Goal: Task Accomplishment & Management: Use online tool/utility

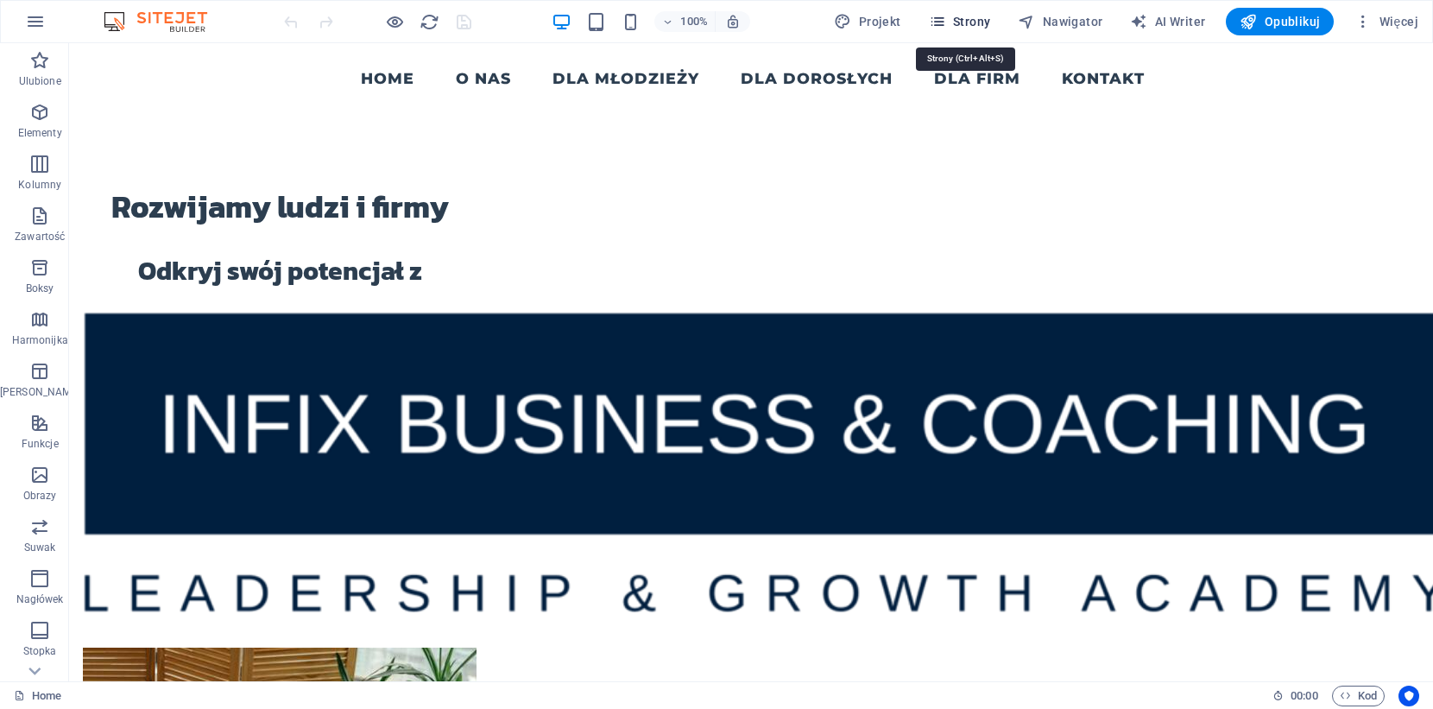
click at [964, 19] on span "Strony" at bounding box center [960, 21] width 62 height 17
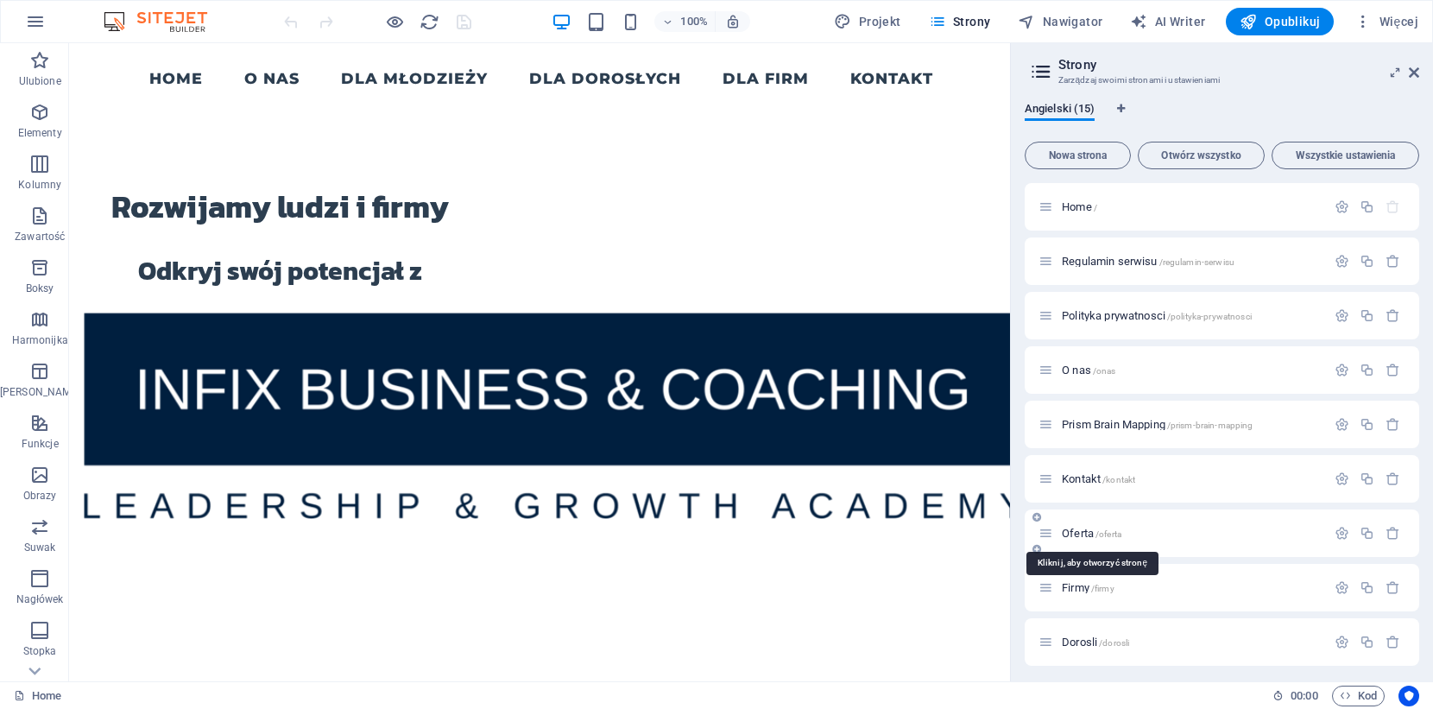
click at [1085, 532] on span "Oferta /oferta" at bounding box center [1092, 533] width 60 height 13
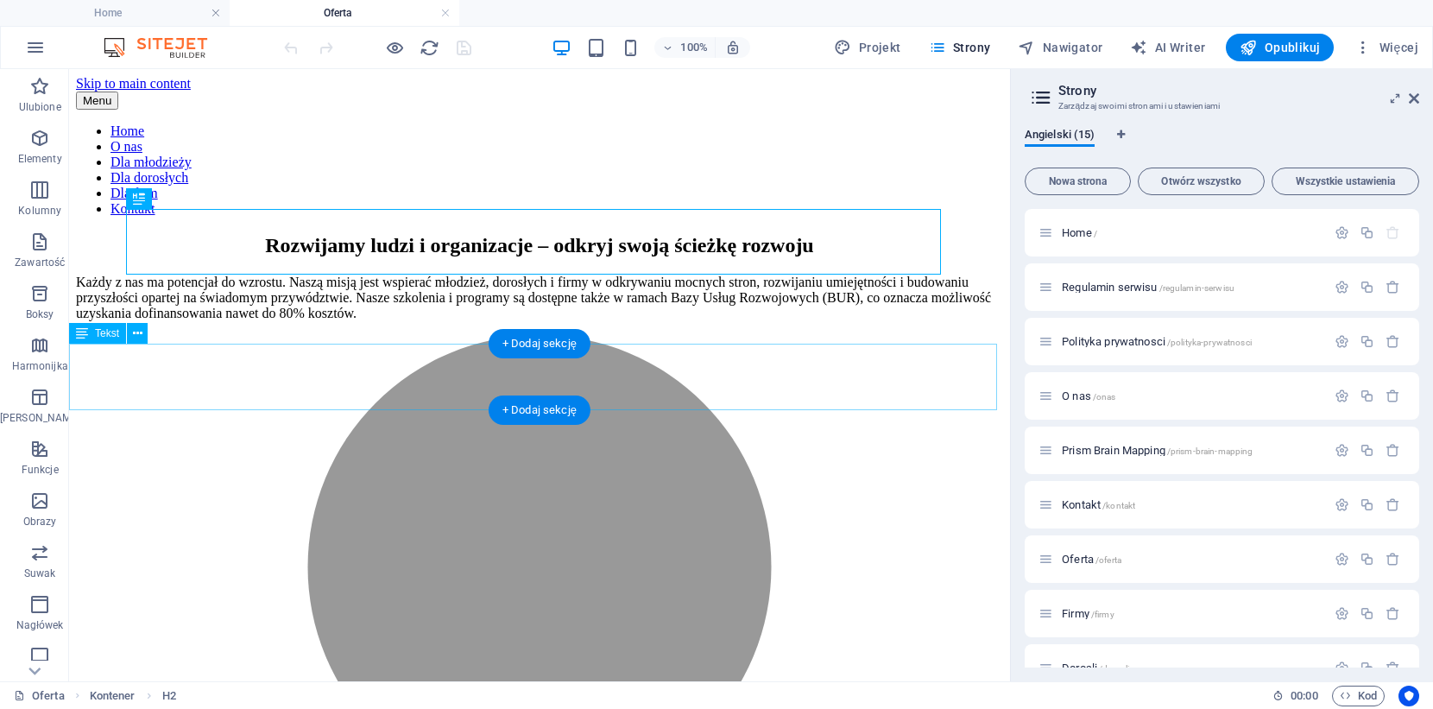
click at [685, 321] on div "Każdy z nas ma potencjał do wzrostu. Naszą misją jest wspierać młodzież, dorosł…" at bounding box center [539, 297] width 927 height 47
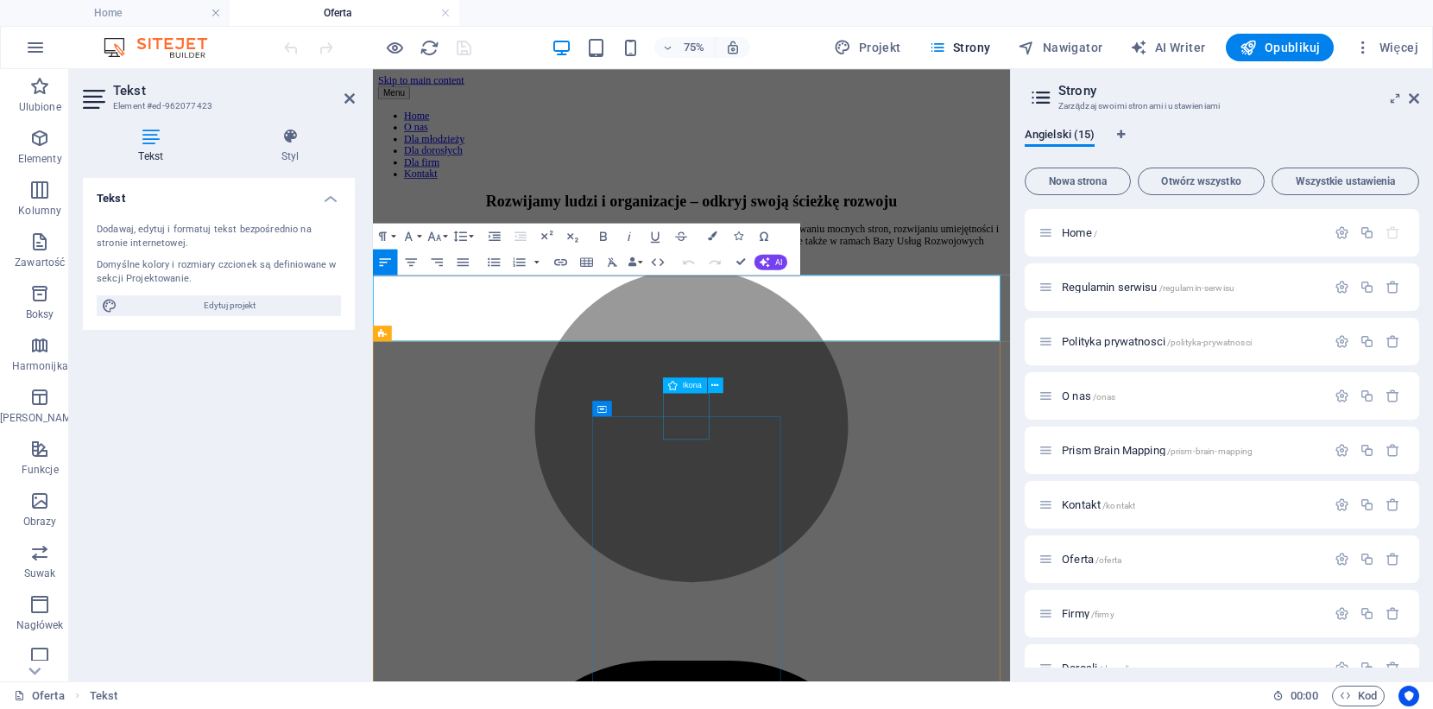
click at [444, 239] on button "Font Size" at bounding box center [437, 237] width 25 height 26
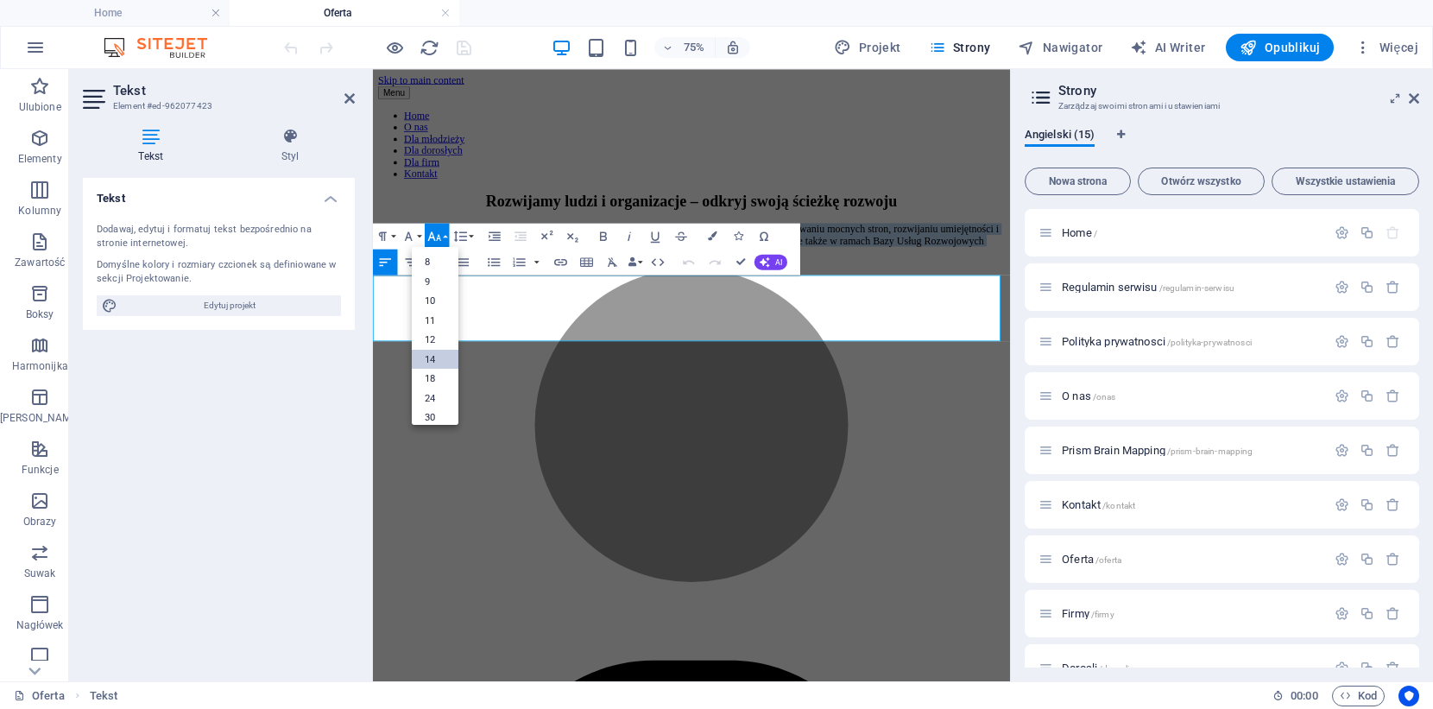
click at [430, 355] on link "14" at bounding box center [435, 359] width 47 height 20
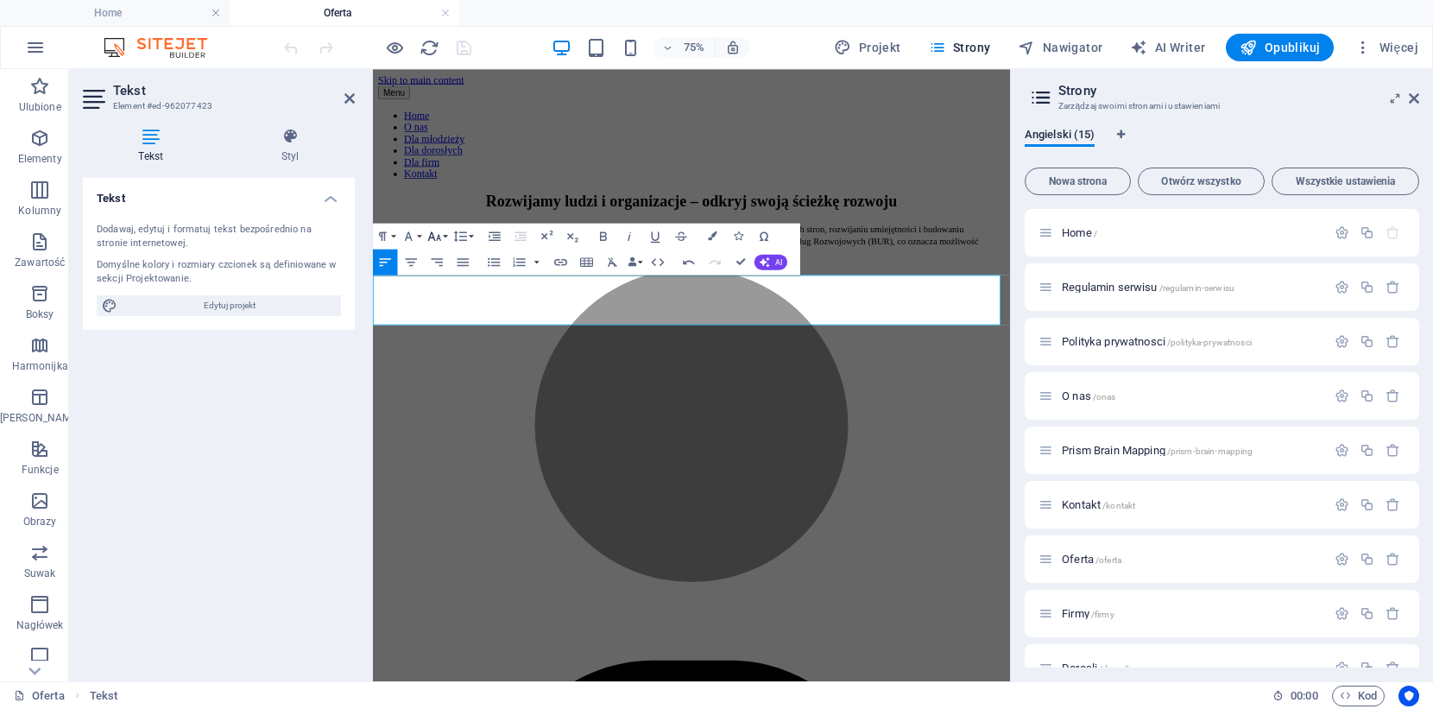
click at [435, 236] on icon "button" at bounding box center [434, 237] width 16 height 16
click at [437, 264] on link "18" at bounding box center [435, 274] width 47 height 20
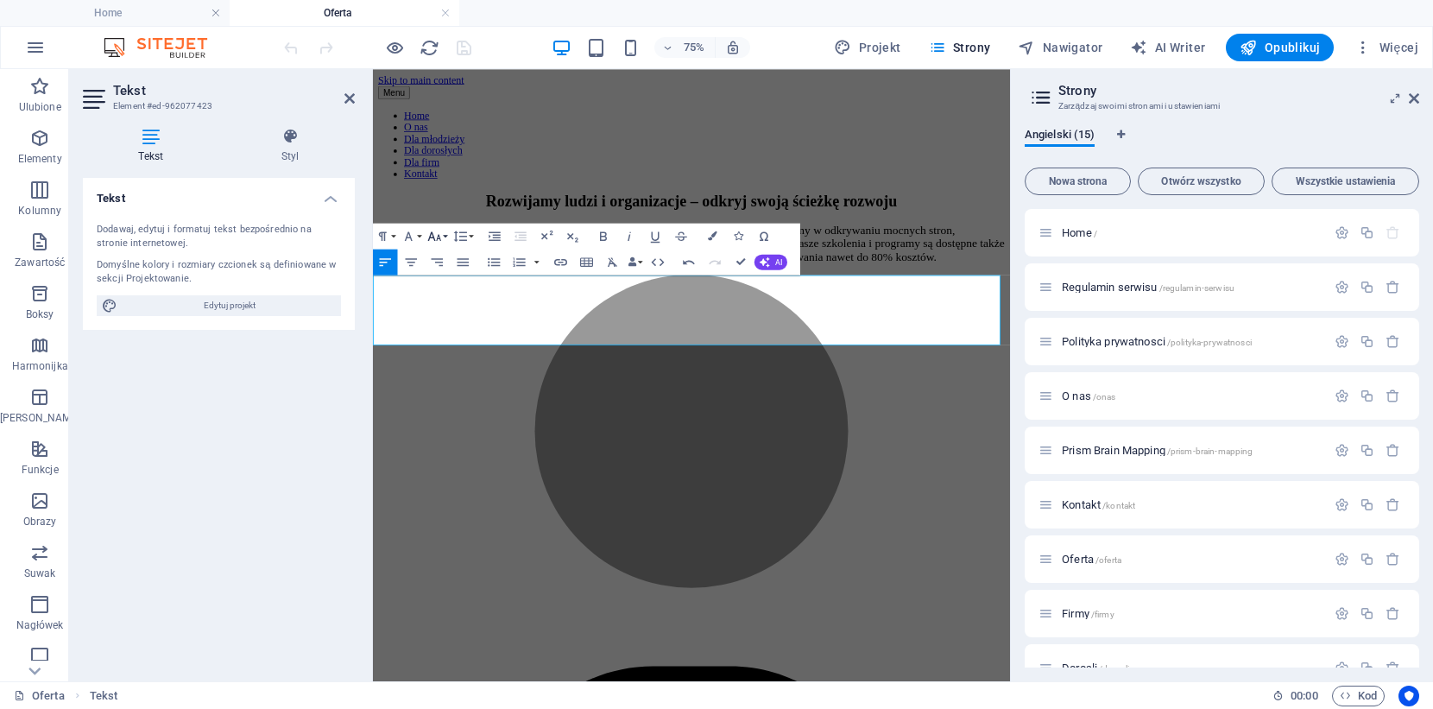
click at [436, 237] on icon "button" at bounding box center [434, 237] width 16 height 16
click at [428, 287] on link "24" at bounding box center [435, 294] width 47 height 20
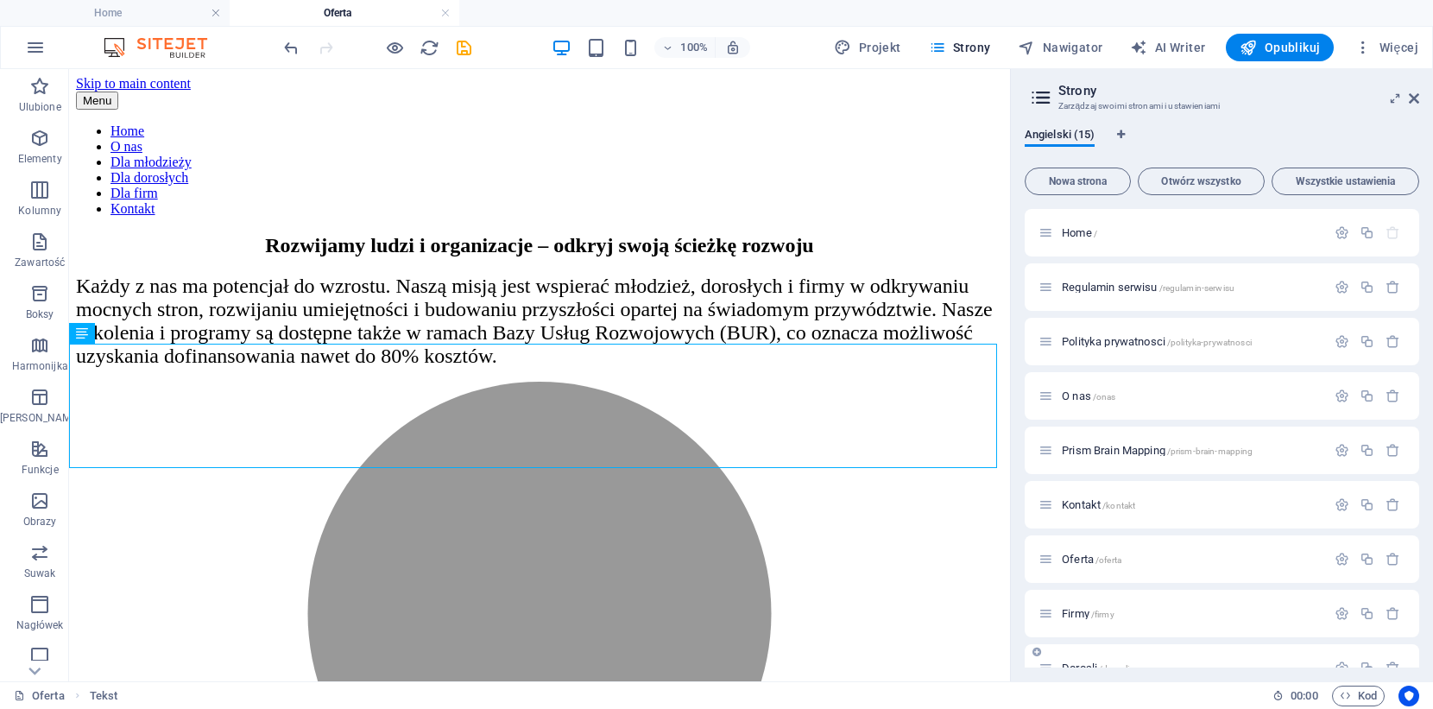
click at [1070, 615] on span "Firmy /firmy" at bounding box center [1088, 613] width 53 height 13
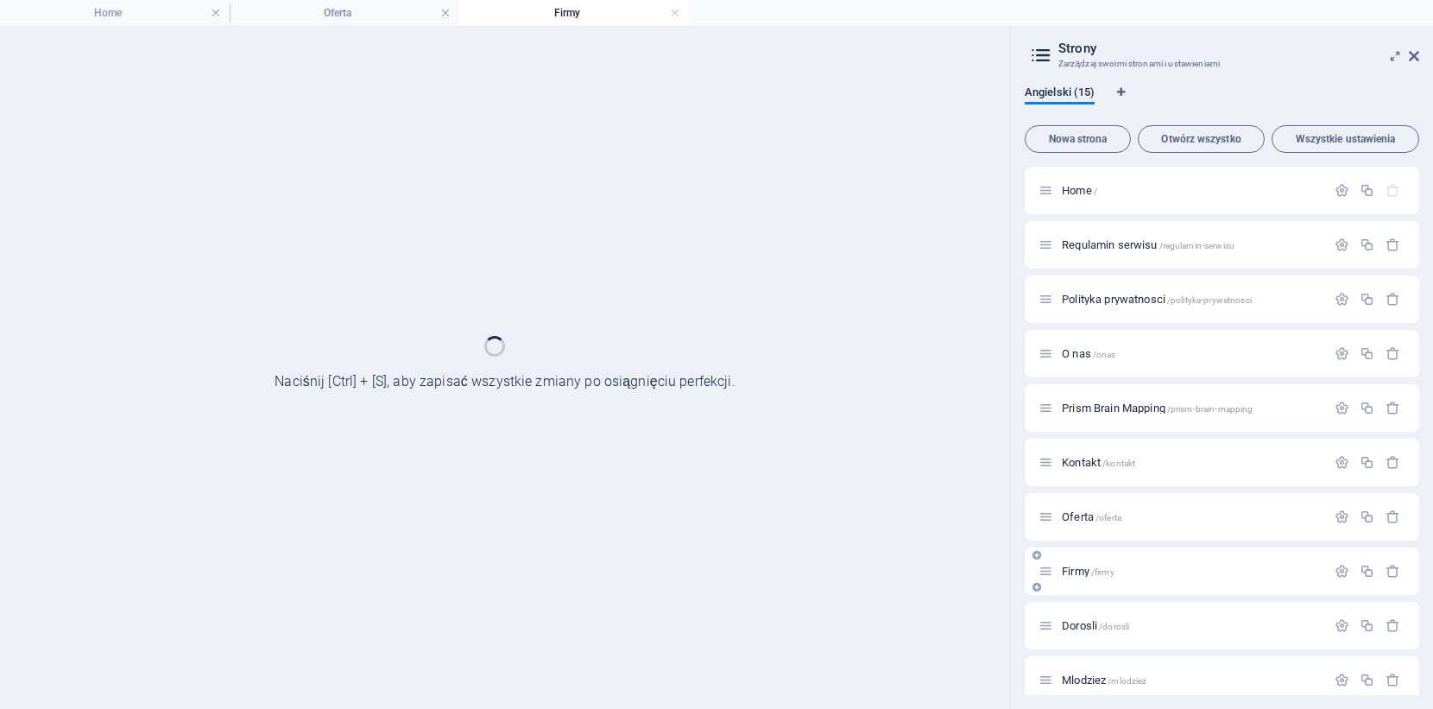
scroll to position [0, 0]
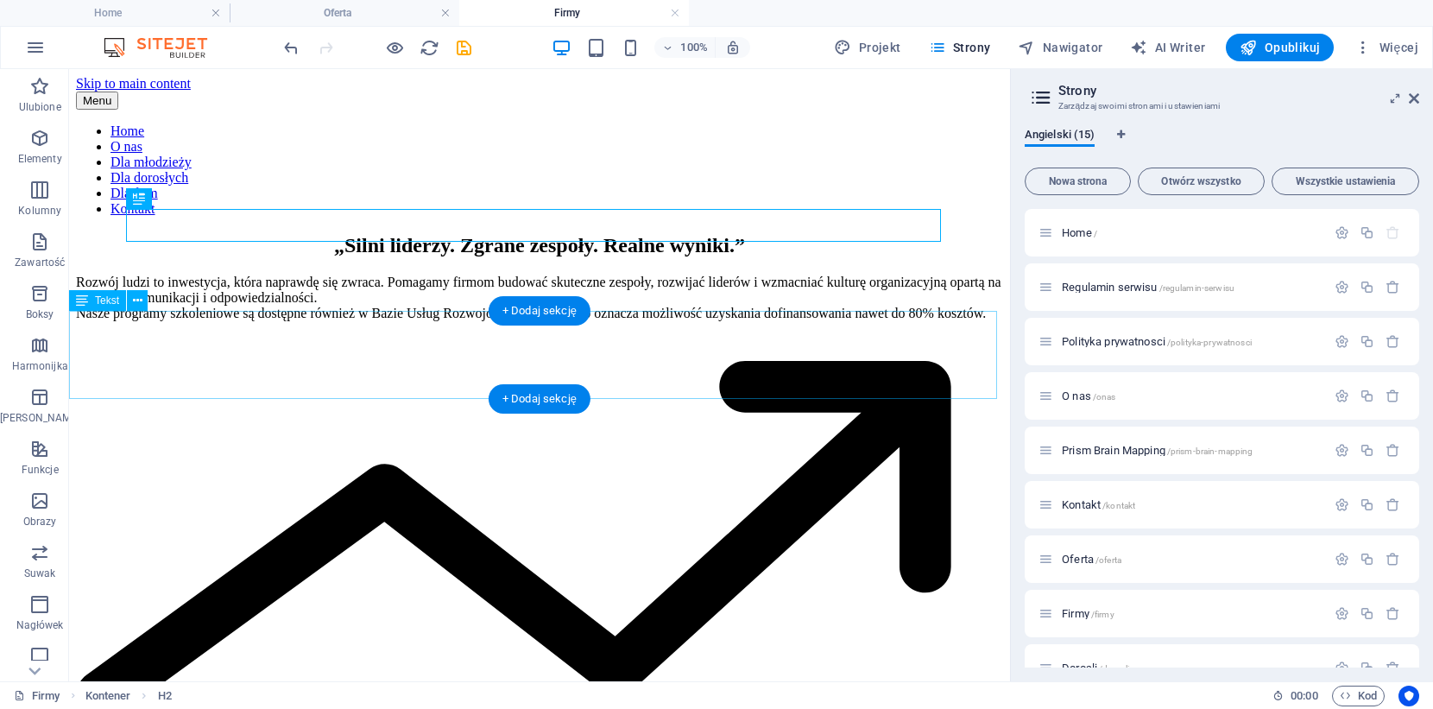
click at [474, 321] on div "Rozwój ludzi to inwestycja, która naprawdę się zwraca. Pomagamy firmom budować …" at bounding box center [539, 297] width 927 height 47
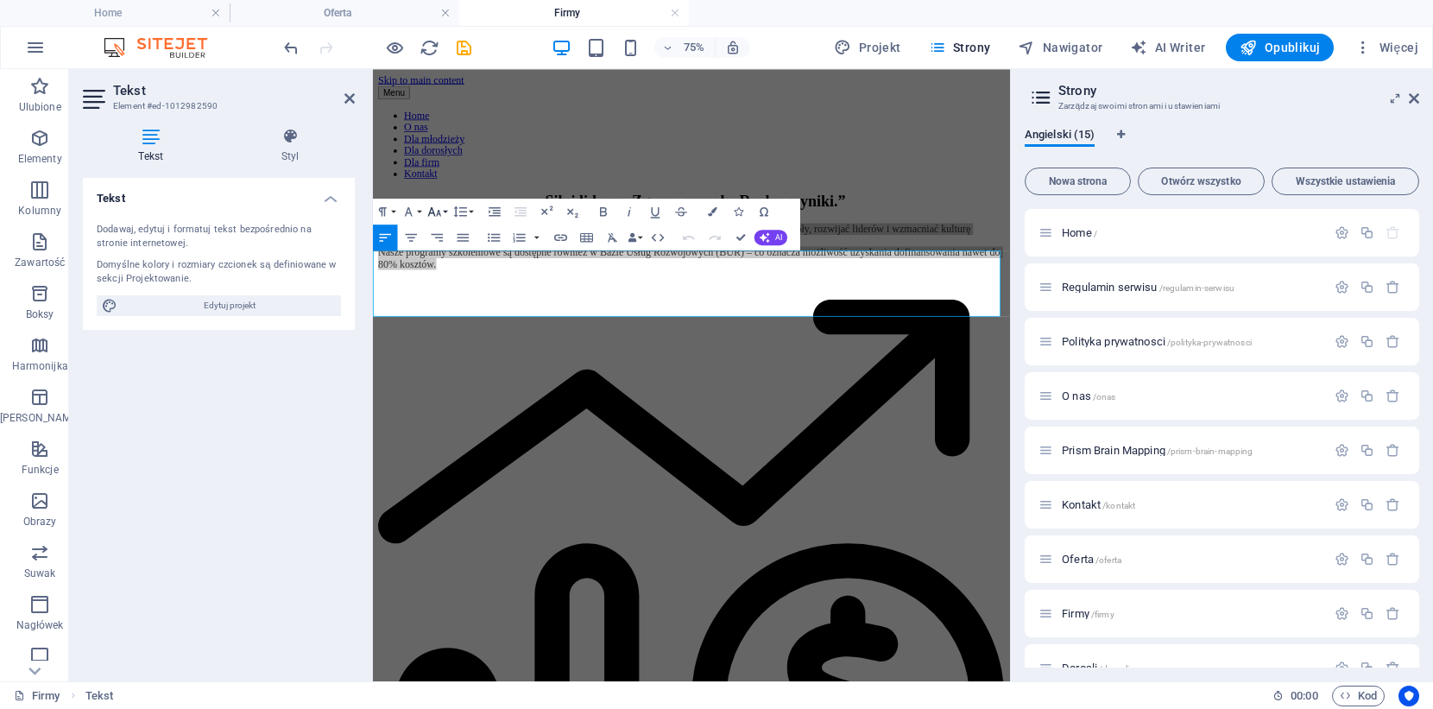
click at [439, 213] on icon "button" at bounding box center [434, 211] width 13 height 9
click at [433, 370] on link "24" at bounding box center [435, 373] width 47 height 20
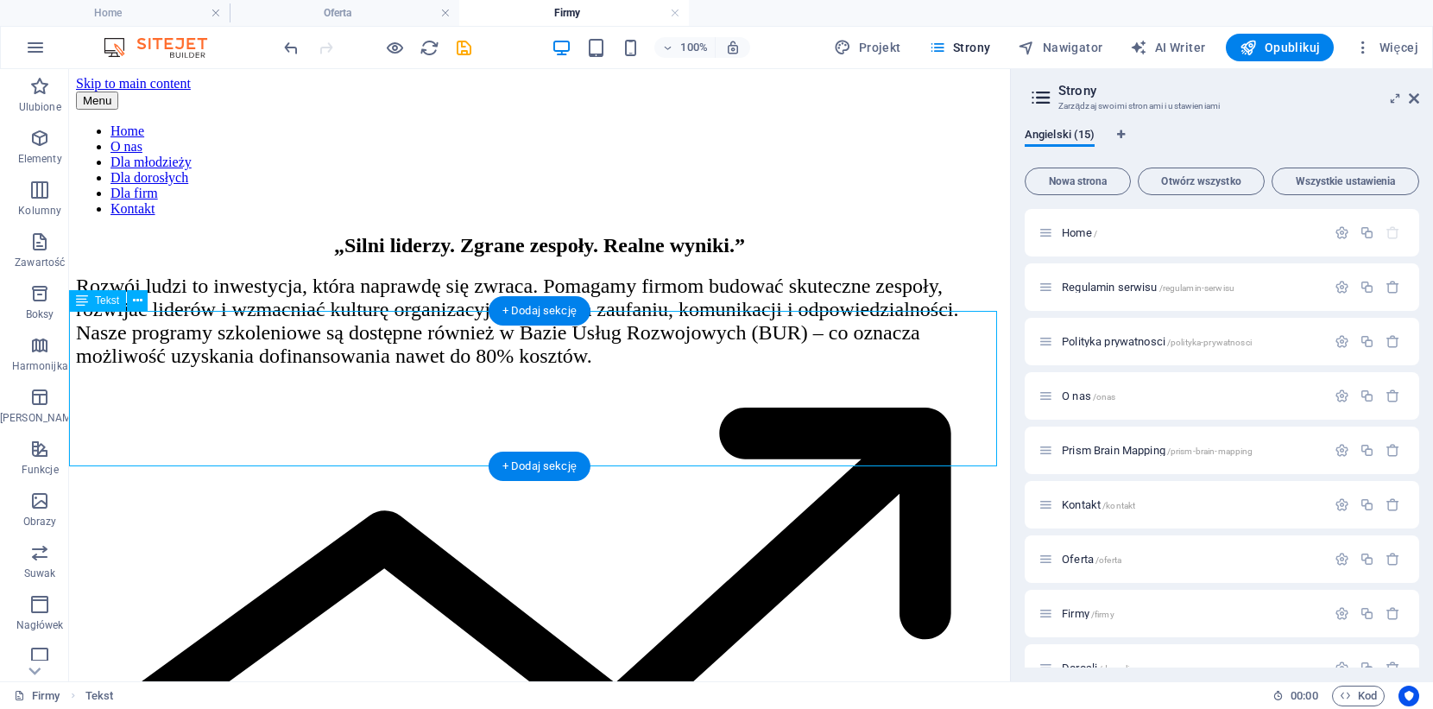
click at [973, 355] on div "Rozwój ludzi to inwestycja, która naprawdę się zwraca. Pomagamy firmom budować …" at bounding box center [539, 320] width 927 height 93
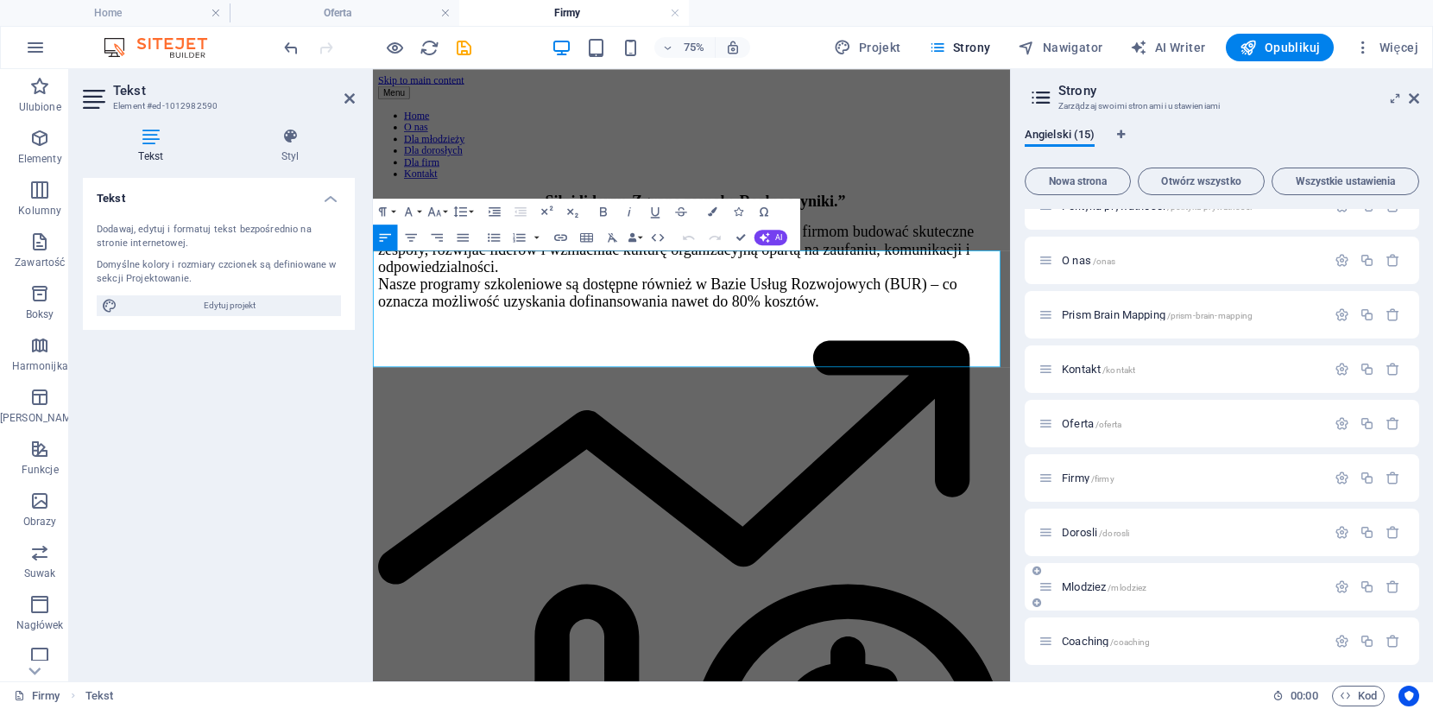
scroll to position [138, 0]
click at [1073, 527] on span "Dorosli /dorosli" at bounding box center [1095, 529] width 67 height 13
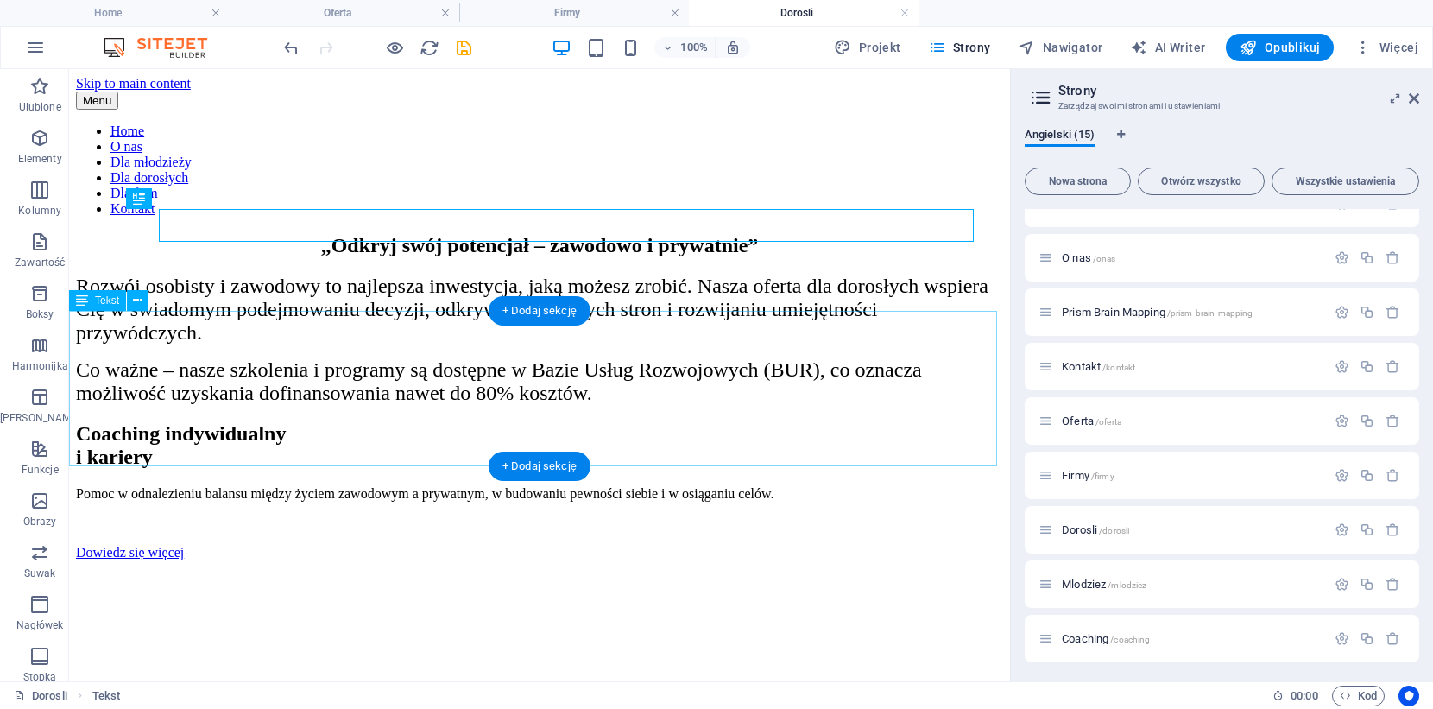
scroll to position [0, 0]
click at [712, 405] on div "Rozwój osobisty i zawodowy to najlepsza inwestycja, jaką możesz zrobić. Nasza o…" at bounding box center [539, 339] width 927 height 130
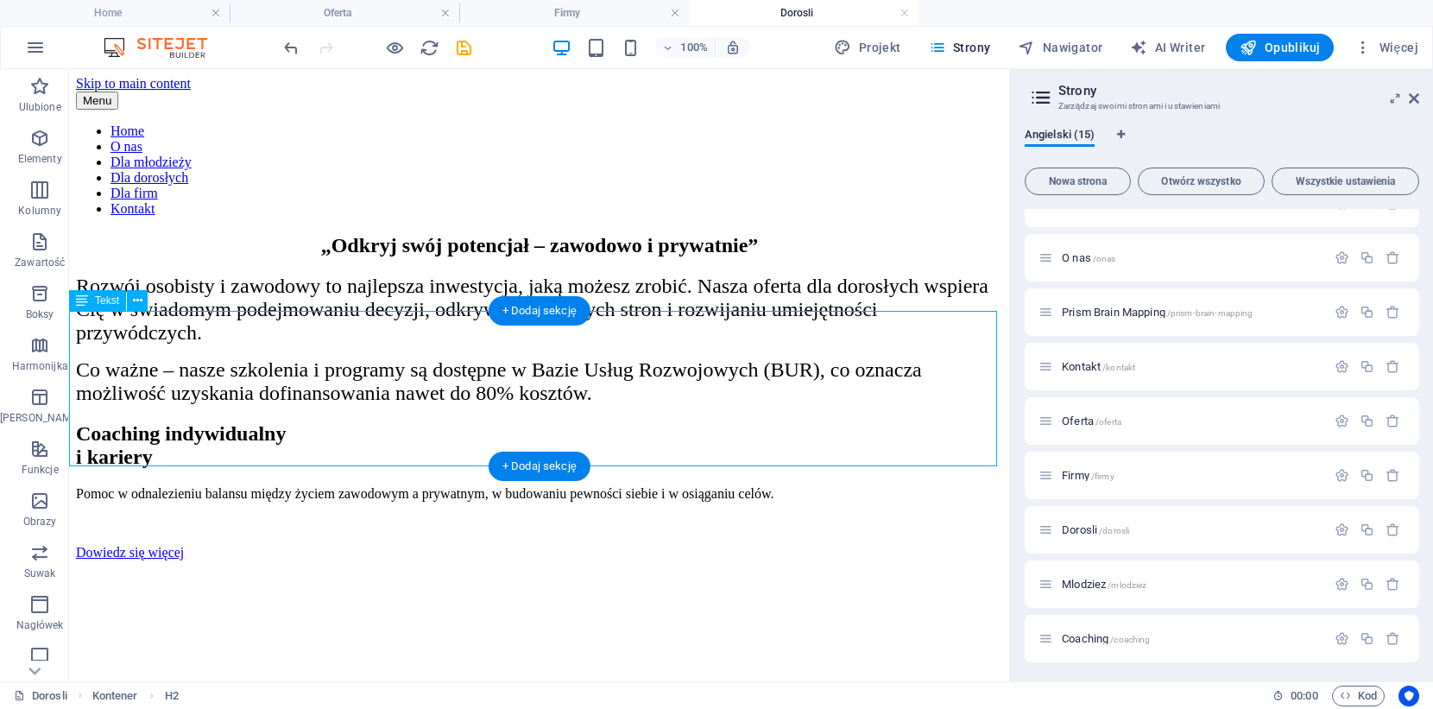
click at [712, 405] on div "Rozwój osobisty i zawodowy to najlepsza inwestycja, jaką możesz zrobić. Nasza o…" at bounding box center [539, 339] width 927 height 130
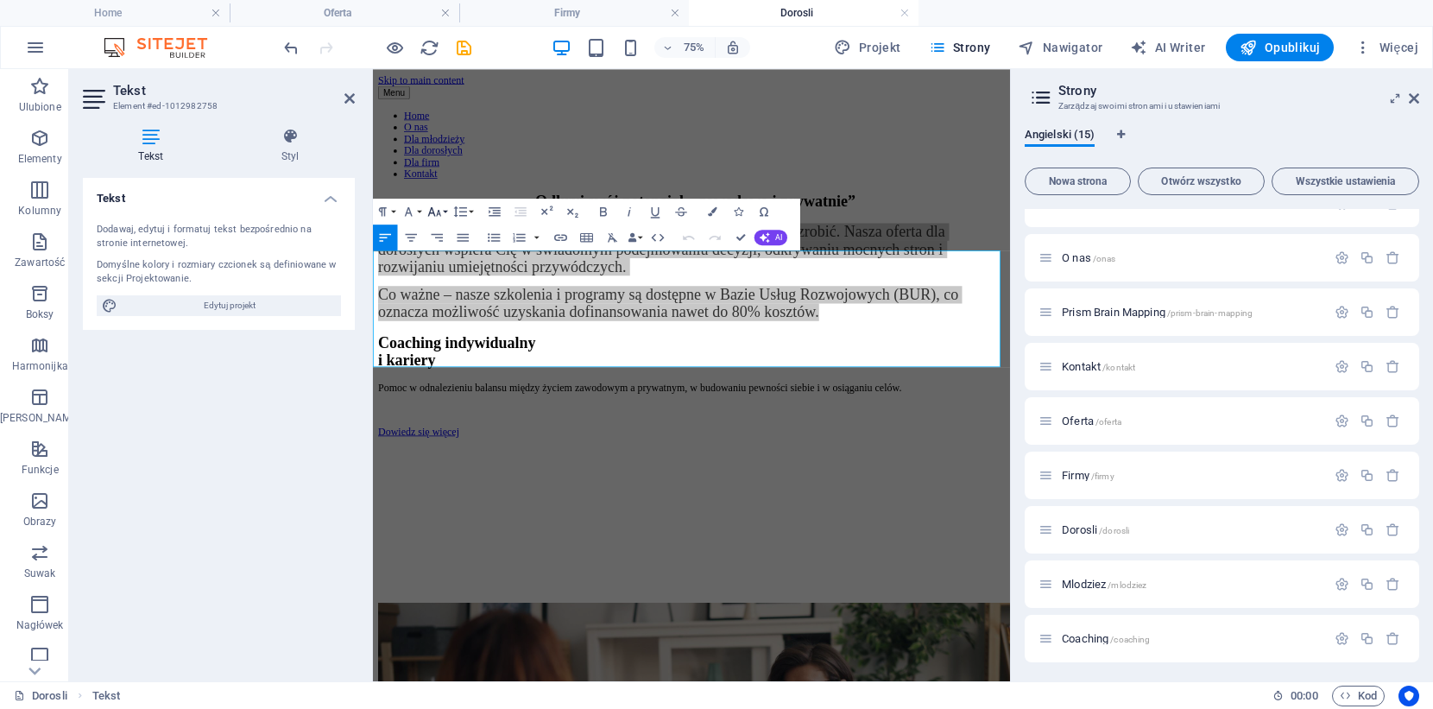
click at [439, 209] on icon "button" at bounding box center [434, 212] width 16 height 16
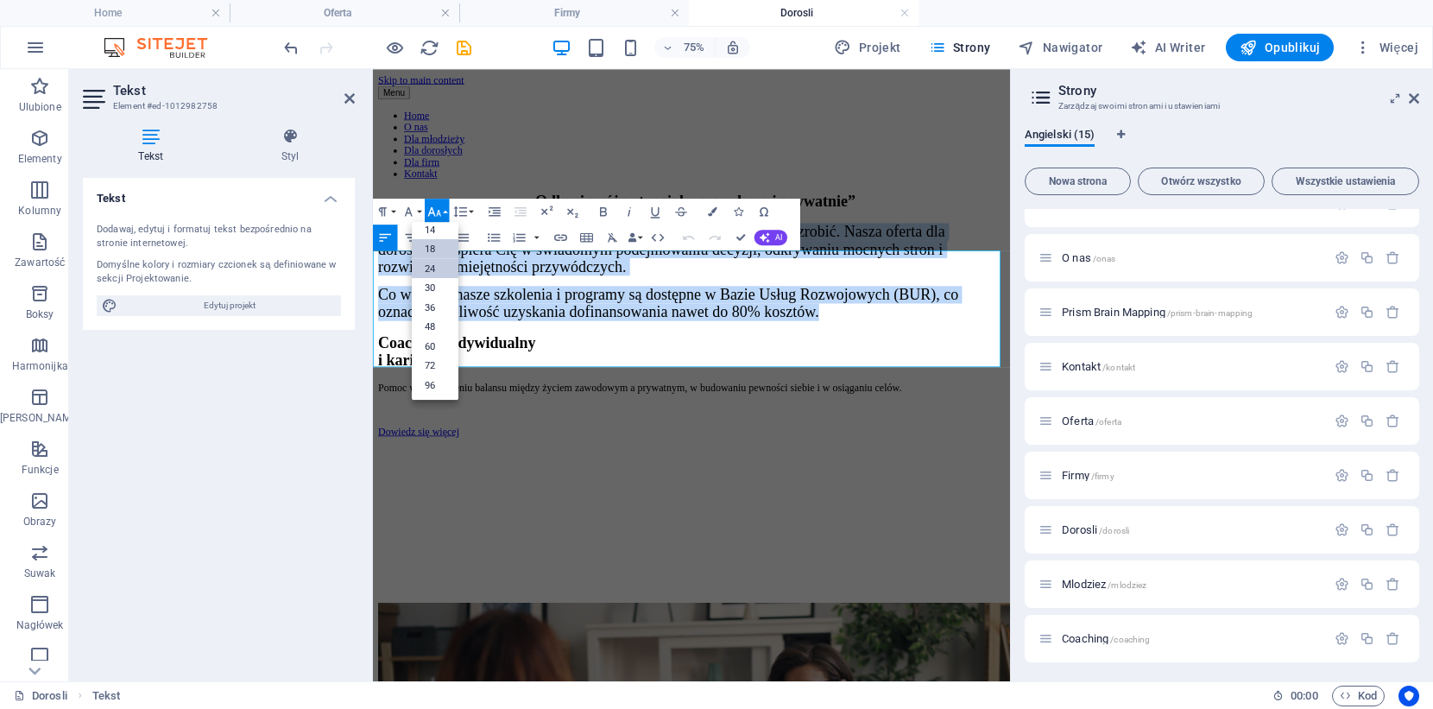
click at [442, 248] on link "18" at bounding box center [435, 249] width 47 height 20
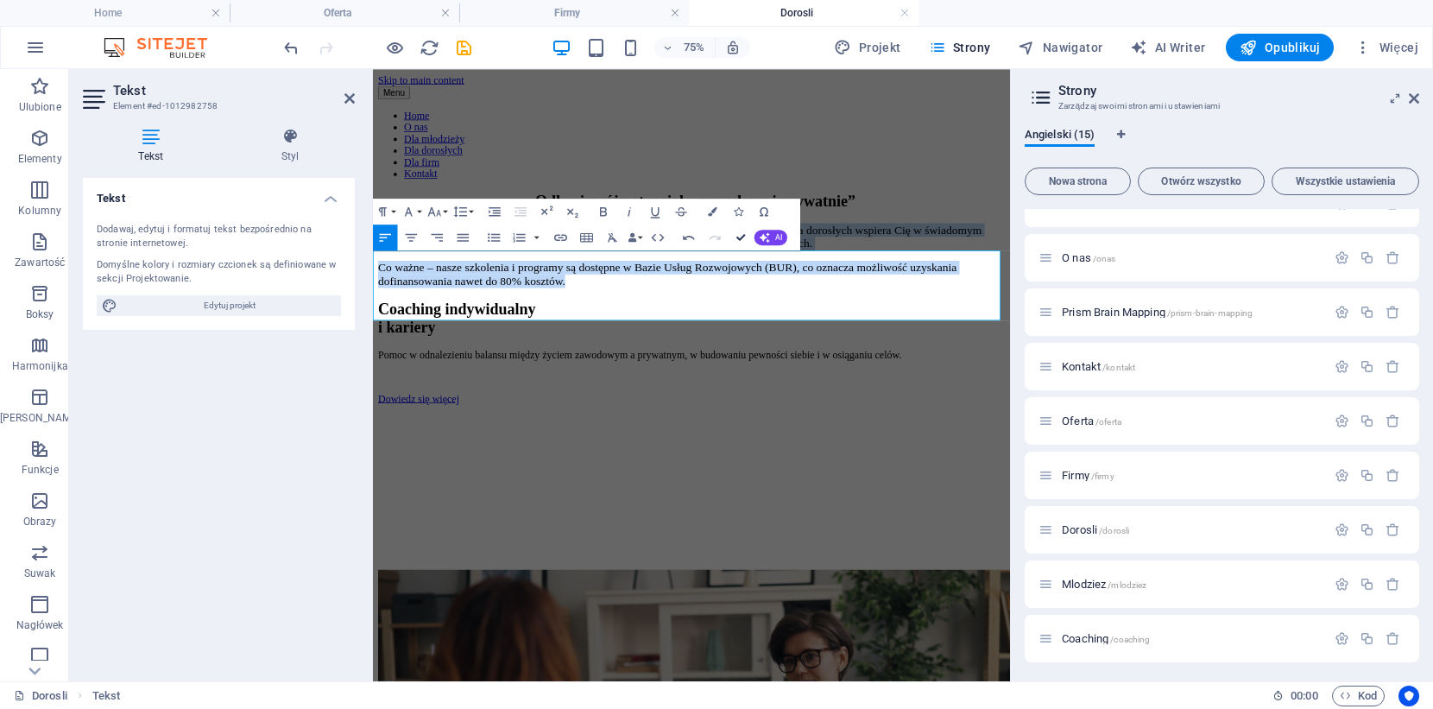
drag, startPoint x: 743, startPoint y: 240, endPoint x: 674, endPoint y: 171, distance: 97.7
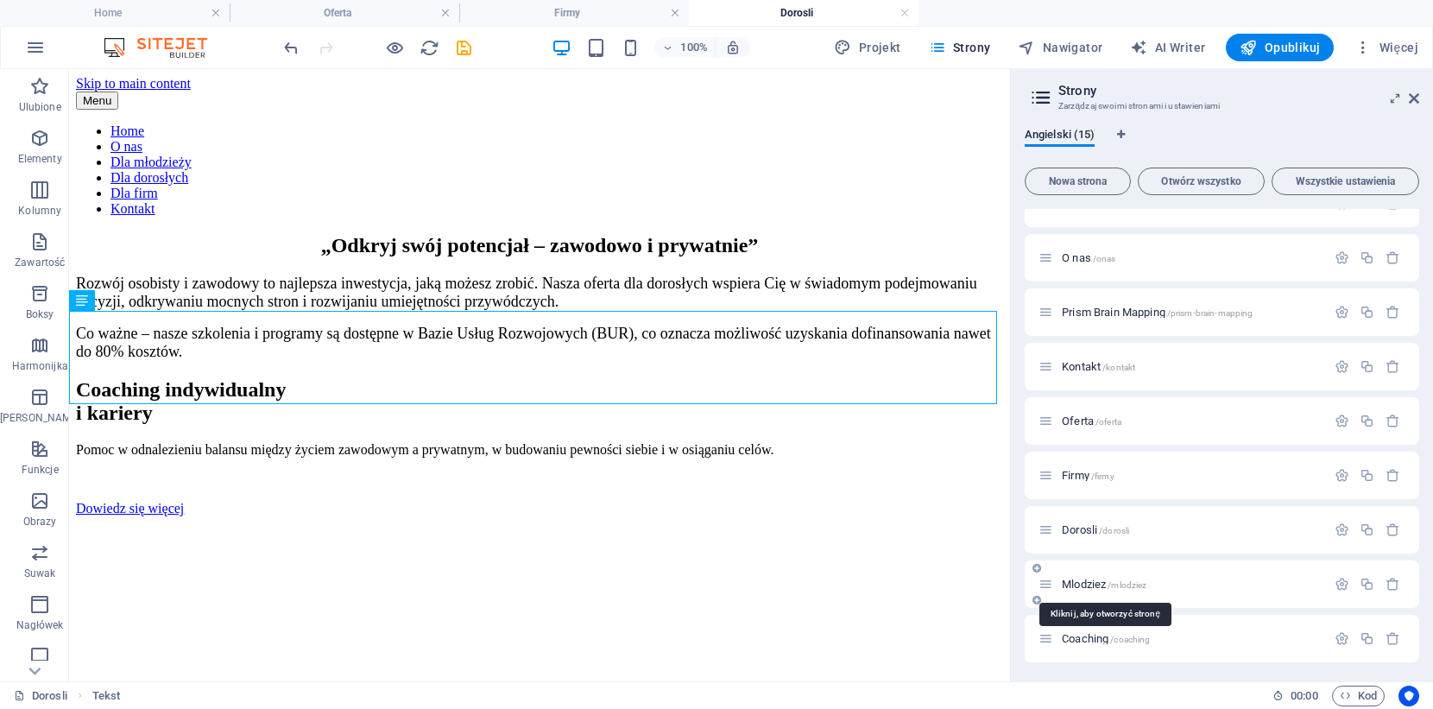
click at [1089, 580] on span "Mlodziez /mlodziez" at bounding box center [1104, 583] width 85 height 13
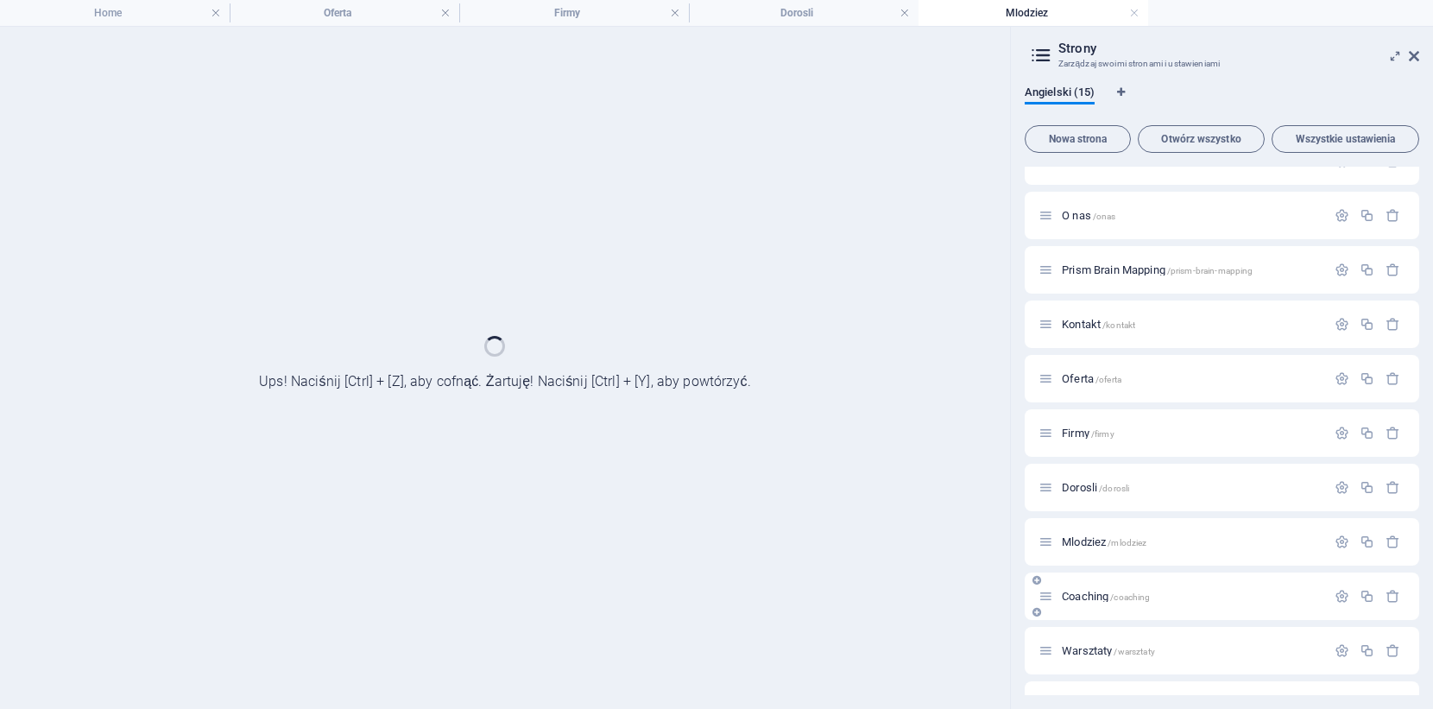
scroll to position [0, 0]
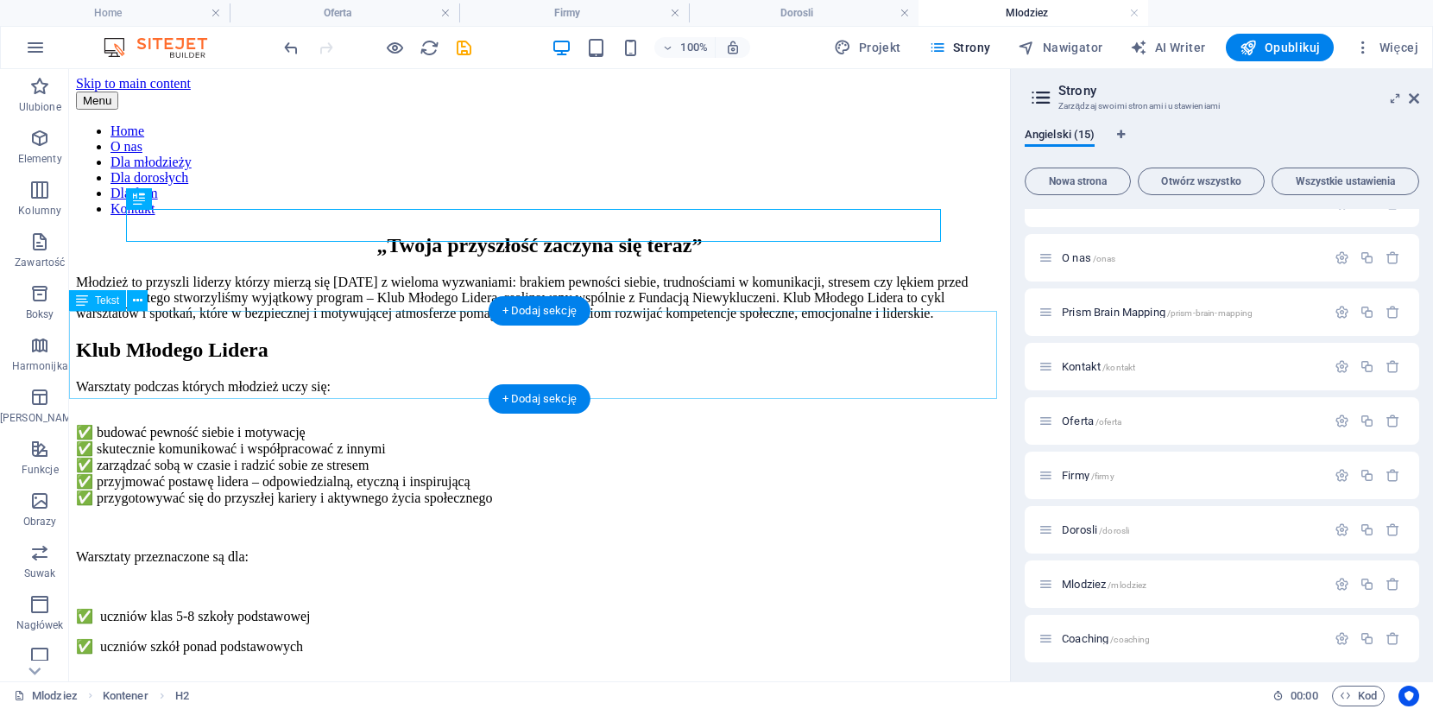
click at [620, 321] on div "Młodzież to przyszli liderzy którzy mierzą się dziś z wieloma wyzwaniami: braki…" at bounding box center [539, 297] width 927 height 47
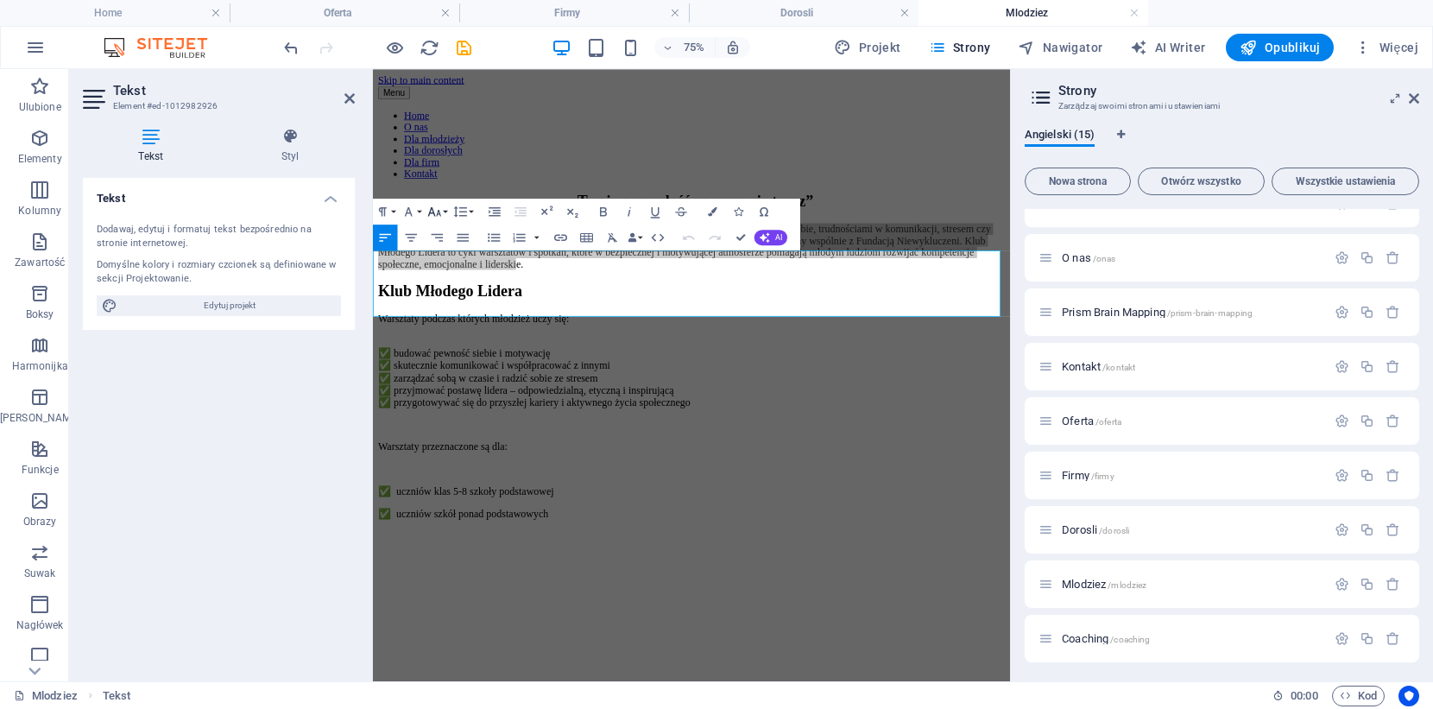
click at [435, 209] on icon "button" at bounding box center [434, 212] width 16 height 16
drag, startPoint x: 426, startPoint y: 351, endPoint x: 72, endPoint y: 377, distance: 355.7
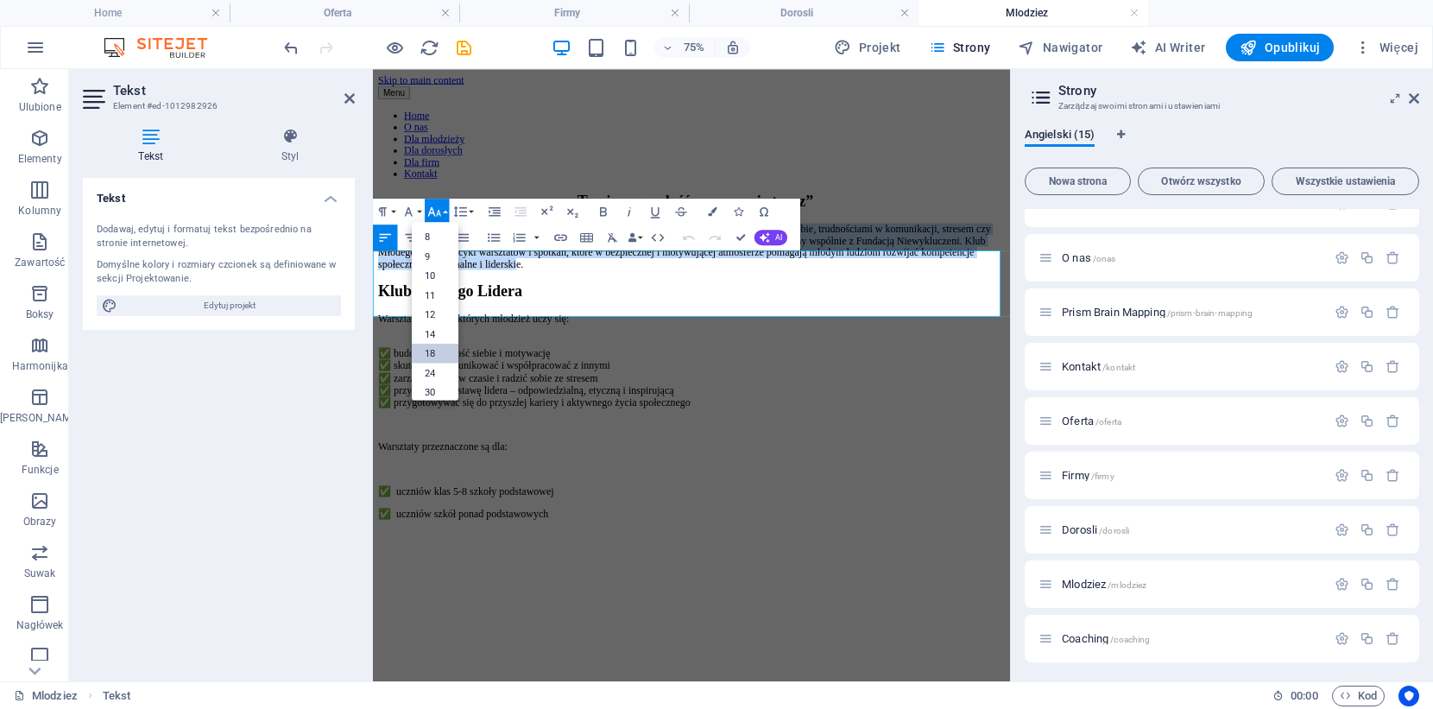
click at [426, 351] on link "18" at bounding box center [435, 354] width 47 height 20
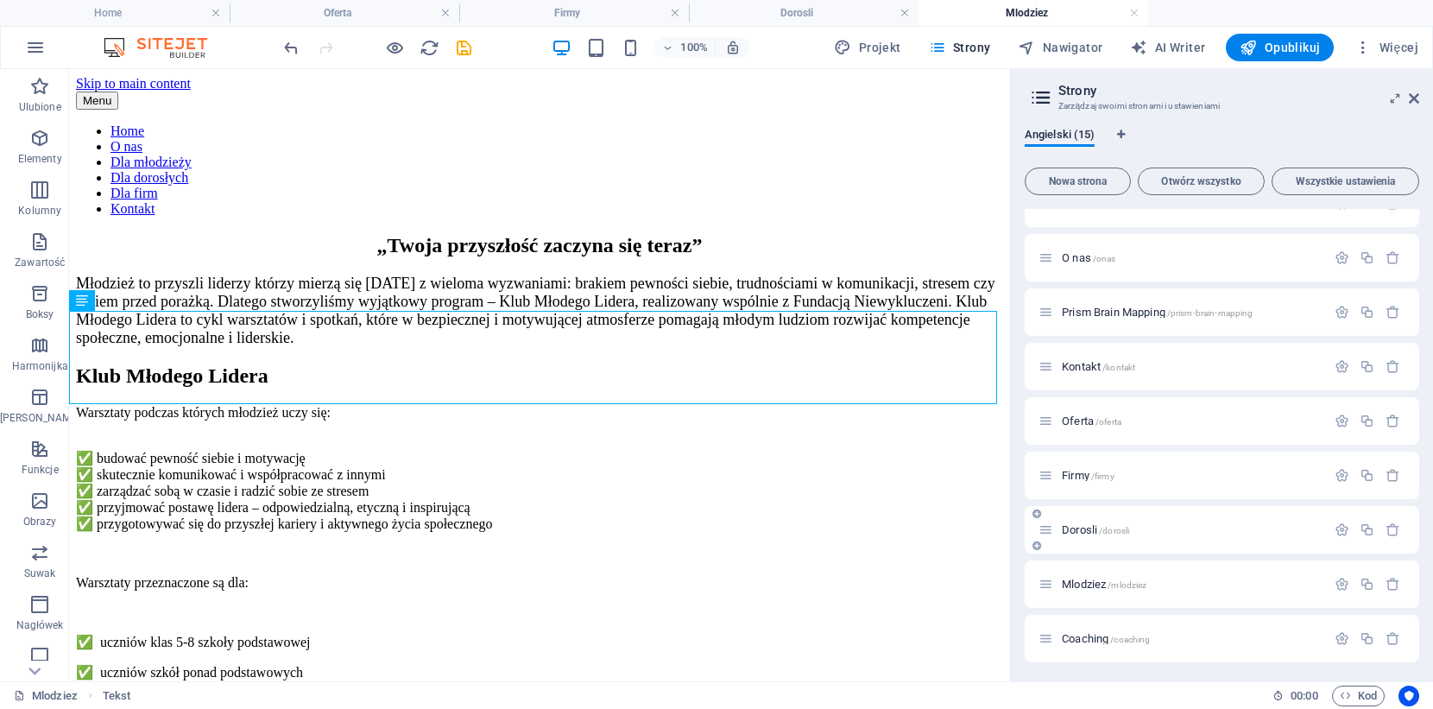
click at [1070, 526] on span "Dorosli /dorosli" at bounding box center [1095, 529] width 67 height 13
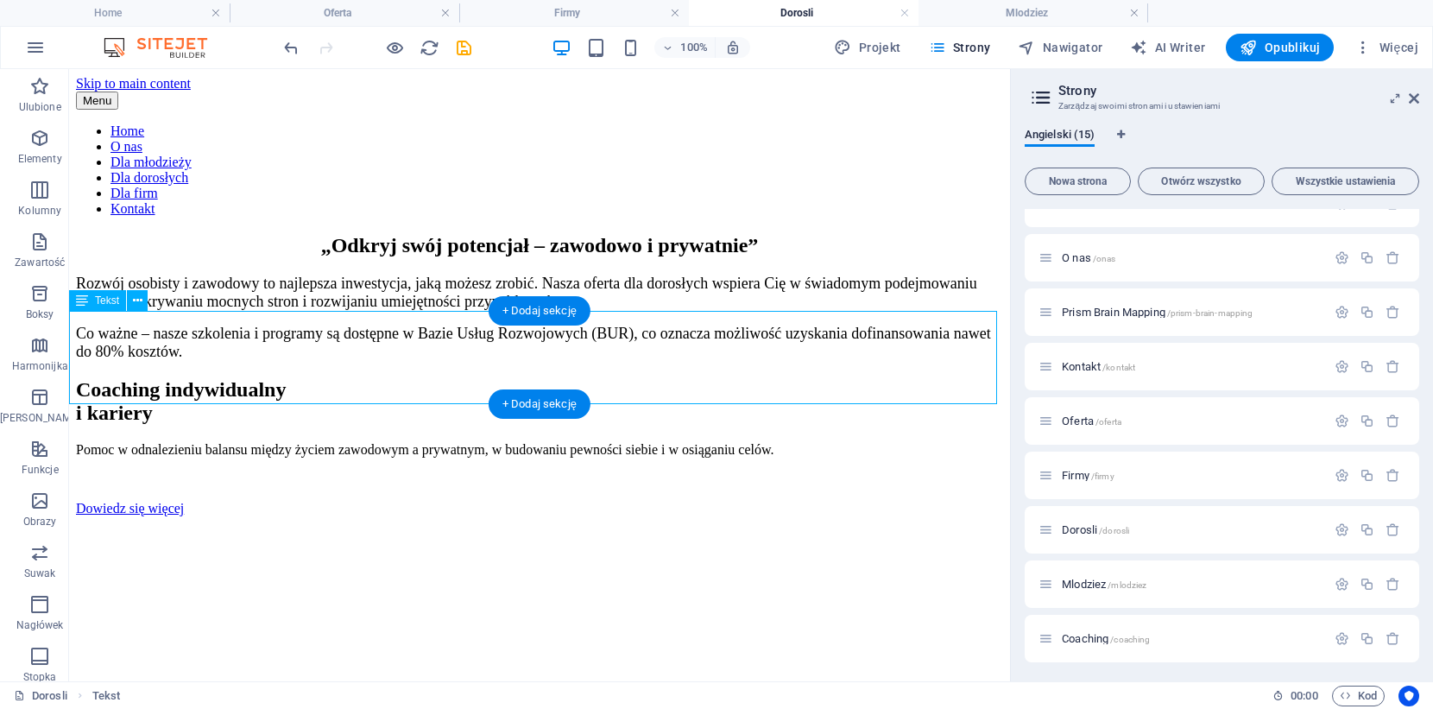
click at [361, 361] on div "Rozwój osobisty i zawodowy to najlepsza inwestycja, jaką możesz zrobić. Nasza o…" at bounding box center [539, 317] width 927 height 86
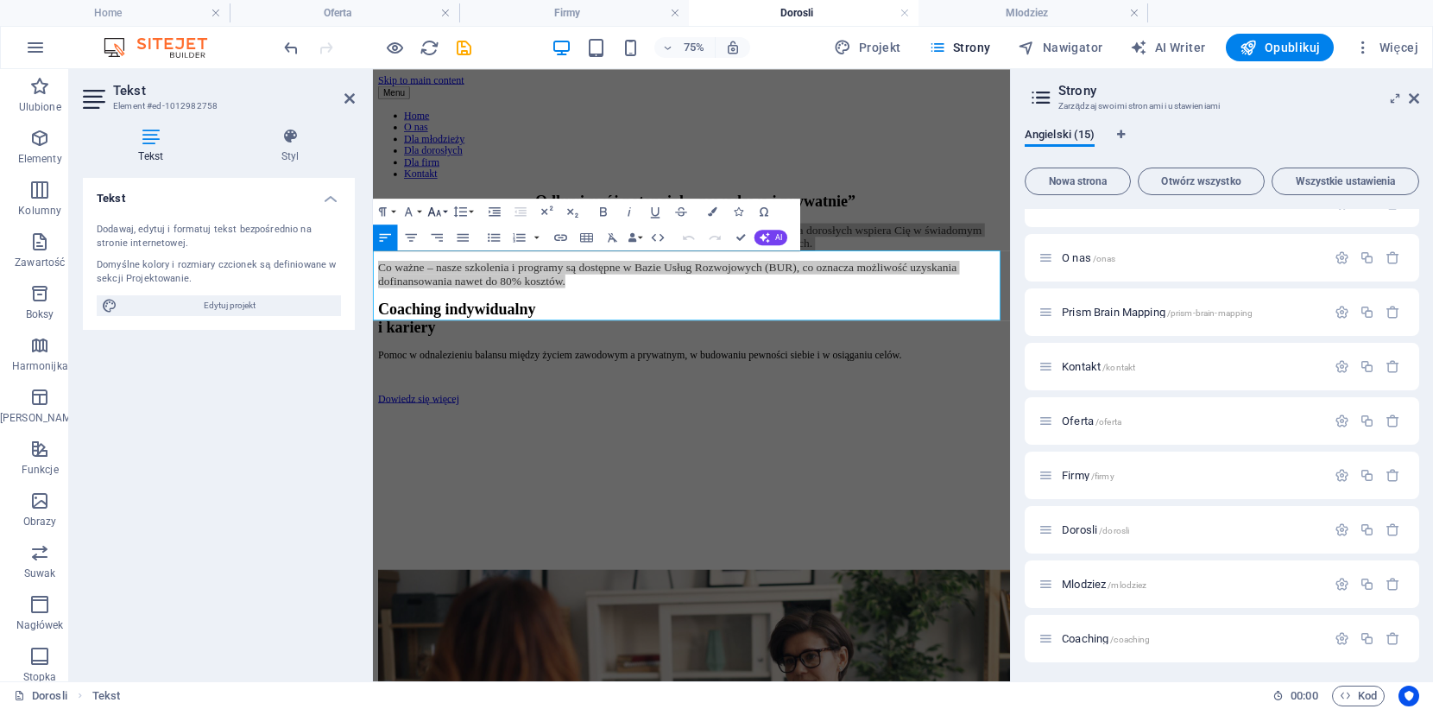
click at [437, 211] on icon "button" at bounding box center [434, 212] width 16 height 16
click at [1084, 477] on span "Firmy /firmy" at bounding box center [1088, 475] width 53 height 13
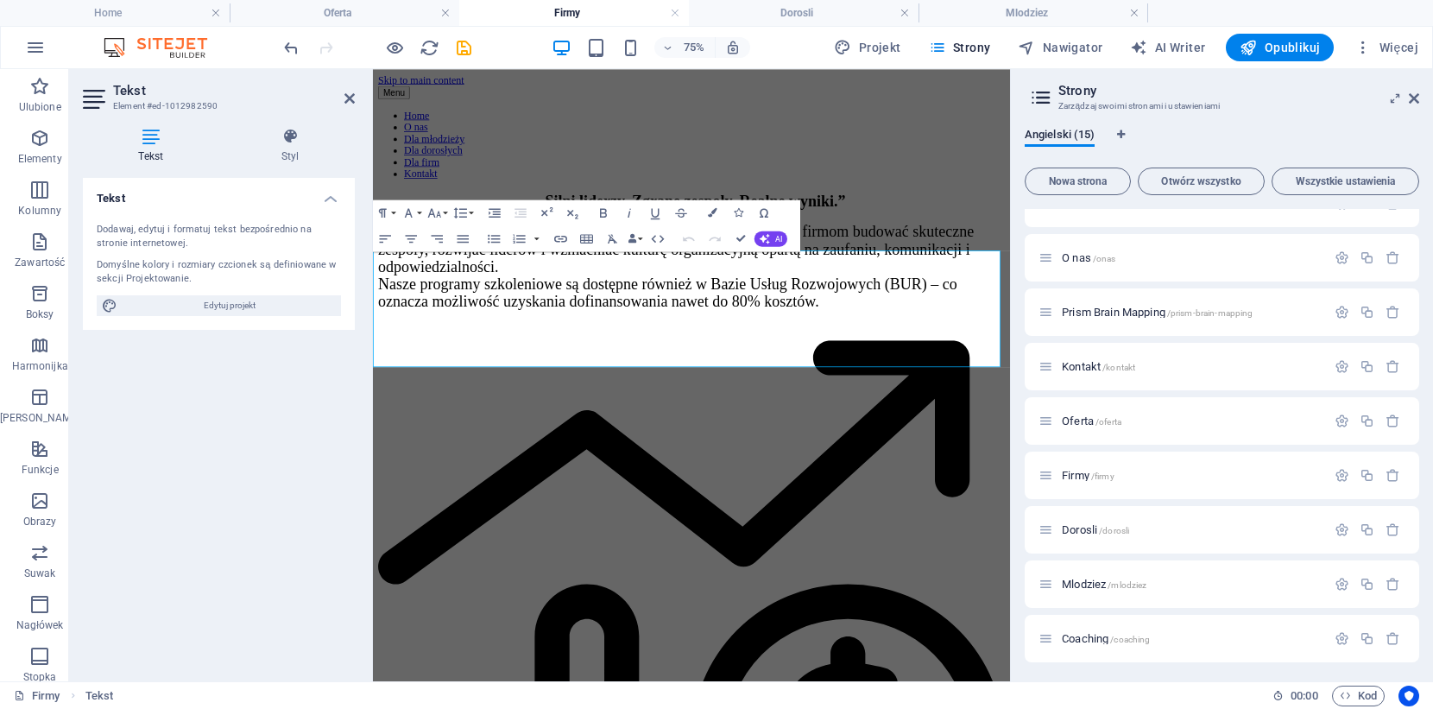
click at [708, 359] on span "Rozwój ludzi to inwestycja, która naprawdę się zwraca. Pomagamy firmom budować …" at bounding box center [777, 332] width 794 height 116
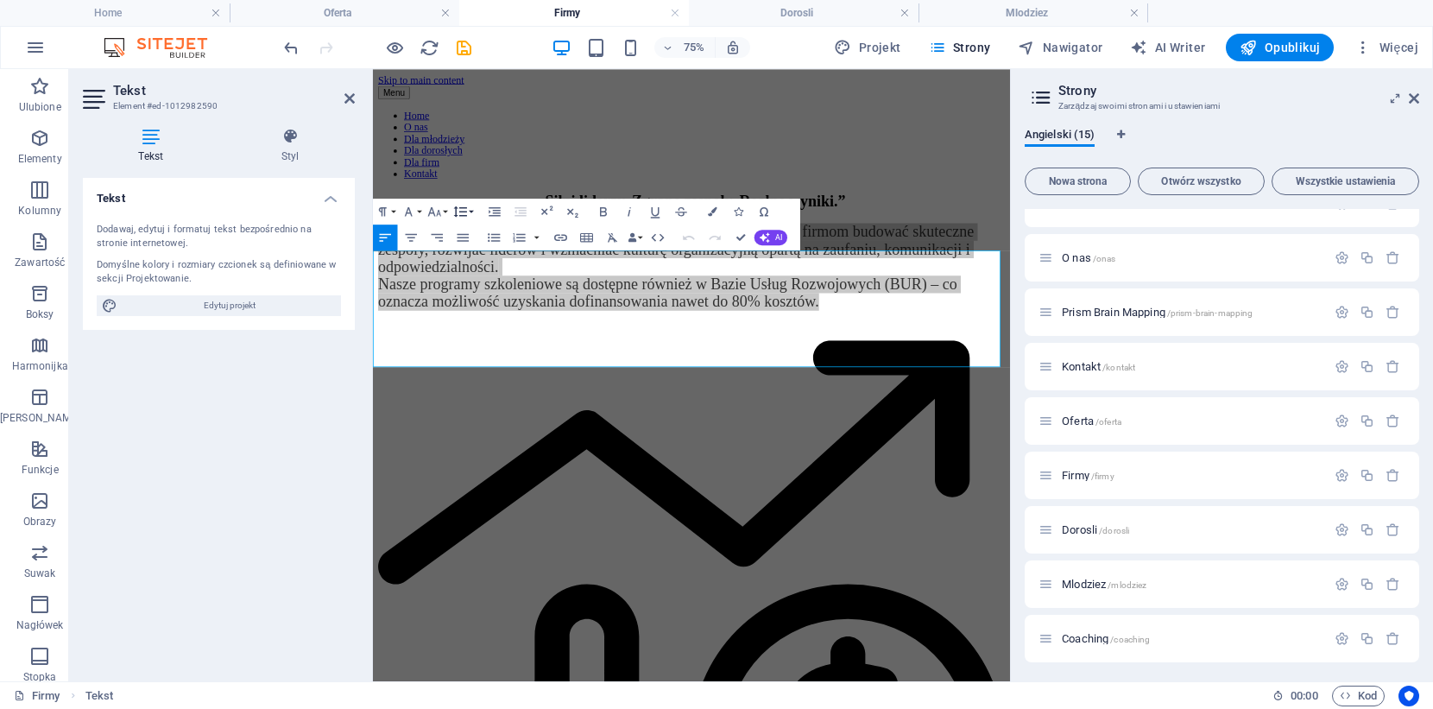
click at [463, 211] on icon "button" at bounding box center [460, 212] width 16 height 16
click at [436, 209] on icon "button" at bounding box center [434, 212] width 16 height 16
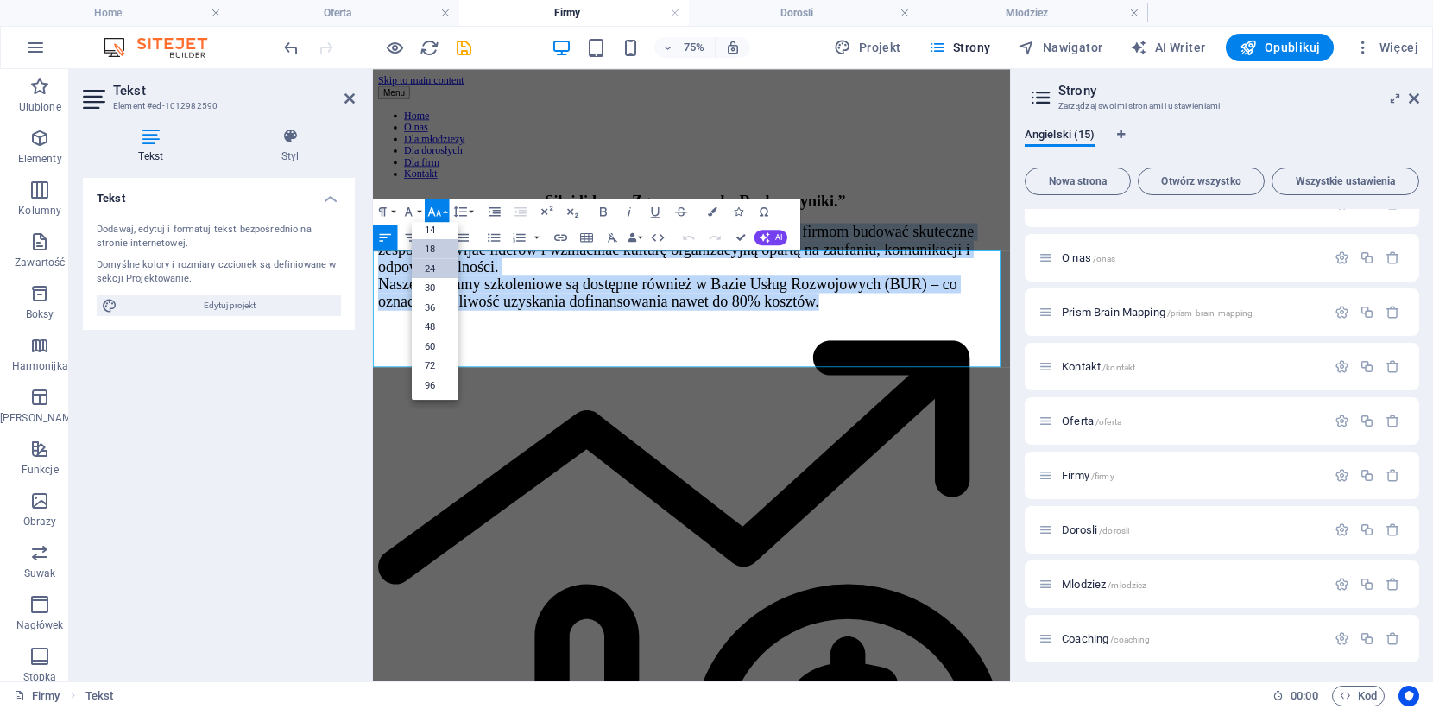
click at [434, 246] on link "18" at bounding box center [435, 249] width 47 height 20
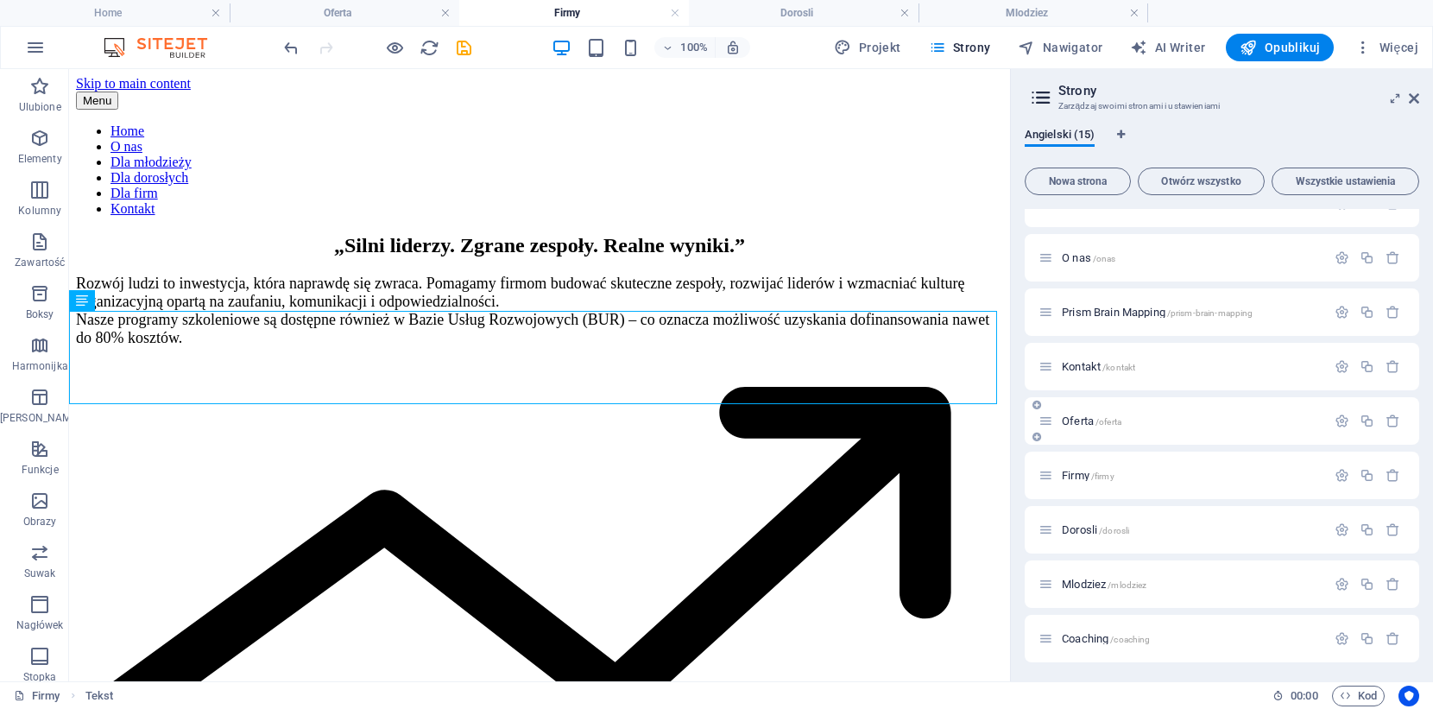
click at [1074, 423] on span "Oferta /oferta" at bounding box center [1092, 420] width 60 height 13
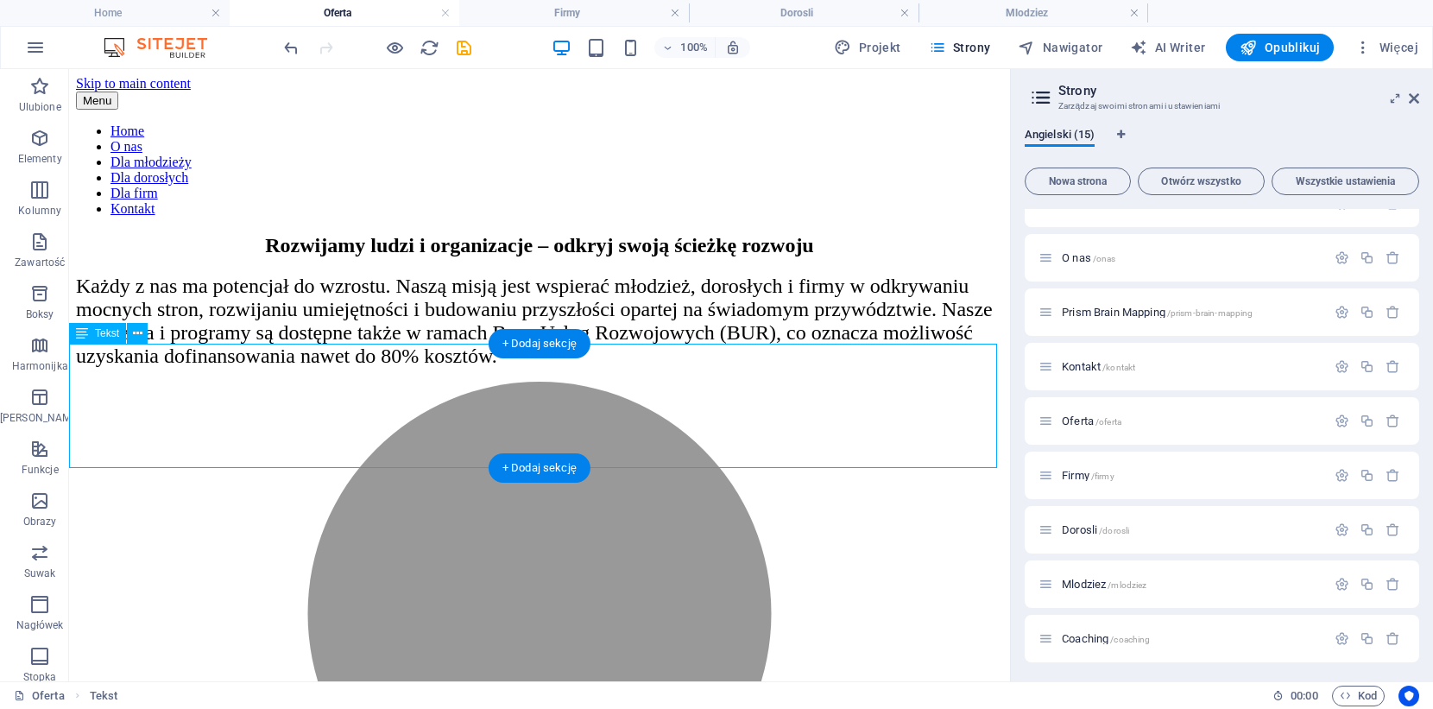
click at [525, 368] on div "Każdy z nas ma potencjał do wzrostu. Naszą misją jest wspierać młodzież, dorosł…" at bounding box center [539, 320] width 927 height 93
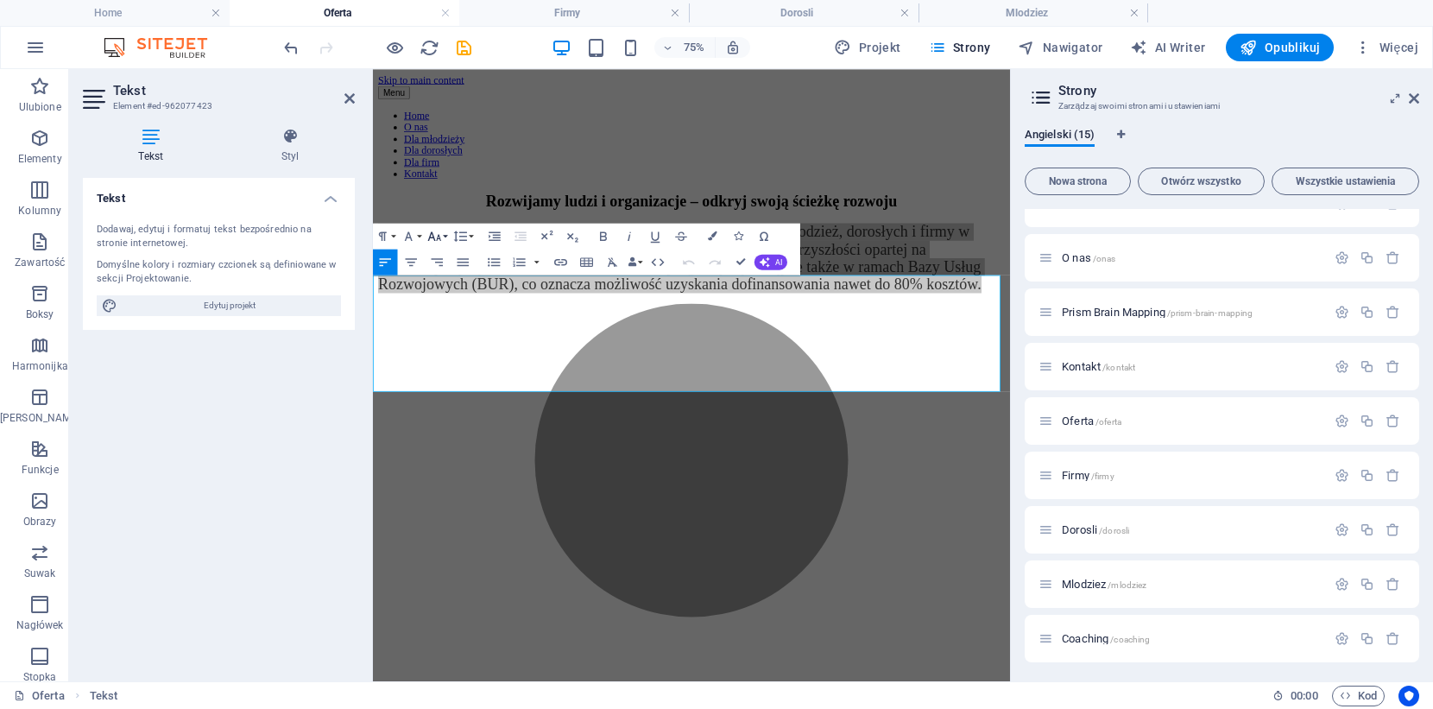
click at [434, 234] on icon "button" at bounding box center [434, 237] width 16 height 16
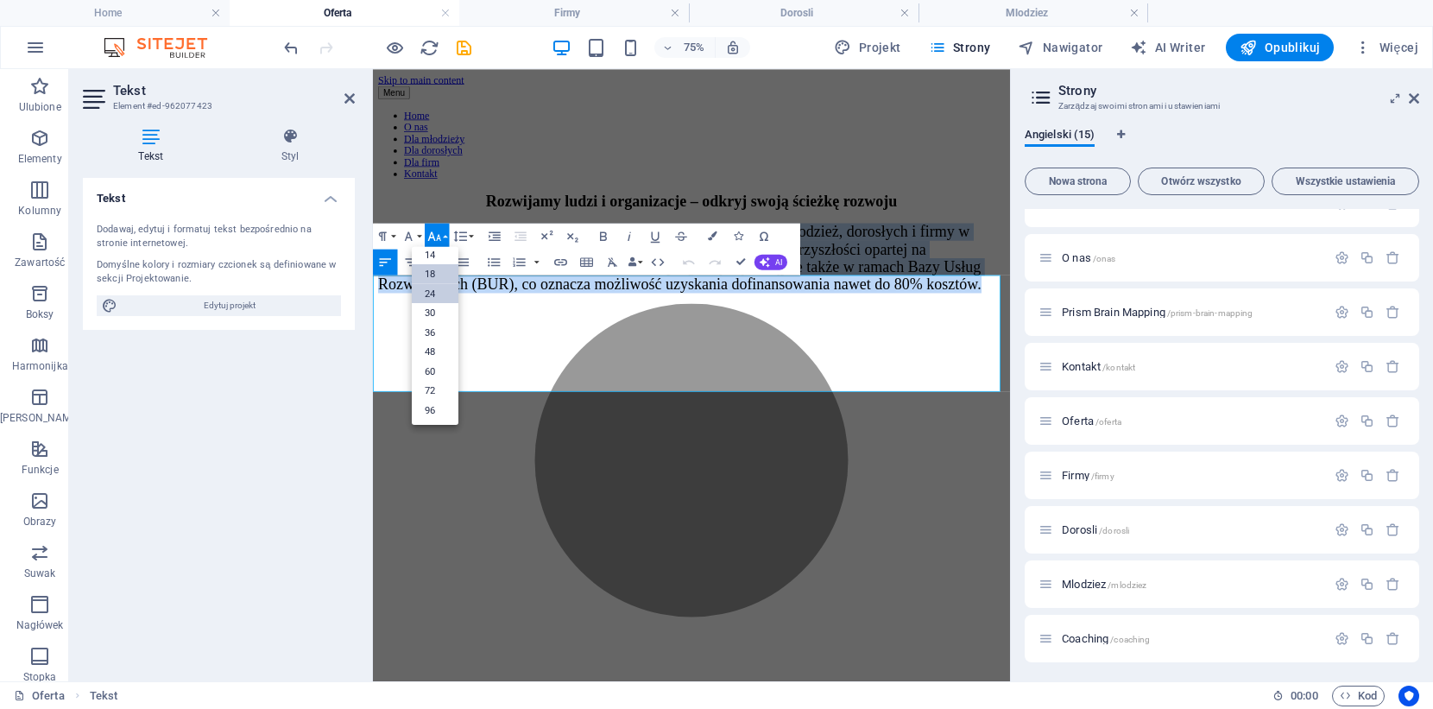
click at [431, 279] on link "18" at bounding box center [435, 274] width 47 height 20
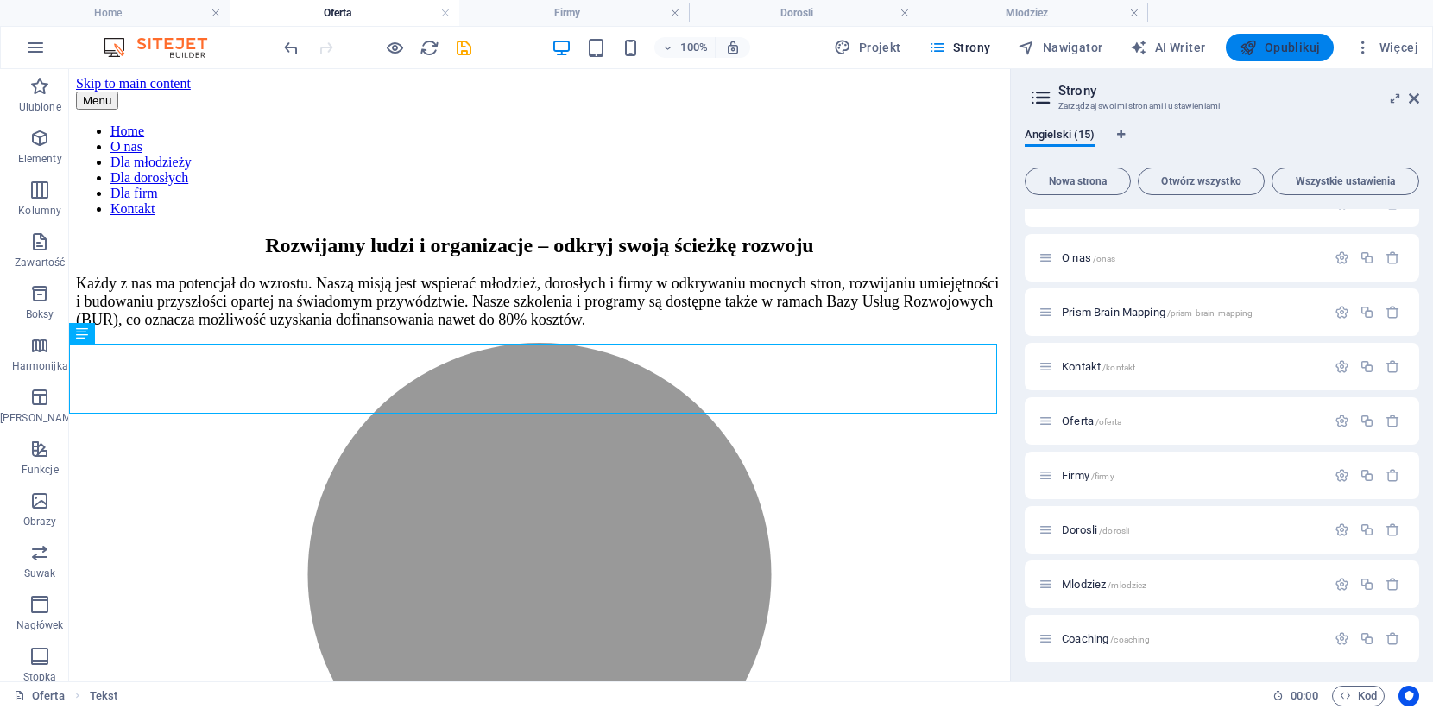
click at [1263, 49] on span "Opublikuj" at bounding box center [1280, 47] width 80 height 17
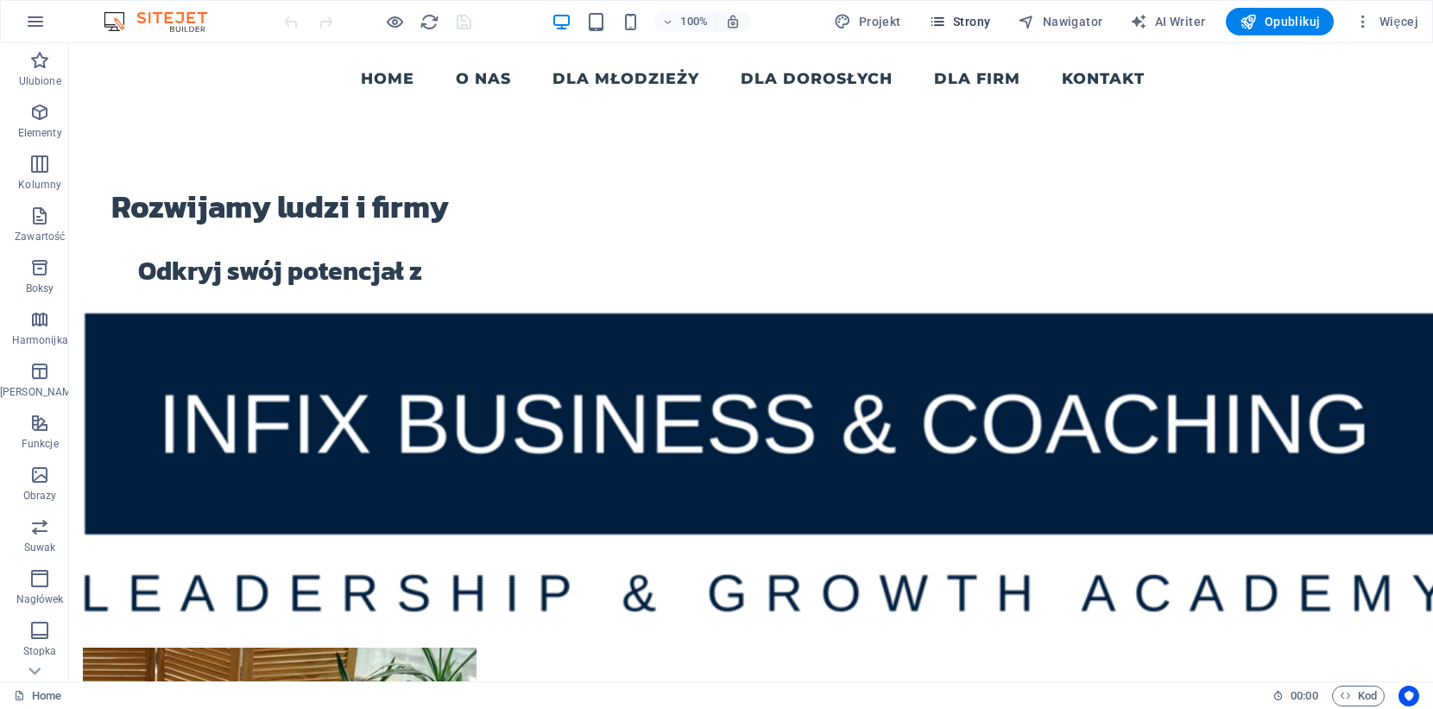
click at [973, 26] on span "Strony" at bounding box center [960, 21] width 62 height 17
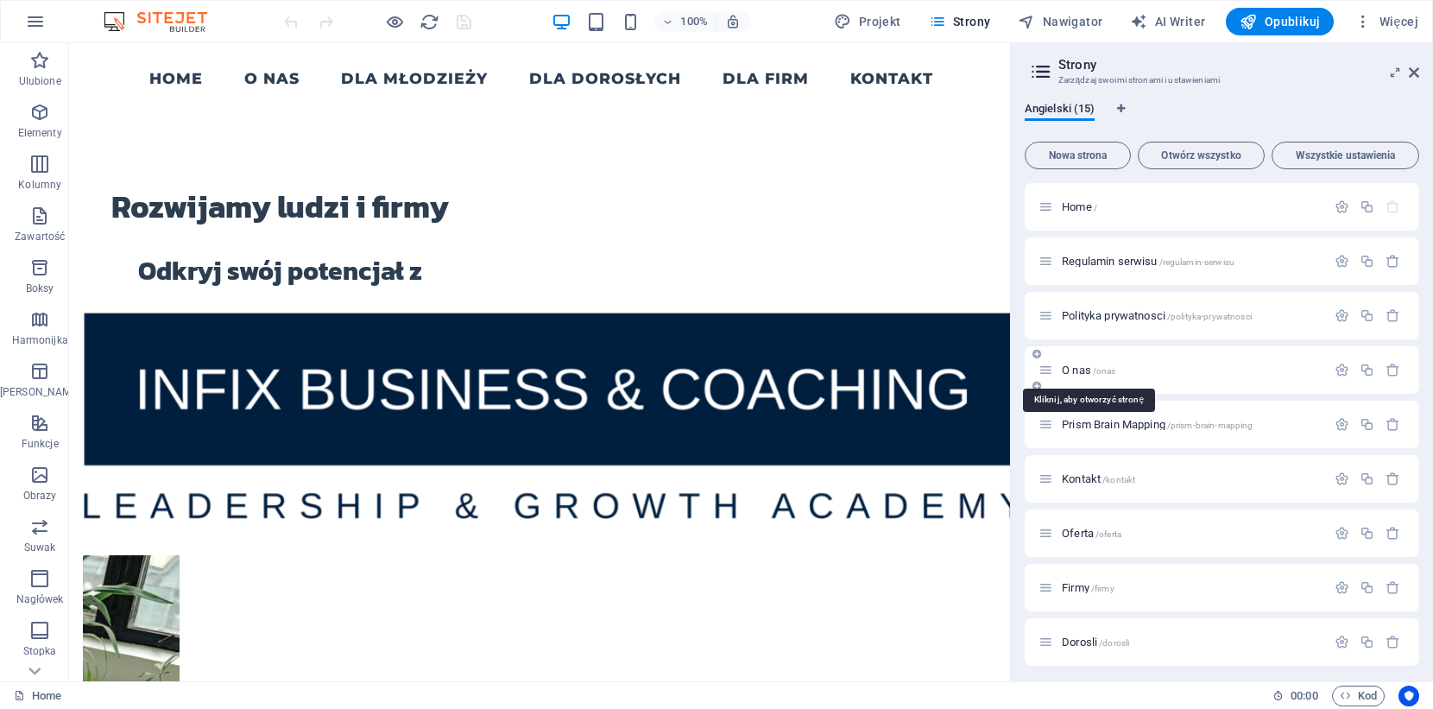
click at [1077, 367] on span "O nas /onas" at bounding box center [1089, 369] width 54 height 13
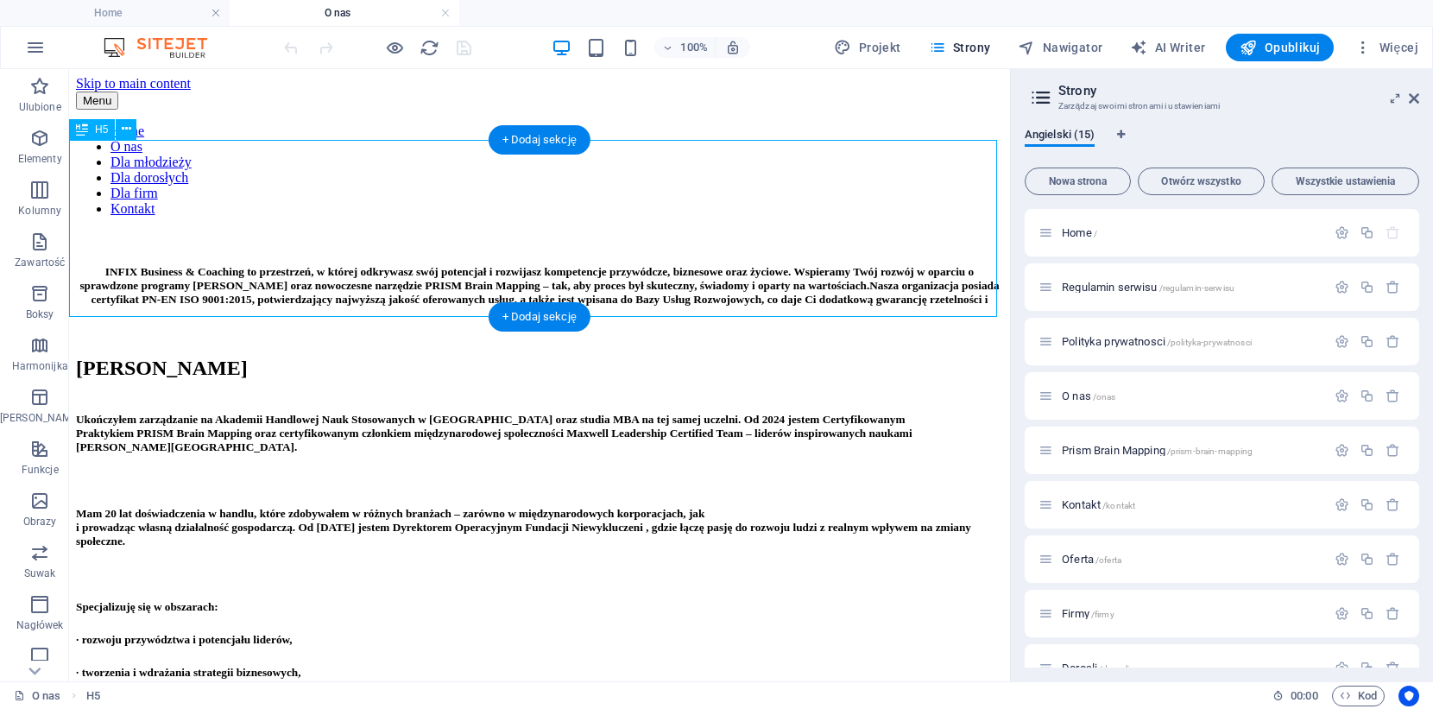
drag, startPoint x: 761, startPoint y: 251, endPoint x: 618, endPoint y: 249, distance: 143.3
click at [618, 249] on div "​​​​​​ INFIX Business & Coaching to przestrzeń, w której odkrywasz swój potencj…" at bounding box center [539, 275] width 927 height 90
click at [594, 255] on div "​​​​​​ INFIX Business & Coaching to przestrzeń, w której odkrywasz swój potencj…" at bounding box center [539, 275] width 927 height 90
drag, startPoint x: 594, startPoint y: 255, endPoint x: 366, endPoint y: 316, distance: 236.0
click at [596, 255] on div "​​​​​​ INFIX Business & Coaching to przestrzeń, w której odkrywasz swój potencj…" at bounding box center [539, 275] width 927 height 90
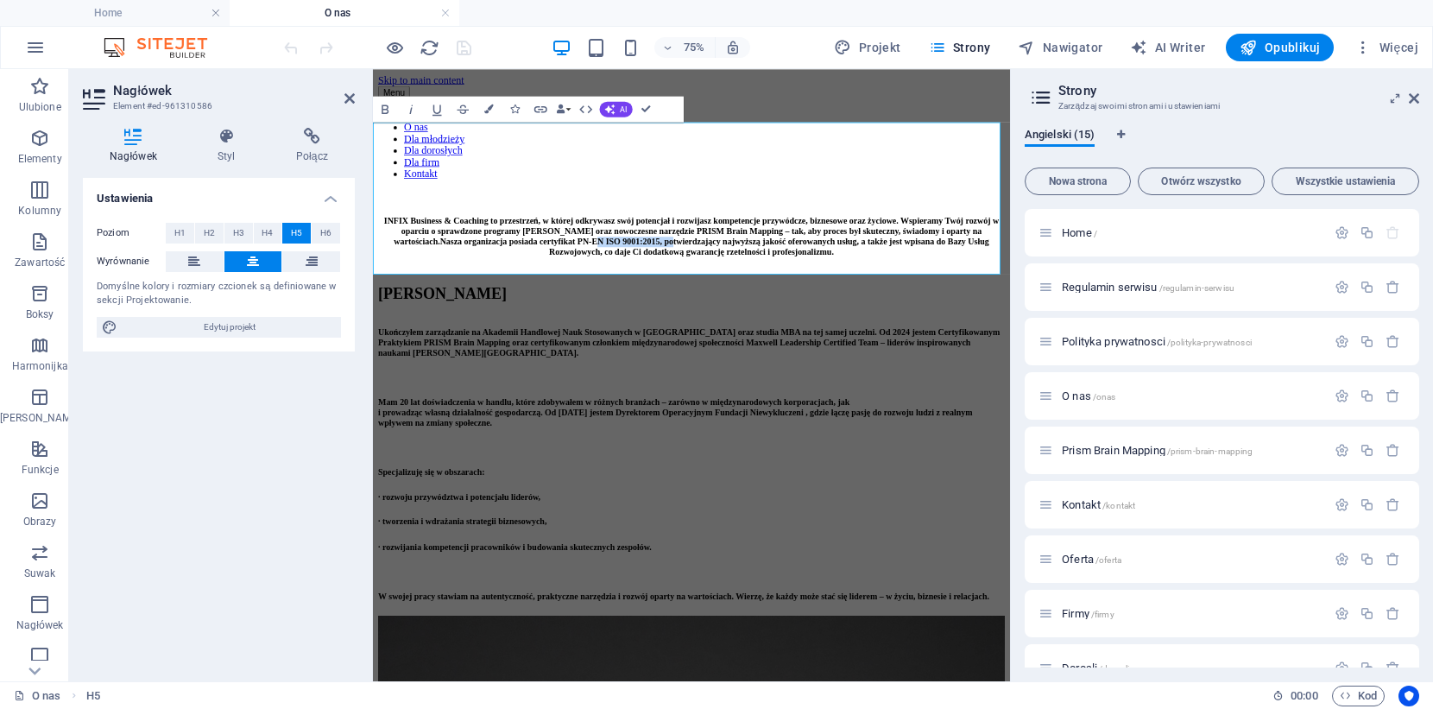
drag, startPoint x: 641, startPoint y: 275, endPoint x: 465, endPoint y: 279, distance: 176.1
click at [465, 279] on h5 "INFIX Business & Coaching to przestrzeń, w której odkrywasz swój potencjał i ro…" at bounding box center [798, 292] width 836 height 55
copy h5 "PN-EN ISO 9001:2015"
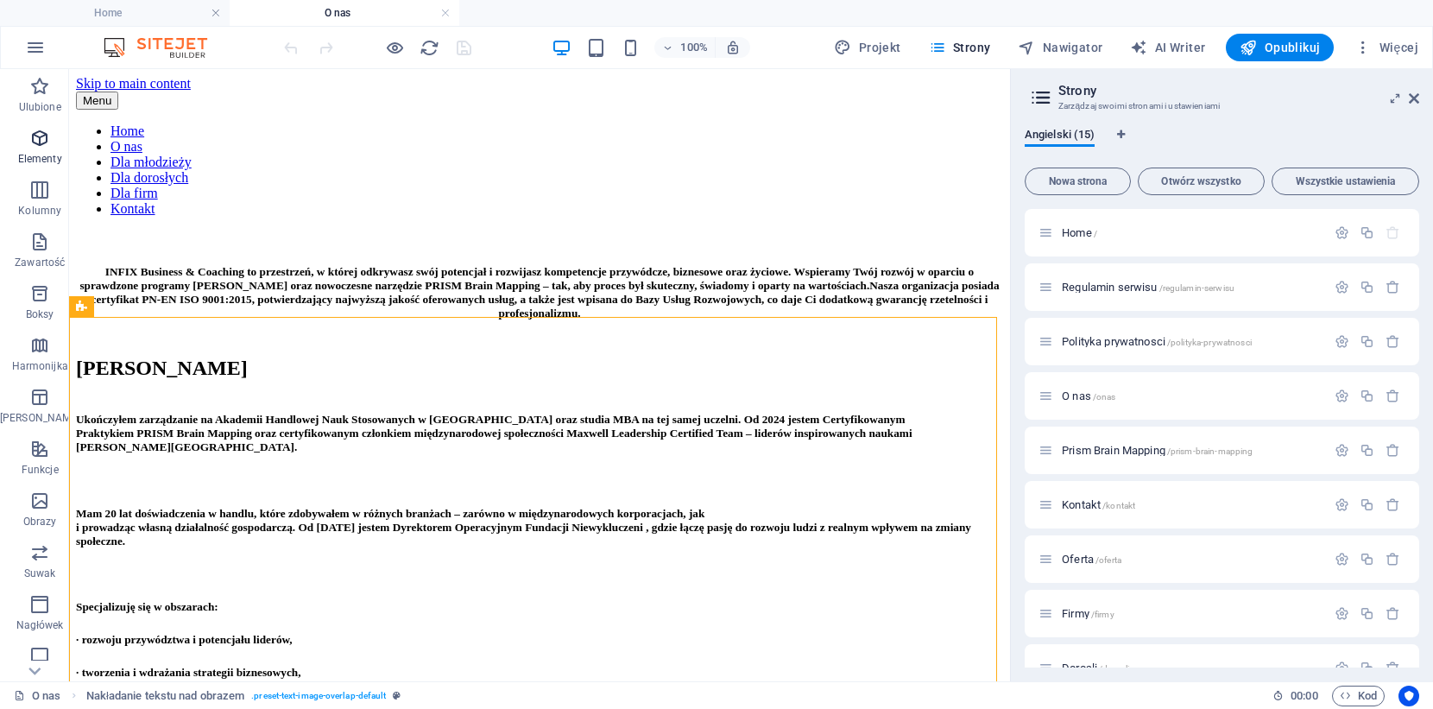
click at [40, 133] on icon "button" at bounding box center [39, 138] width 21 height 21
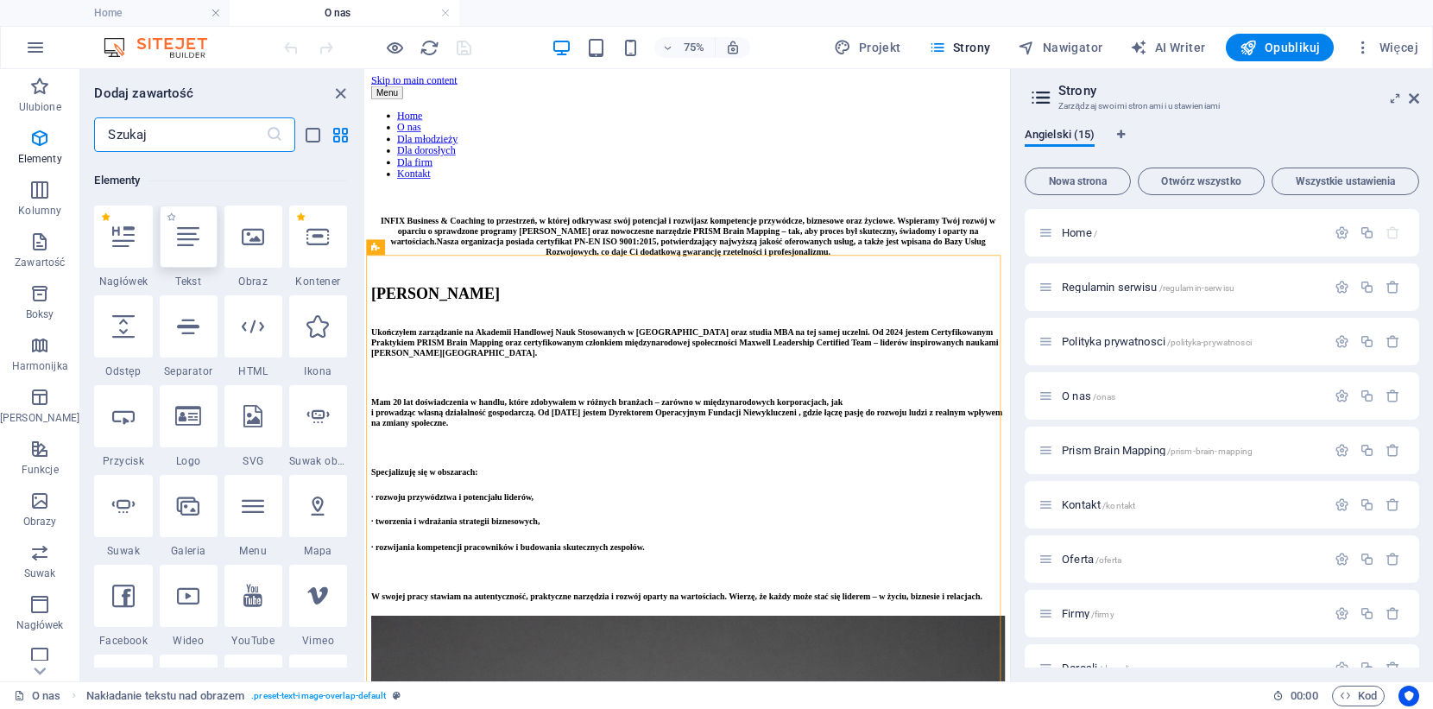
scroll to position [184, 0]
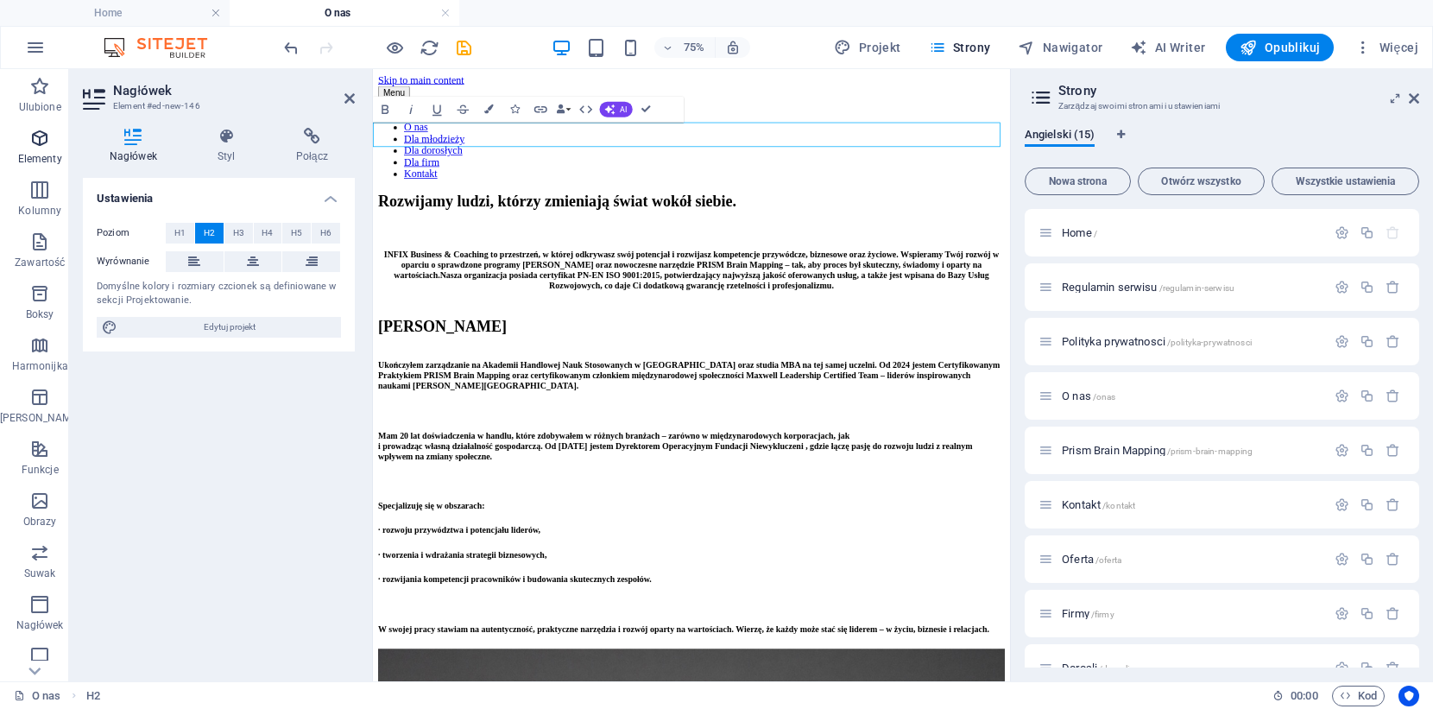
click at [40, 142] on icon "button" at bounding box center [39, 138] width 21 height 21
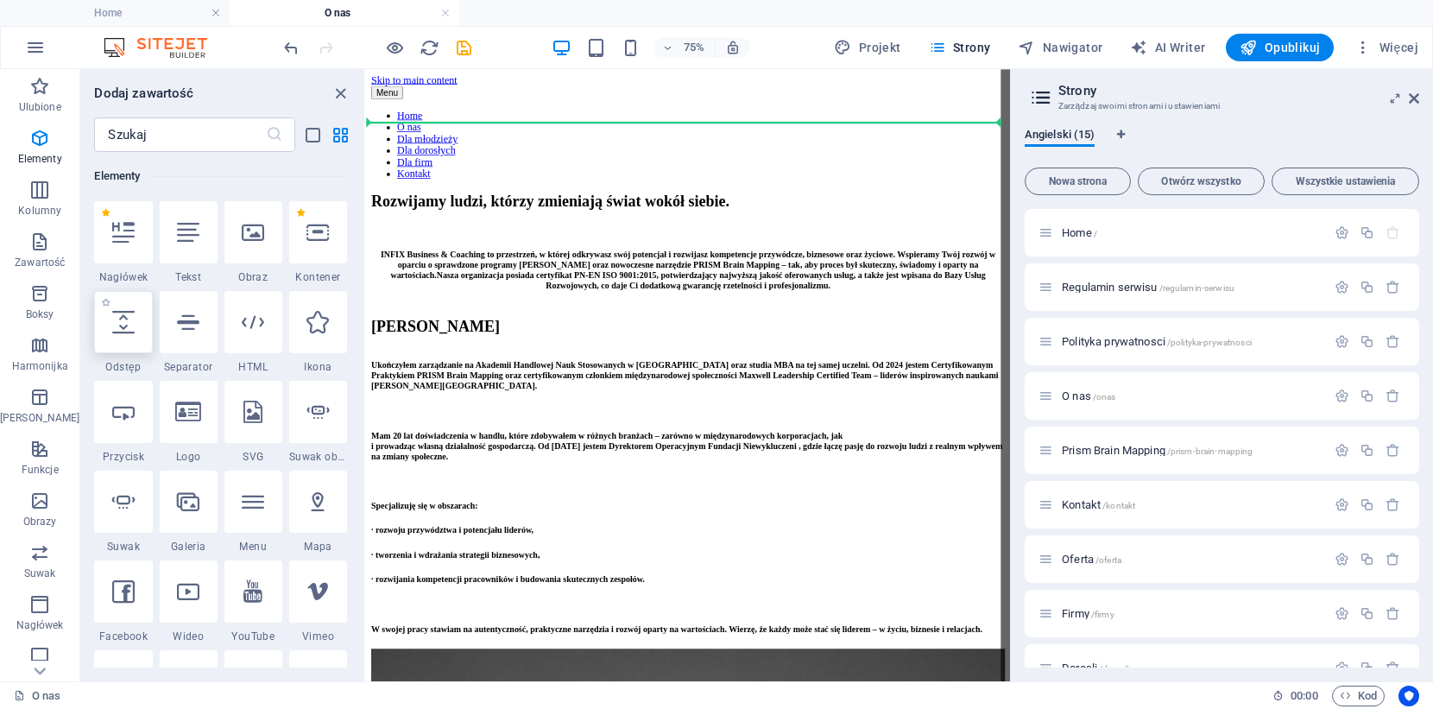
select select "px"
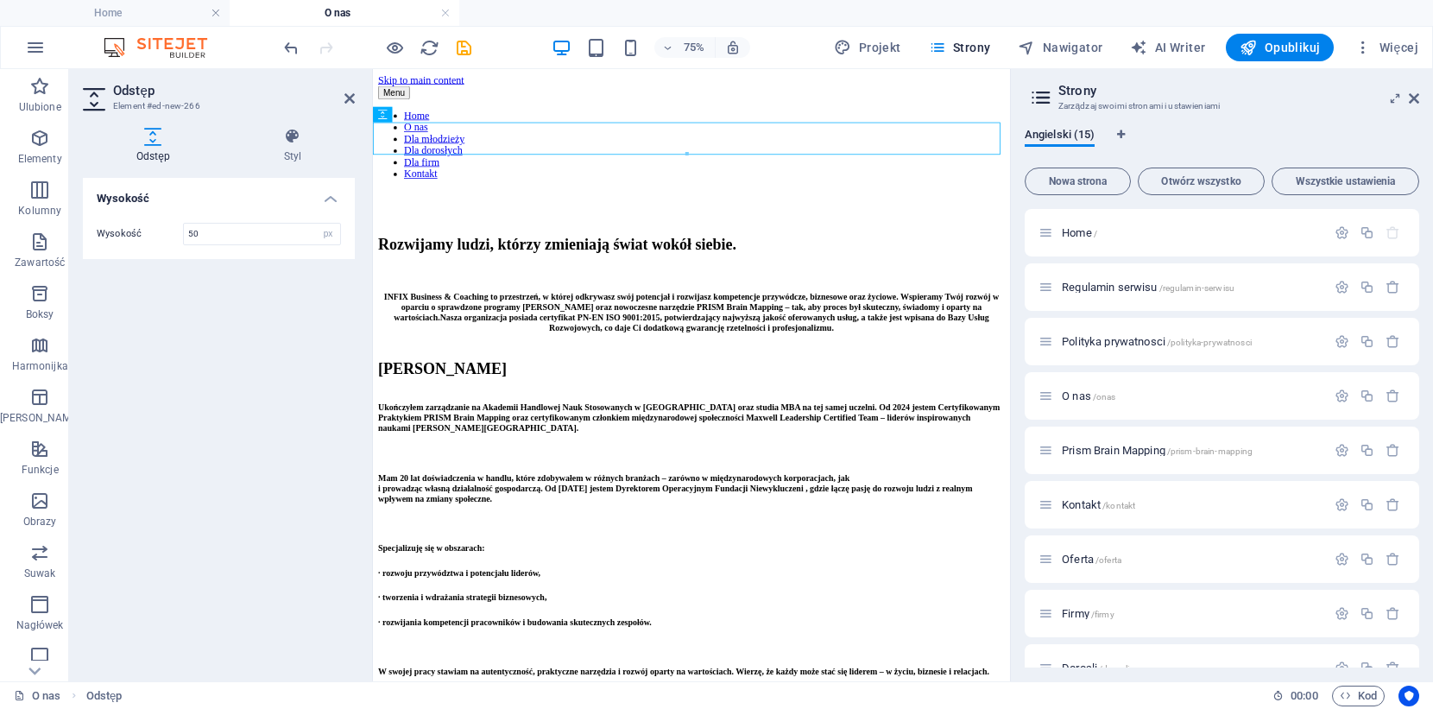
drag, startPoint x: 126, startPoint y: 352, endPoint x: 537, endPoint y: 4, distance: 538.4
click at [817, 401] on div "​​​​​​ INFIX Business & Coaching to przestrzeń, w której odkrywasz swój potencj…" at bounding box center [798, 376] width 836 height 90
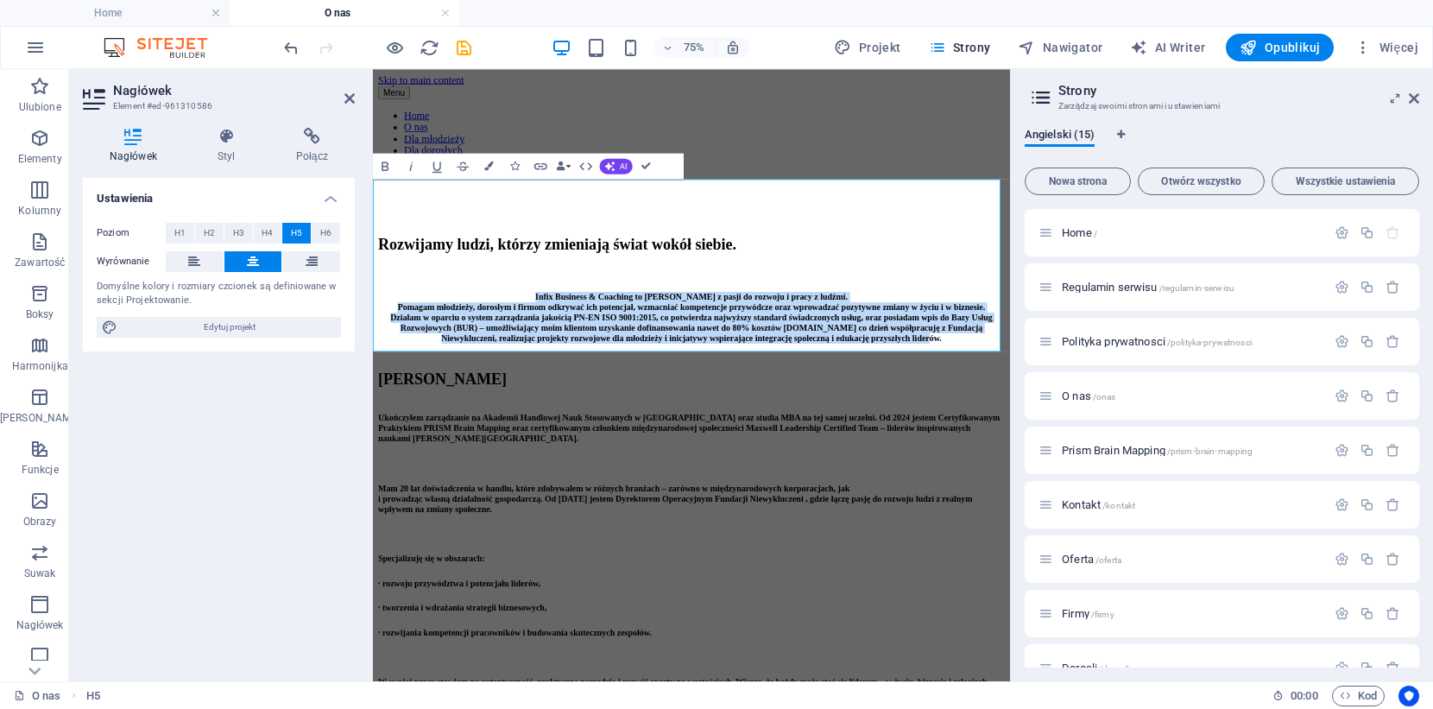
click at [371, 163] on div at bounding box center [370, 375] width 3 height 612
click at [380, 162] on icon "button" at bounding box center [385, 167] width 16 height 16
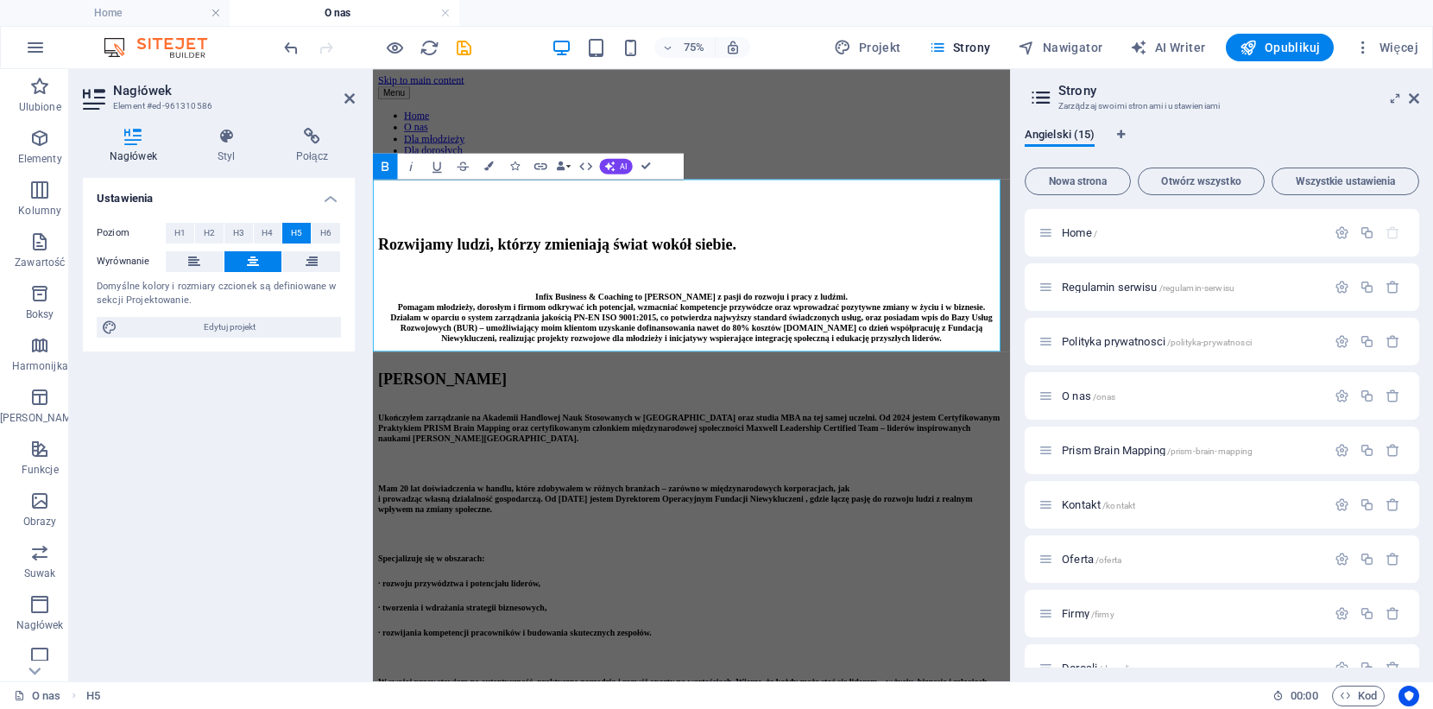
click at [382, 161] on icon "button" at bounding box center [385, 165] width 7 height 9
click at [1178, 406] on h5 "Infix Business & Coaching to [PERSON_NAME] z pasji do rozwoju i pracy z ludźmi.…" at bounding box center [798, 400] width 836 height 69
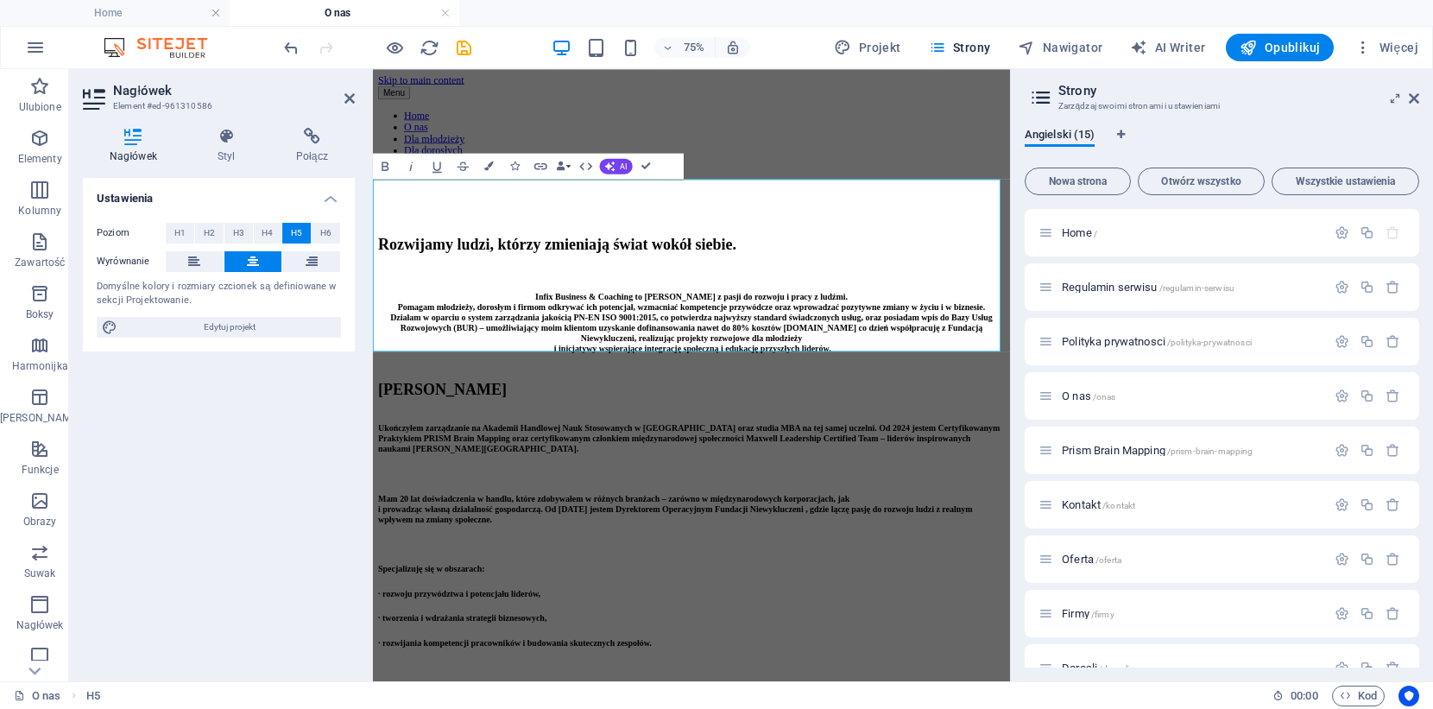
click at [492, 366] on h5 "Infix Business & Coaching to [PERSON_NAME] z pasji do rozwoju i pracy z ludźmi.…" at bounding box center [798, 407] width 836 height 83
click at [646, 691] on div "Ukończyłem zarządzanie na Akademii Handlowej Nauk Stosowanych w [GEOGRAPHIC_DAT…" at bounding box center [798, 717] width 836 height 380
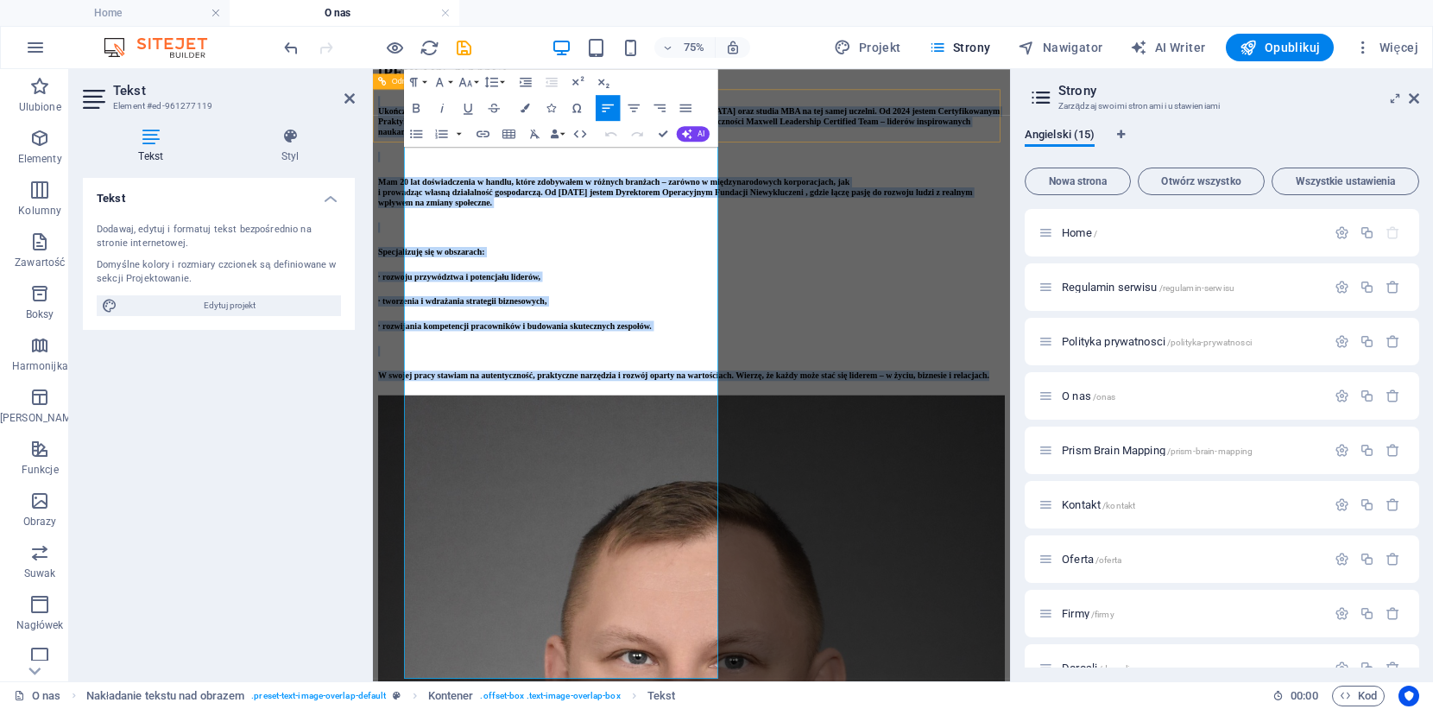
scroll to position [410, 0]
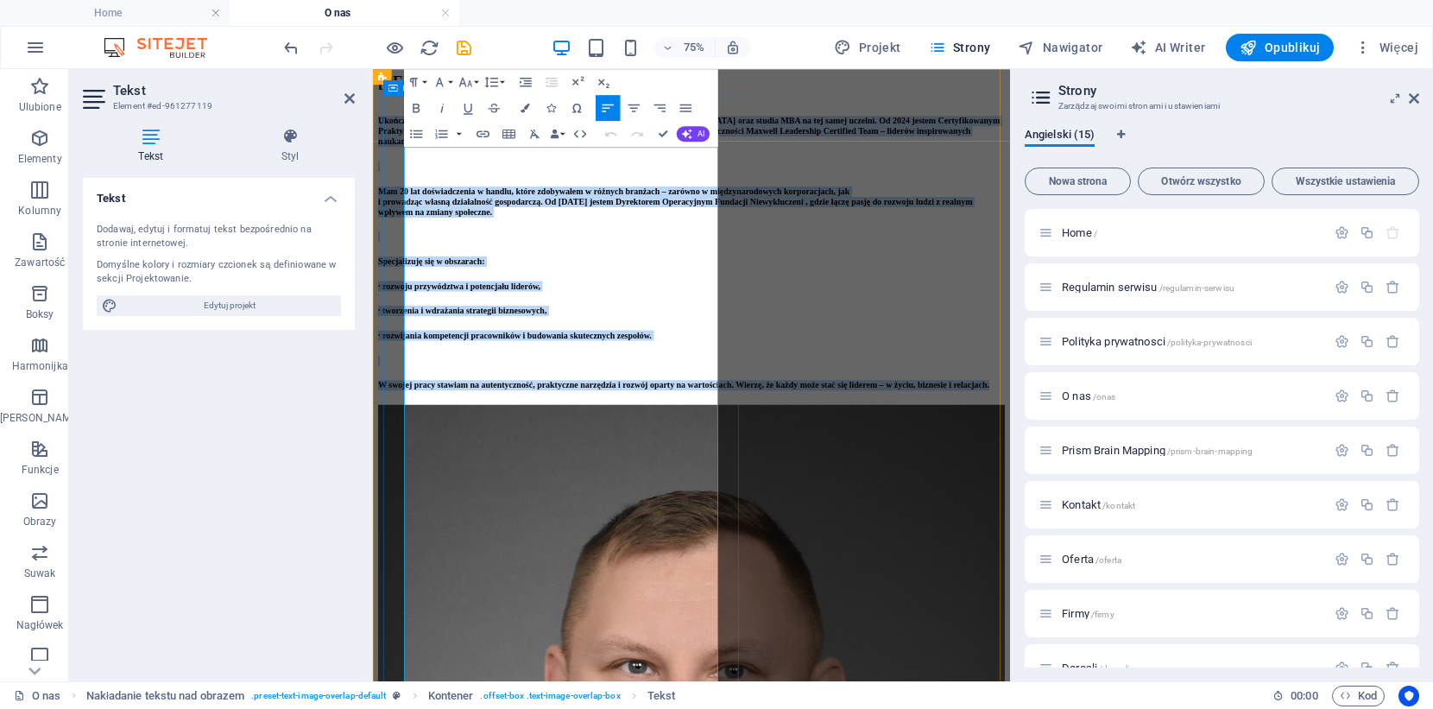
drag, startPoint x: 764, startPoint y: 622, endPoint x: 407, endPoint y: 198, distance: 554.4
click at [405, 198] on div "[PERSON_NAME] Ukończyłem zarządzanie na Akademii Handlowej Nauk Stosowanych w […" at bounding box center [798, 286] width 836 height 422
copy div "Loremipsum dolorsitame co Adipisci Elitseddo Eius Temporincid u Laboree dolo ma…"
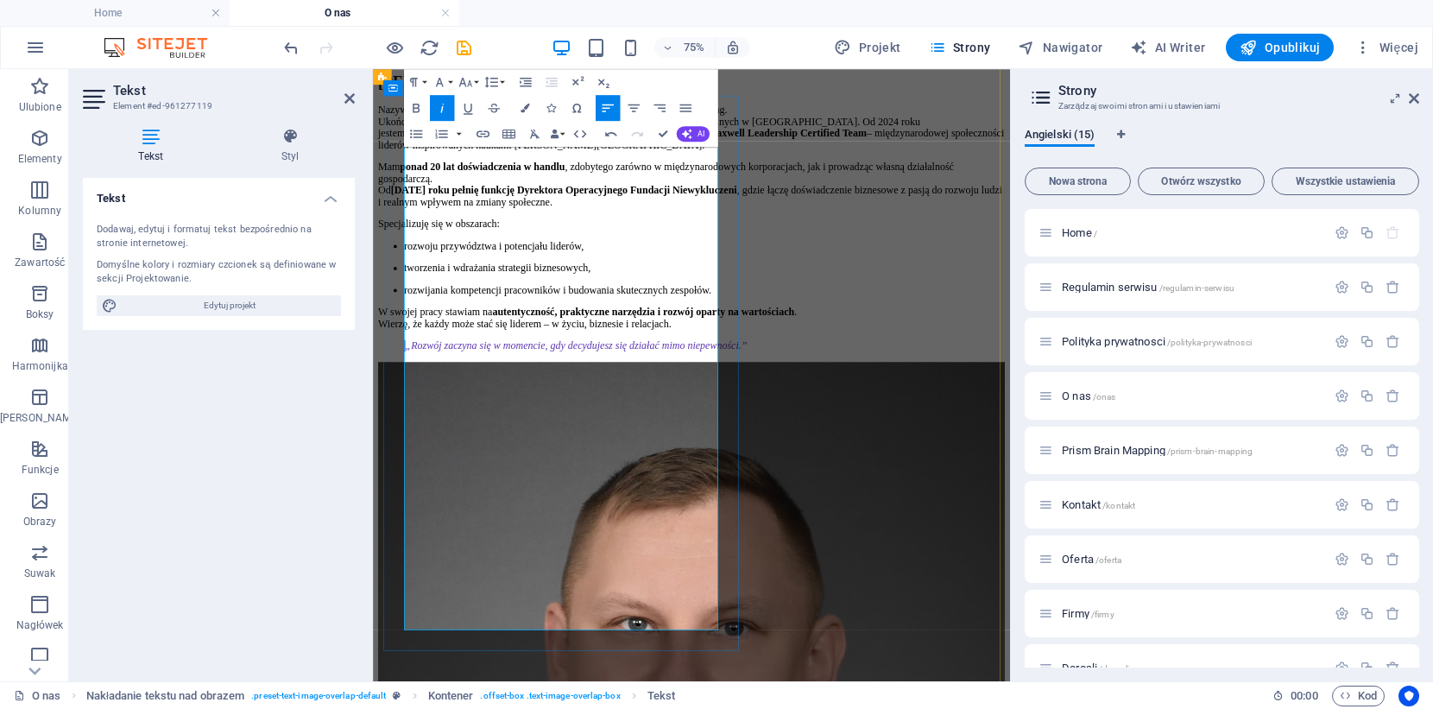
click at [457, 371] on li "rozwijania kompetencji pracowników i budowania skutecznych zespołów." at bounding box center [814, 364] width 801 height 16
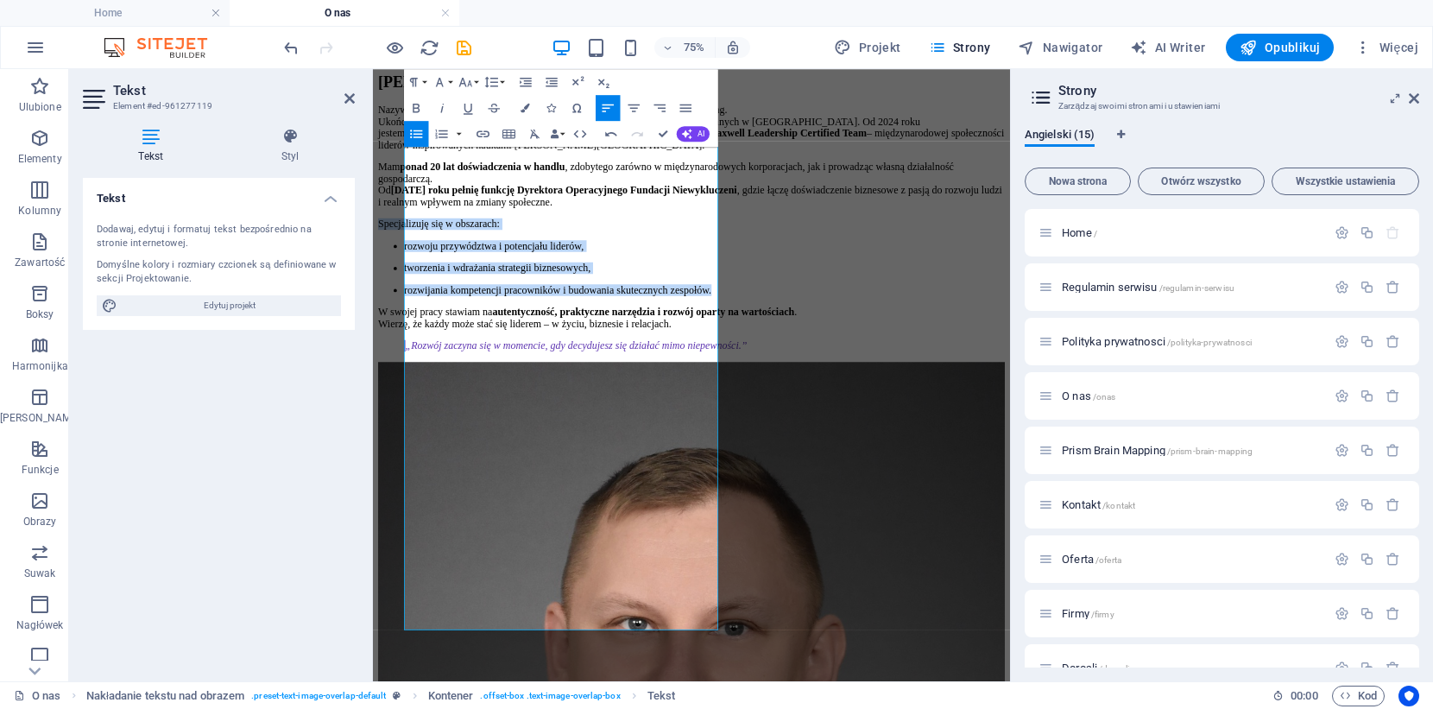
drag, startPoint x: 614, startPoint y: 659, endPoint x: 730, endPoint y: 473, distance: 219.1
click at [616, 371] on p "rozwijania kompetencji pracowników i budowania skutecznych zespołów." at bounding box center [814, 364] width 801 height 16
drag, startPoint x: 616, startPoint y: 664, endPoint x: 394, endPoint y: 533, distance: 257.7
click at [394, 445] on div "[PERSON_NAME] Nazywam się [PERSON_NAME] i jestem założycielem Infix Business & …" at bounding box center [798, 260] width 836 height 370
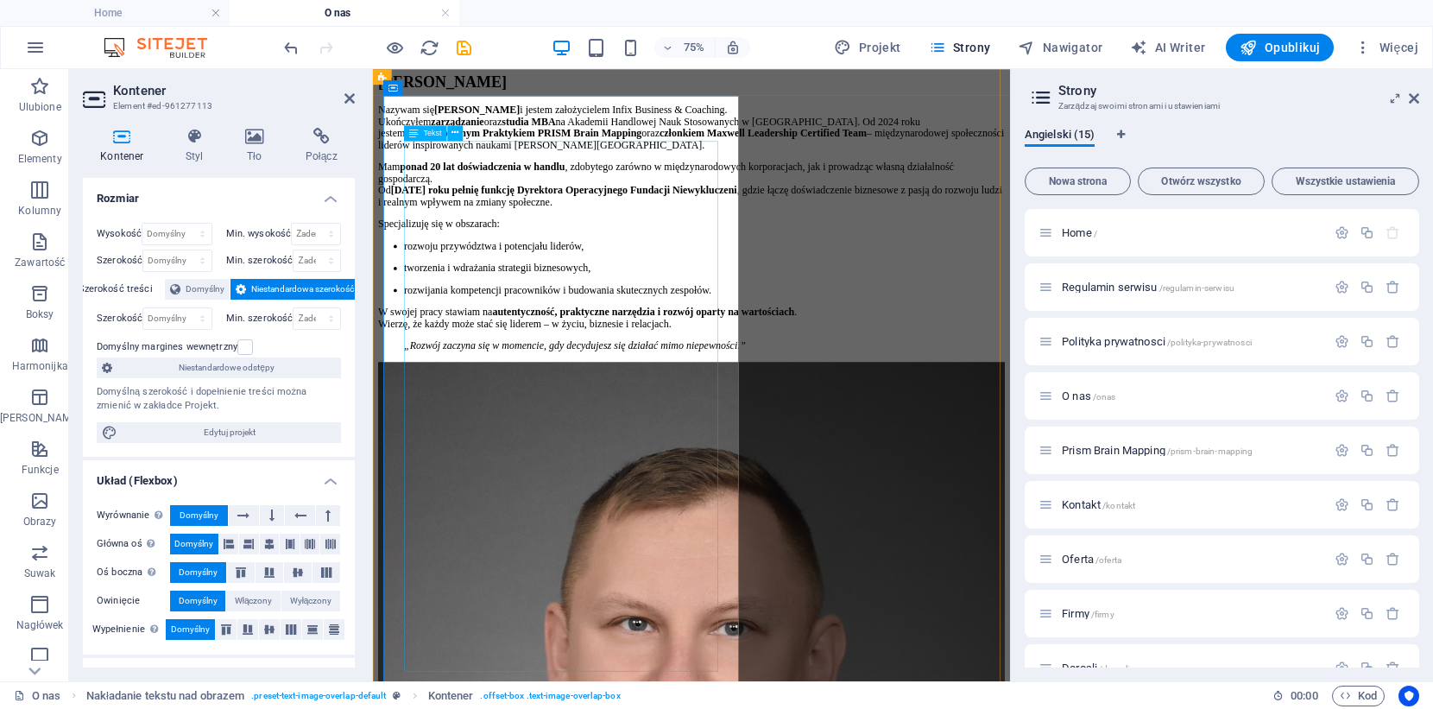
click at [618, 445] on div "Nazywam się [PERSON_NAME] i jestem założycielem Infix Business & Coaching. Ukoń…" at bounding box center [798, 281] width 836 height 330
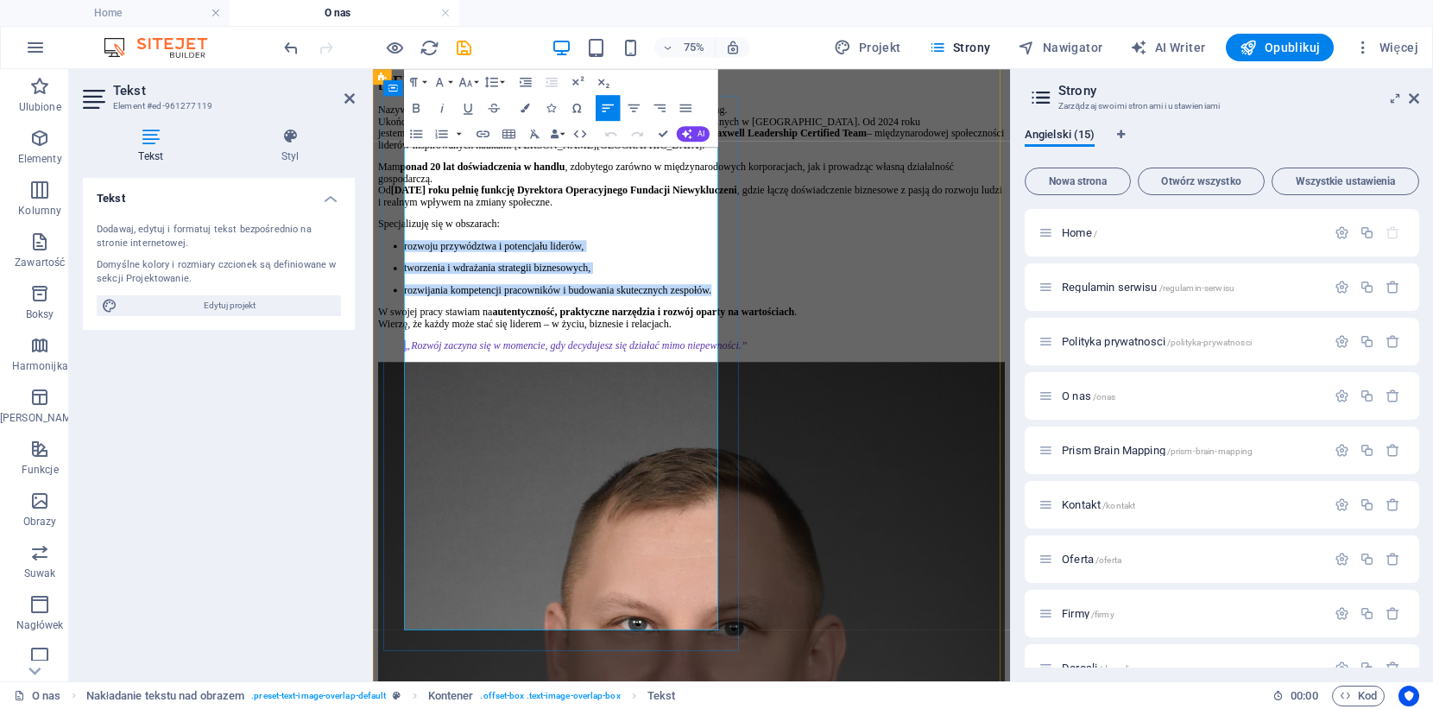
drag, startPoint x: 618, startPoint y: 660, endPoint x: 416, endPoint y: 521, distance: 245.7
click at [416, 371] on ul "rozwoju przywództwa i potencjału liderów, tworzenia i wdrażania strategii bizne…" at bounding box center [798, 334] width 836 height 74
click at [423, 135] on icon "button" at bounding box center [416, 134] width 16 height 16
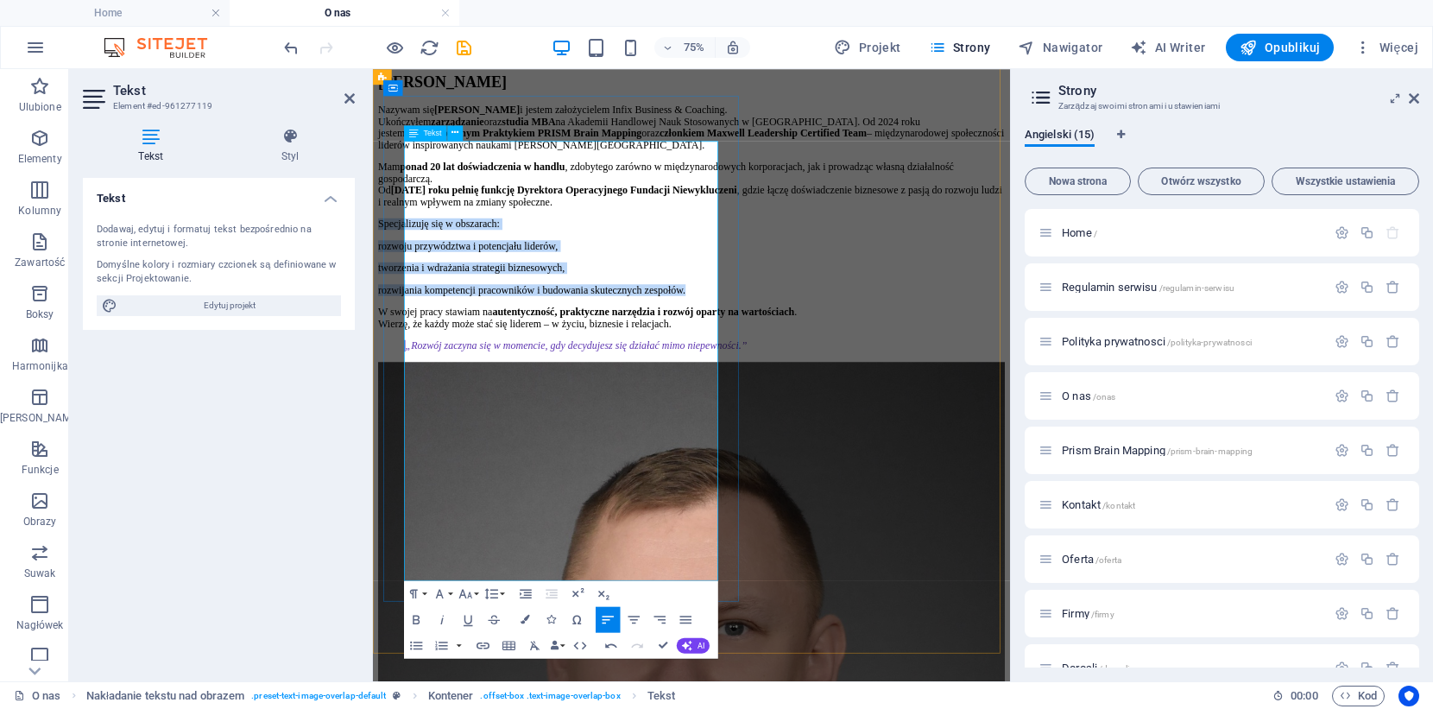
click at [417, 312] on p "rozwoju przywództwa i potencjału liderów," at bounding box center [798, 305] width 836 height 16
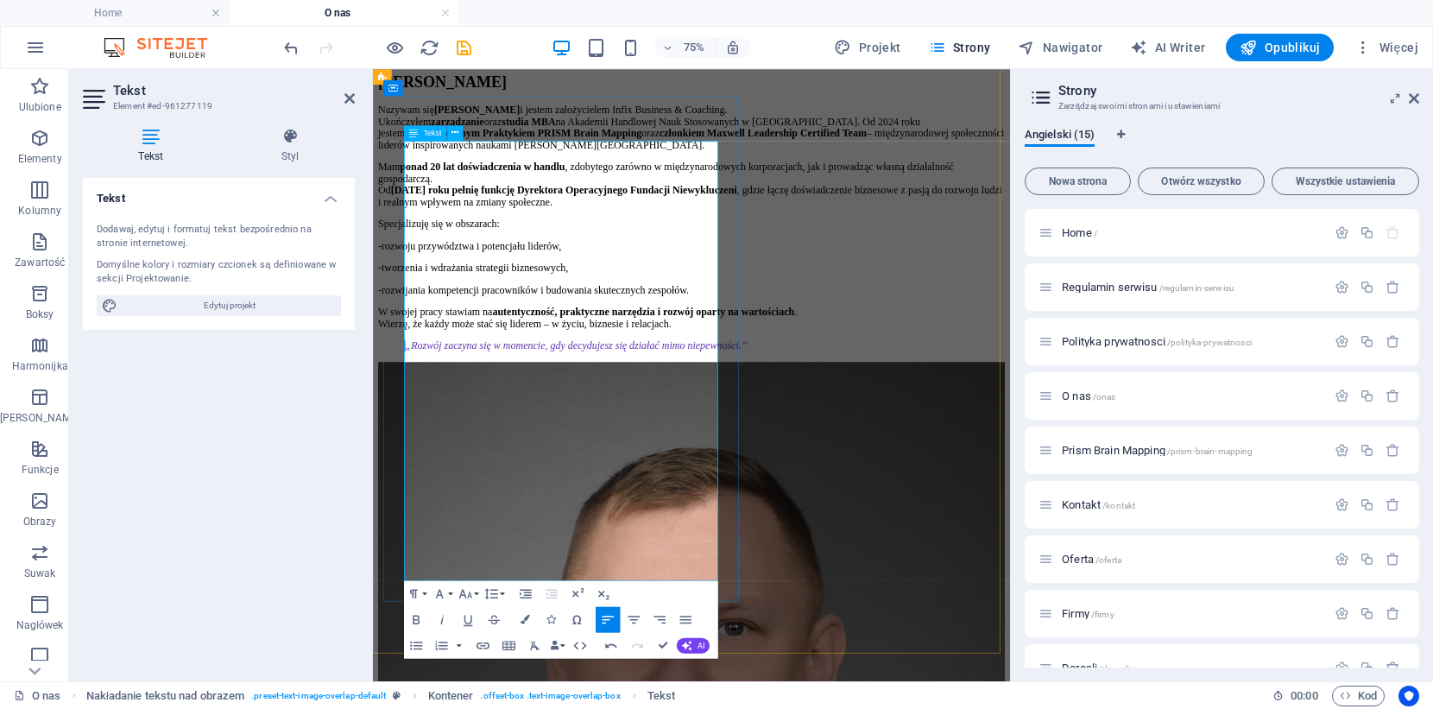
click at [811, 416] on p "W swojej pracy stawiam na autentyczność, praktyczne narzędzia i rozwój oparty n…" at bounding box center [798, 400] width 836 height 31
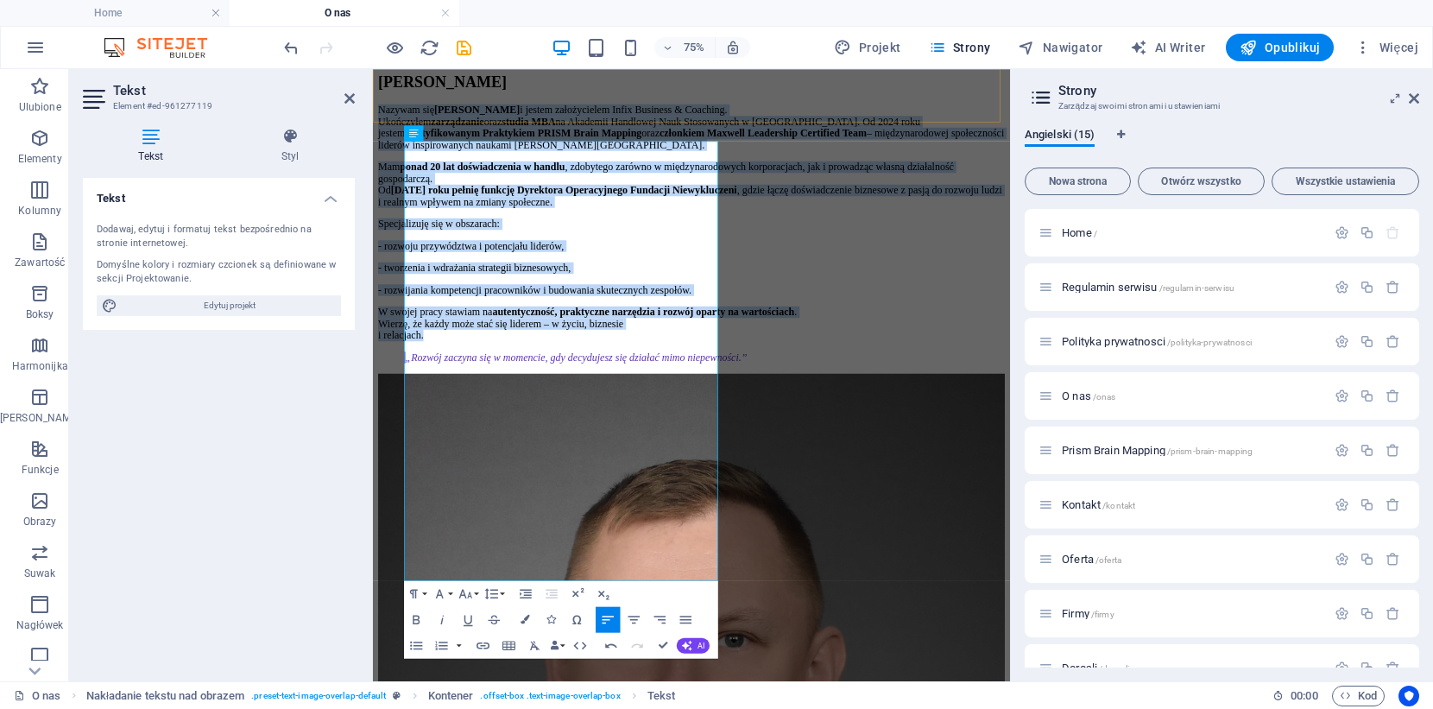
drag, startPoint x: 767, startPoint y: 685, endPoint x: 423, endPoint y: 129, distance: 653.9
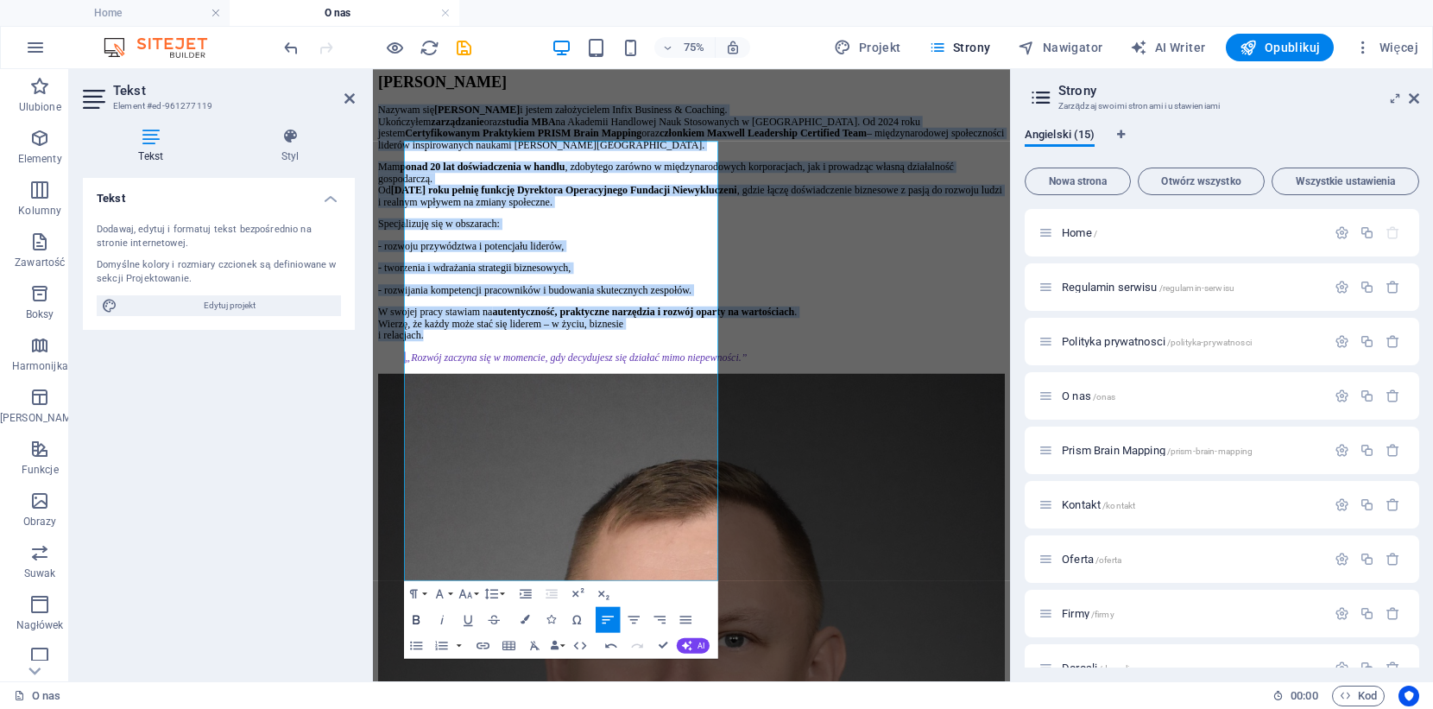
click at [417, 618] on icon "button" at bounding box center [416, 619] width 16 height 16
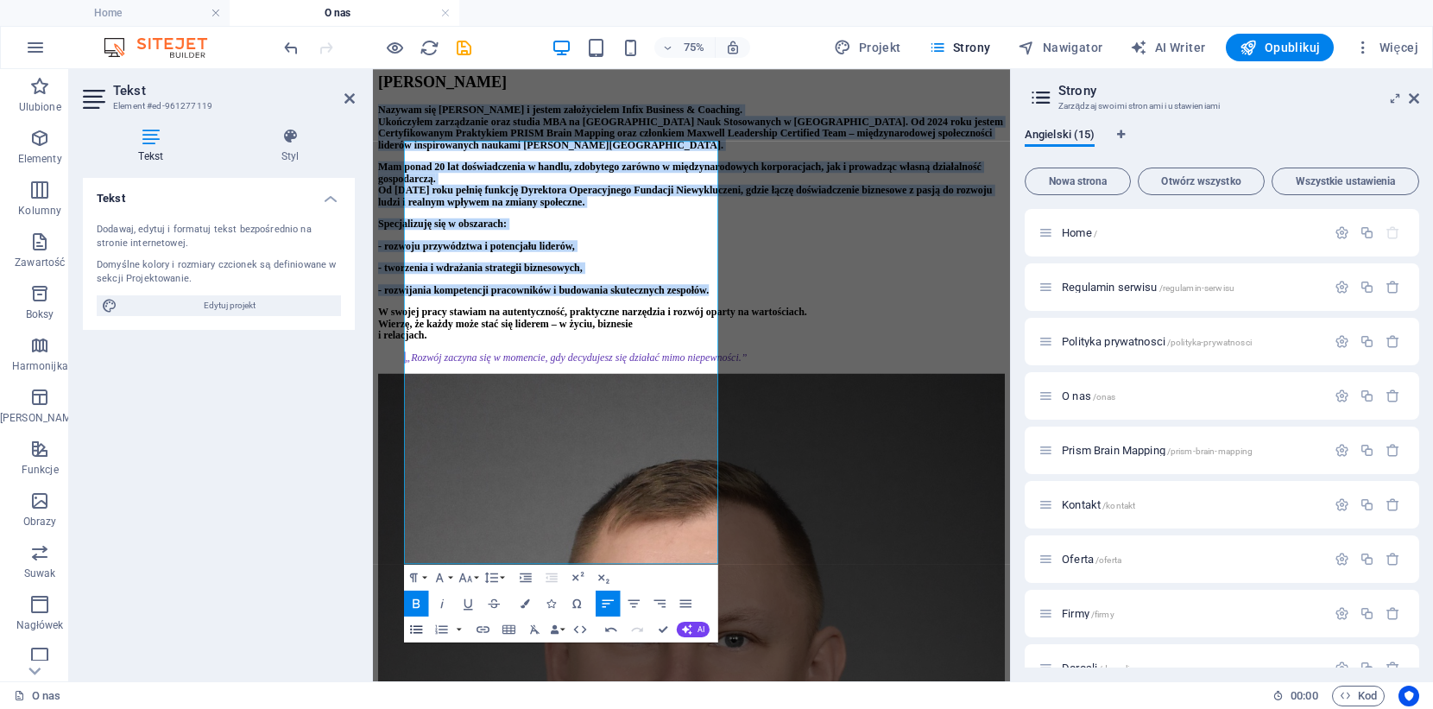
click at [413, 620] on button "Unordered List" at bounding box center [416, 629] width 25 height 26
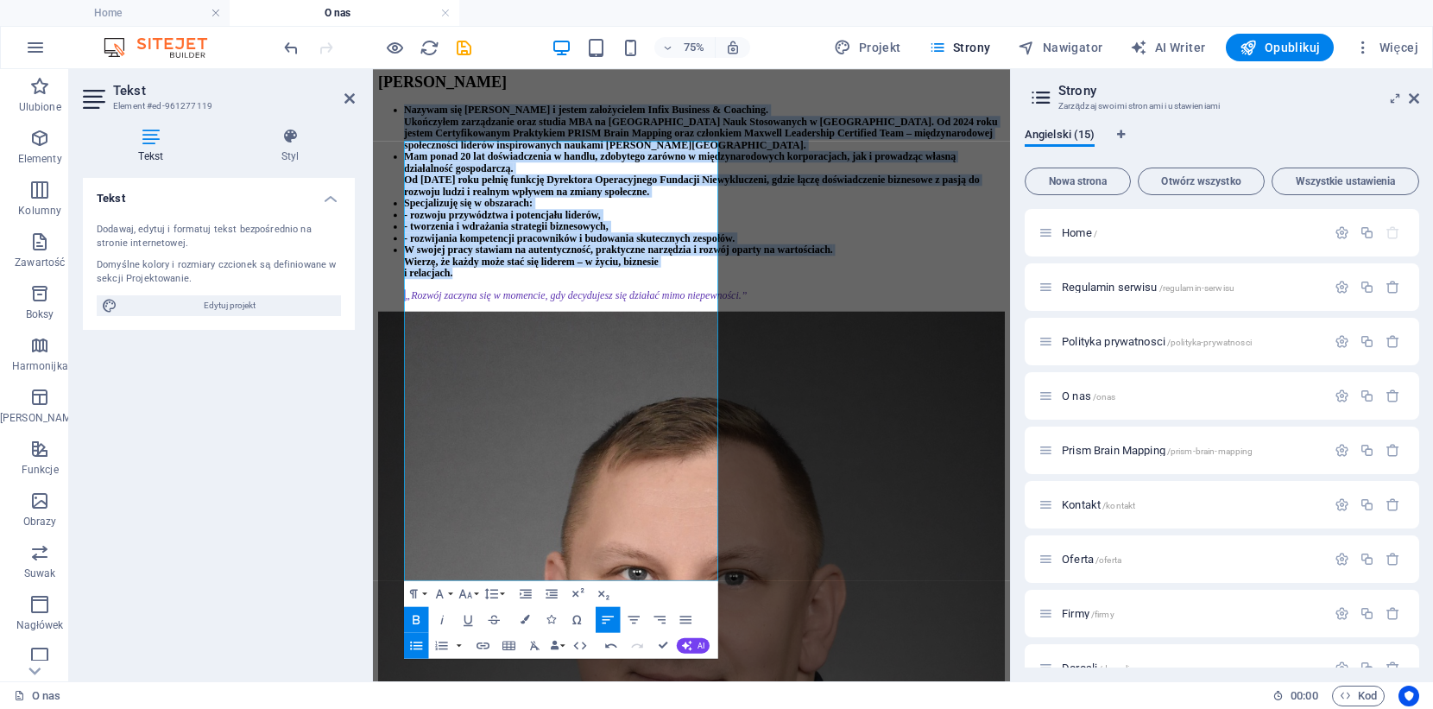
drag, startPoint x: 413, startPoint y: 645, endPoint x: 54, endPoint y: 767, distance: 379.4
click at [413, 645] on icon "button" at bounding box center [416, 645] width 12 height 9
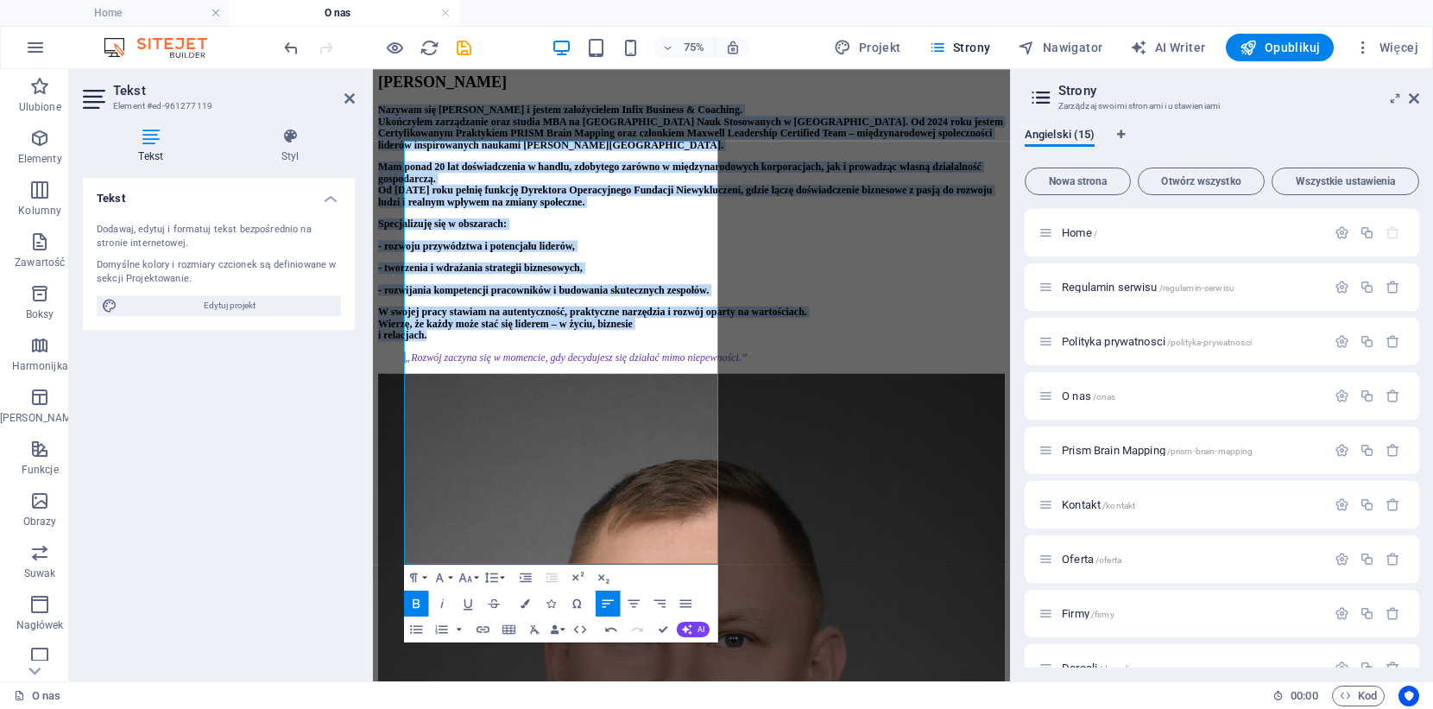
click at [418, 601] on icon "button" at bounding box center [416, 604] width 16 height 16
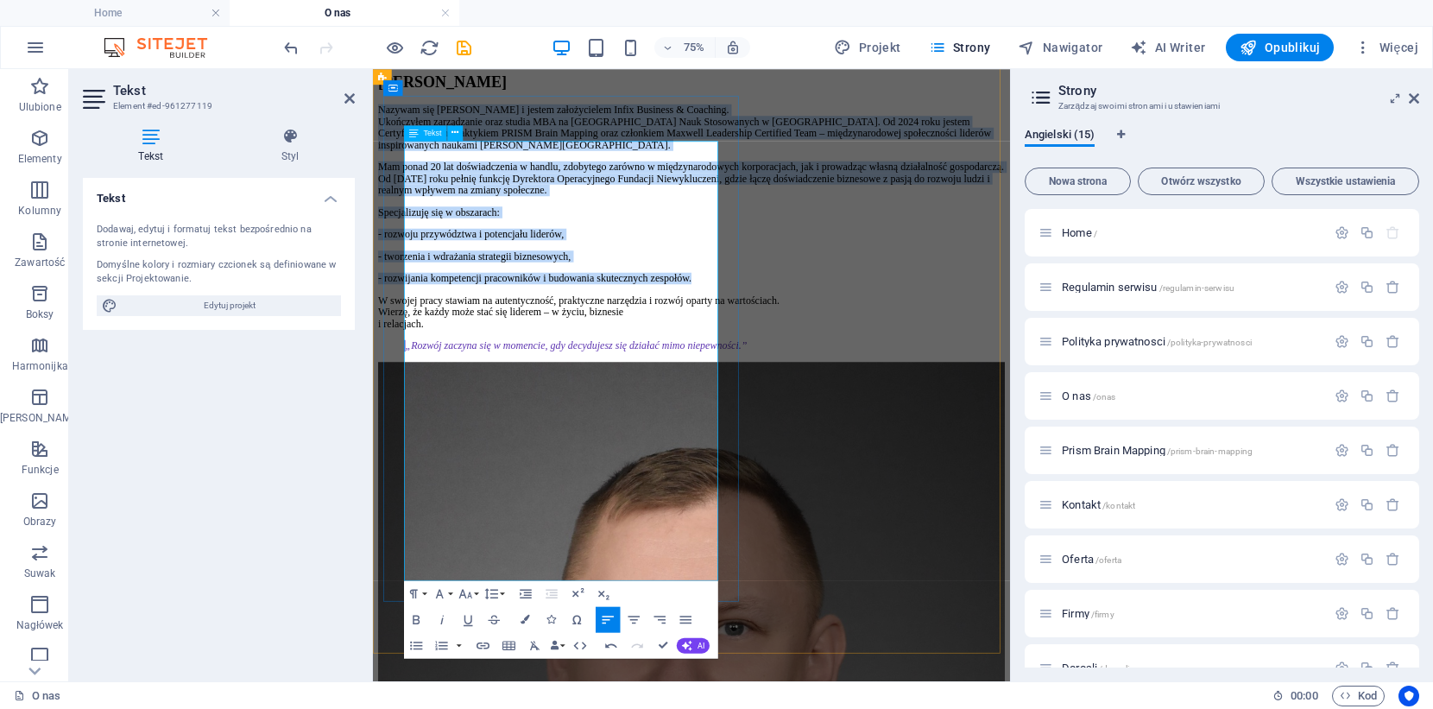
click at [588, 268] on p "Specjalizuję się w obszarach:" at bounding box center [798, 260] width 836 height 16
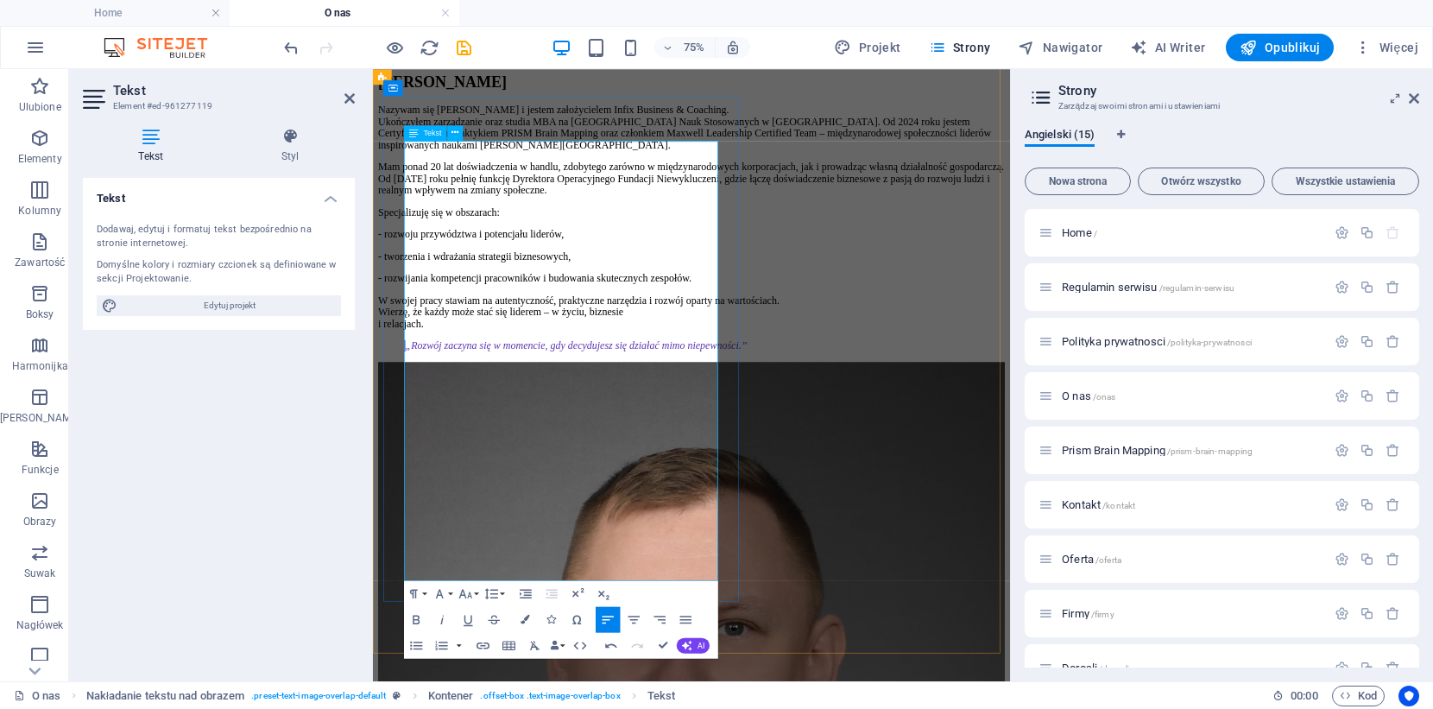
click at [417, 178] on p "Nazywam się [PERSON_NAME] i jestem założycielem Infix Business & Coaching. Ukoń…" at bounding box center [798, 147] width 836 height 62
click at [348, 96] on icon at bounding box center [349, 98] width 10 height 14
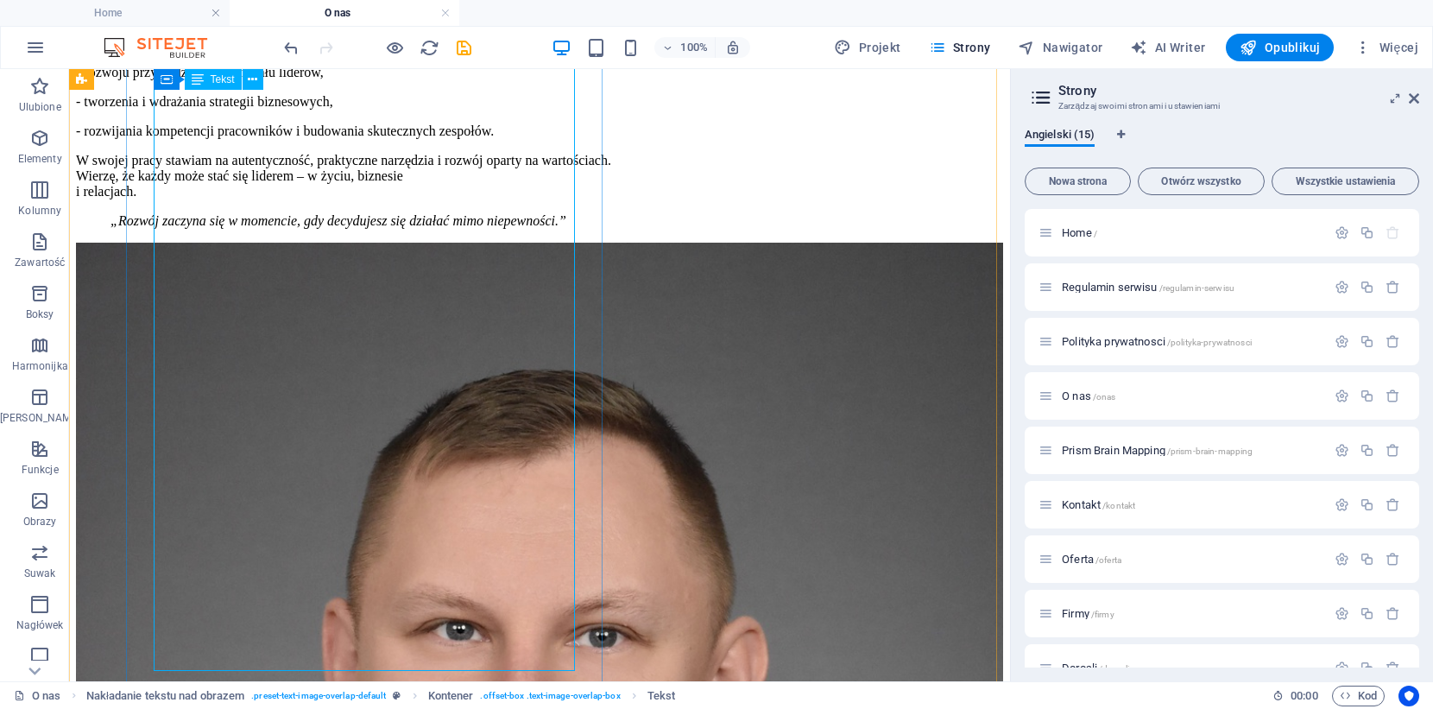
scroll to position [628, 0]
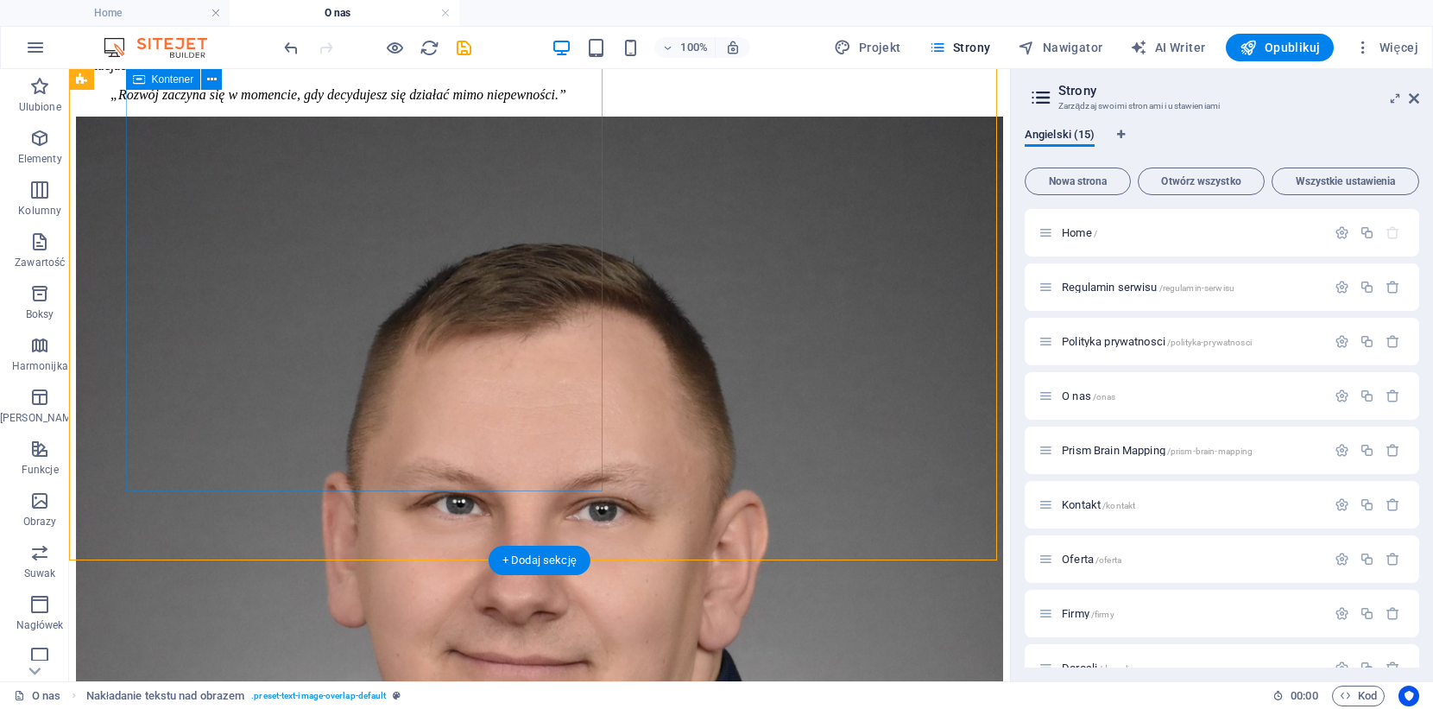
scroll to position [1123, 0]
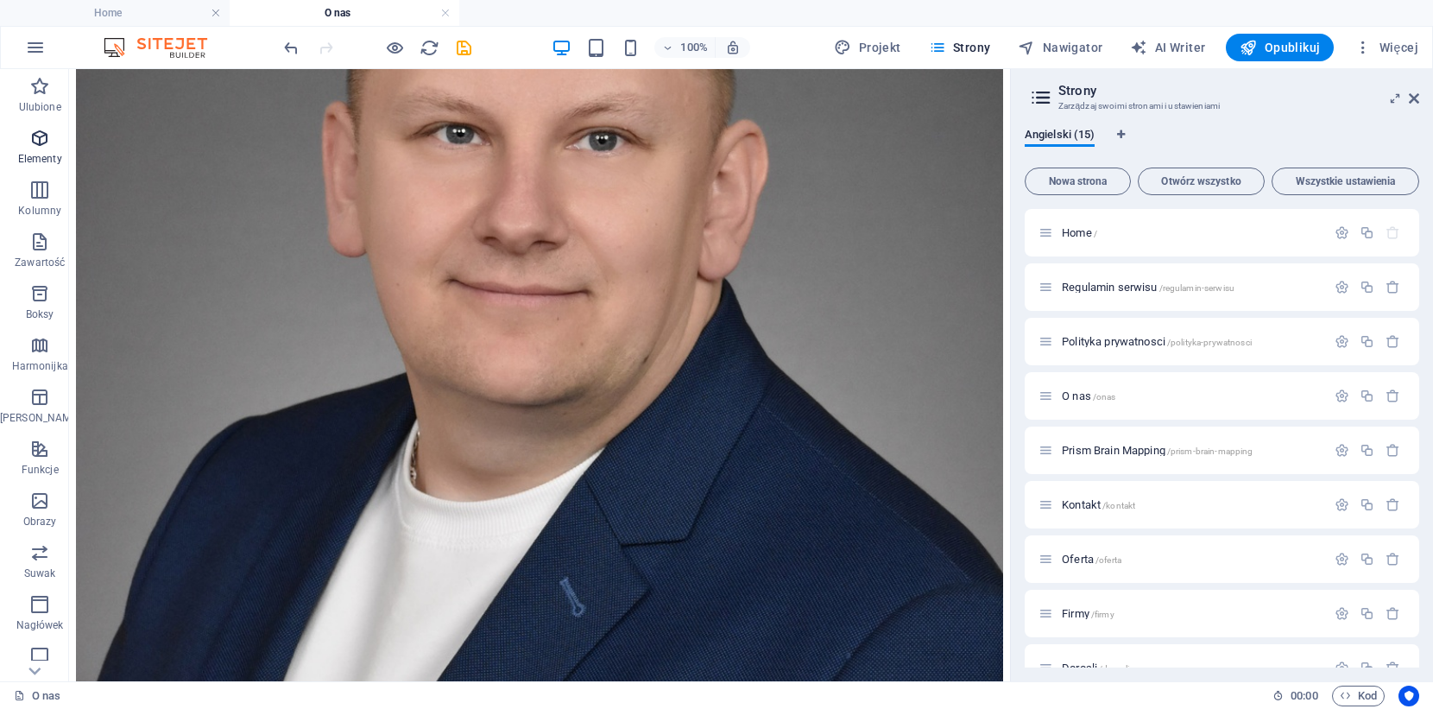
click at [35, 136] on icon "button" at bounding box center [39, 138] width 21 height 21
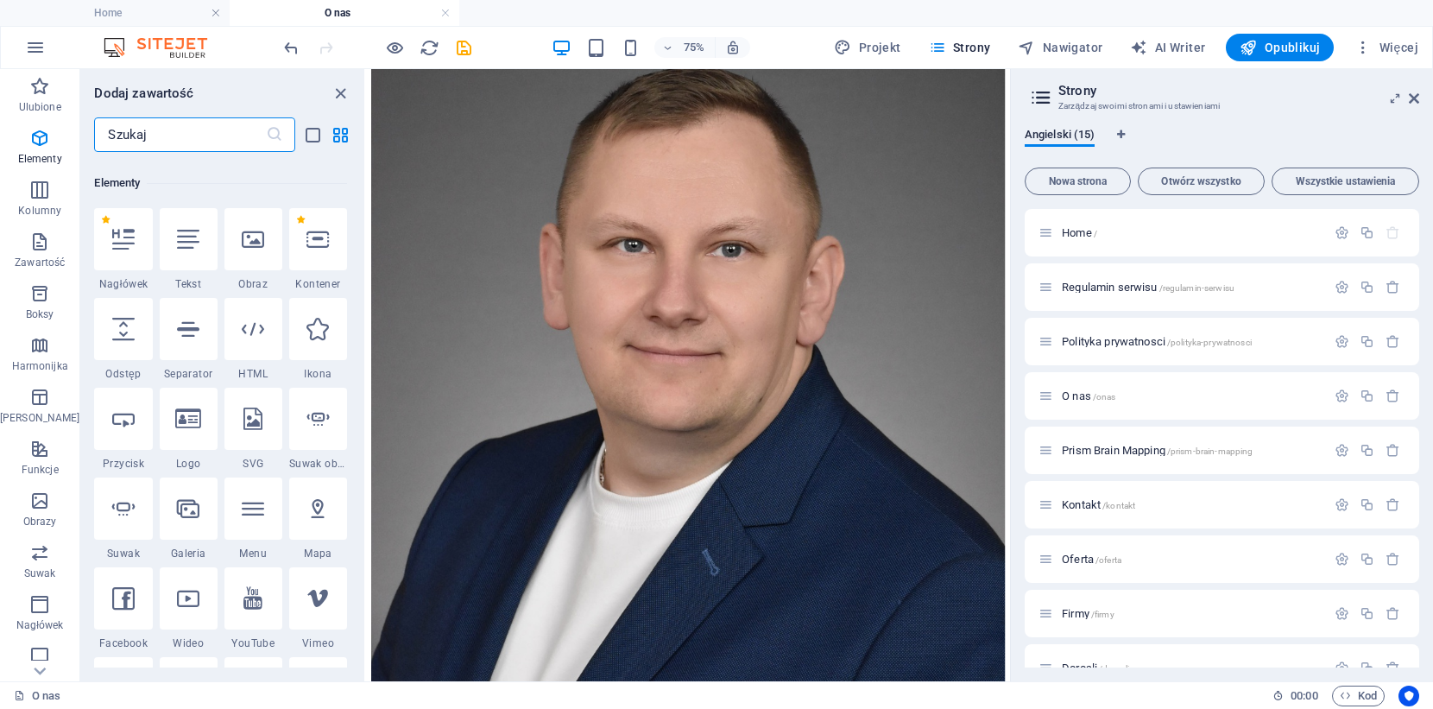
scroll to position [184, 0]
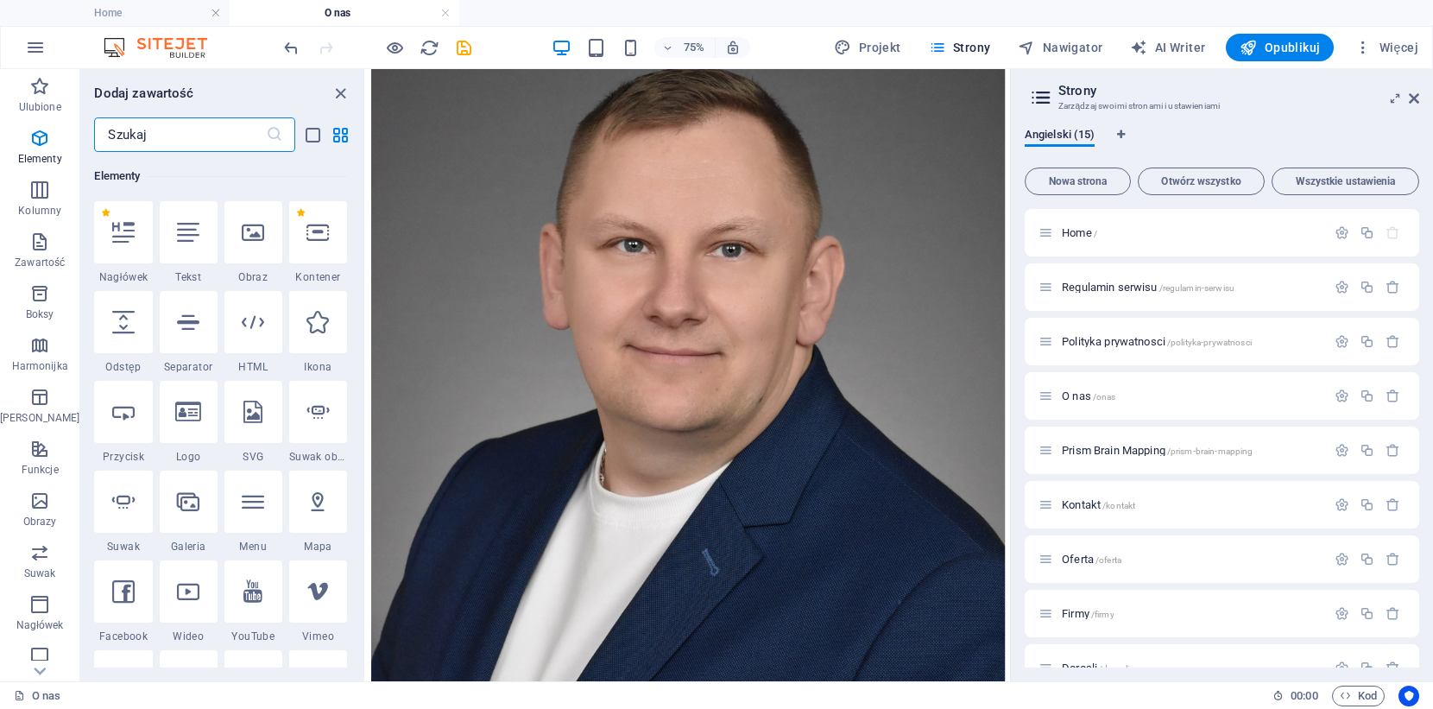
click at [211, 129] on input "text" at bounding box center [179, 134] width 171 height 35
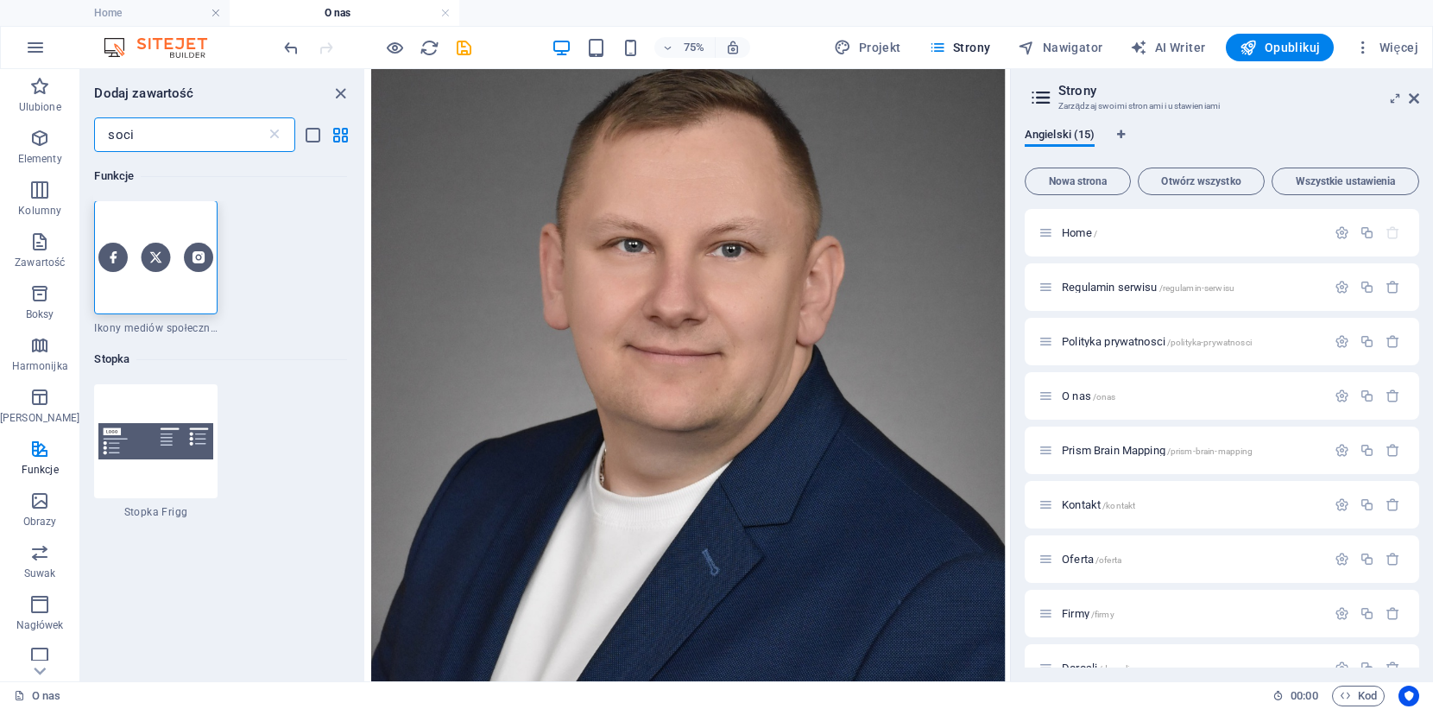
scroll to position [0, 0]
type input "soci"
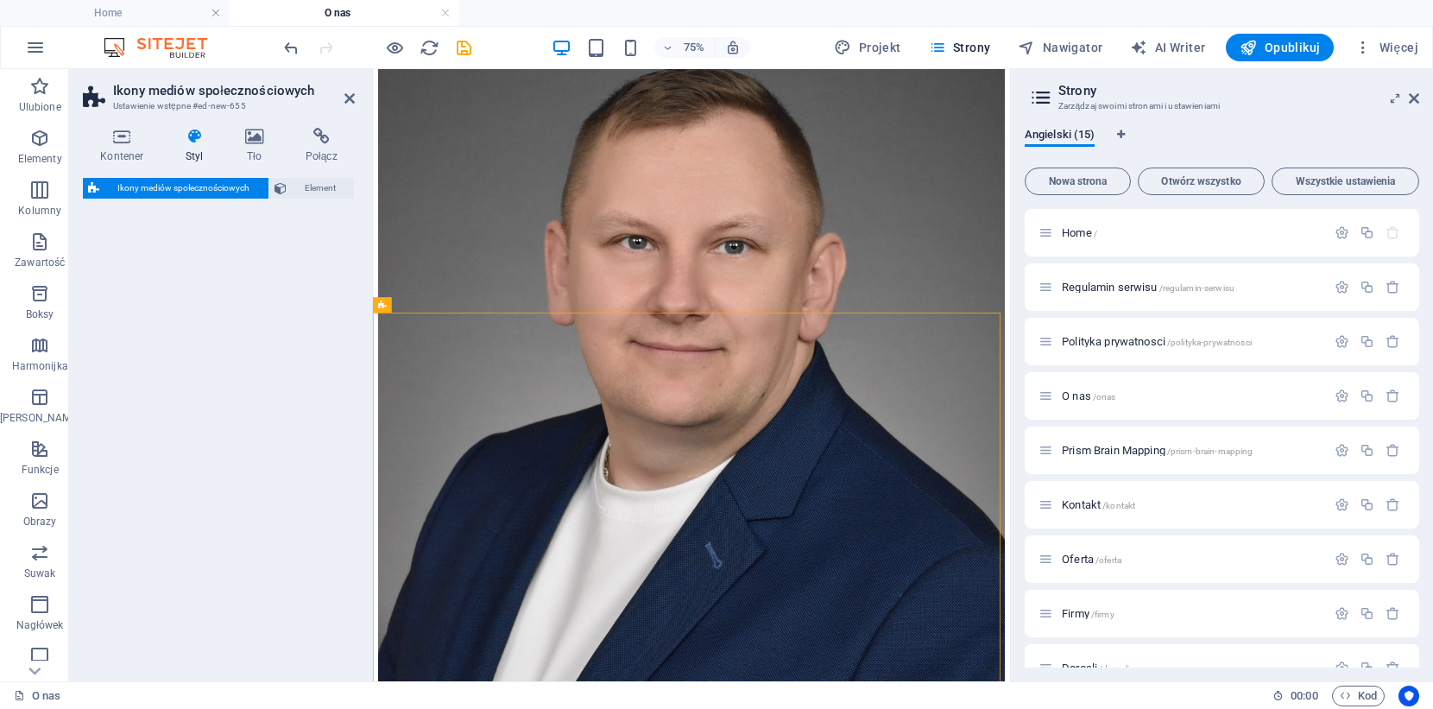
select select "rem"
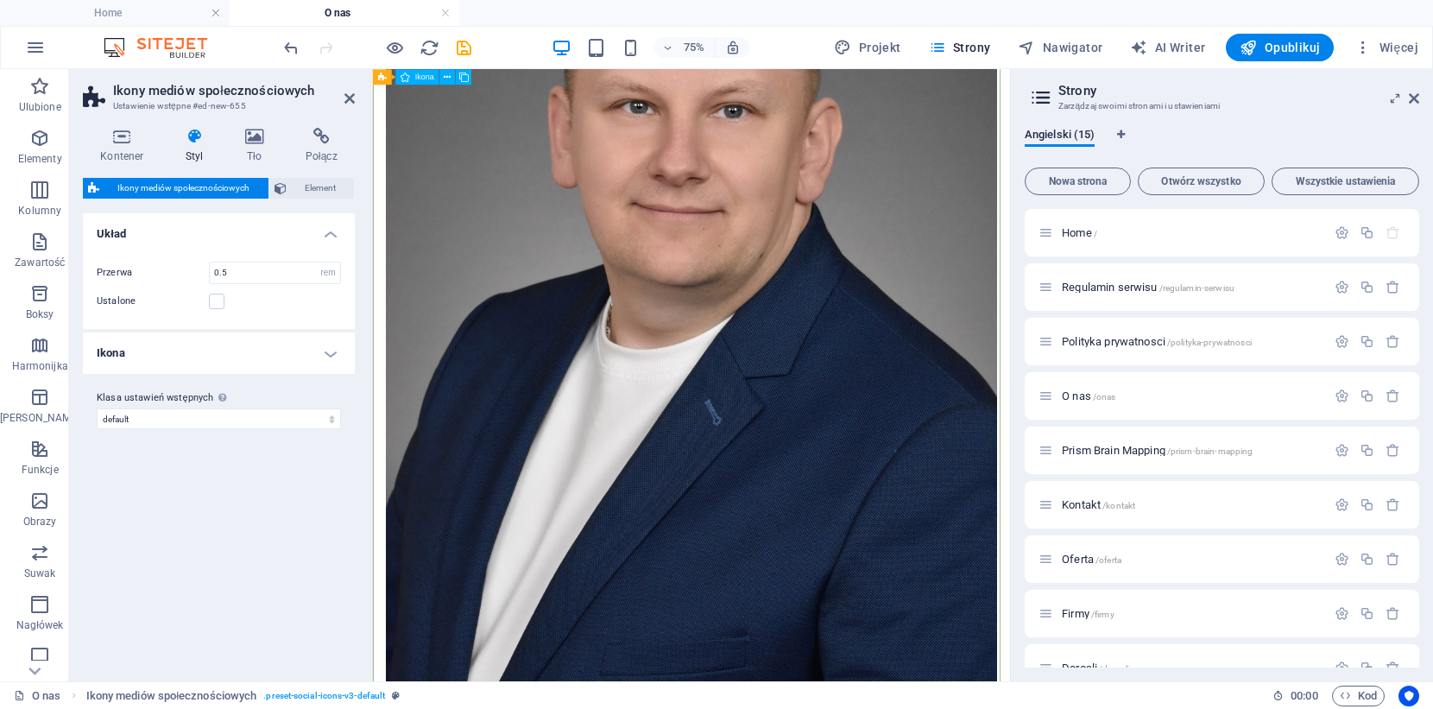
scroll to position [947, 0]
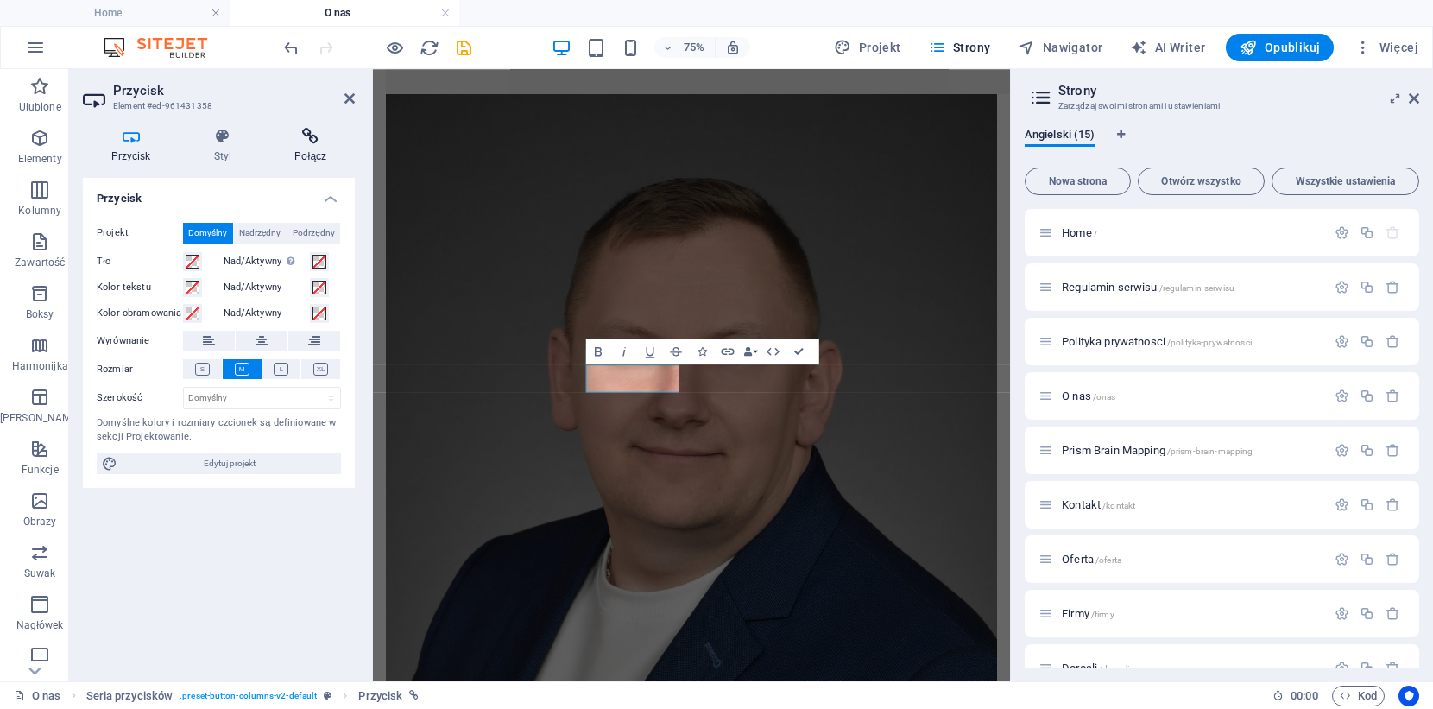
click at [309, 132] on icon at bounding box center [311, 136] width 88 height 17
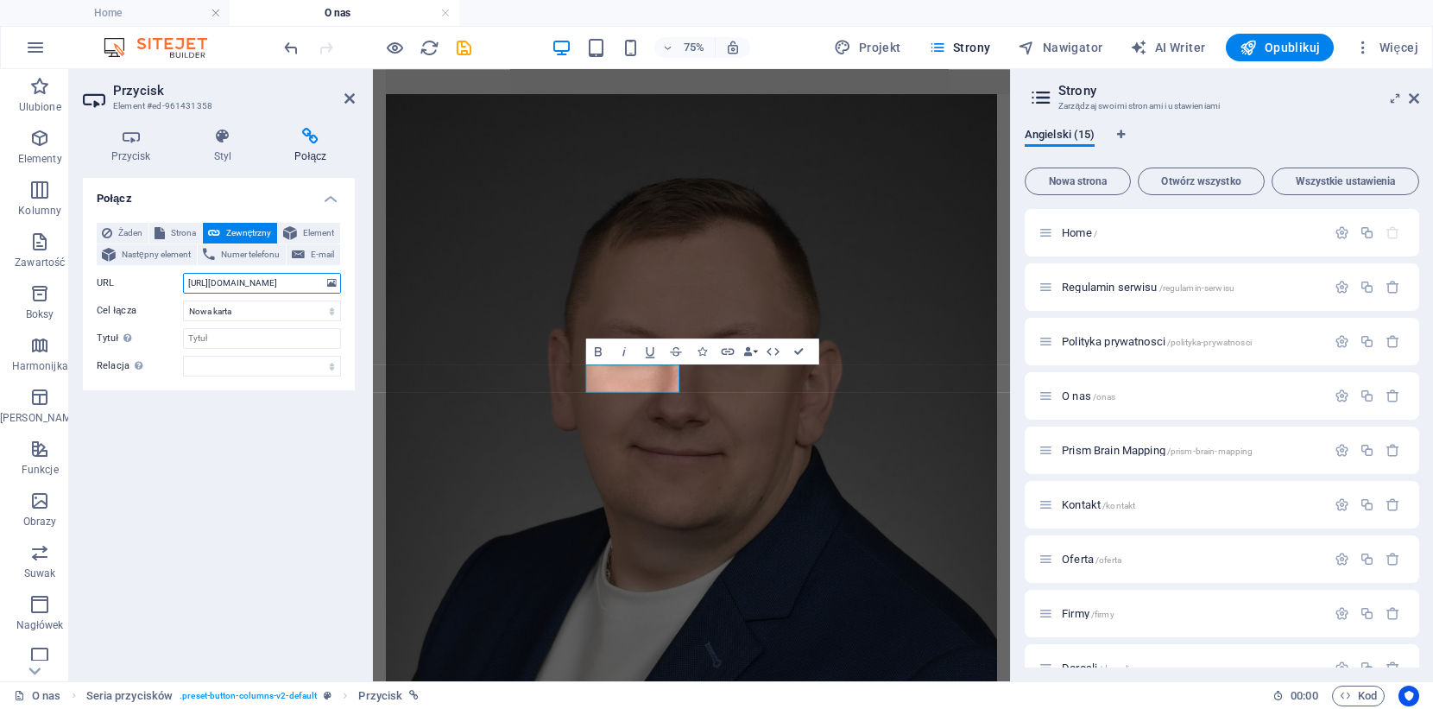
click at [235, 281] on input "[URL][DOMAIN_NAME]" at bounding box center [262, 283] width 158 height 21
select select "xMidYMid"
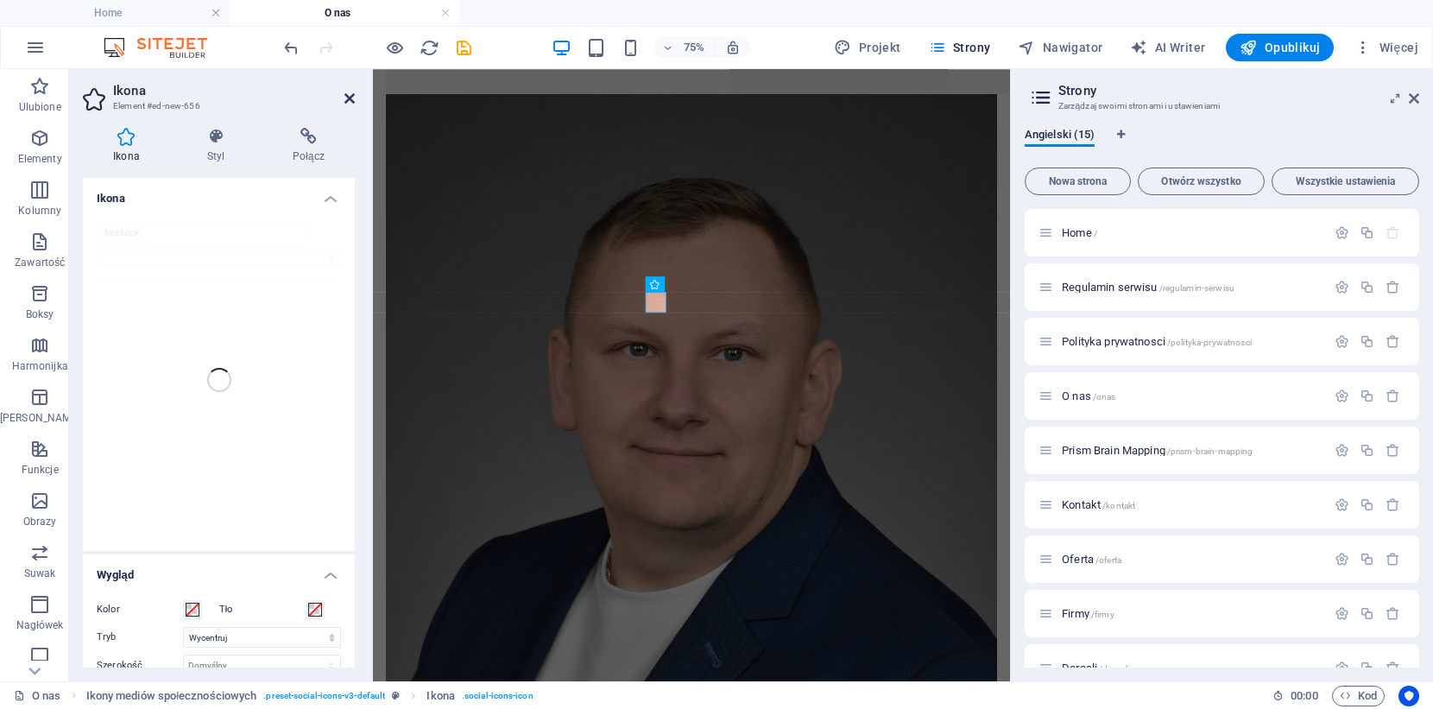
click at [350, 102] on icon at bounding box center [349, 98] width 10 height 14
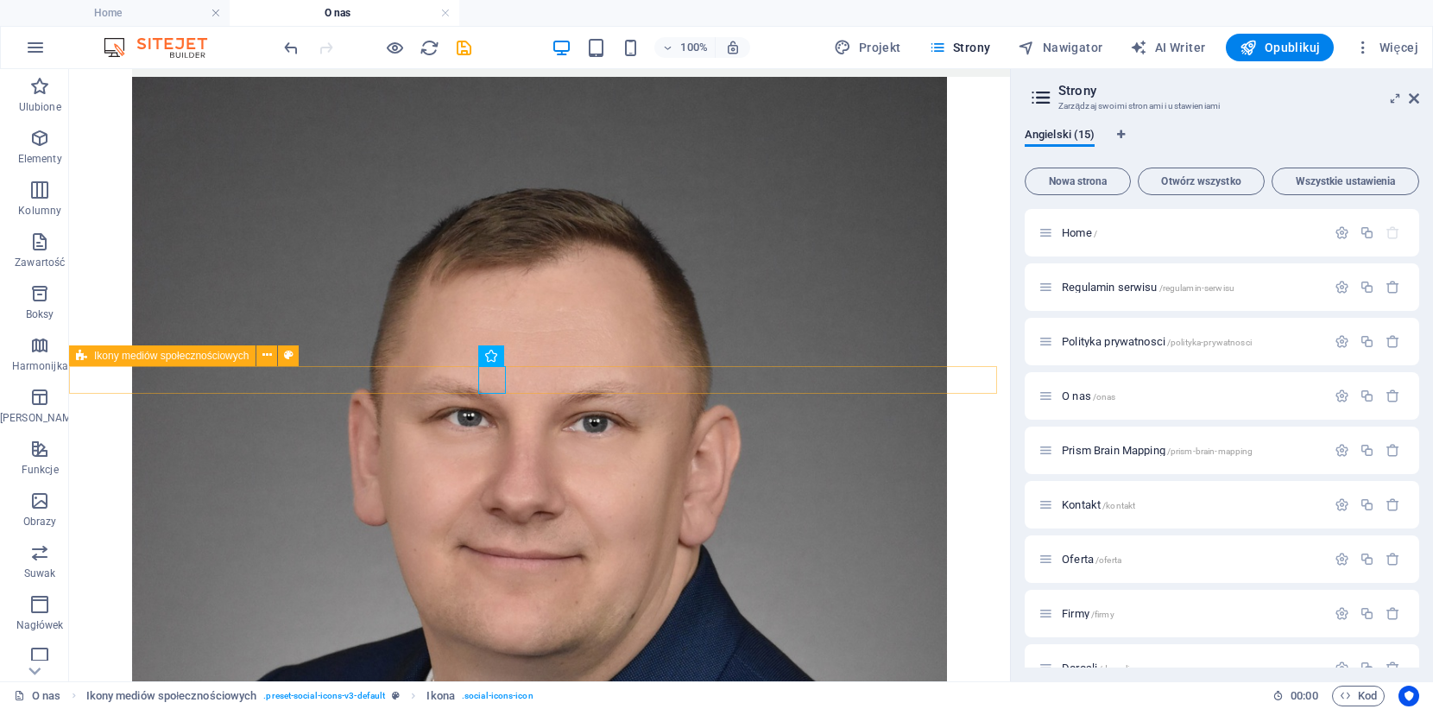
select select "rem"
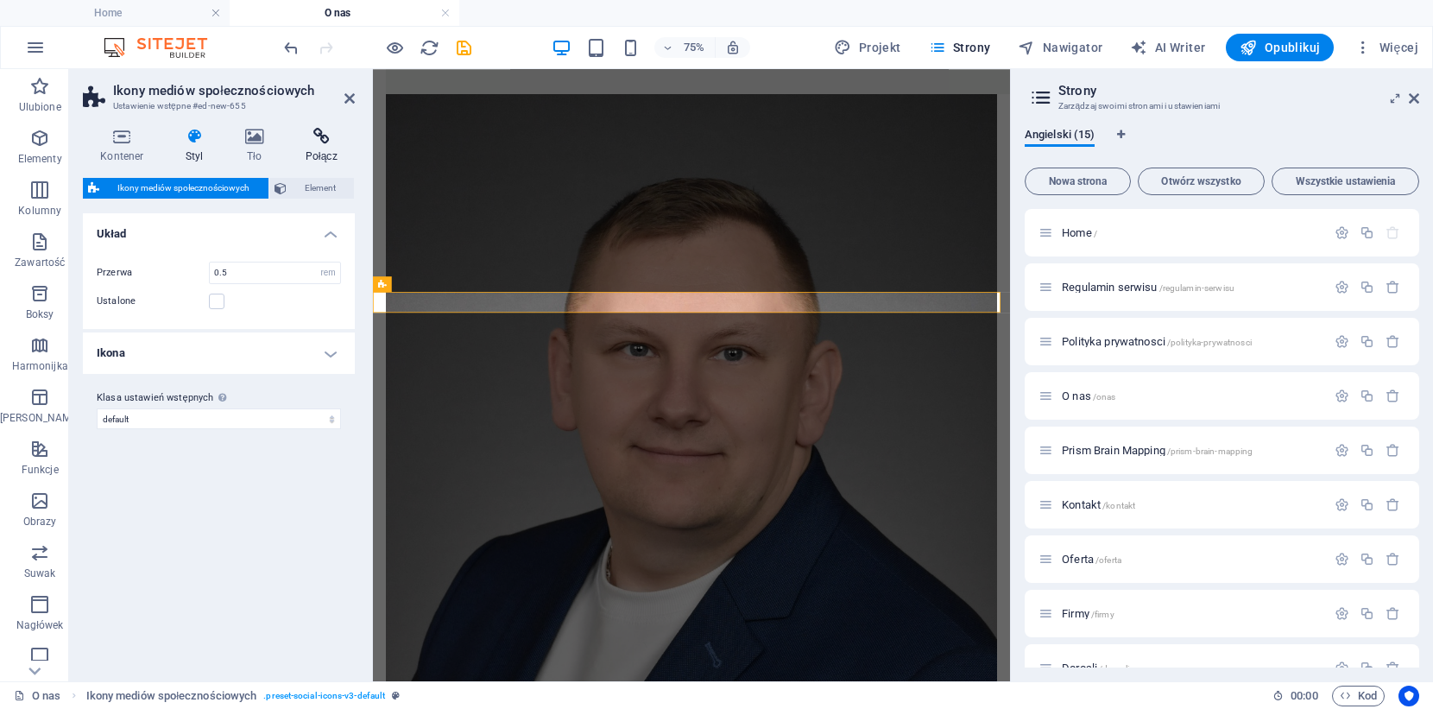
click at [333, 133] on icon at bounding box center [320, 136] width 67 height 17
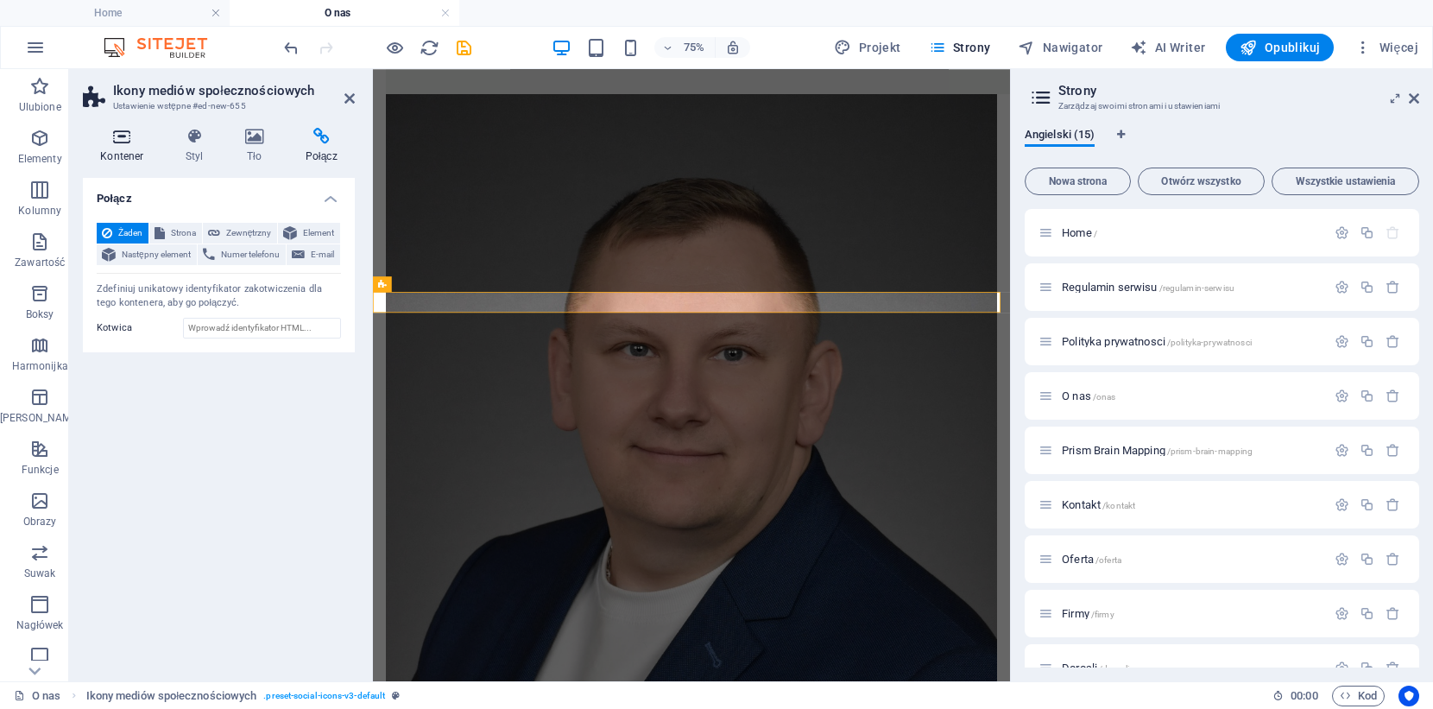
click at [129, 145] on h4 "Kontener" at bounding box center [125, 146] width 85 height 36
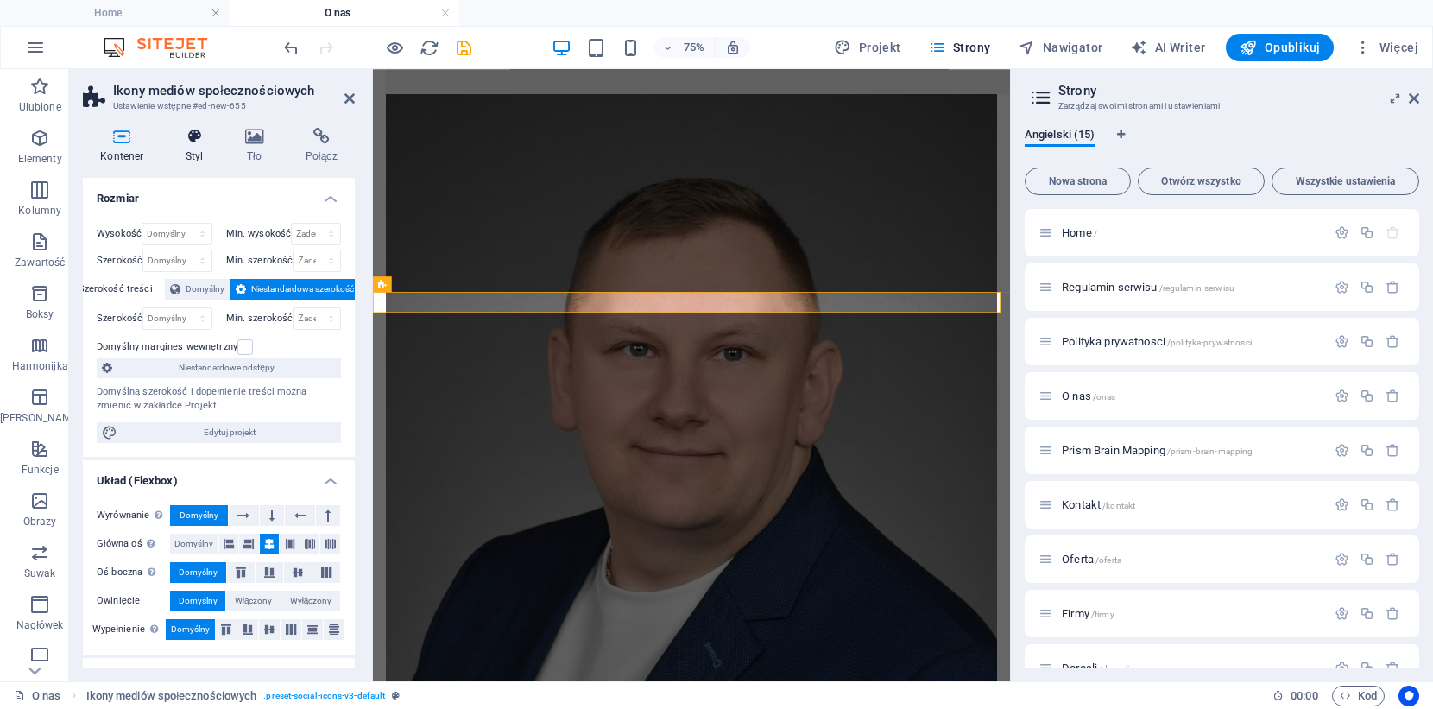
click at [181, 144] on icon at bounding box center [194, 136] width 53 height 17
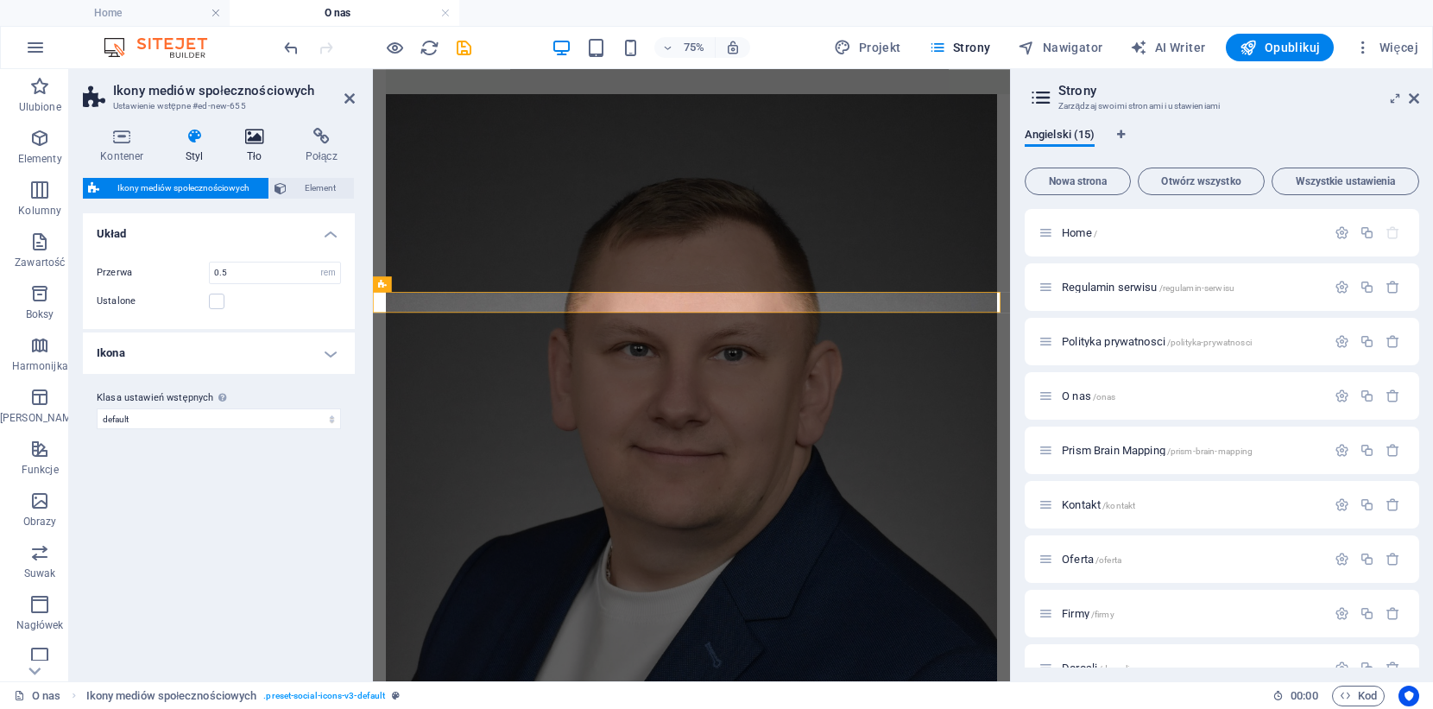
click at [254, 135] on icon at bounding box center [255, 136] width 54 height 17
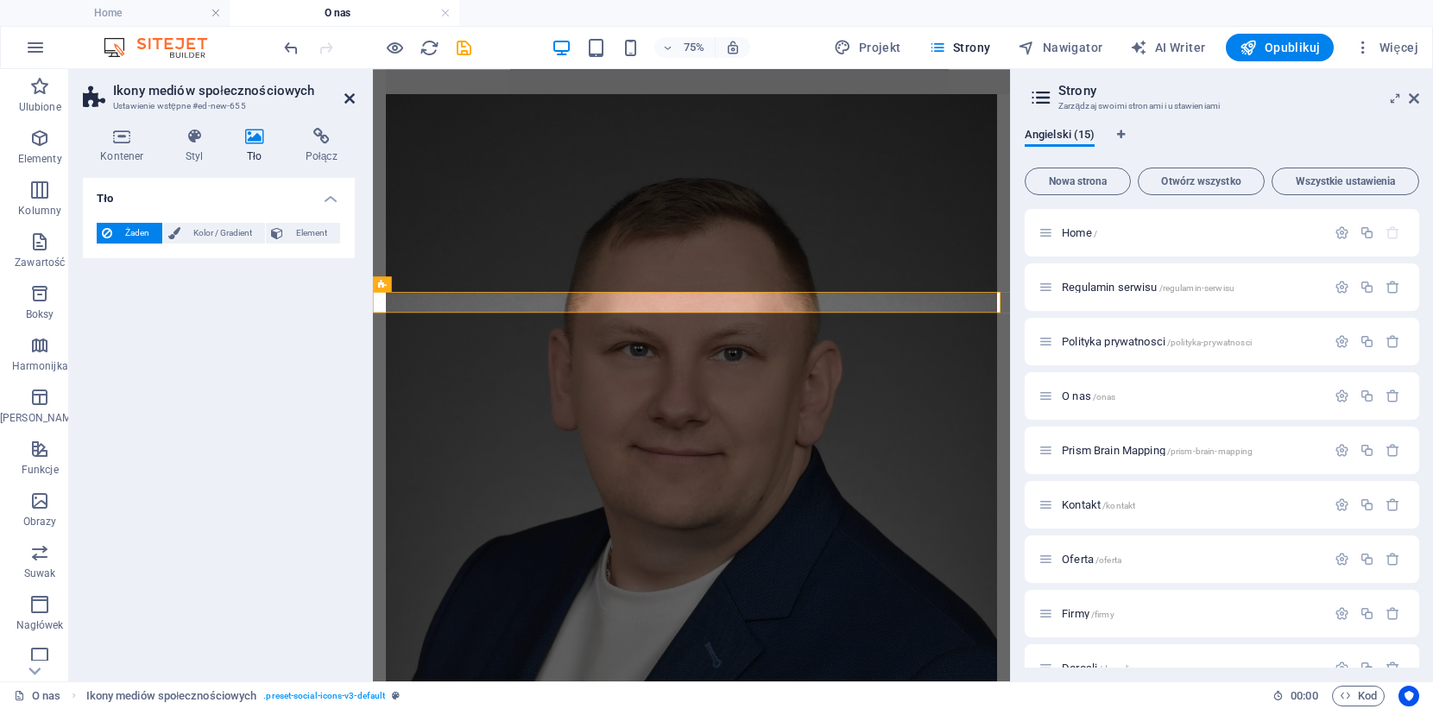
click at [347, 101] on icon at bounding box center [349, 98] width 10 height 14
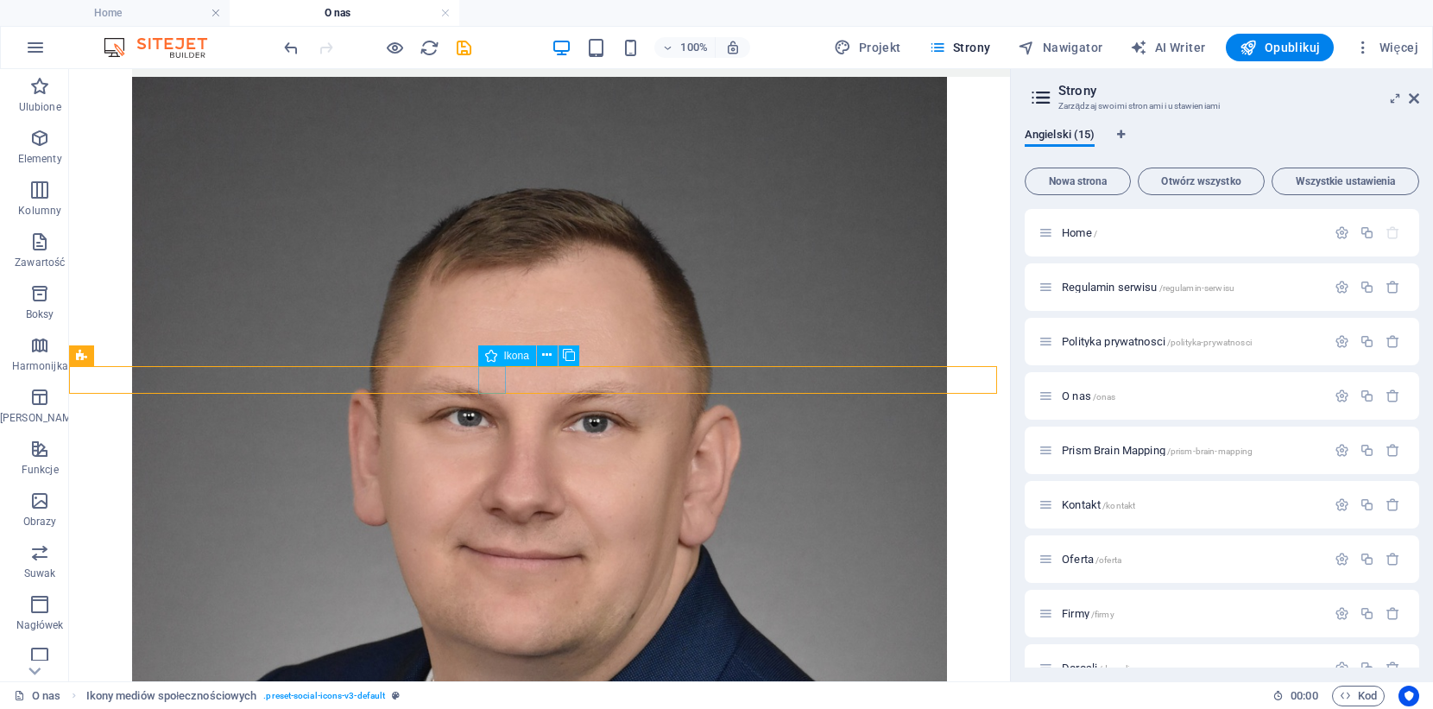
select select "xMidYMid"
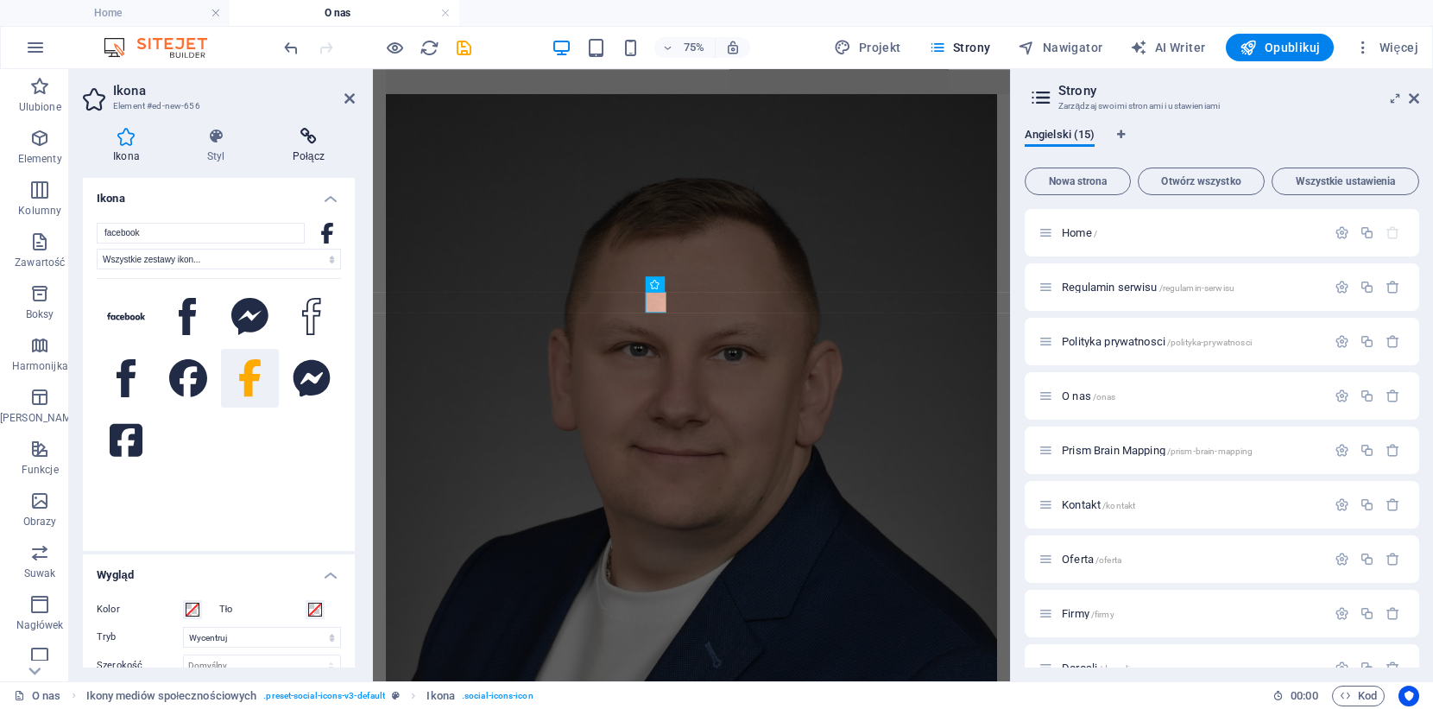
click at [306, 129] on icon at bounding box center [308, 136] width 92 height 17
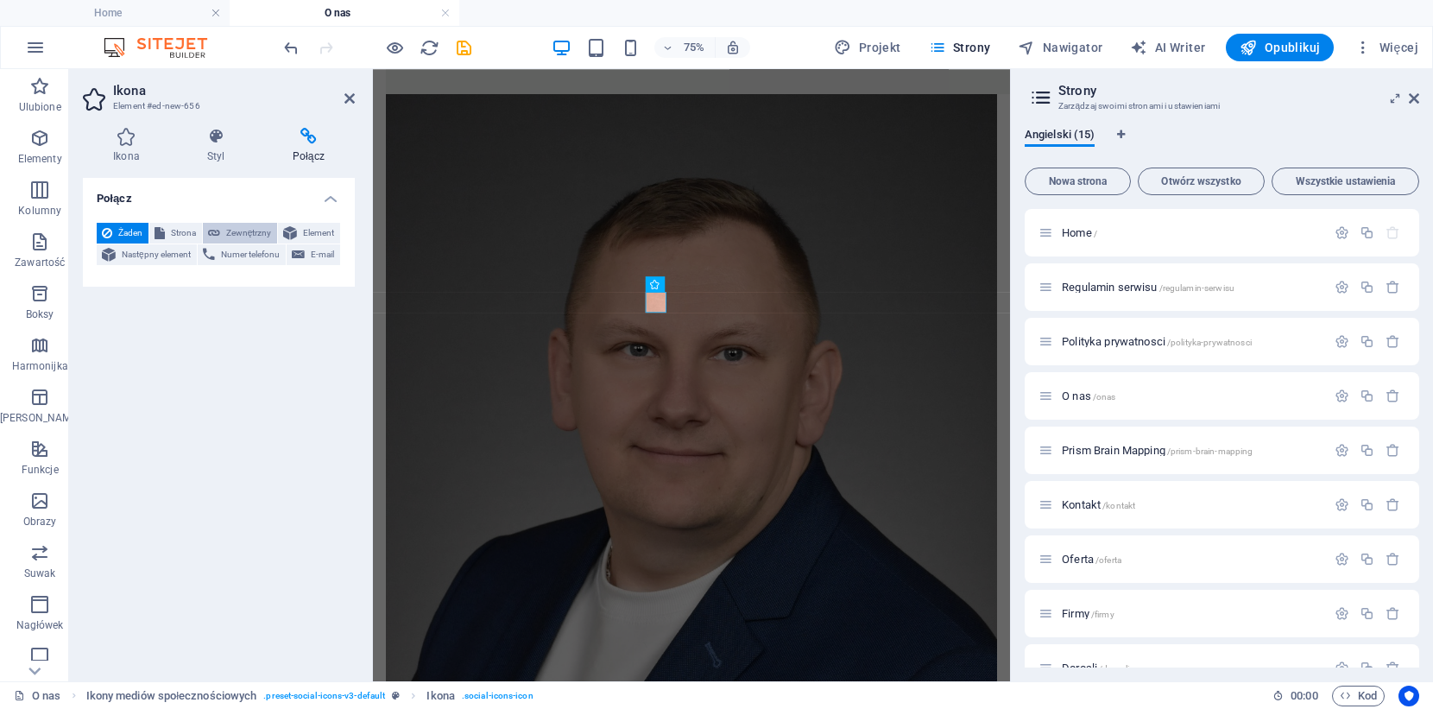
click at [230, 232] on span "Zewnętrzny" at bounding box center [248, 233] width 47 height 21
select select "blank"
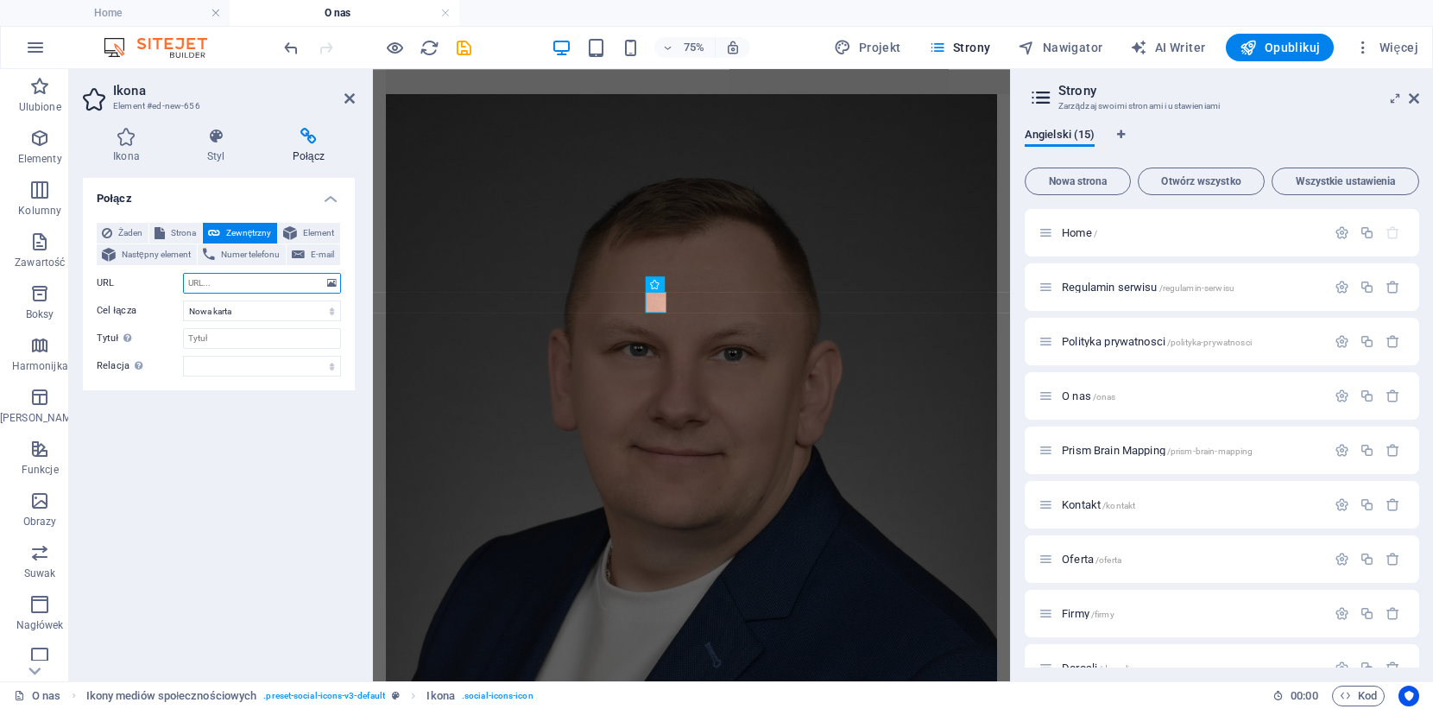
paste input "[URL][DOMAIN_NAME]"
type input "[URL][DOMAIN_NAME]"
click at [349, 95] on icon at bounding box center [349, 98] width 10 height 14
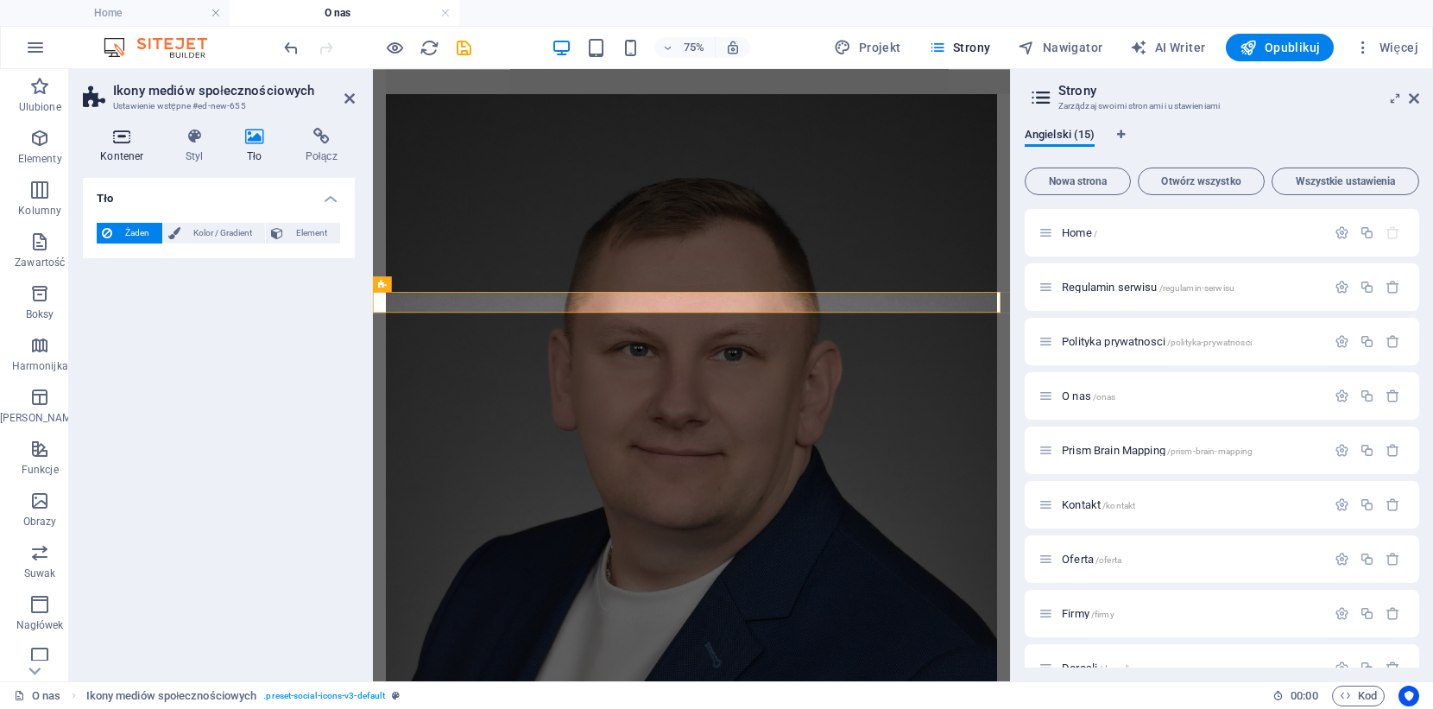
click at [135, 139] on icon at bounding box center [122, 136] width 79 height 17
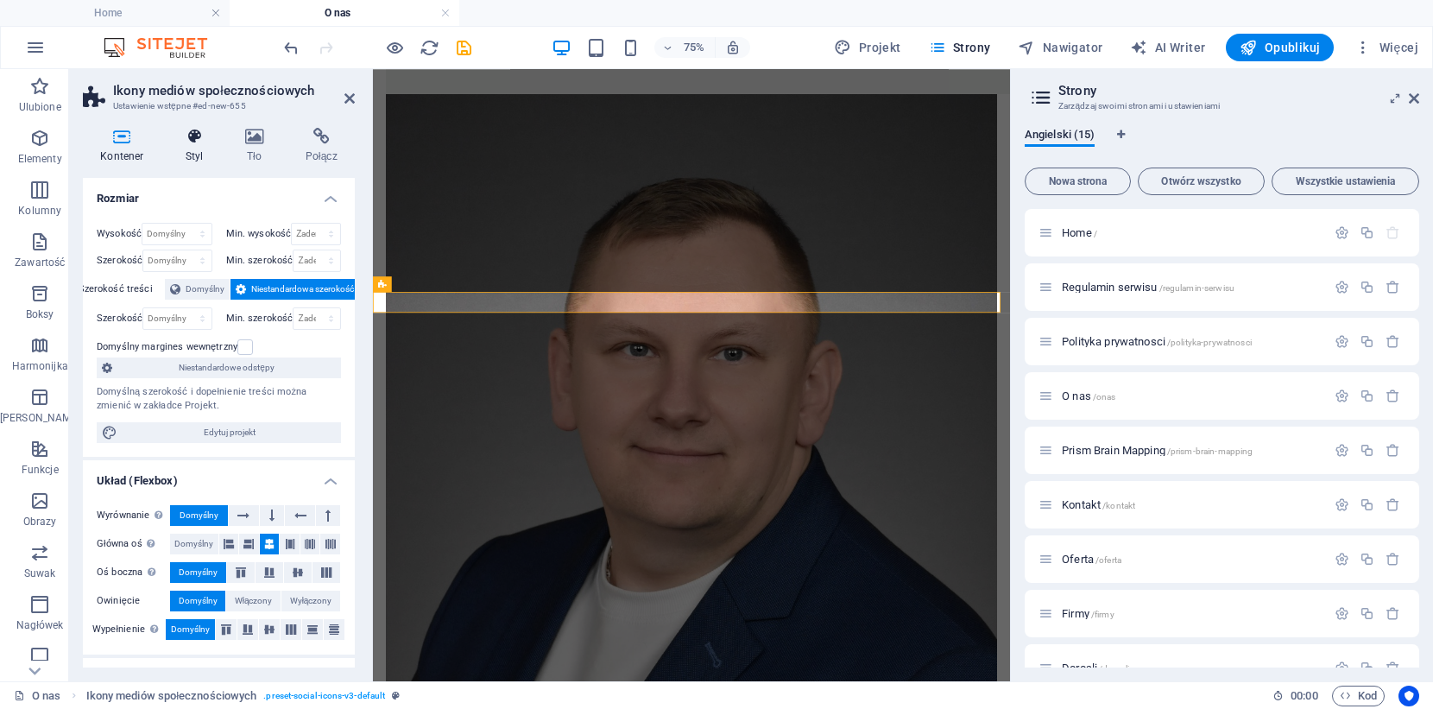
click at [186, 134] on icon at bounding box center [194, 136] width 53 height 17
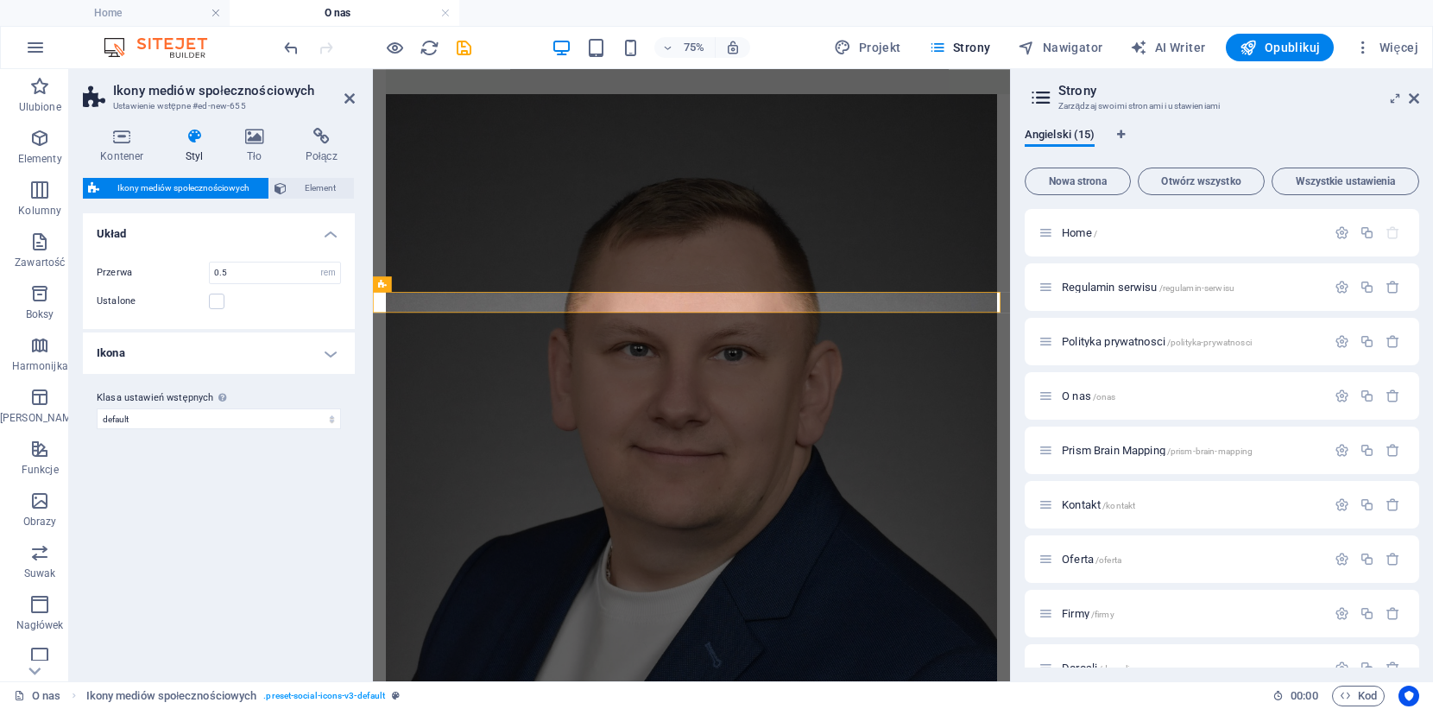
click at [180, 184] on span "Ikony mediów społecznościowych" at bounding box center [183, 188] width 159 height 21
click at [256, 136] on icon at bounding box center [255, 136] width 54 height 17
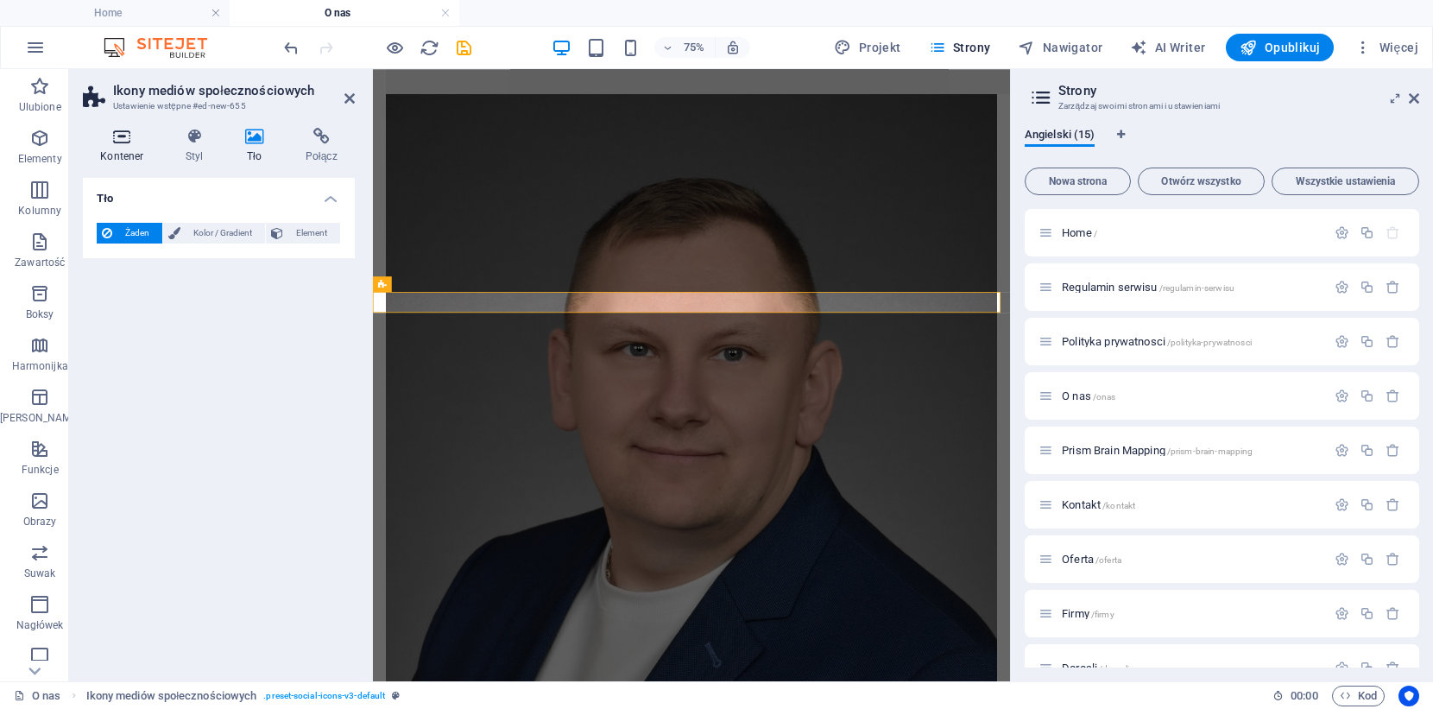
click at [101, 139] on icon at bounding box center [122, 136] width 79 height 17
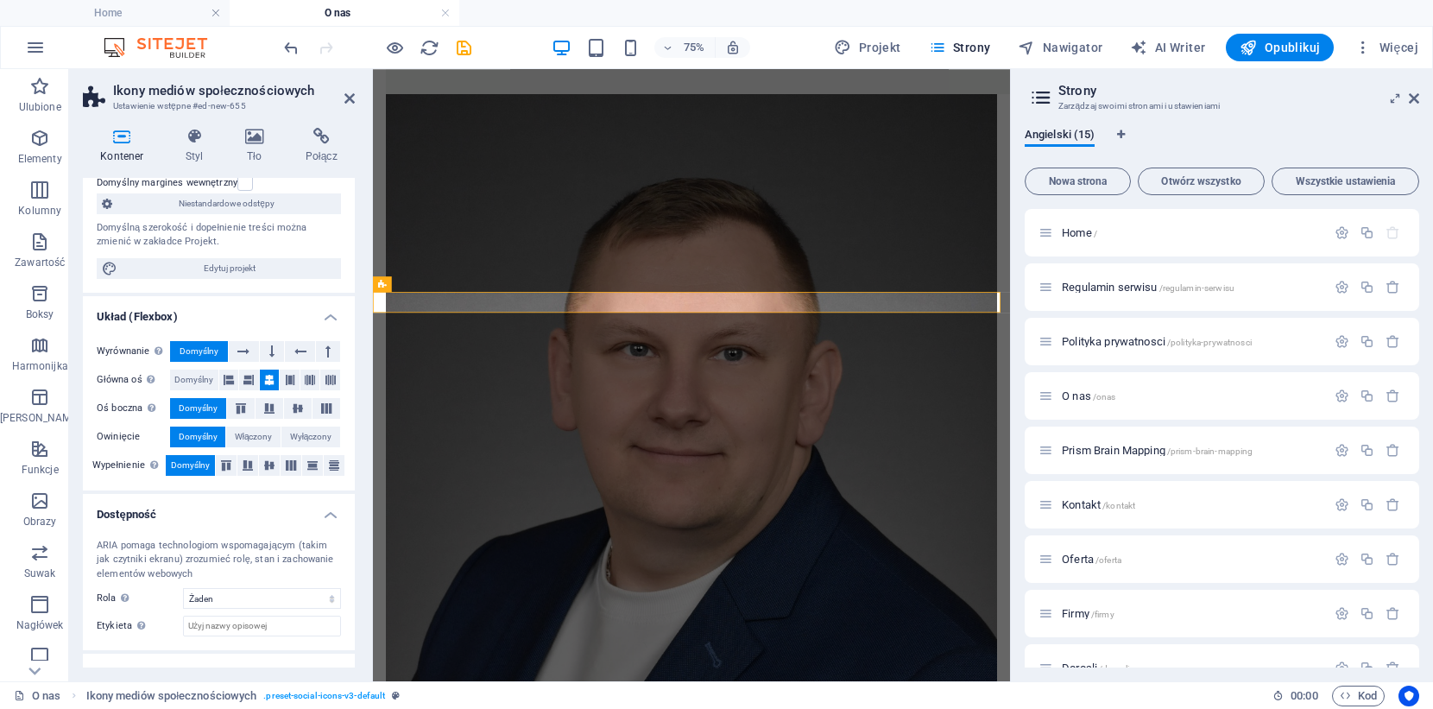
scroll to position [230, 0]
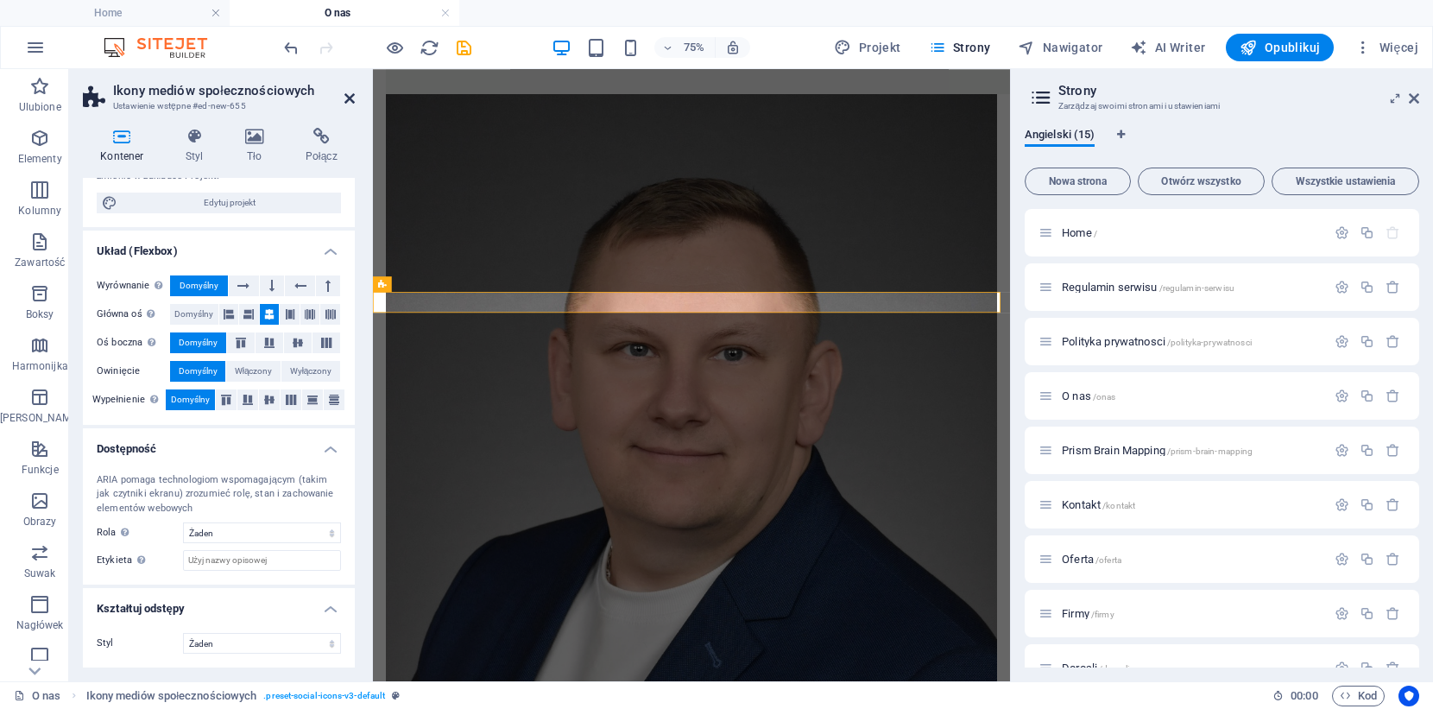
click at [344, 94] on icon at bounding box center [349, 98] width 10 height 14
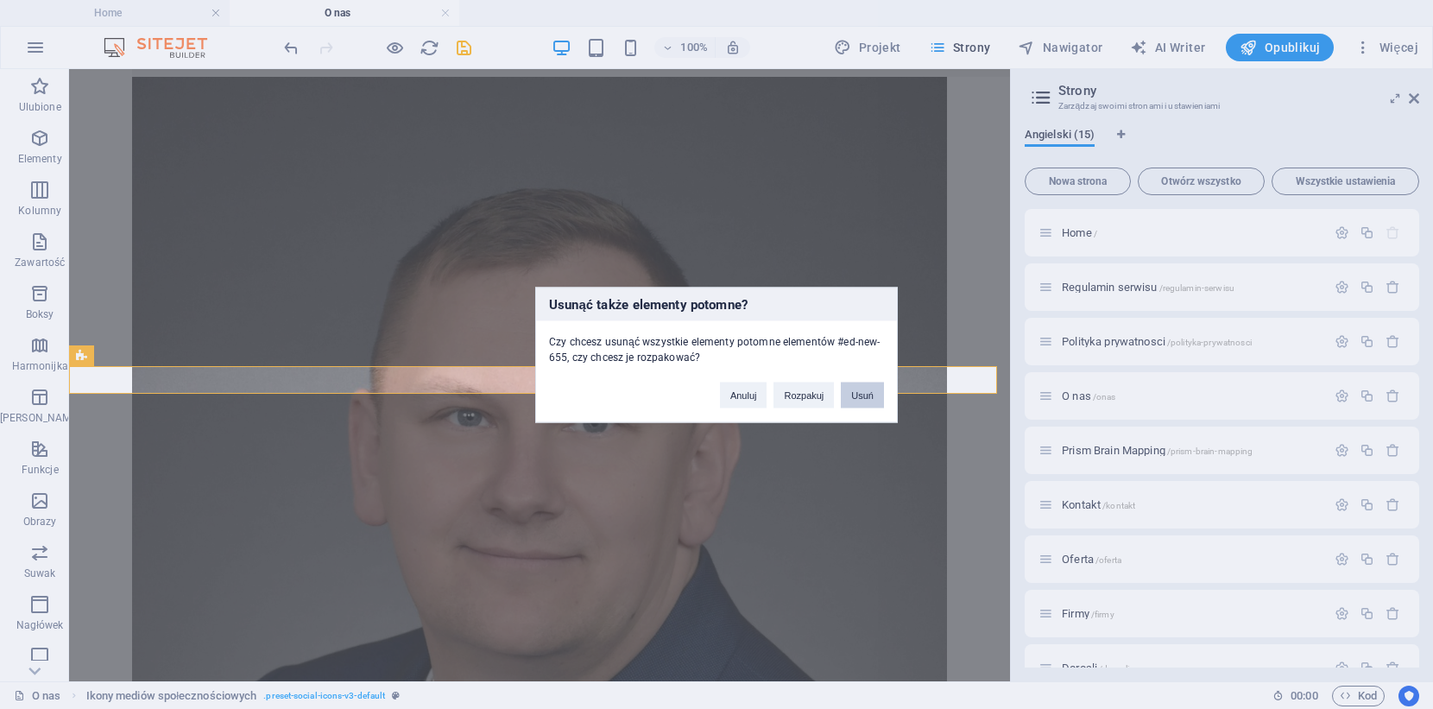
drag, startPoint x: 878, startPoint y: 392, endPoint x: 810, endPoint y: 321, distance: 98.3
click at [878, 392] on button "Usuń" at bounding box center [862, 395] width 43 height 26
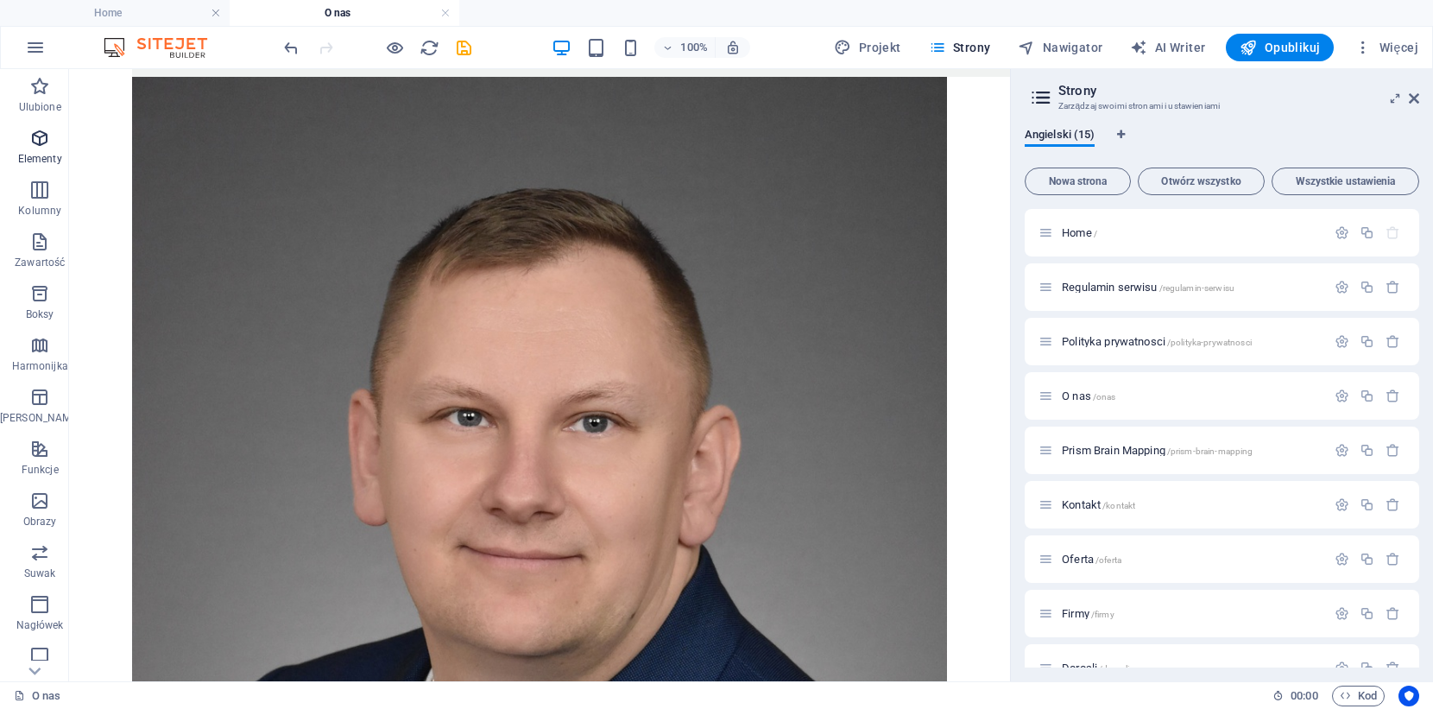
click at [43, 146] on icon "button" at bounding box center [39, 138] width 21 height 21
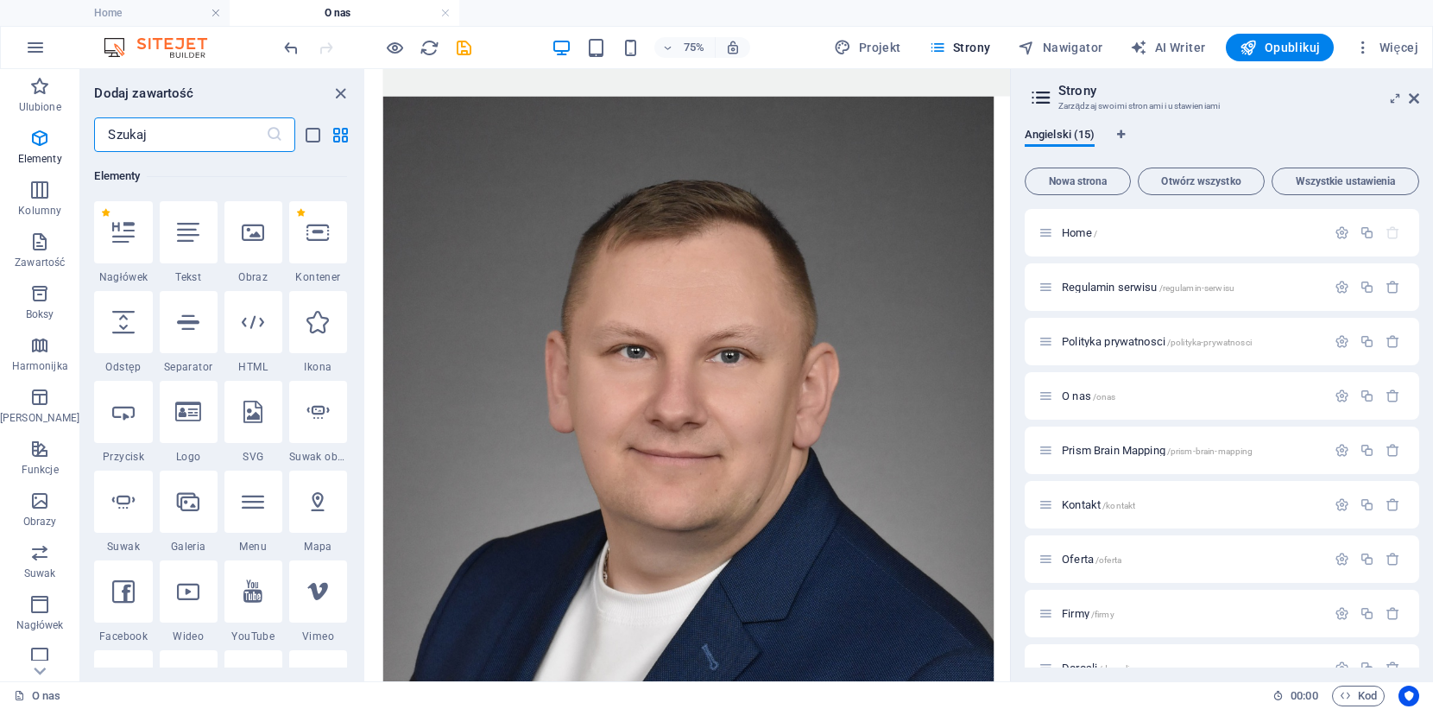
scroll to position [184, 0]
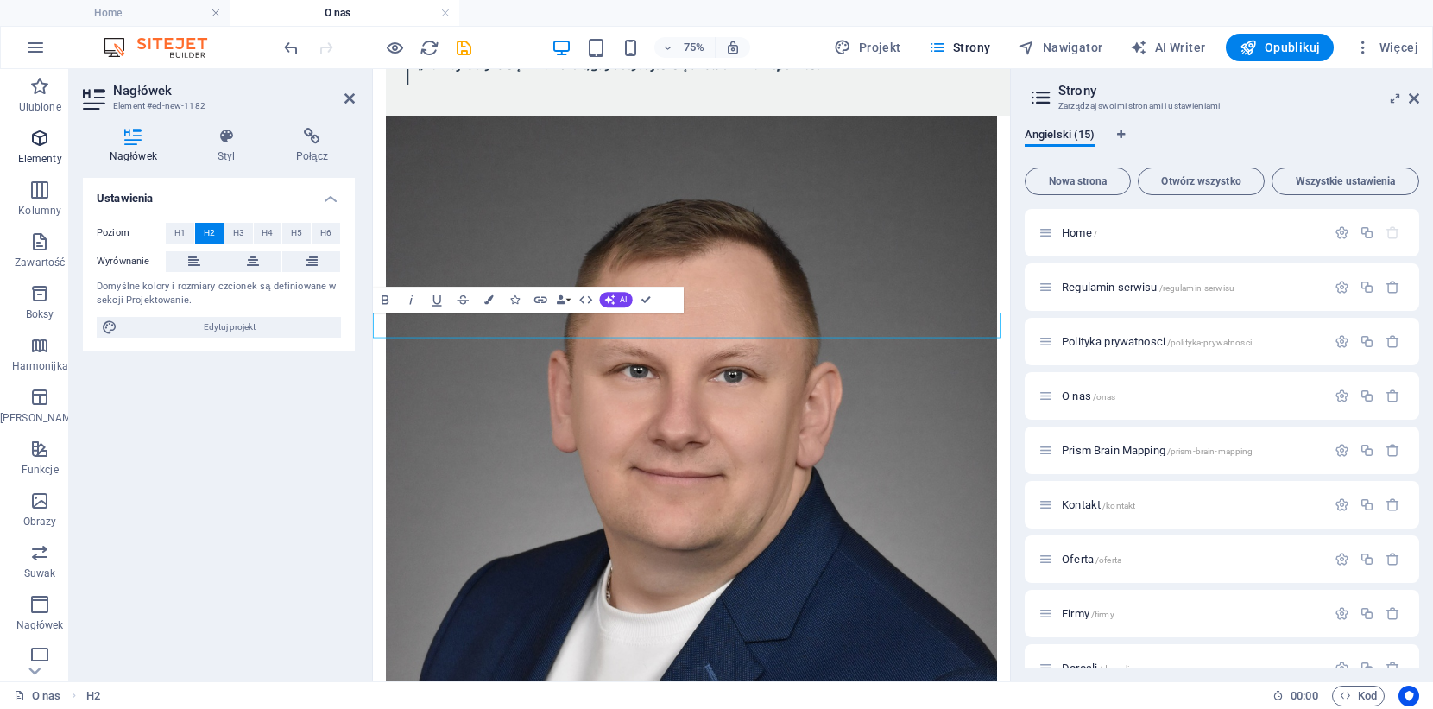
click at [31, 148] on icon "button" at bounding box center [39, 138] width 21 height 21
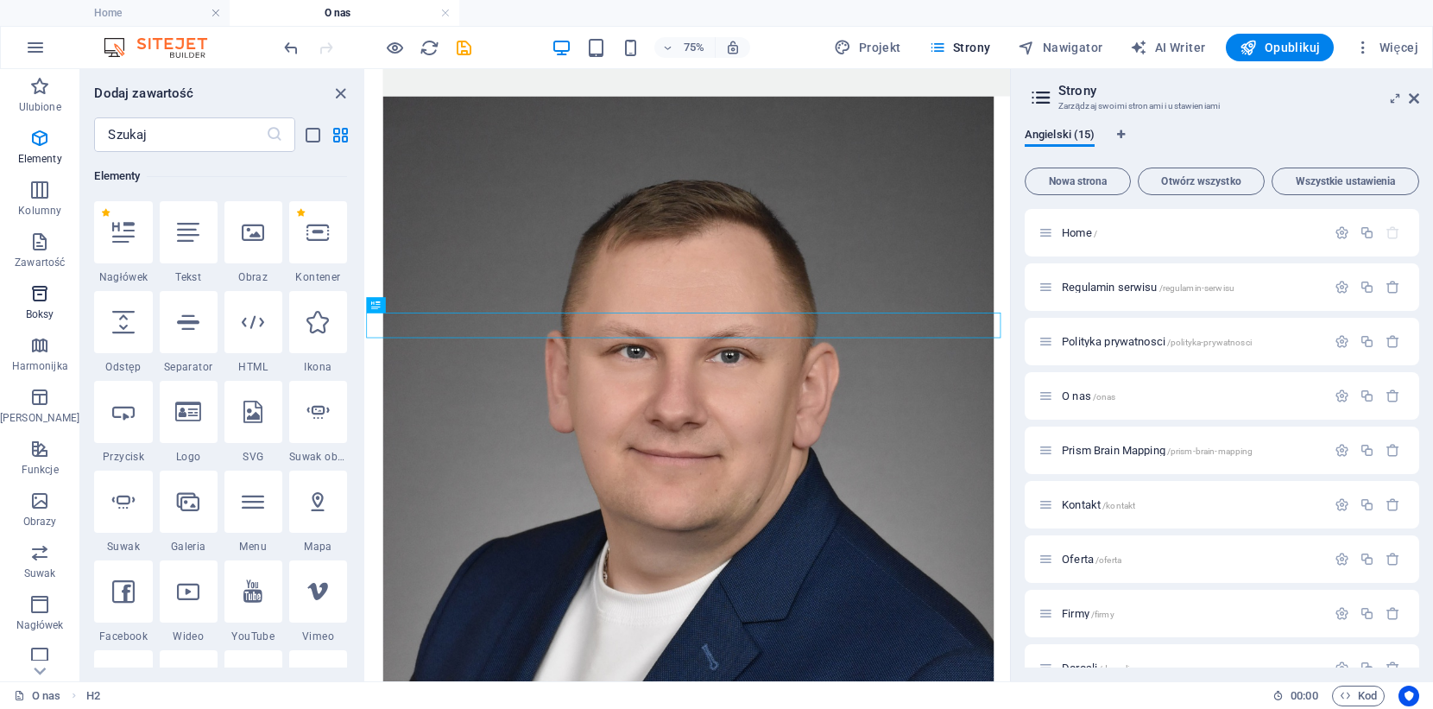
click at [30, 315] on p "Boksy" at bounding box center [40, 314] width 28 height 14
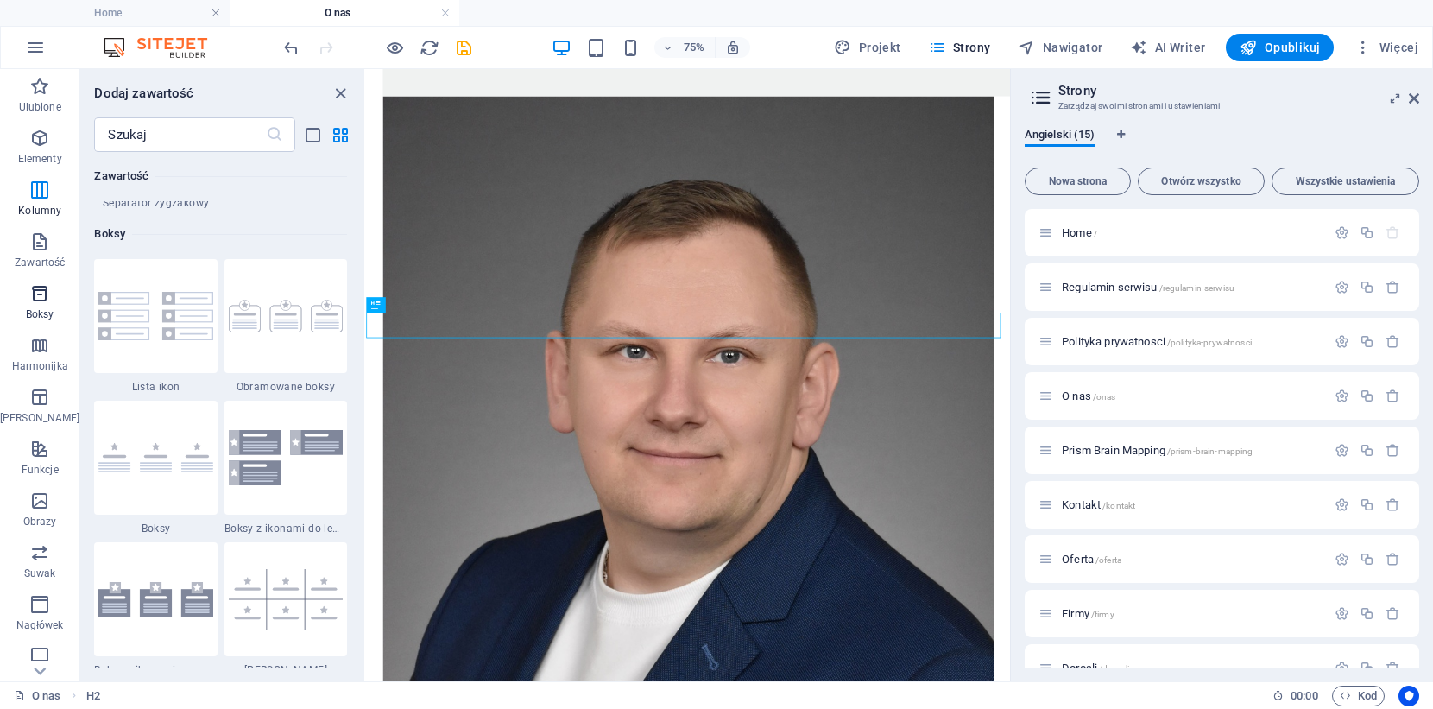
scroll to position [4761, 0]
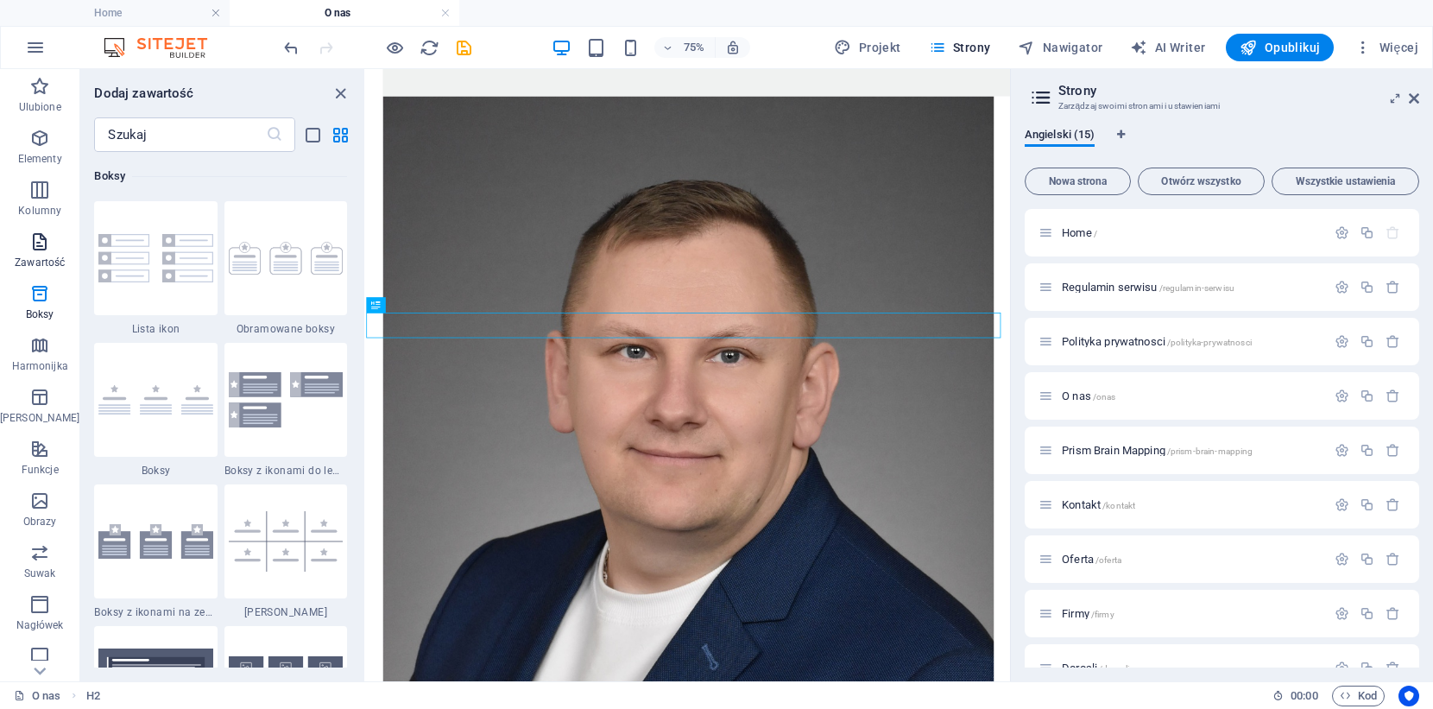
click at [29, 262] on p "Zawartość" at bounding box center [40, 263] width 50 height 14
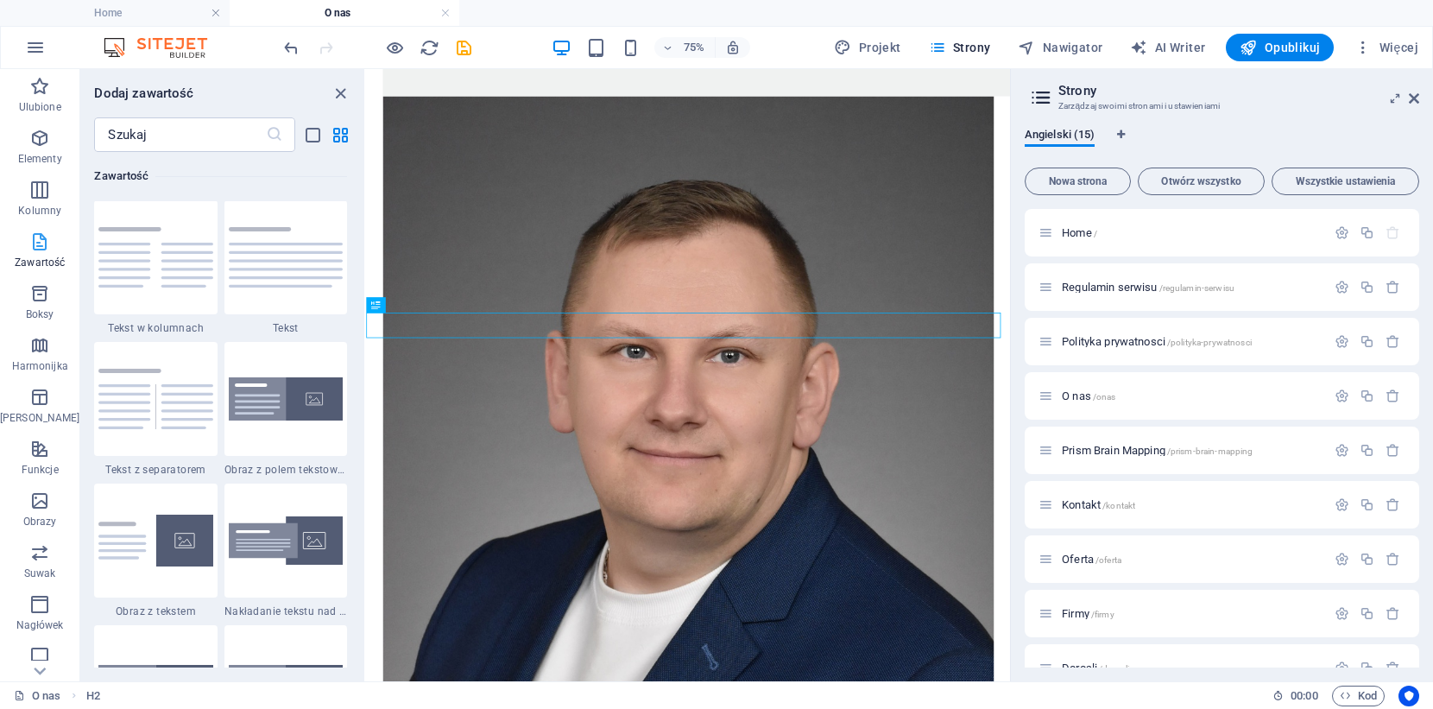
scroll to position [3020, 0]
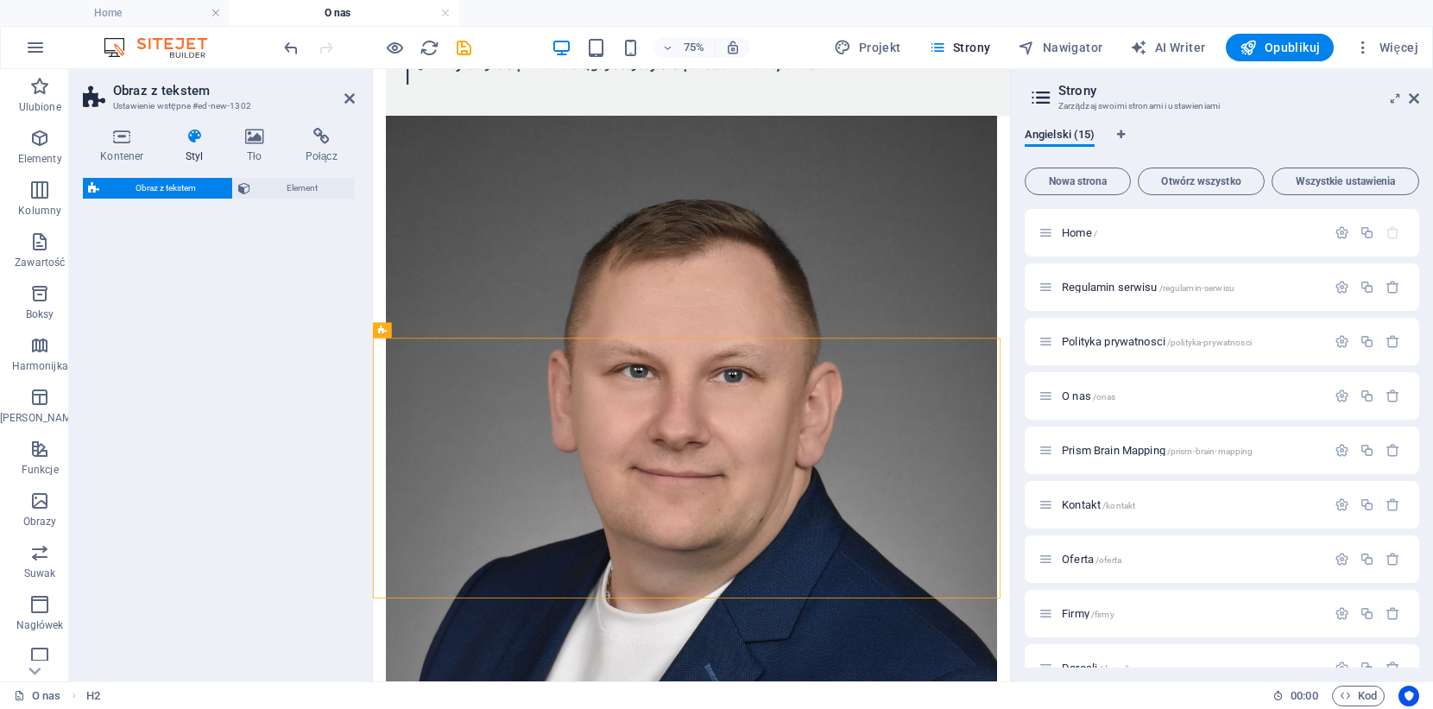
select select "rem"
select select "px"
select select "preset-text-with-image-v4-default"
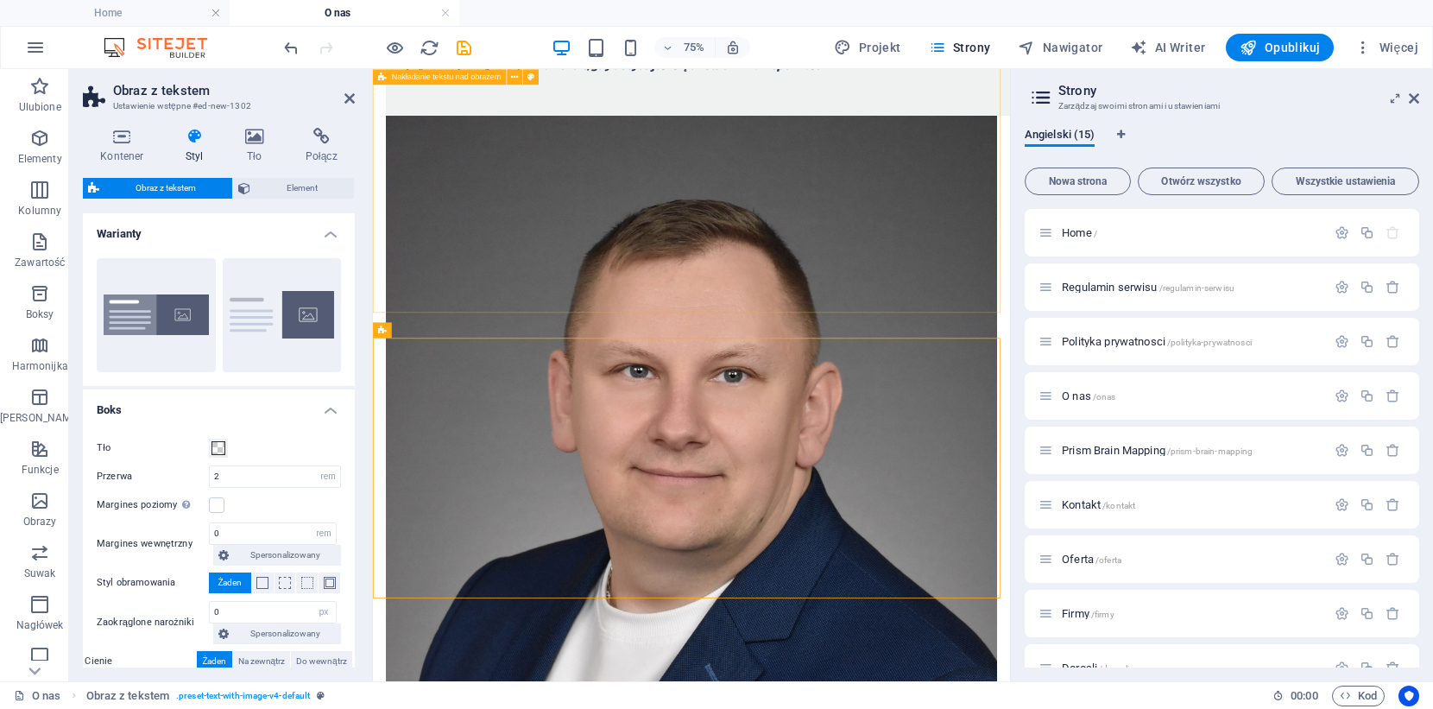
click at [632, 391] on div "[PERSON_NAME] Nazywam się [PERSON_NAME] i jestem założycielem Infix Business & …" at bounding box center [797, 485] width 849 height 1867
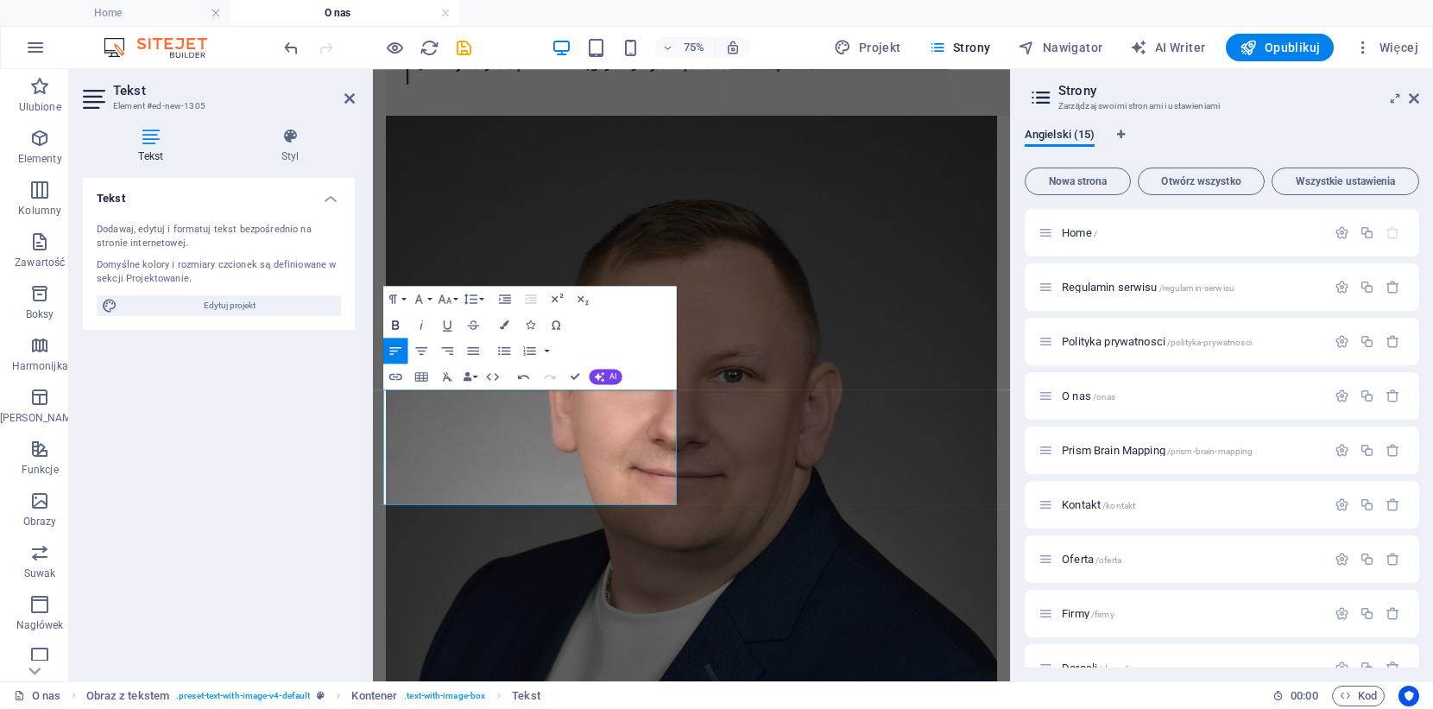
click at [395, 324] on icon "button" at bounding box center [396, 325] width 16 height 16
click at [394, 324] on icon "button" at bounding box center [396, 325] width 16 height 16
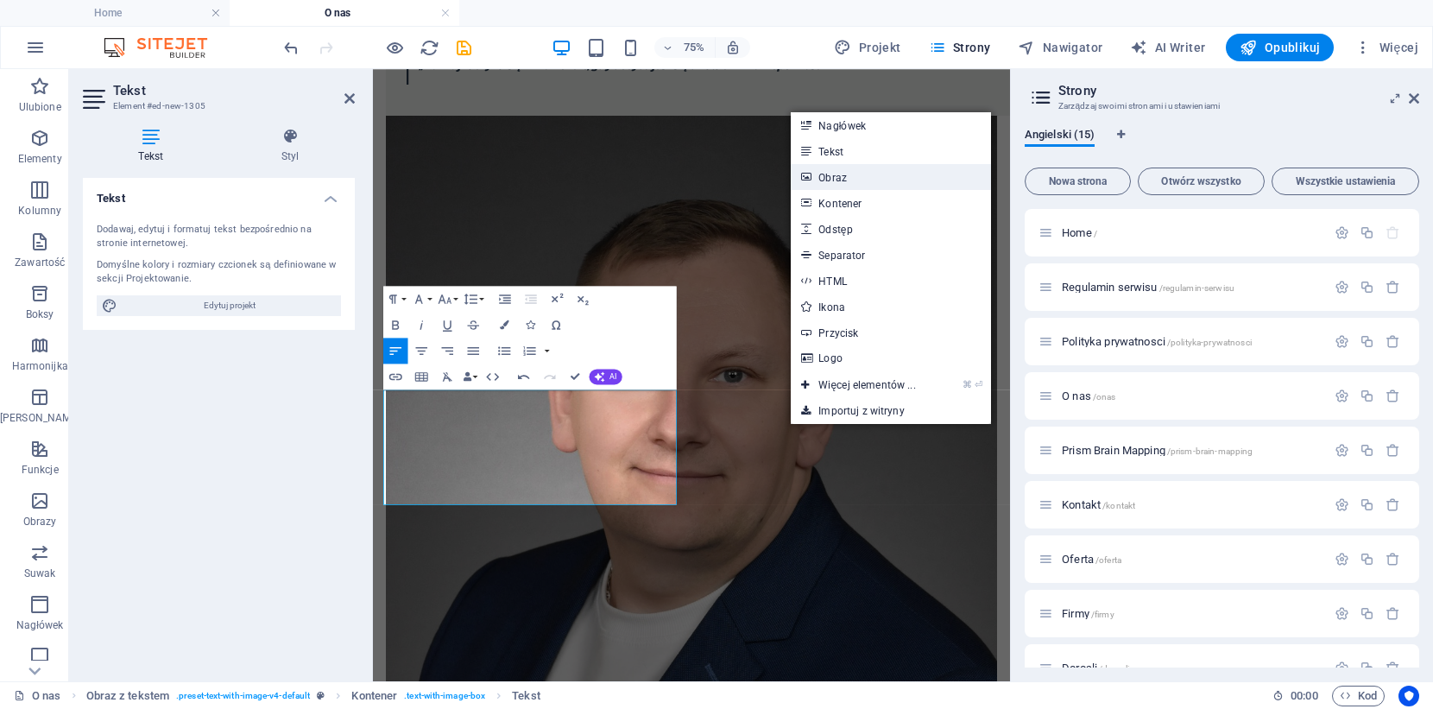
click at [838, 171] on link "Obraz" at bounding box center [890, 177] width 199 height 26
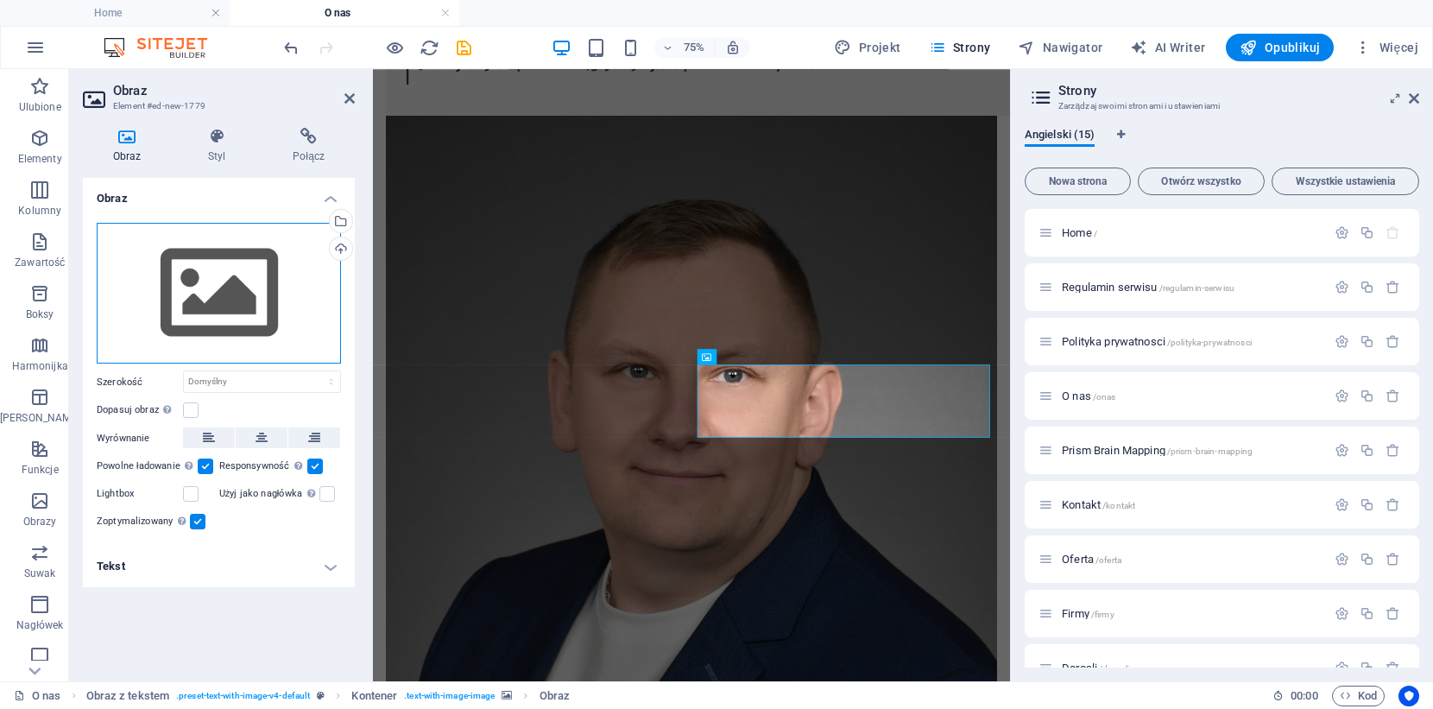
click at [207, 293] on div "Przeciągnij pliki tutaj, kliknij, aby wybrać pliki lub wybierz pliki z Plików l…" at bounding box center [219, 294] width 244 height 142
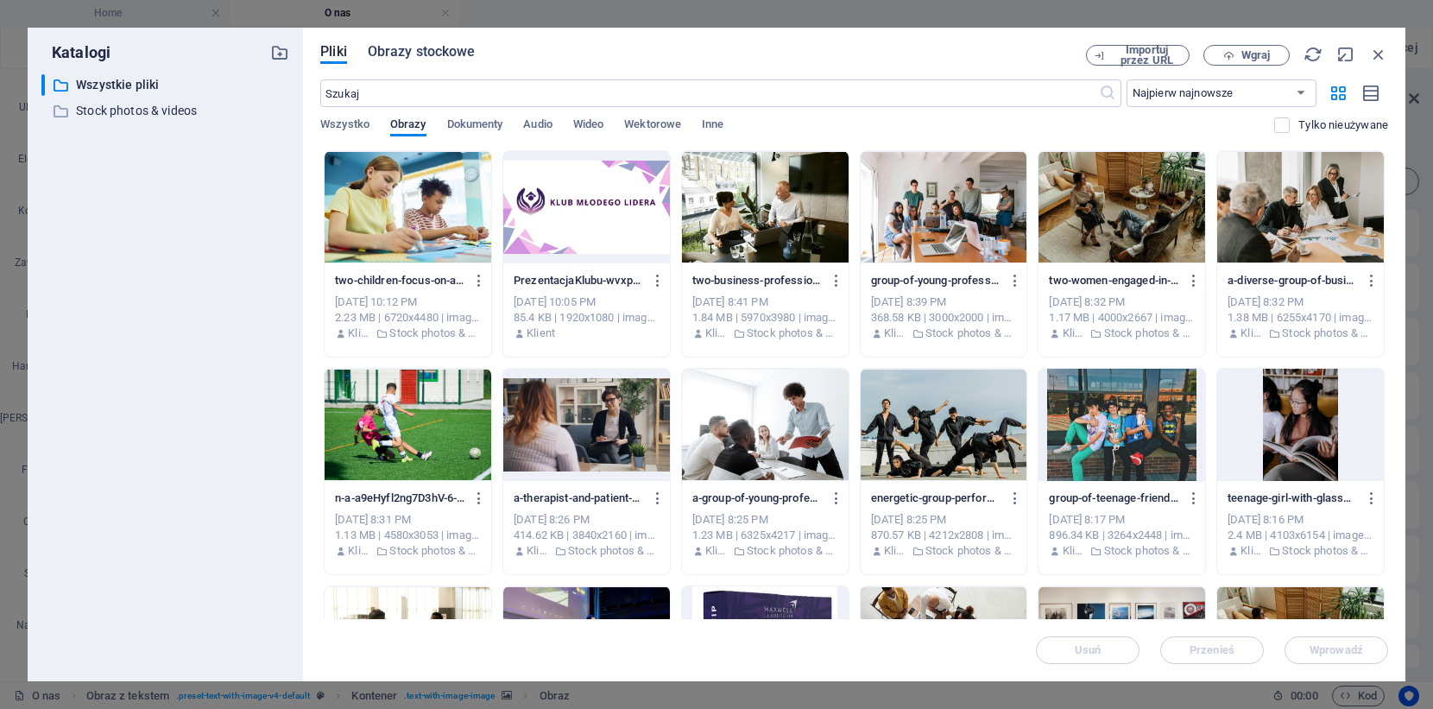
click at [442, 62] on button "Obrazy stockowe" at bounding box center [422, 54] width 108 height 19
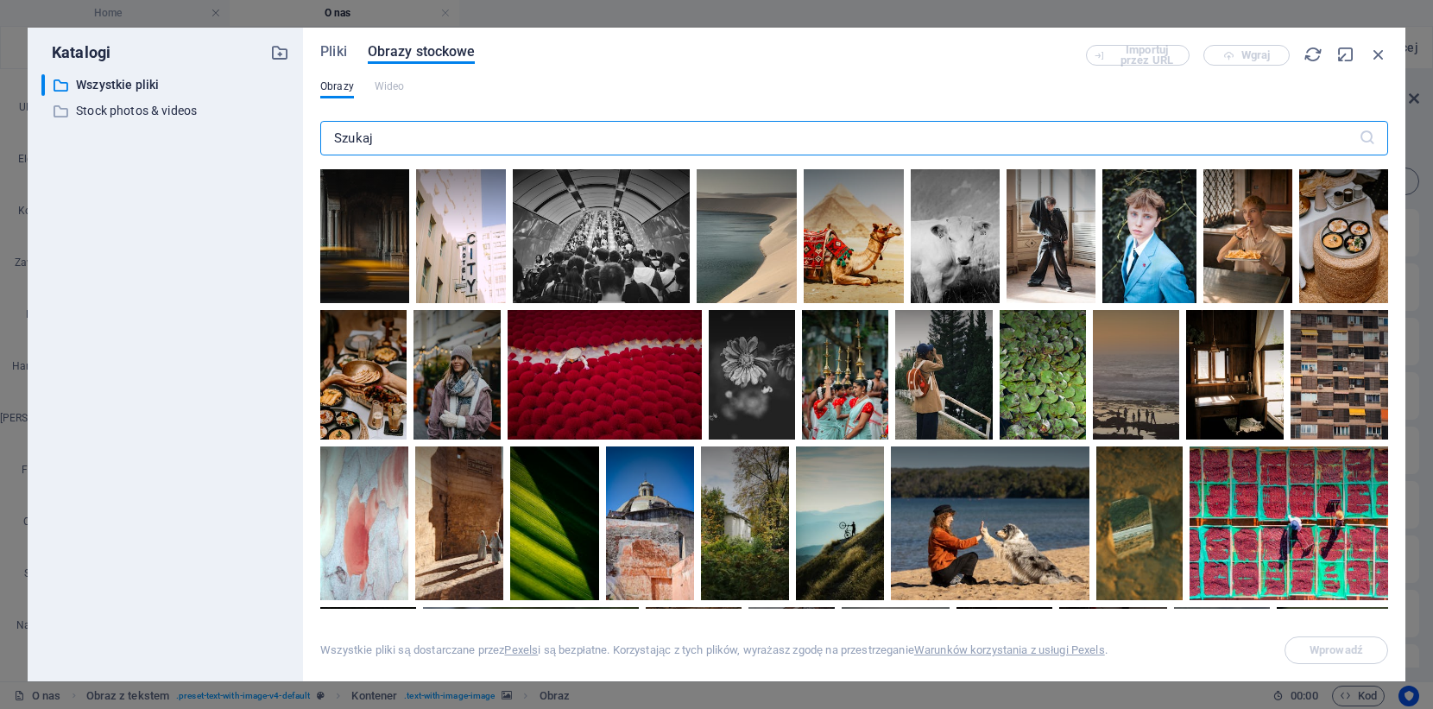
click at [421, 139] on input "text" at bounding box center [839, 138] width 1038 height 35
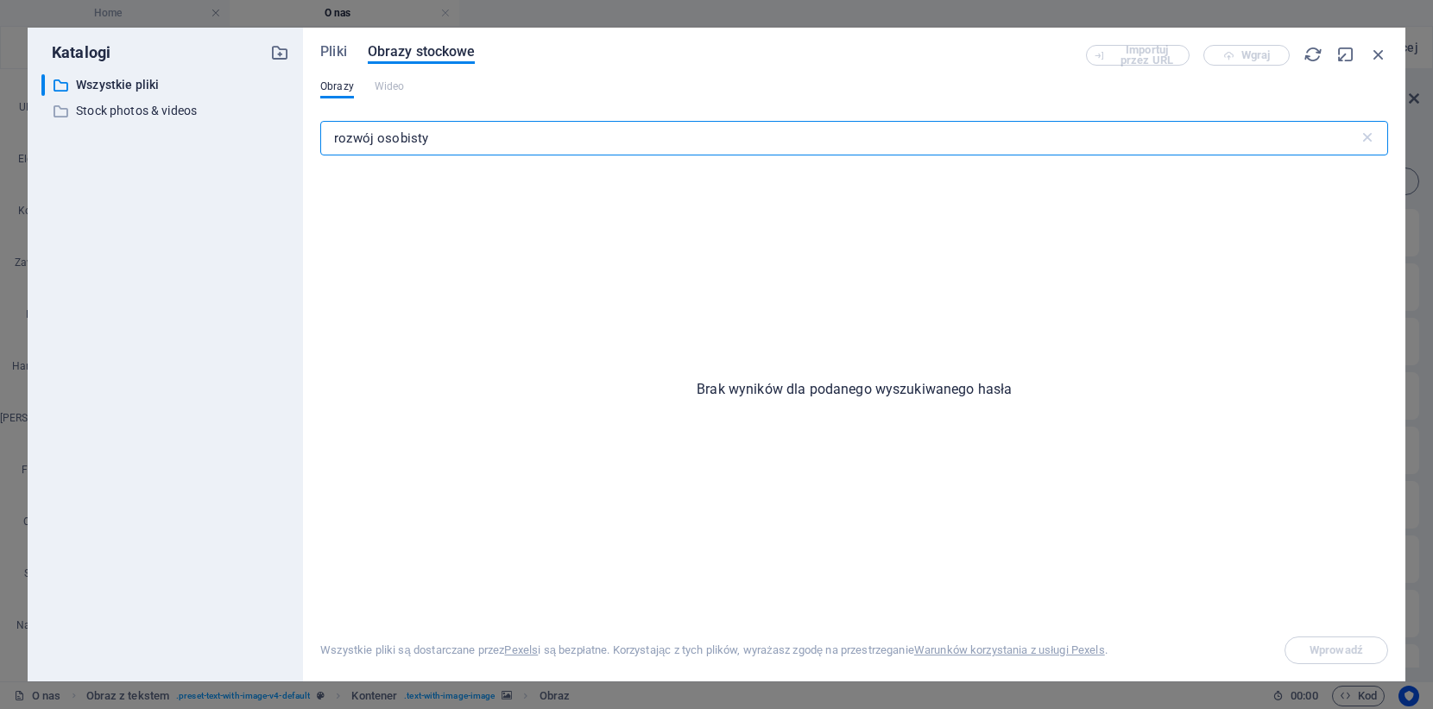
drag, startPoint x: 463, startPoint y: 136, endPoint x: 217, endPoint y: 132, distance: 246.0
click at [217, 132] on div "Katalogi ​ Wszystkie pliki Wszystkie pliki ​ Stock photos & videos Stock photos…" at bounding box center [717, 354] width 1378 height 653
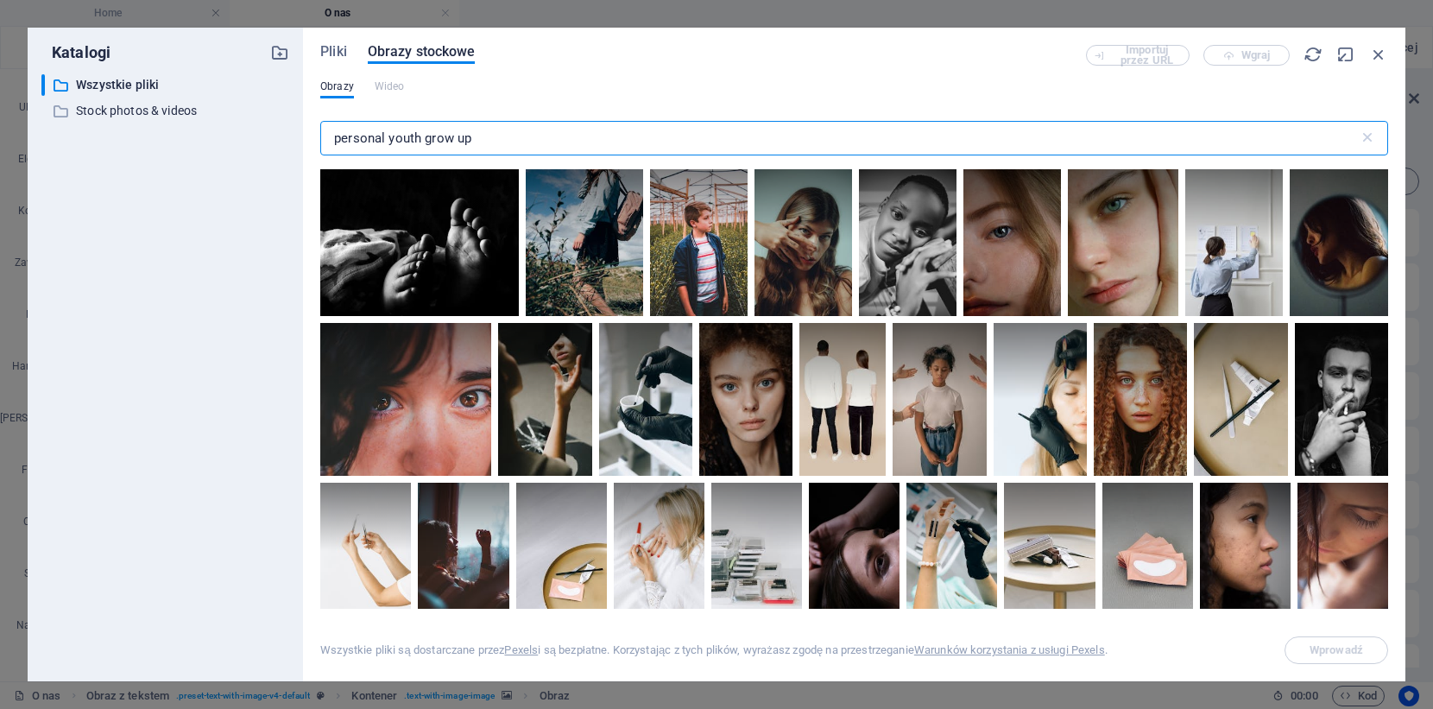
drag, startPoint x: 496, startPoint y: 136, endPoint x: 183, endPoint y: 136, distance: 313.3
click at [183, 136] on div "Katalogi ​ Wszystkie pliki Wszystkie pliki ​ Stock photos & videos Stock photos…" at bounding box center [717, 354] width 1378 height 653
drag, startPoint x: 418, startPoint y: 136, endPoint x: 431, endPoint y: 164, distance: 30.5
click at [418, 136] on input "personal youth grow up" at bounding box center [839, 138] width 1038 height 35
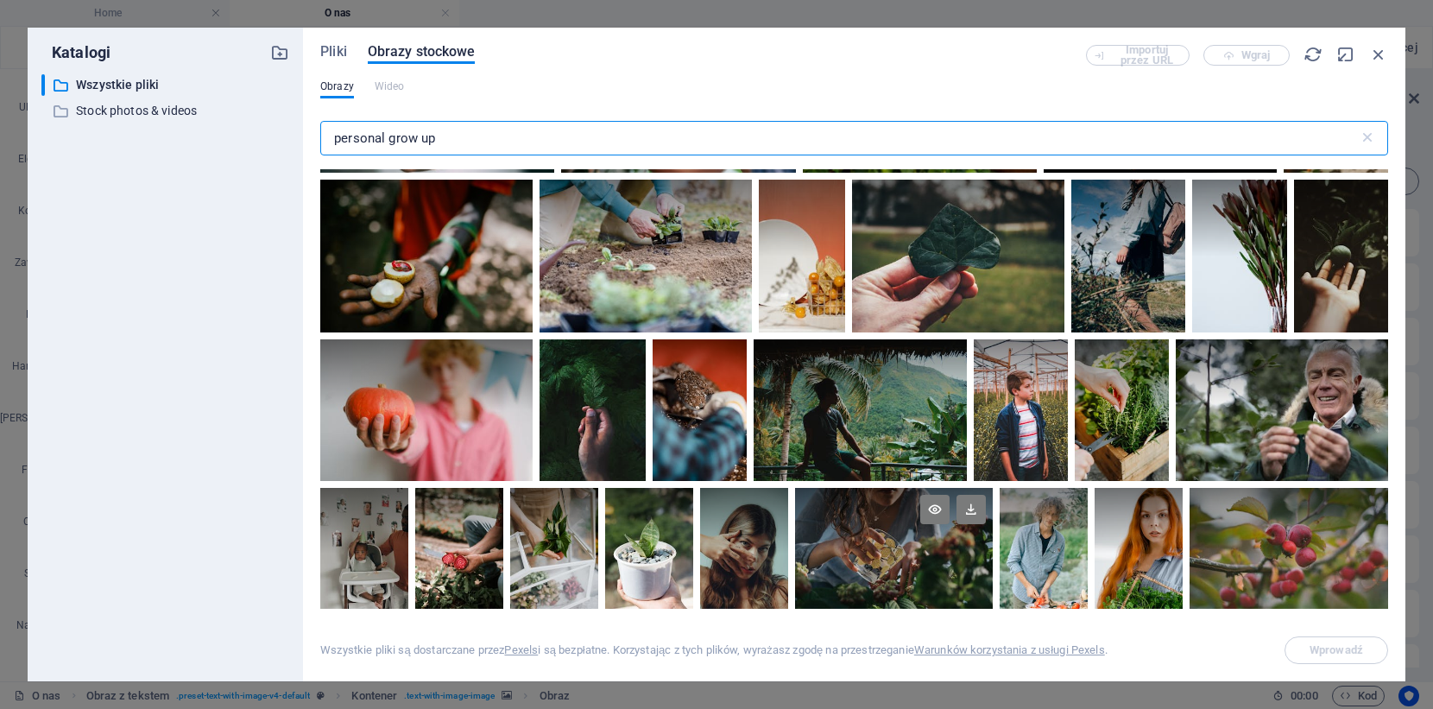
scroll to position [586, 0]
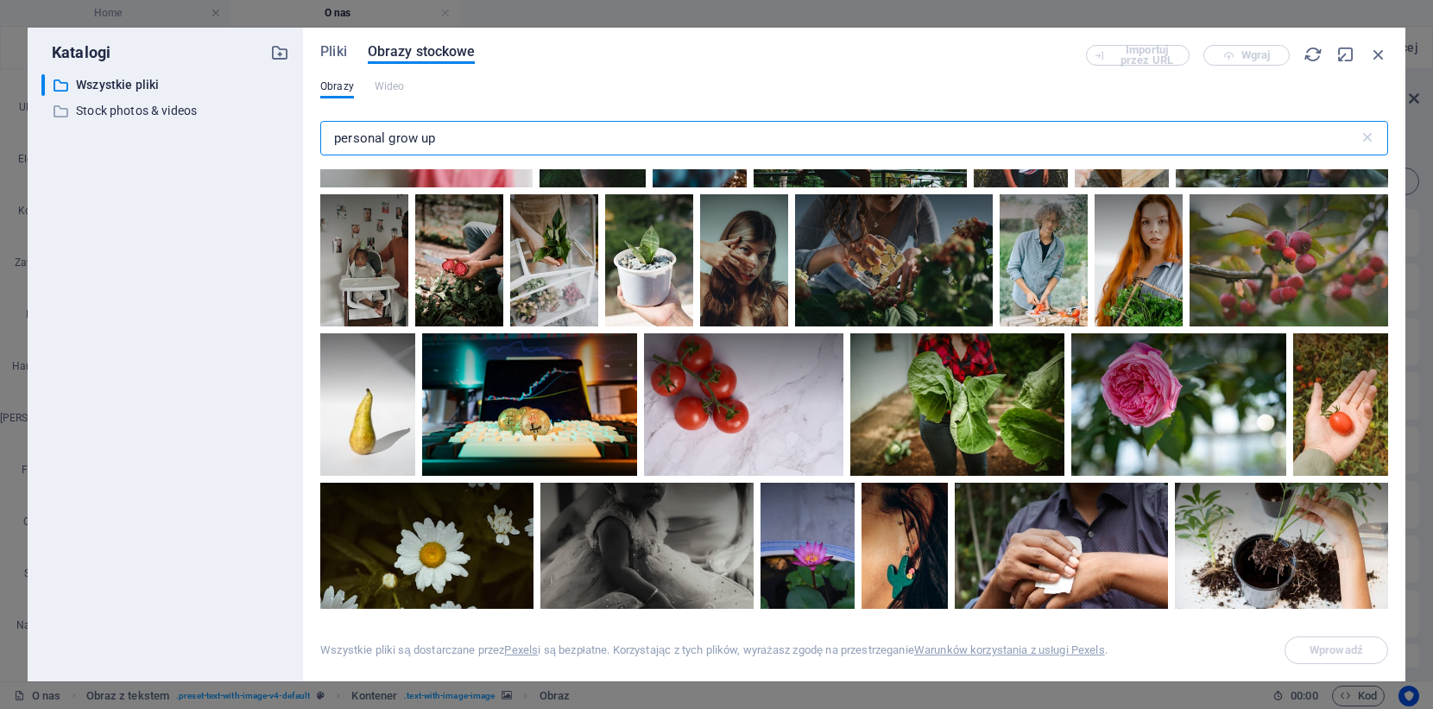
type input "personal grow up"
drag, startPoint x: 457, startPoint y: 136, endPoint x: 218, endPoint y: 133, distance: 239.1
click at [219, 136] on div "Katalogi ​ Wszystkie pliki Wszystkie pliki ​ Stock photos & videos Stock photos…" at bounding box center [717, 354] width 1378 height 653
paste input "text"
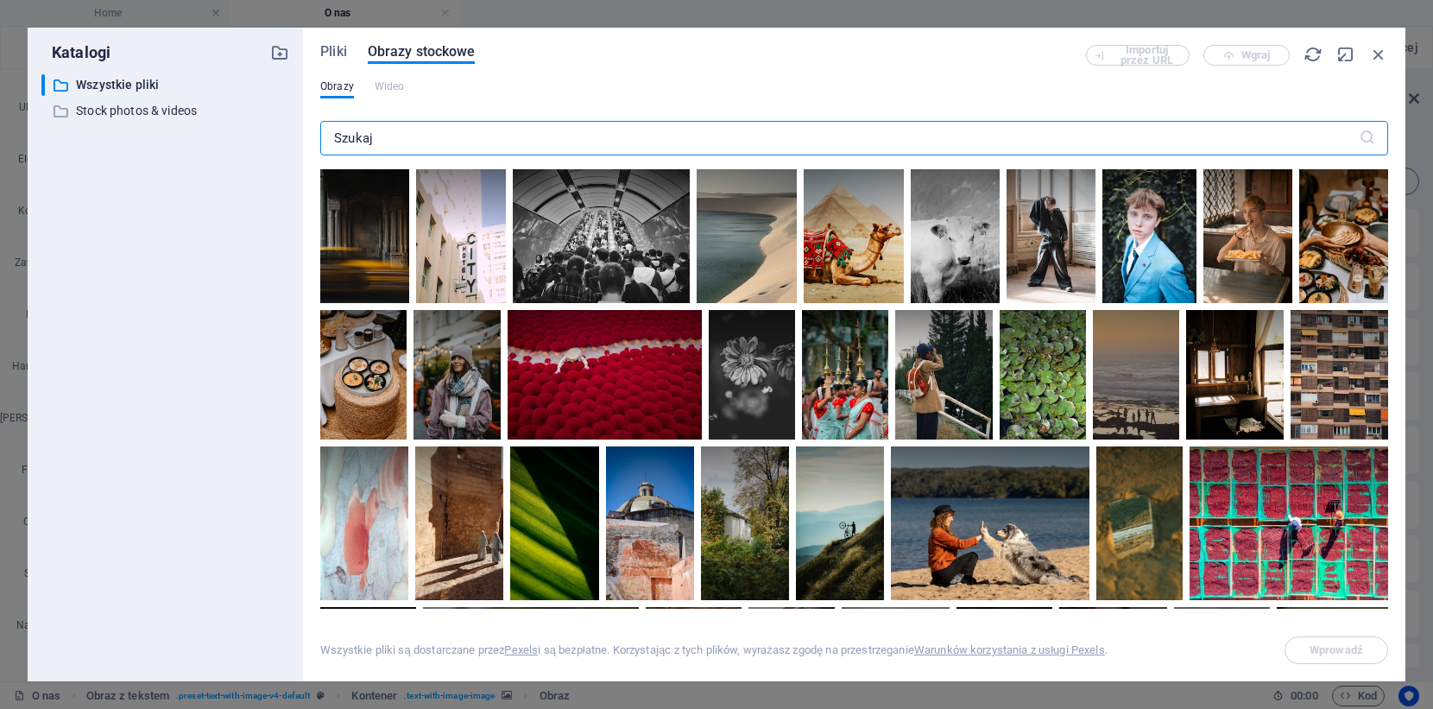
click at [401, 142] on input "text" at bounding box center [839, 138] width 1038 height 35
paste input "c"
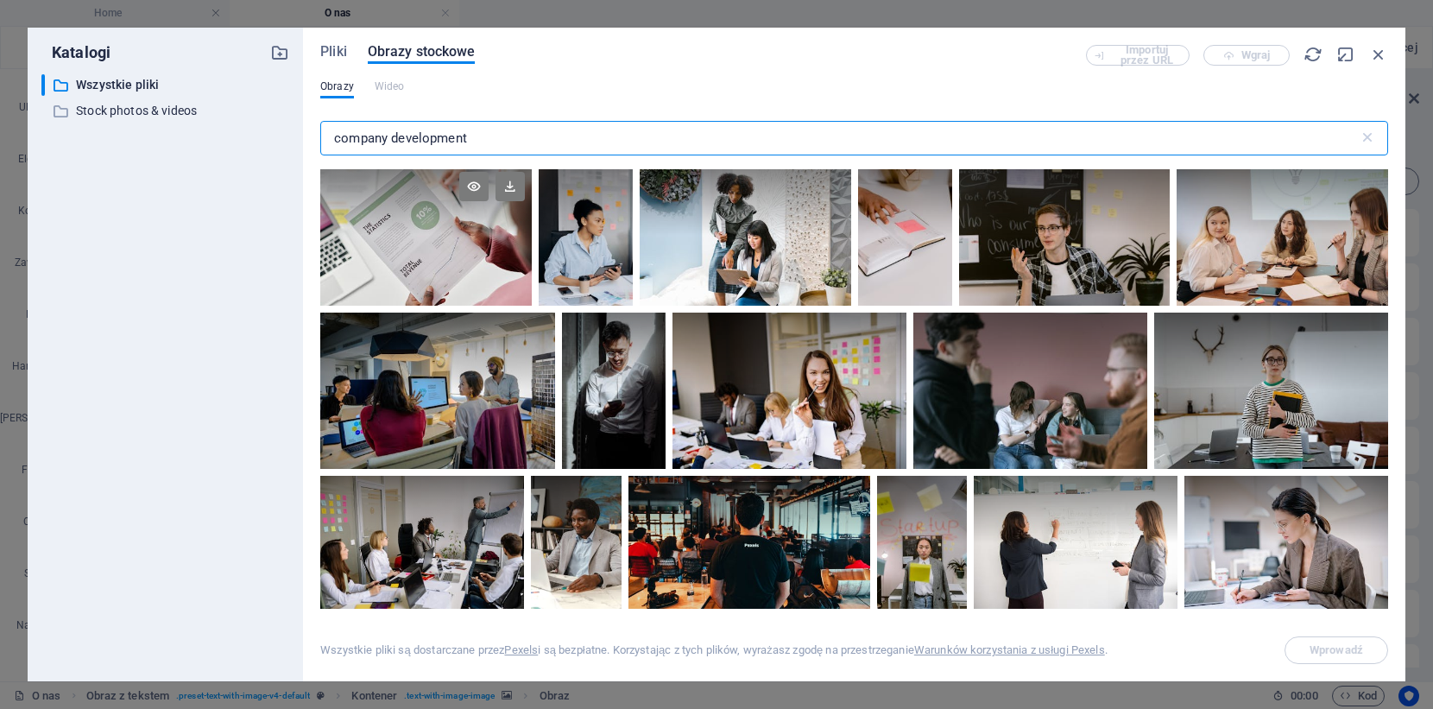
type input "company development"
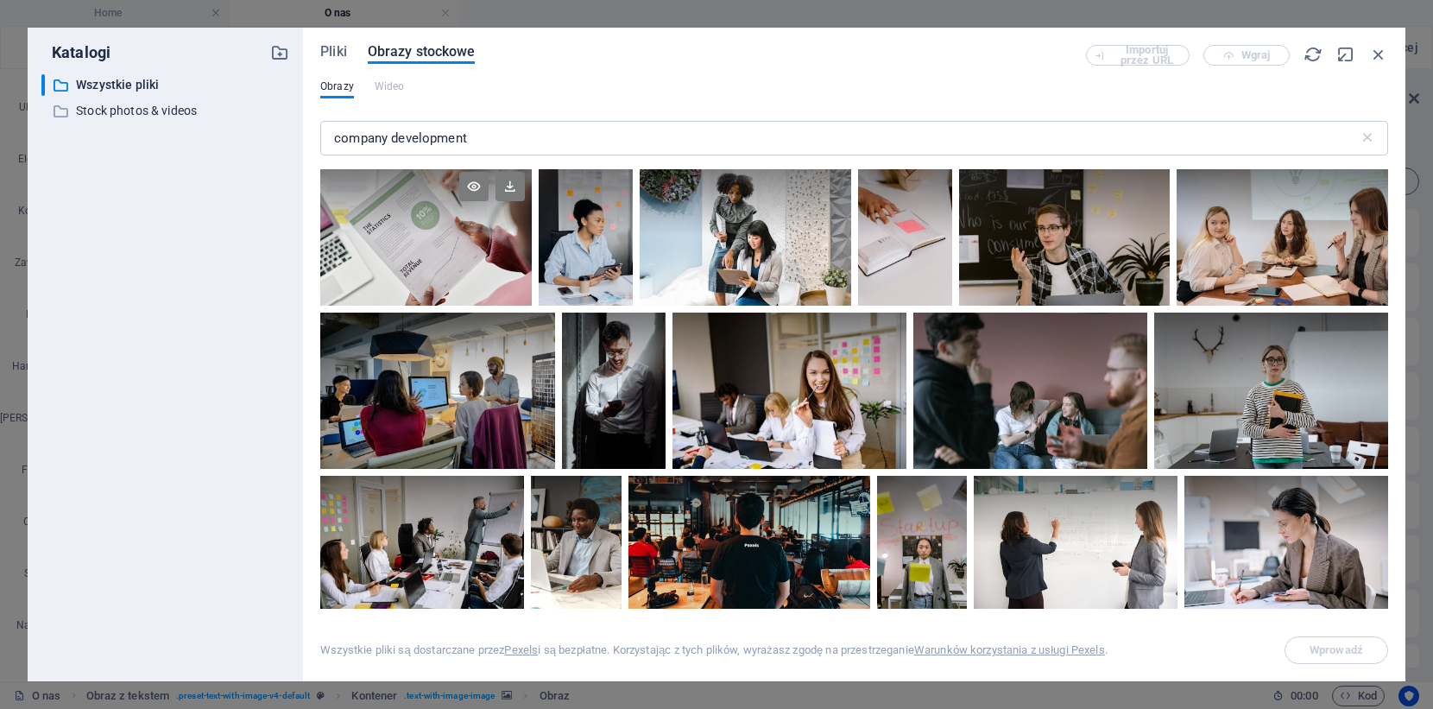
click at [439, 228] on div at bounding box center [425, 200] width 211 height 71
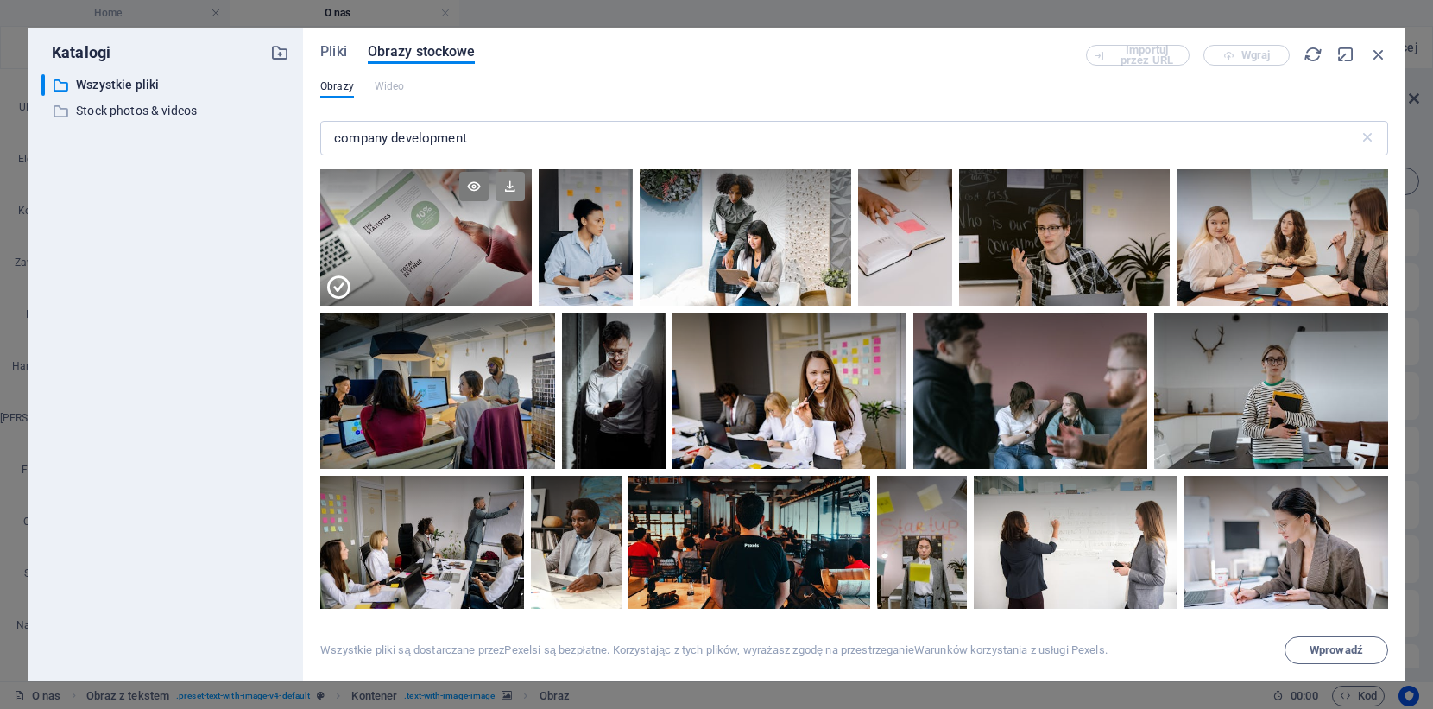
click at [514, 186] on icon at bounding box center [509, 186] width 29 height 29
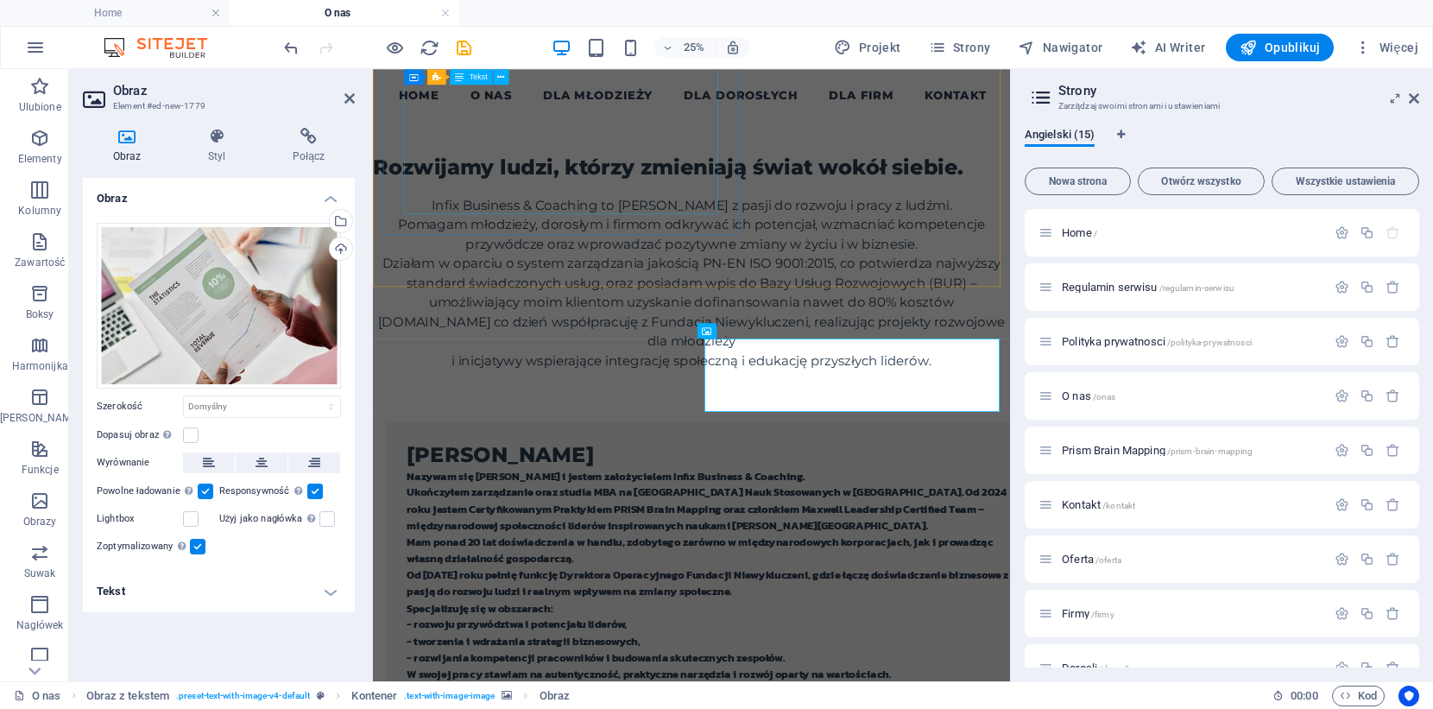
scroll to position [953, 0]
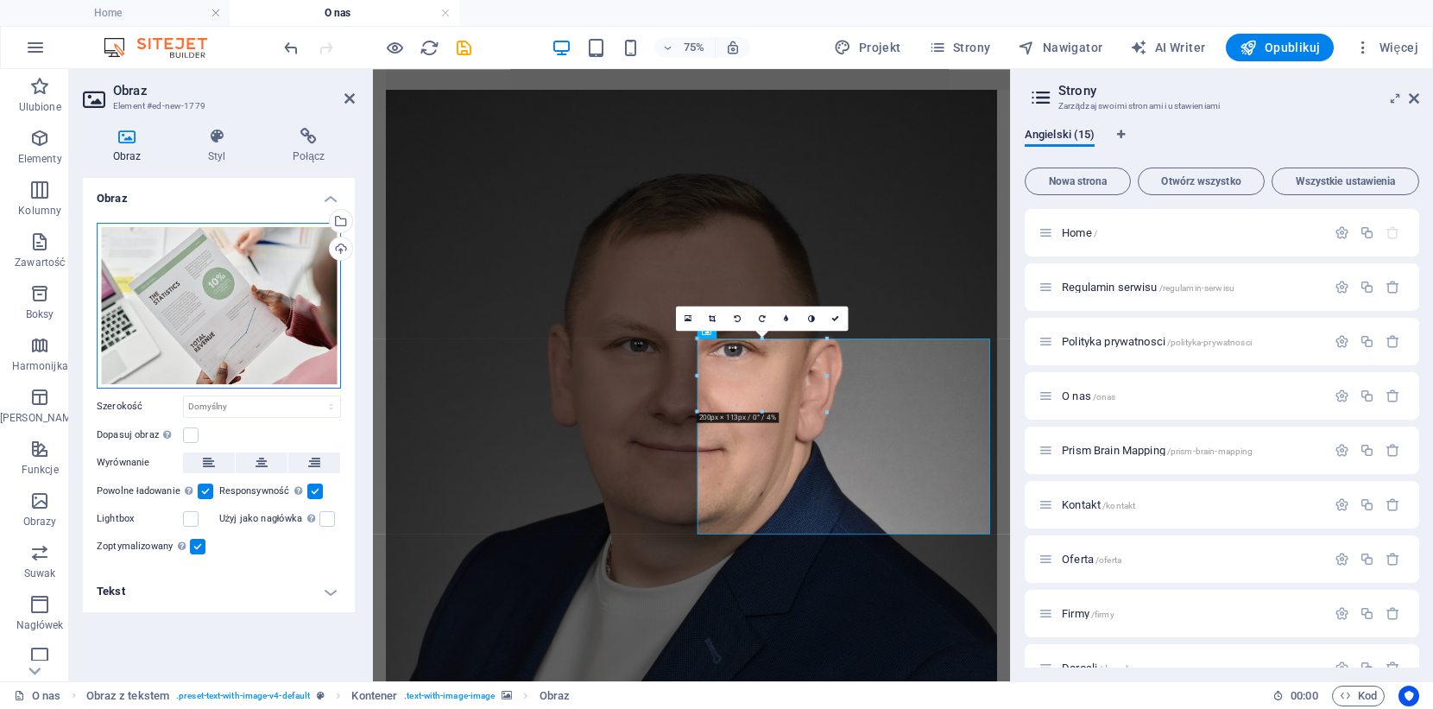
click at [212, 315] on div "Przeciągnij pliki tutaj, kliknij, aby wybrać pliki lub wybierz pliki z Plików l…" at bounding box center [219, 306] width 244 height 166
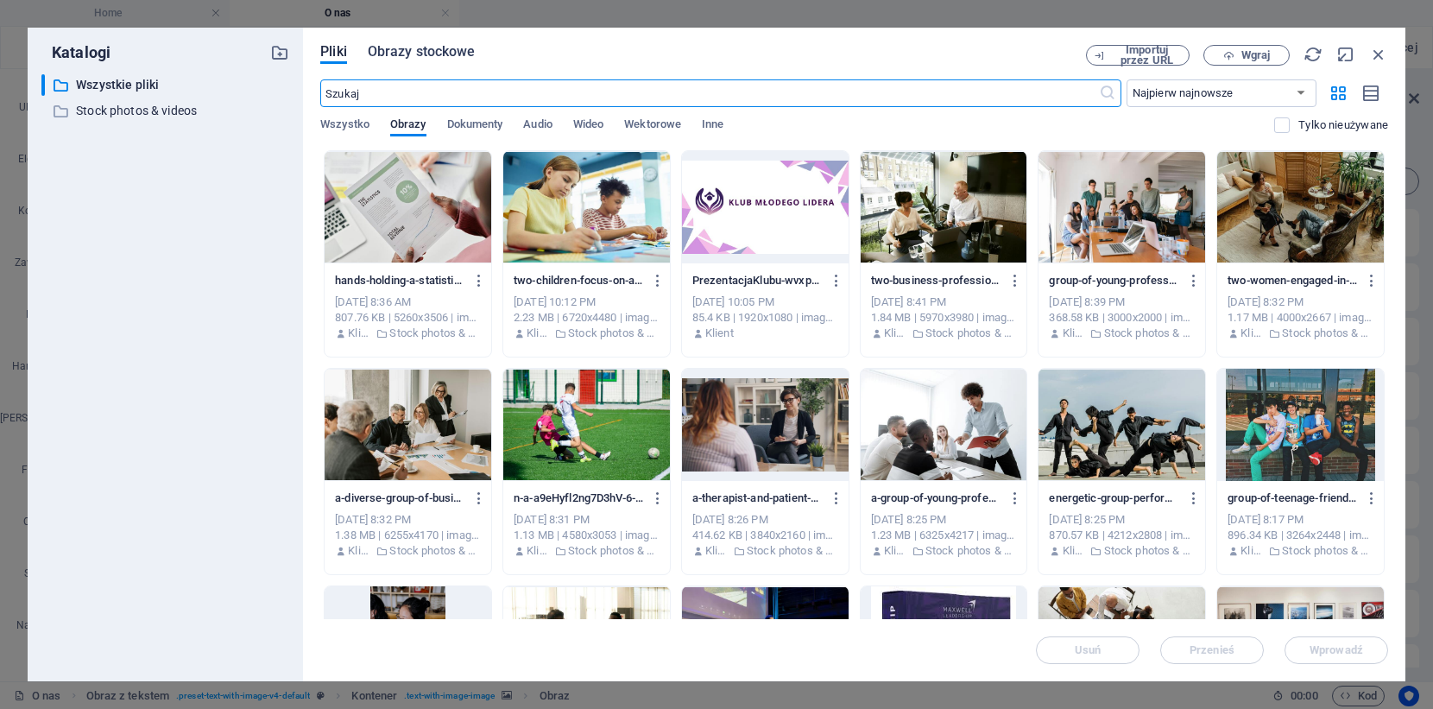
click at [439, 58] on span "Obrazy stockowe" at bounding box center [422, 51] width 108 height 21
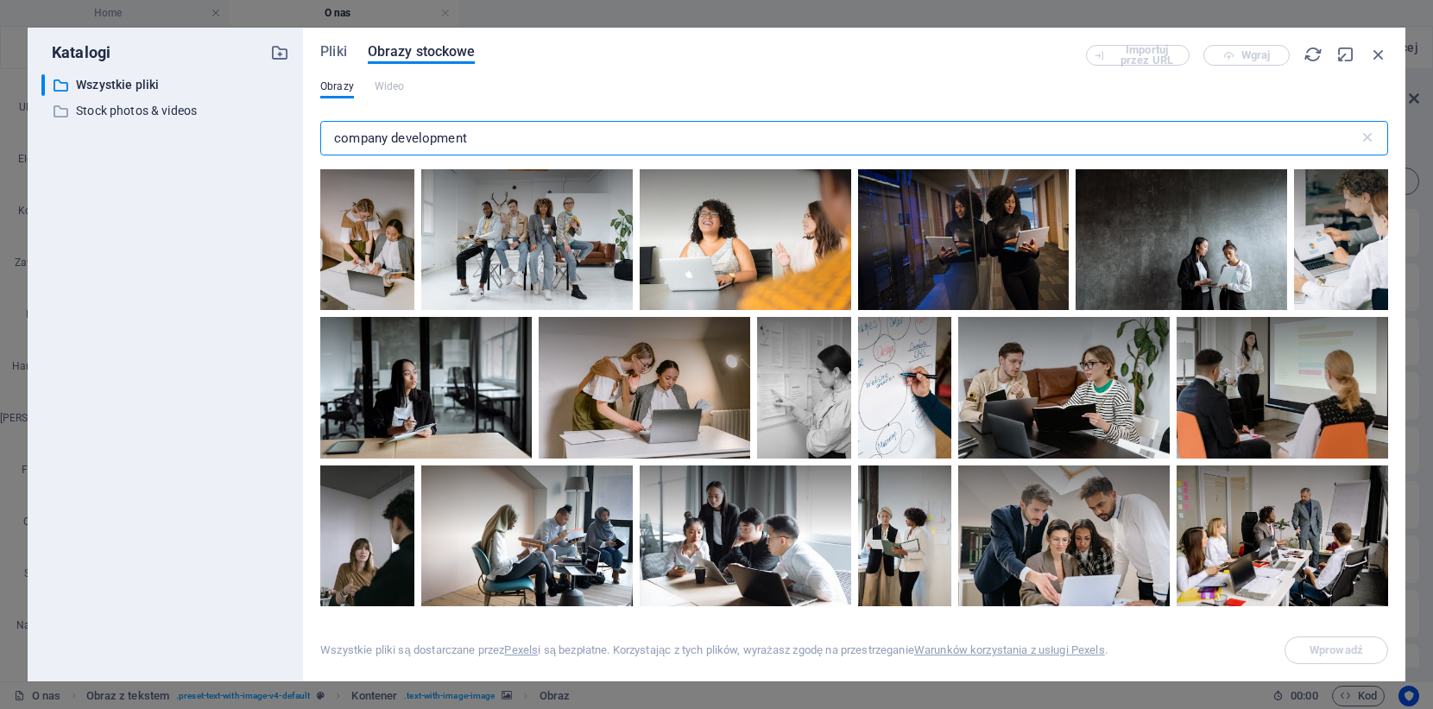
drag, startPoint x: 518, startPoint y: 142, endPoint x: 220, endPoint y: 129, distance: 298.0
click at [220, 129] on div "Katalogi ​ Wszystkie pliki Wszystkie pliki ​ Stock photos & videos Stock photos…" at bounding box center [717, 354] width 1378 height 653
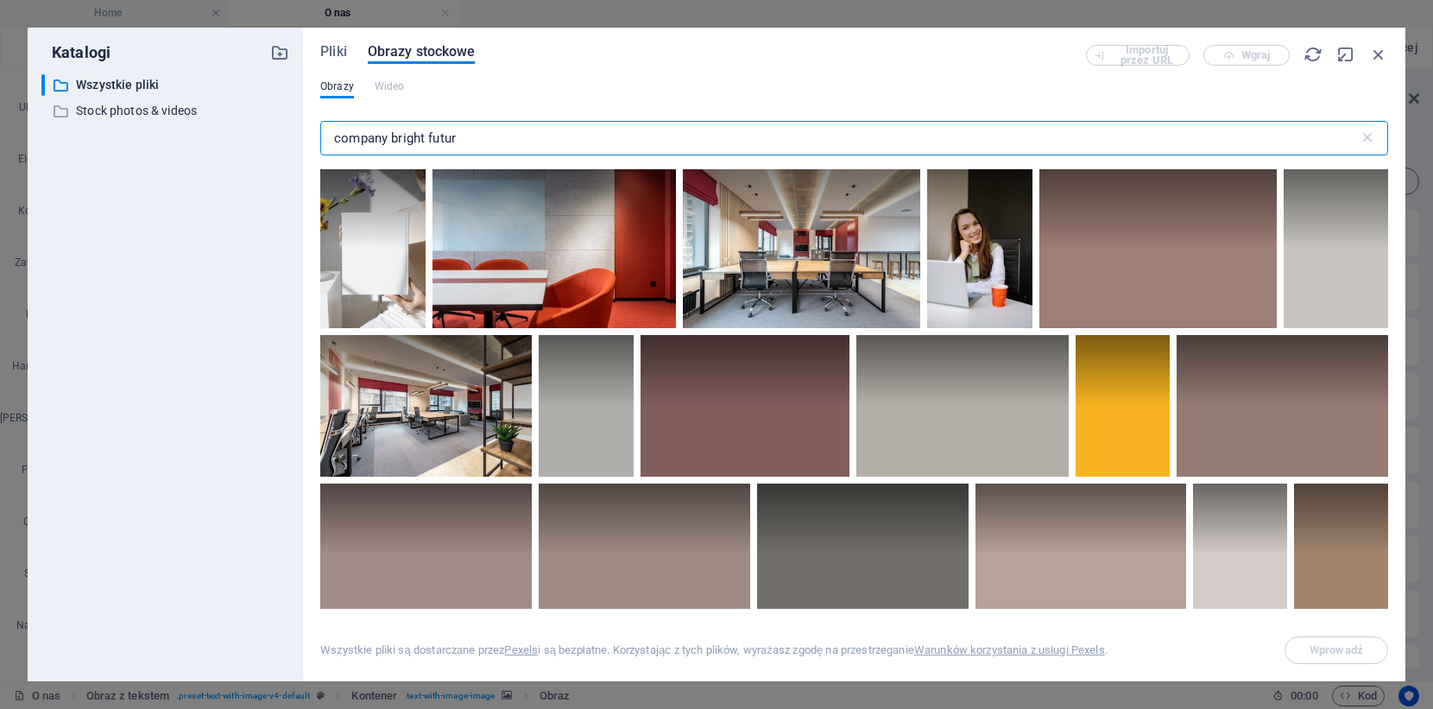
type input "company bright future"
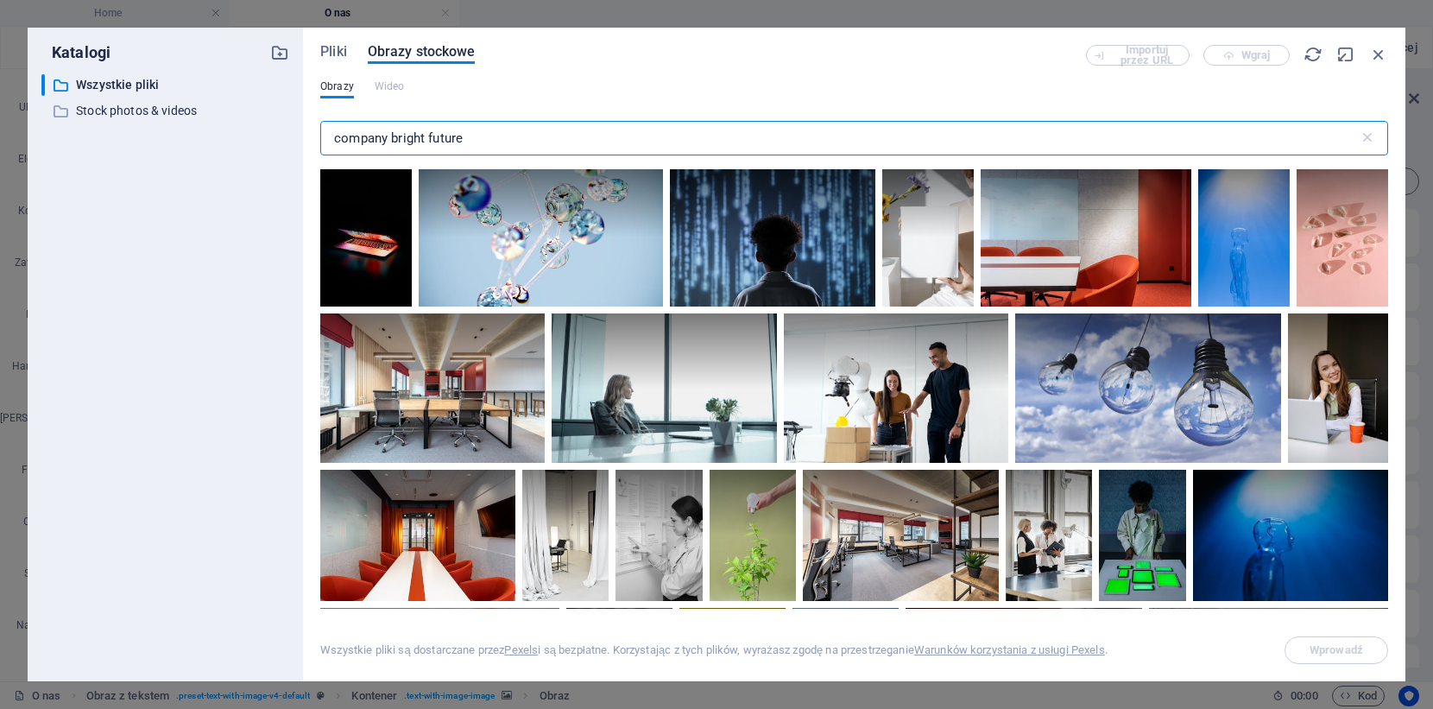
drag, startPoint x: 517, startPoint y: 139, endPoint x: 283, endPoint y: 147, distance: 234.1
click at [283, 147] on div "Katalogi ​ Wszystkie pliki Wszystkie pliki ​ Stock photos & videos Stock photos…" at bounding box center [717, 354] width 1378 height 653
drag, startPoint x: 410, startPoint y: 129, endPoint x: 256, endPoint y: 125, distance: 153.7
click at [256, 125] on div "Katalogi ​ Wszystkie pliki Wszystkie pliki ​ Stock photos & videos Stock photos…" at bounding box center [717, 354] width 1378 height 653
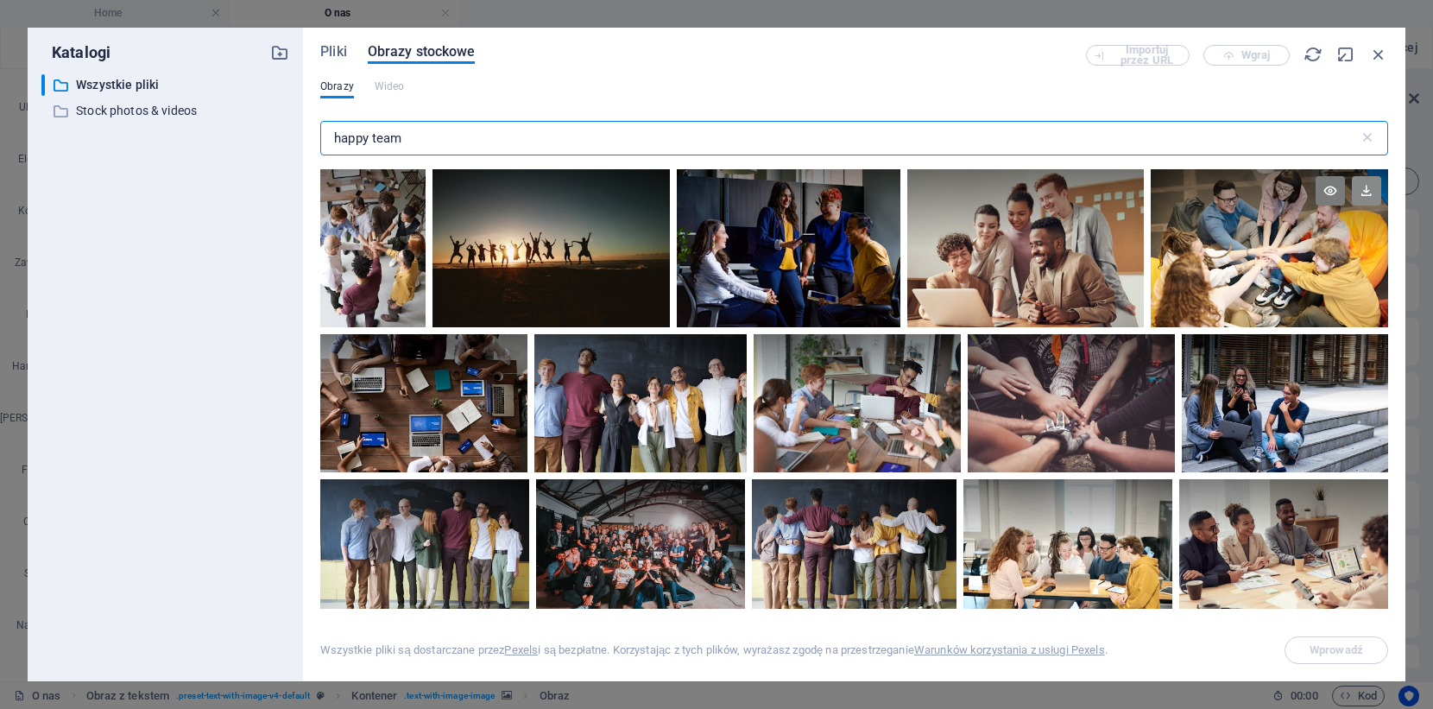
type input "happy team"
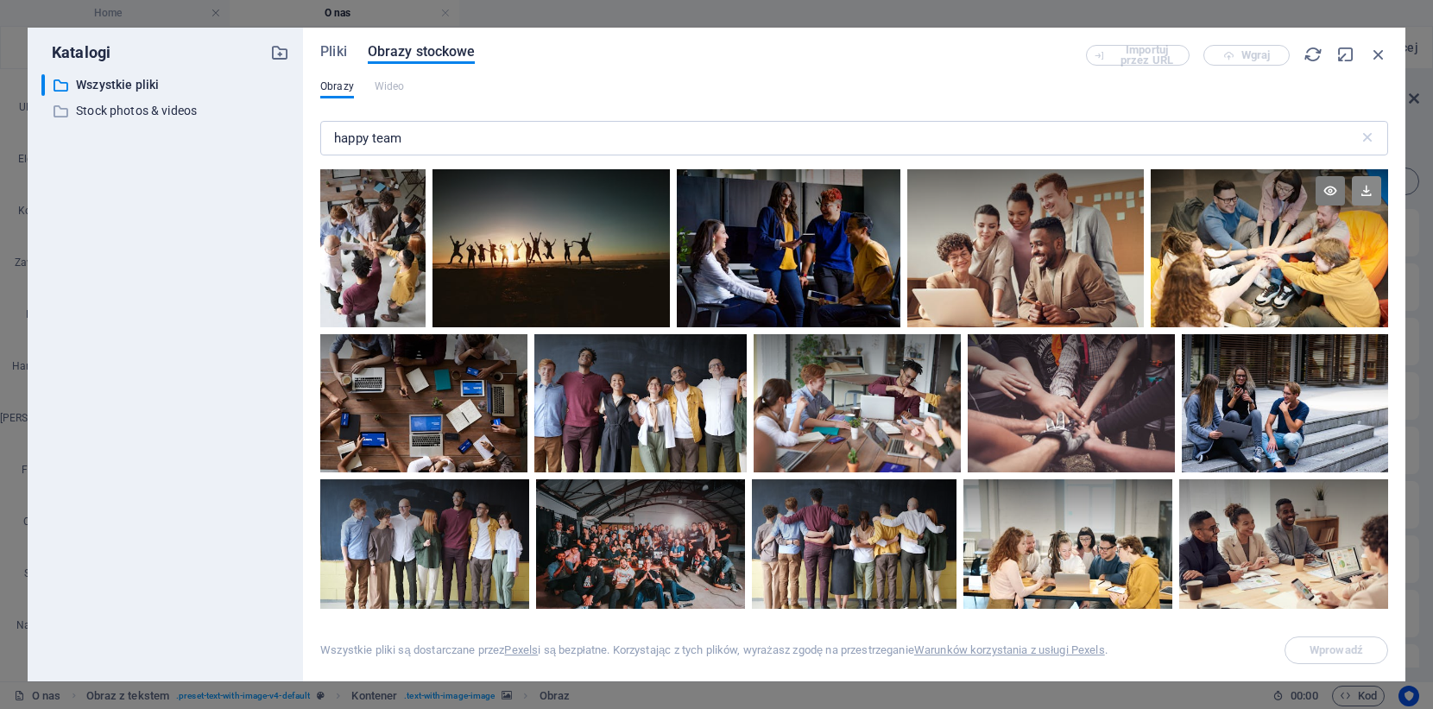
click at [1365, 190] on icon at bounding box center [1366, 190] width 29 height 29
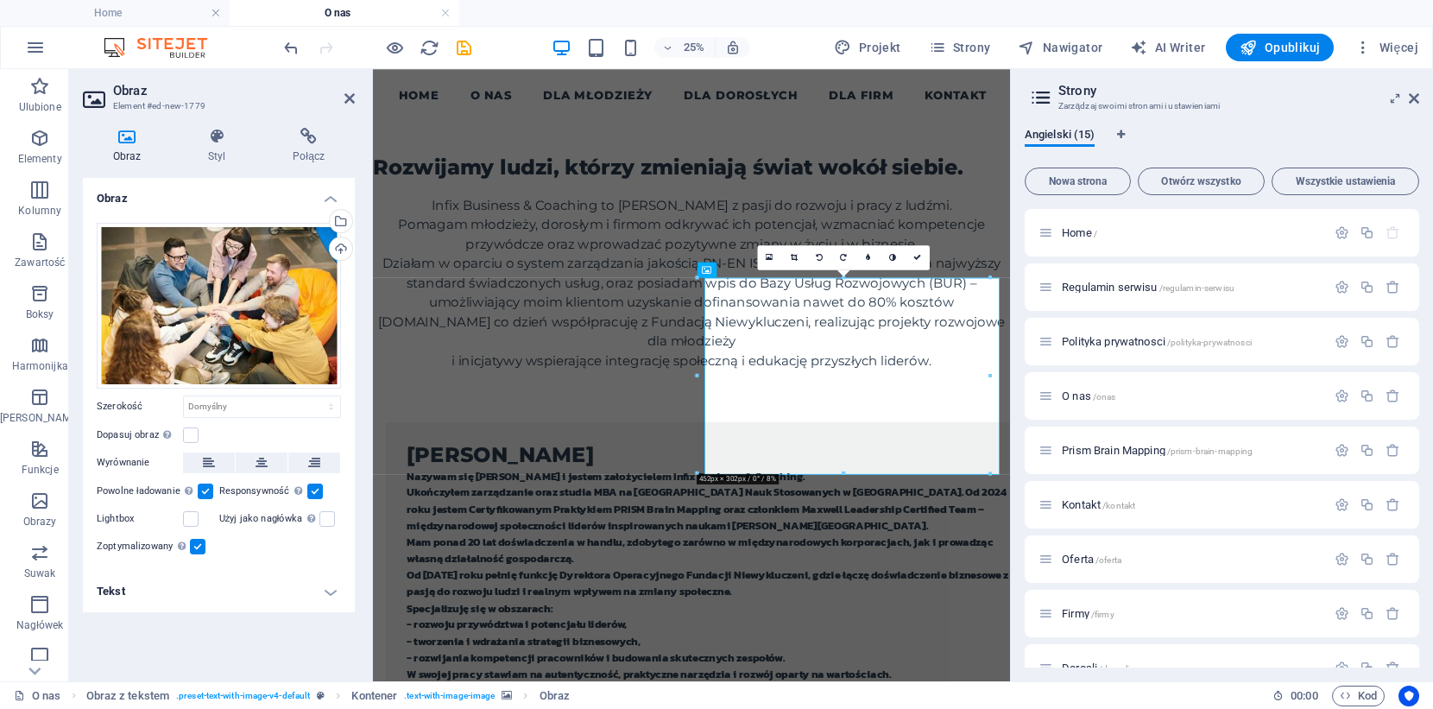
scroll to position [1035, 0]
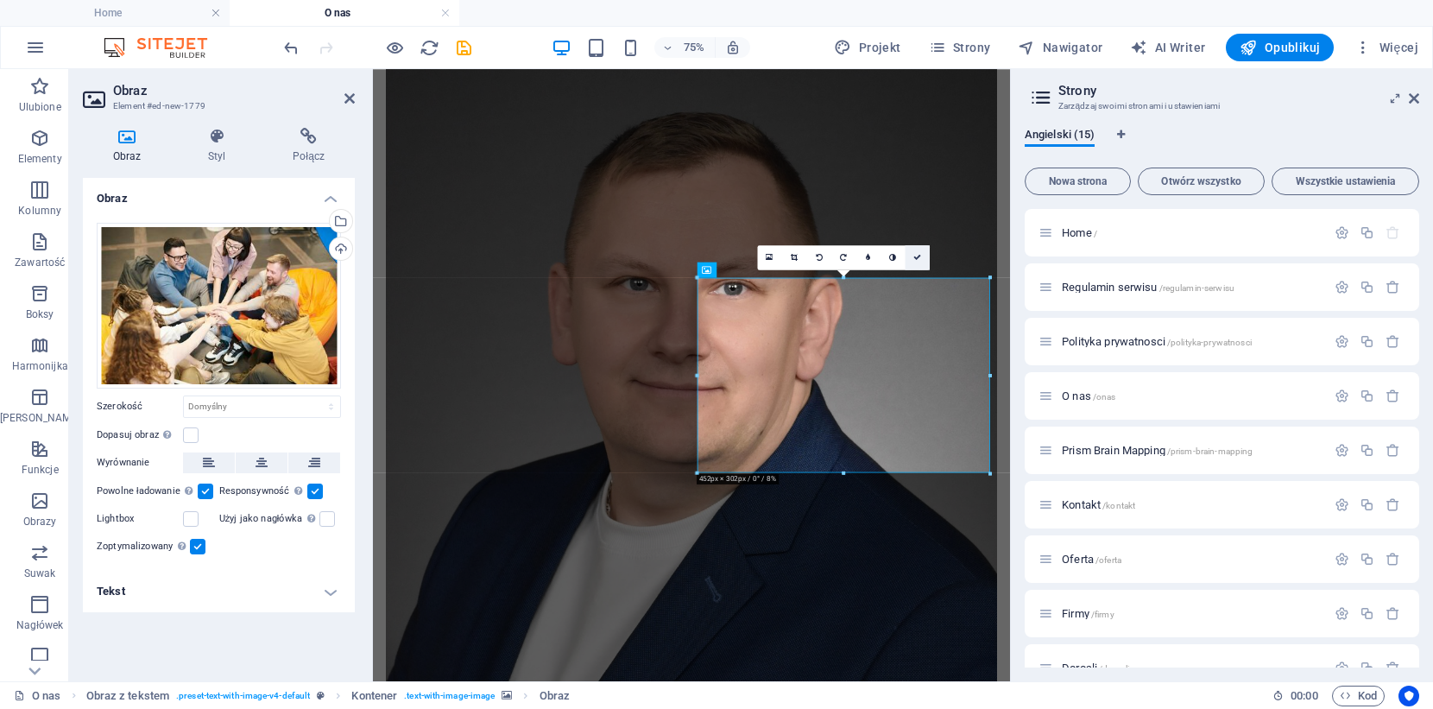
drag, startPoint x: 919, startPoint y: 257, endPoint x: 842, endPoint y: 187, distance: 103.9
click at [919, 257] on icon at bounding box center [917, 258] width 8 height 8
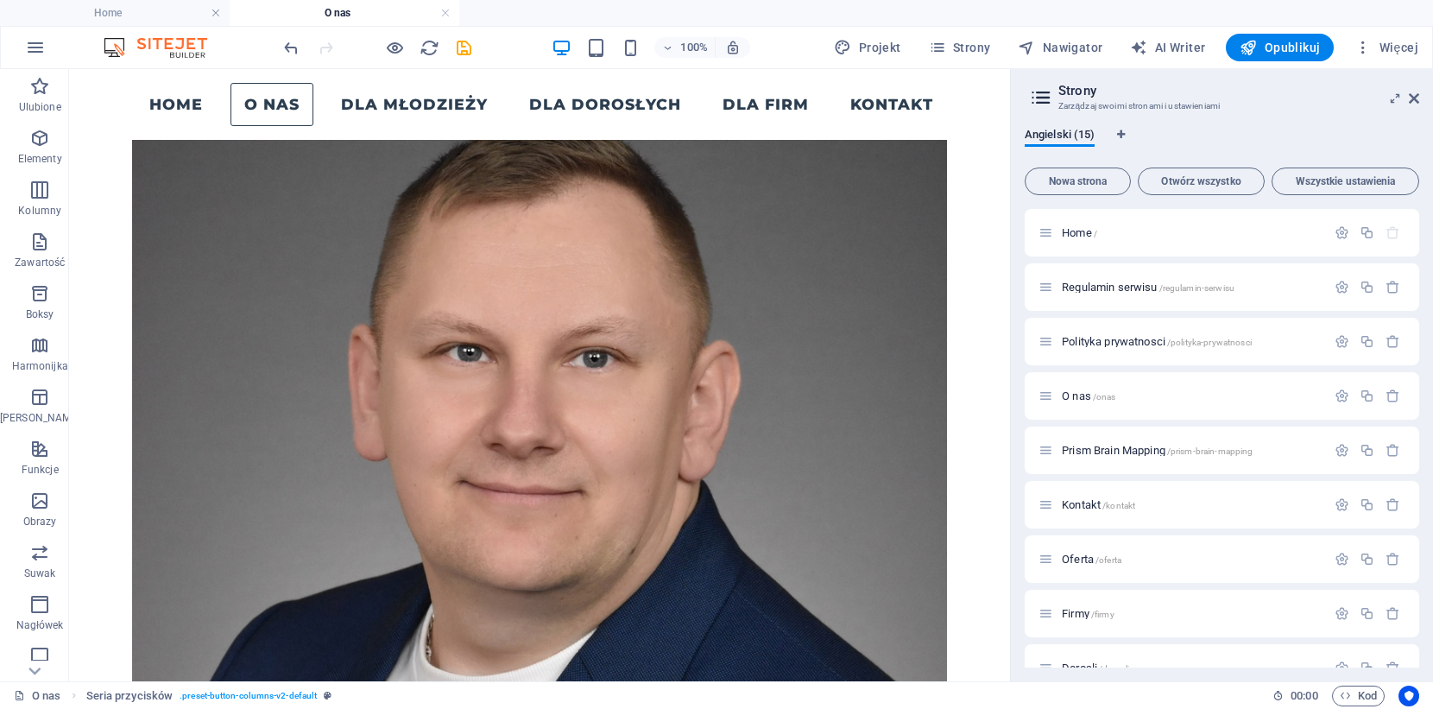
scroll to position [900, 0]
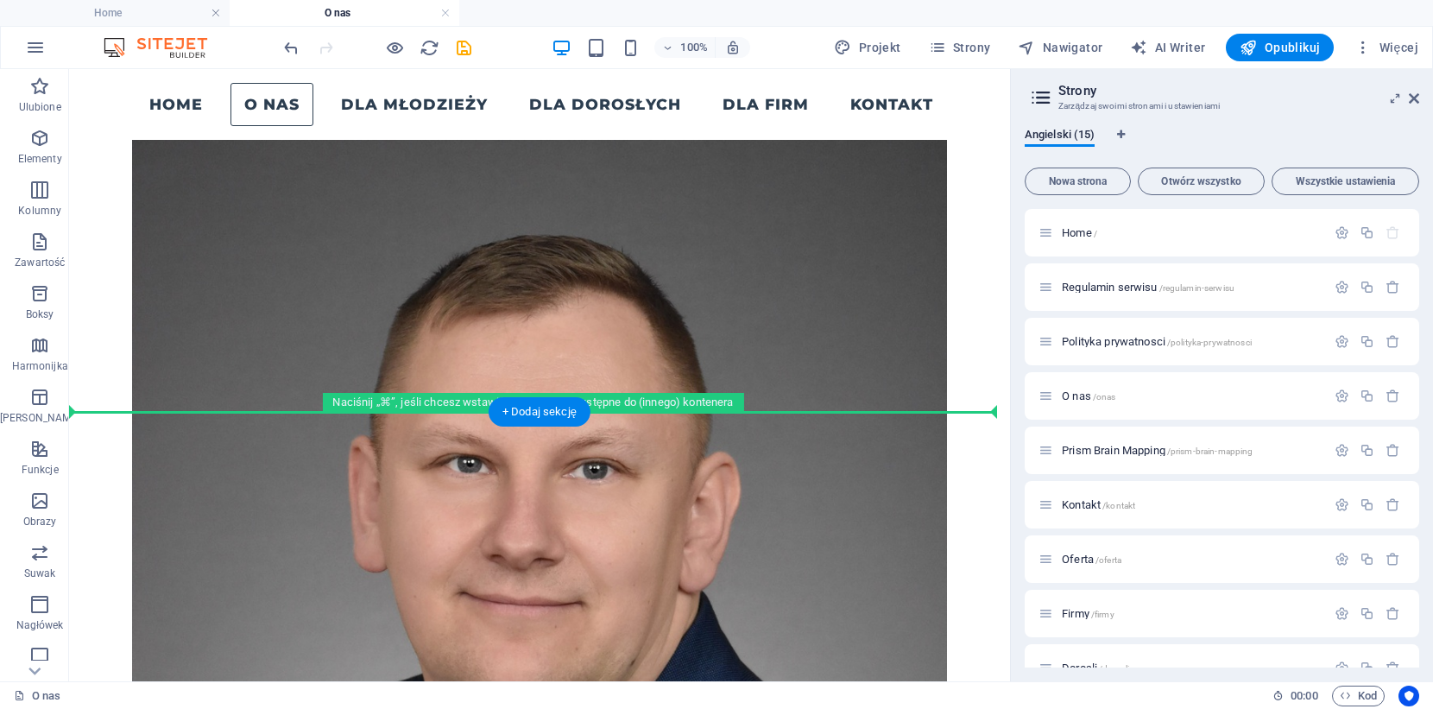
drag, startPoint x: 758, startPoint y: 431, endPoint x: 712, endPoint y: 363, distance: 82.1
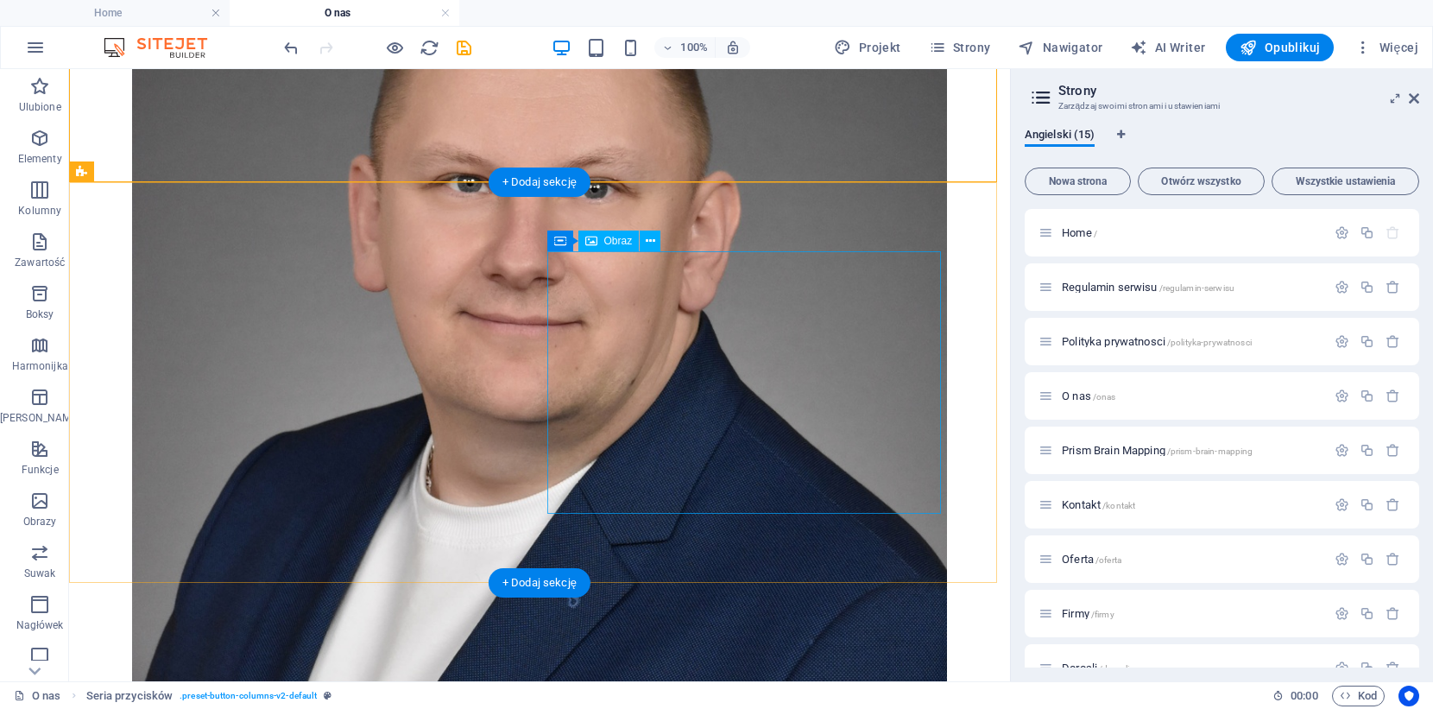
scroll to position [1480, 0]
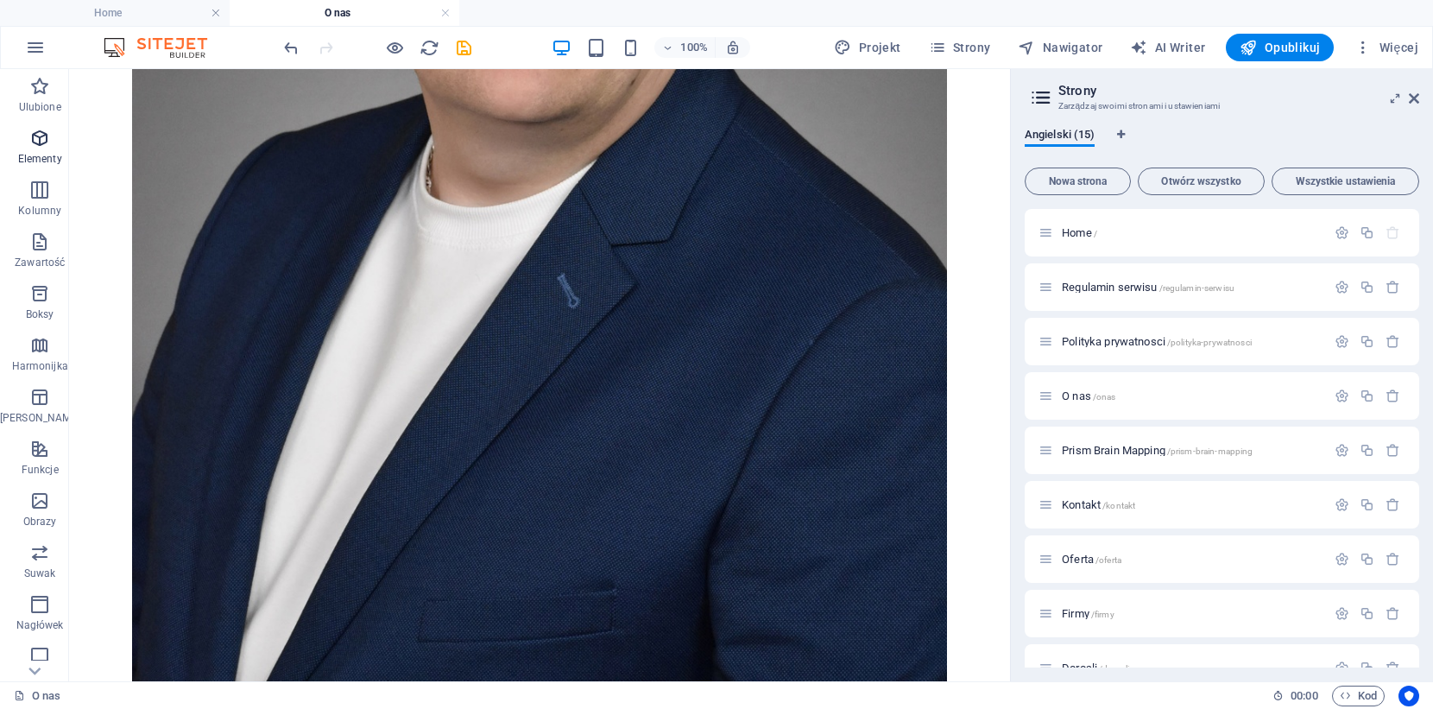
click at [31, 145] on icon "button" at bounding box center [39, 138] width 21 height 21
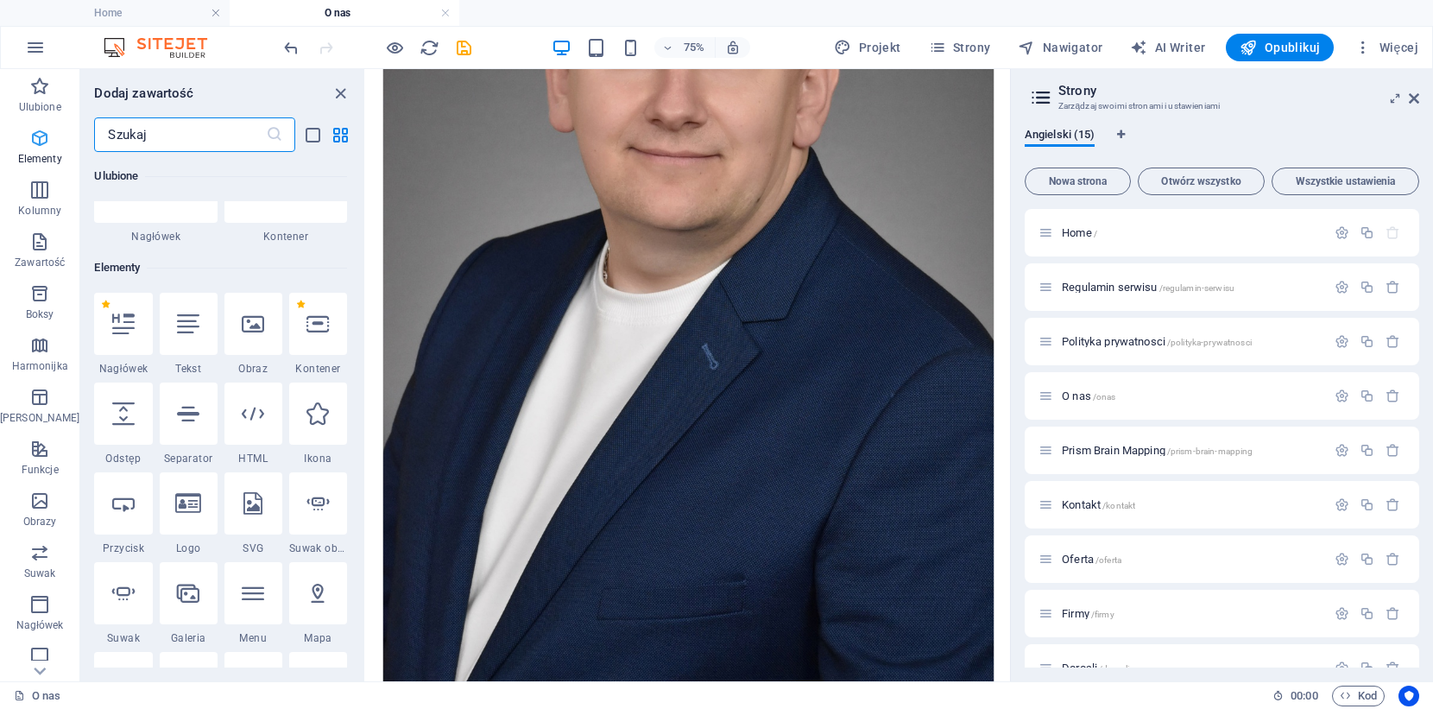
scroll to position [184, 0]
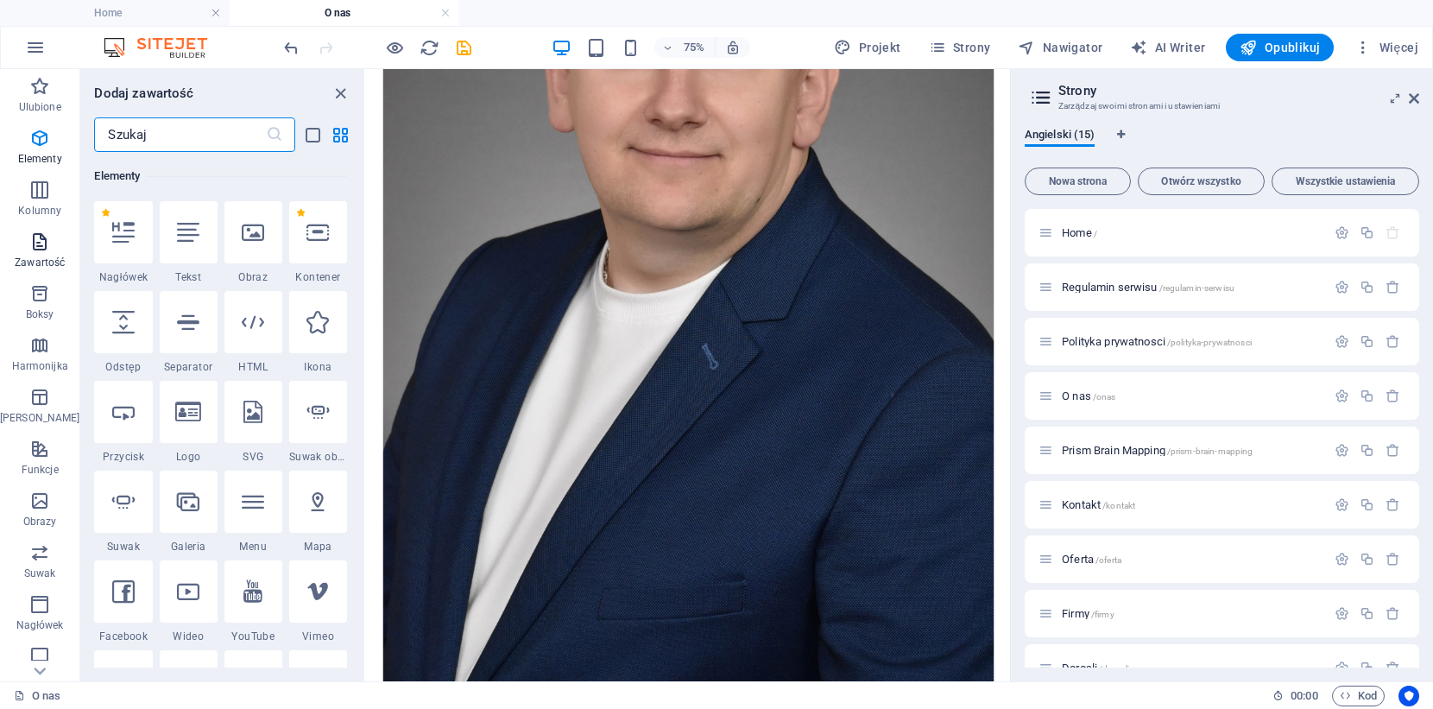
click at [36, 234] on icon "button" at bounding box center [39, 241] width 21 height 21
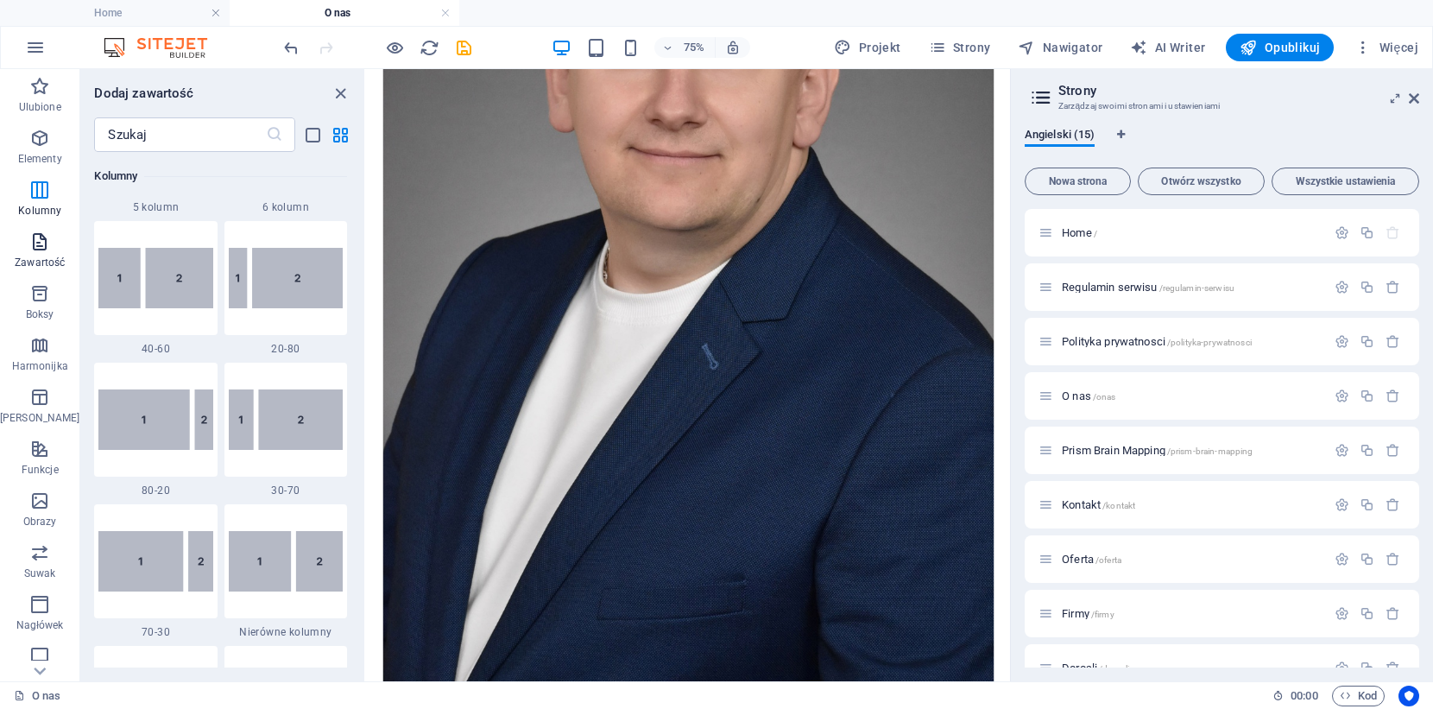
scroll to position [3020, 0]
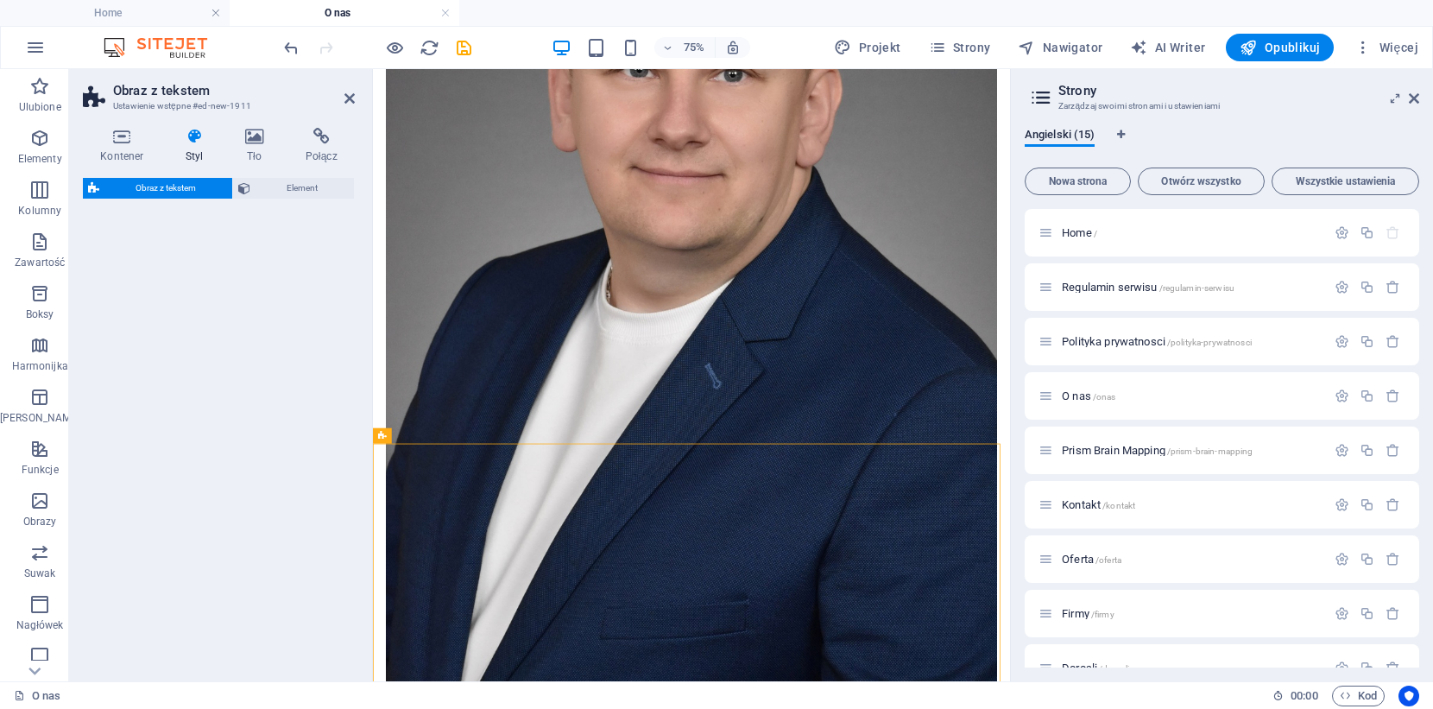
select select "rem"
select select "px"
select select "preset-text-with-image-v4-default"
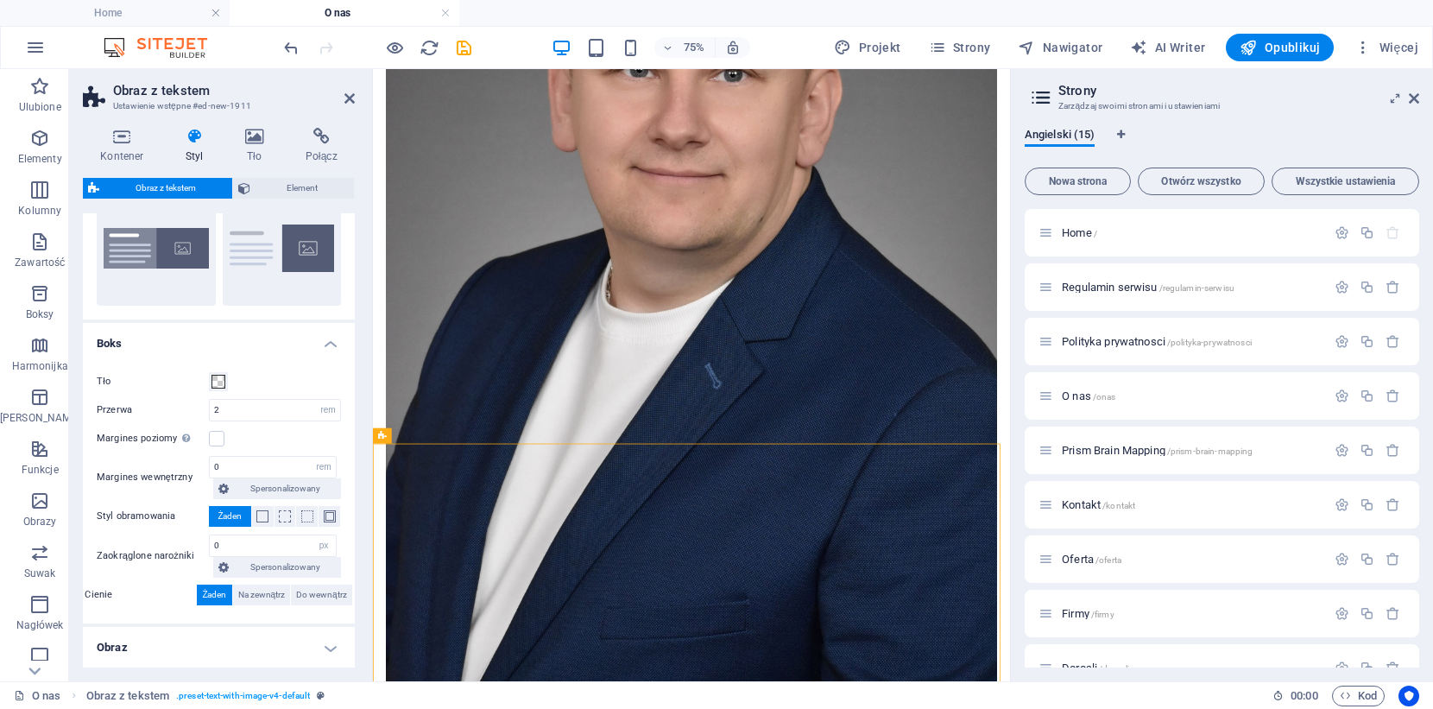
scroll to position [136, 0]
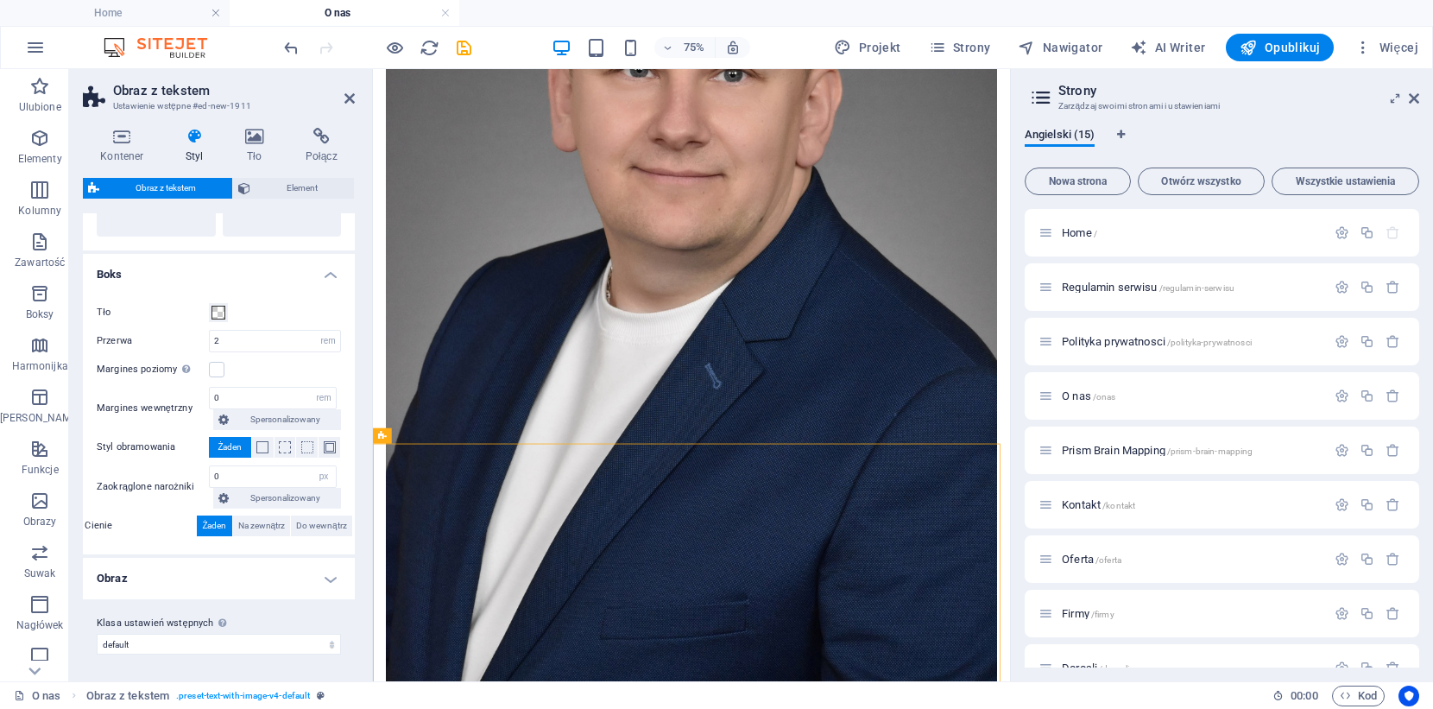
click at [300, 576] on h4 "Obraz" at bounding box center [219, 578] width 272 height 41
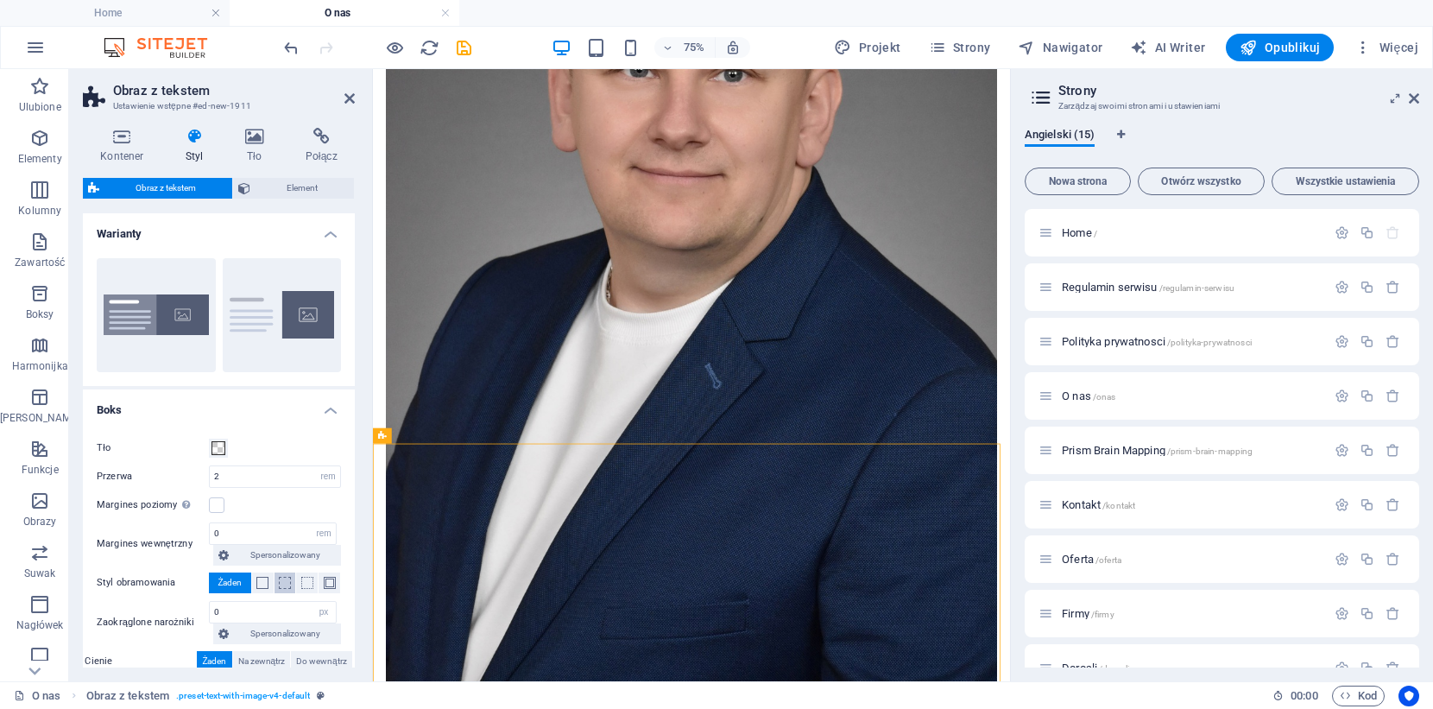
scroll to position [129, 0]
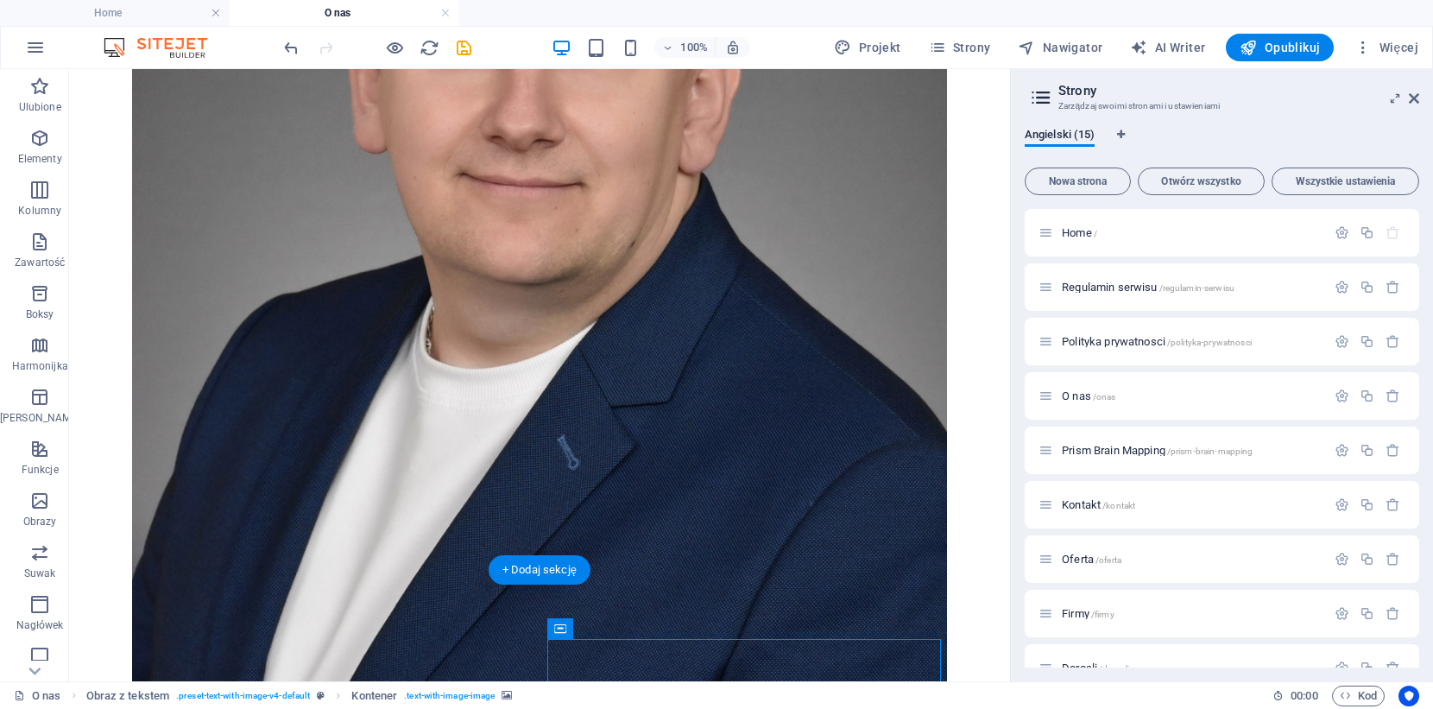
drag, startPoint x: 574, startPoint y: 668, endPoint x: 116, endPoint y: 667, distance: 458.4
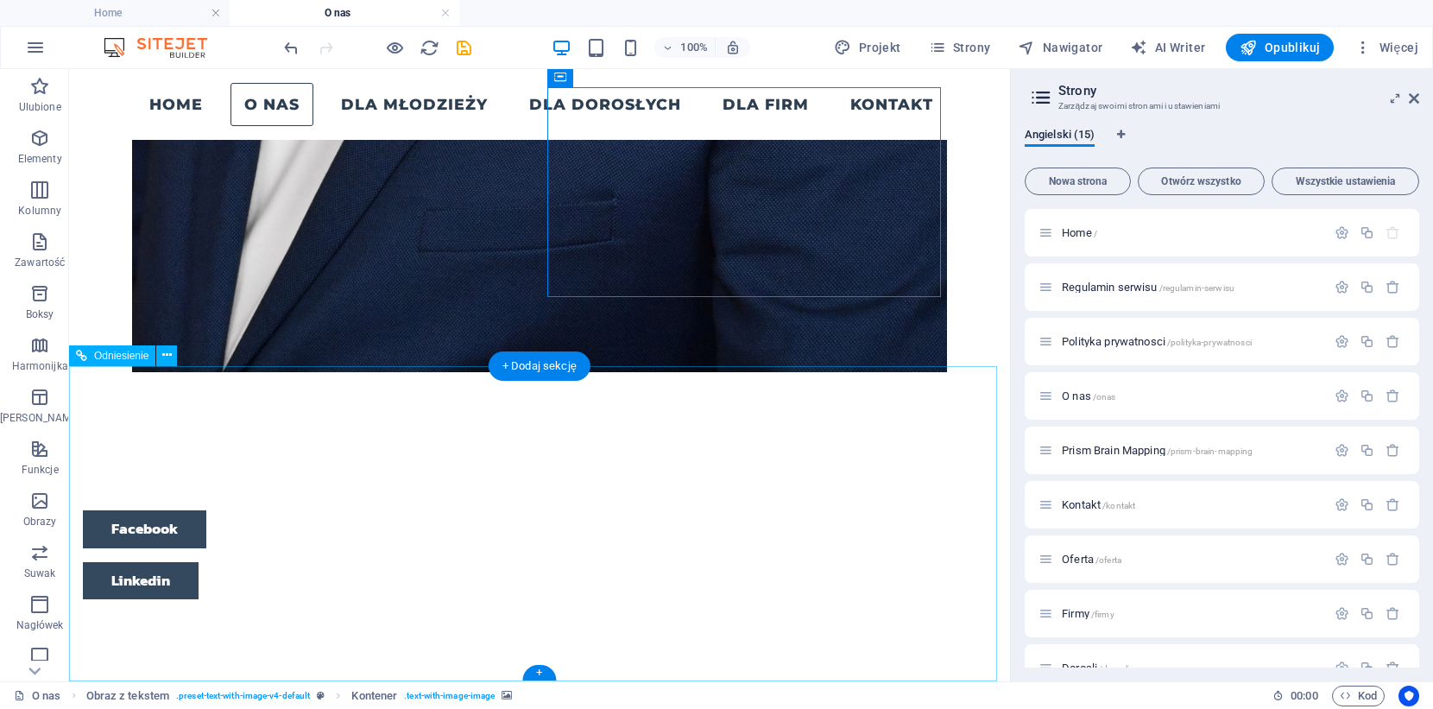
scroll to position [1754, 0]
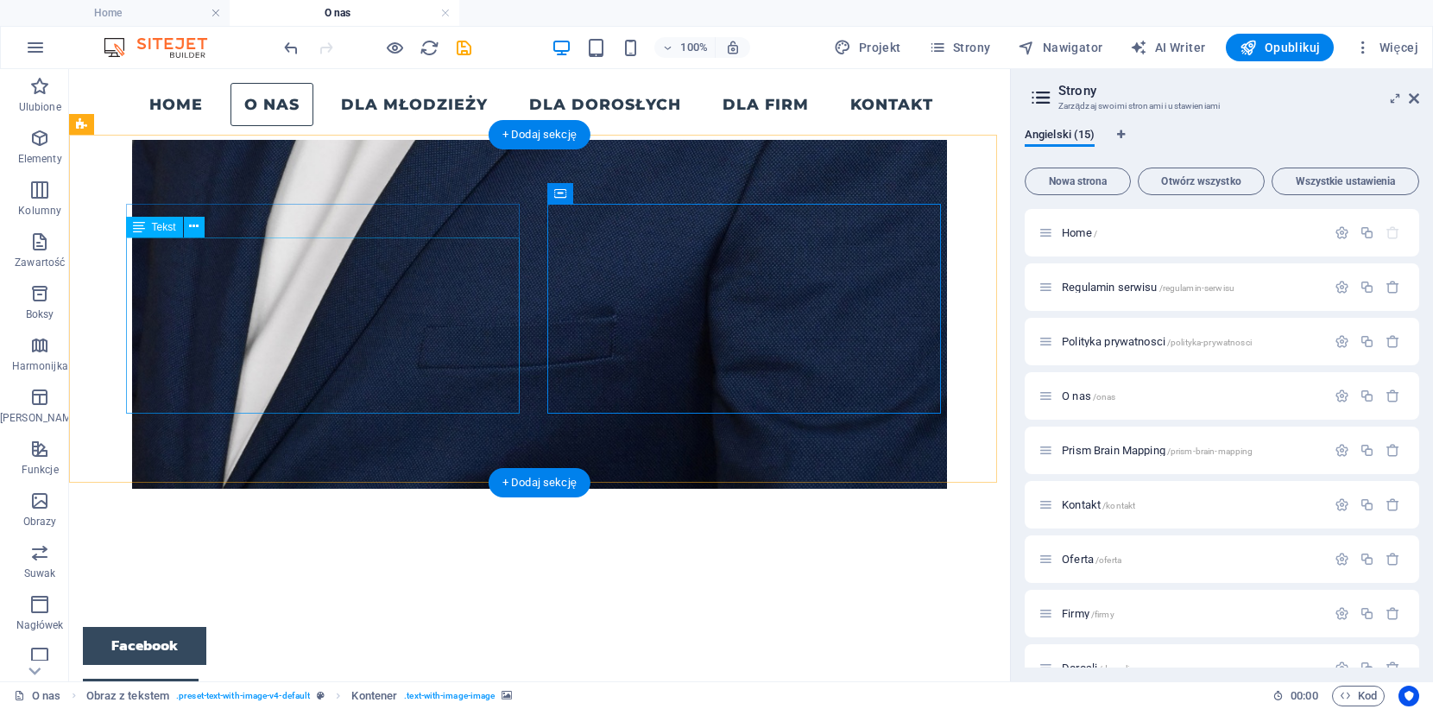
drag, startPoint x: 584, startPoint y: 397, endPoint x: 348, endPoint y: 393, distance: 236.6
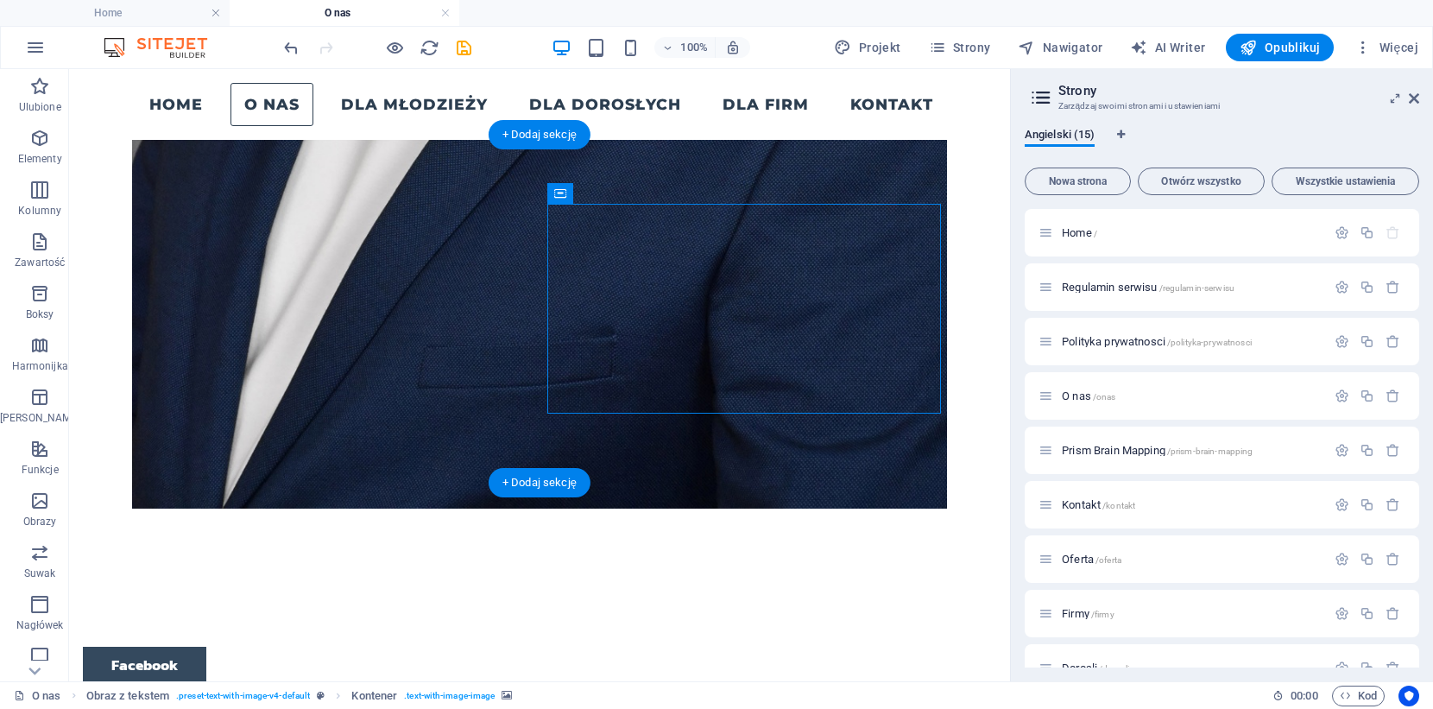
scroll to position [1435, 0]
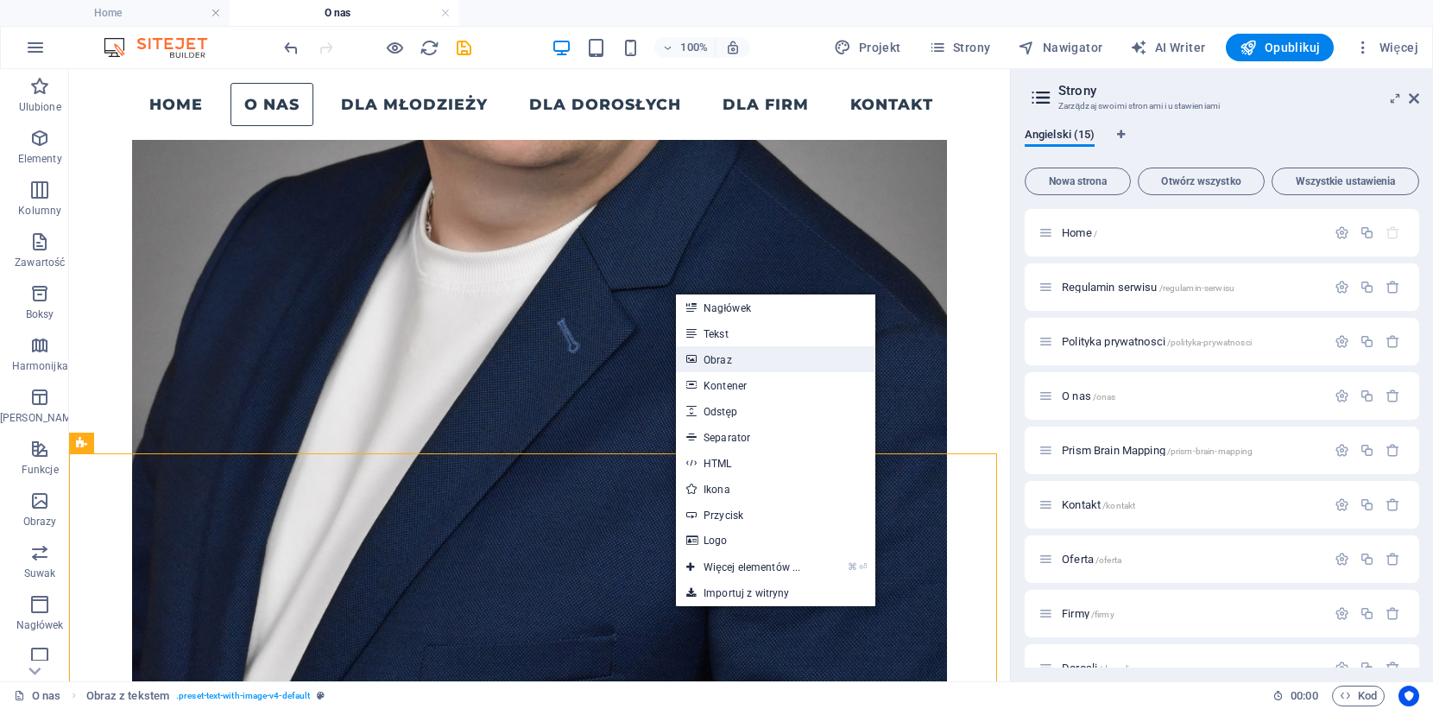
click at [710, 355] on link "Obraz" at bounding box center [775, 359] width 199 height 26
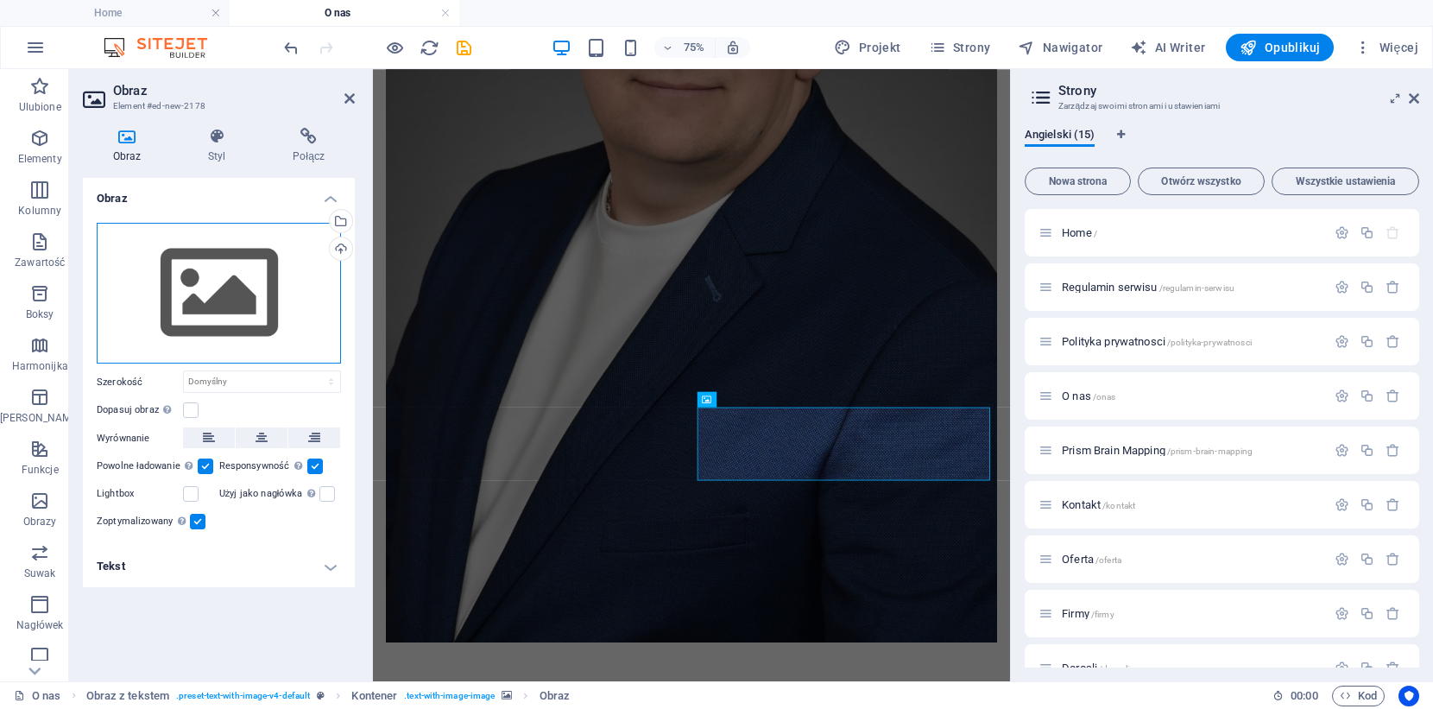
click at [230, 281] on div "Przeciągnij pliki tutaj, kliknij, aby wybrać pliki lub wybierz pliki z Plików l…" at bounding box center [219, 294] width 244 height 142
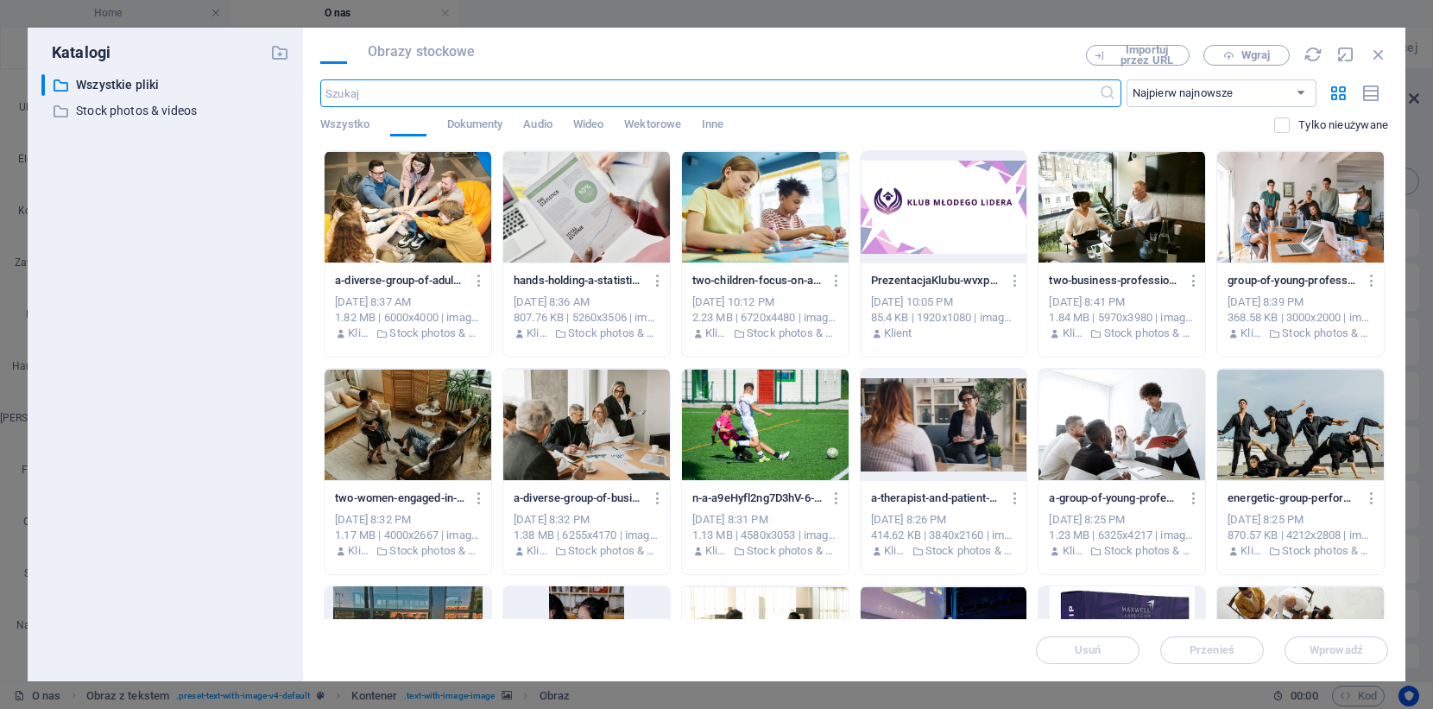
scroll to position [35, 0]
click at [447, 49] on span "Obrazy stockowe" at bounding box center [422, 51] width 108 height 21
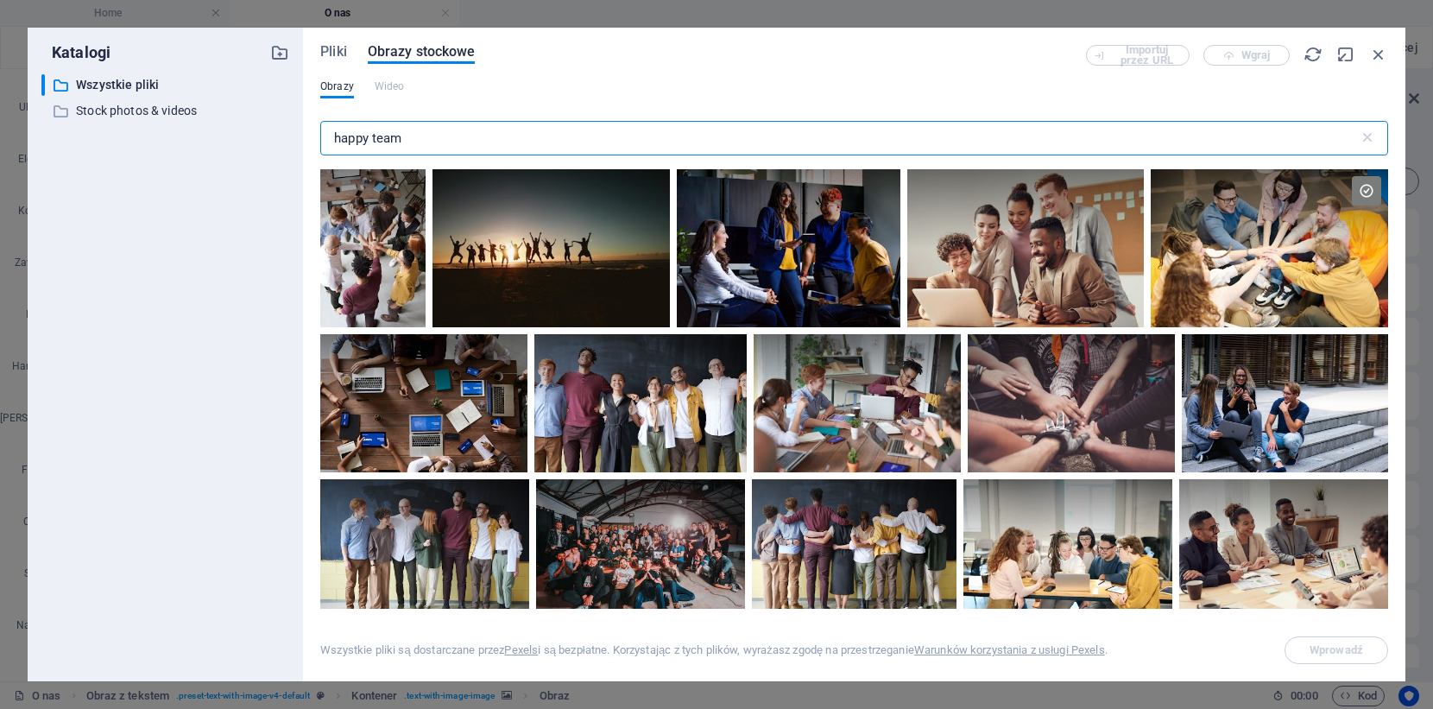
click at [430, 130] on input "happy team" at bounding box center [839, 138] width 1038 height 35
drag, startPoint x: 430, startPoint y: 130, endPoint x: 350, endPoint y: 130, distance: 80.3
click at [350, 130] on input "happy team" at bounding box center [839, 138] width 1038 height 35
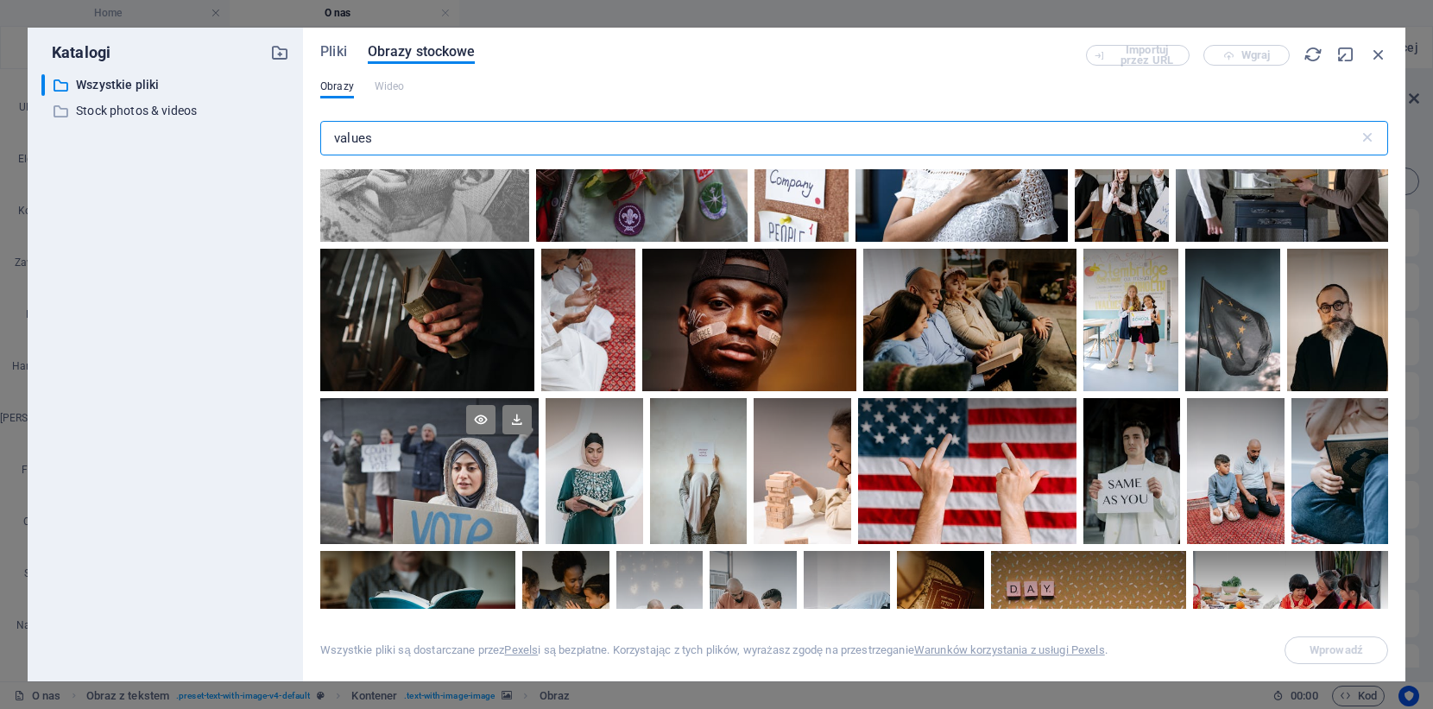
scroll to position [325, 0]
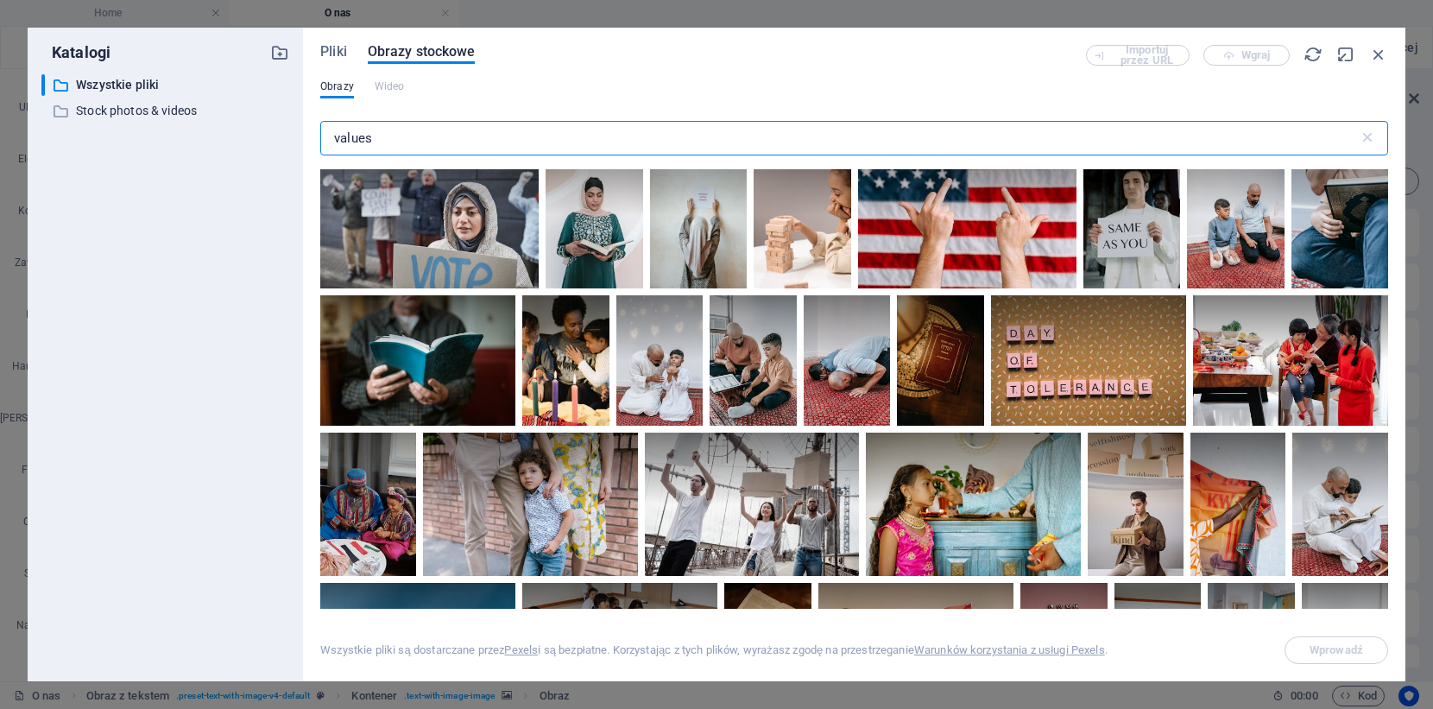
type input "values"
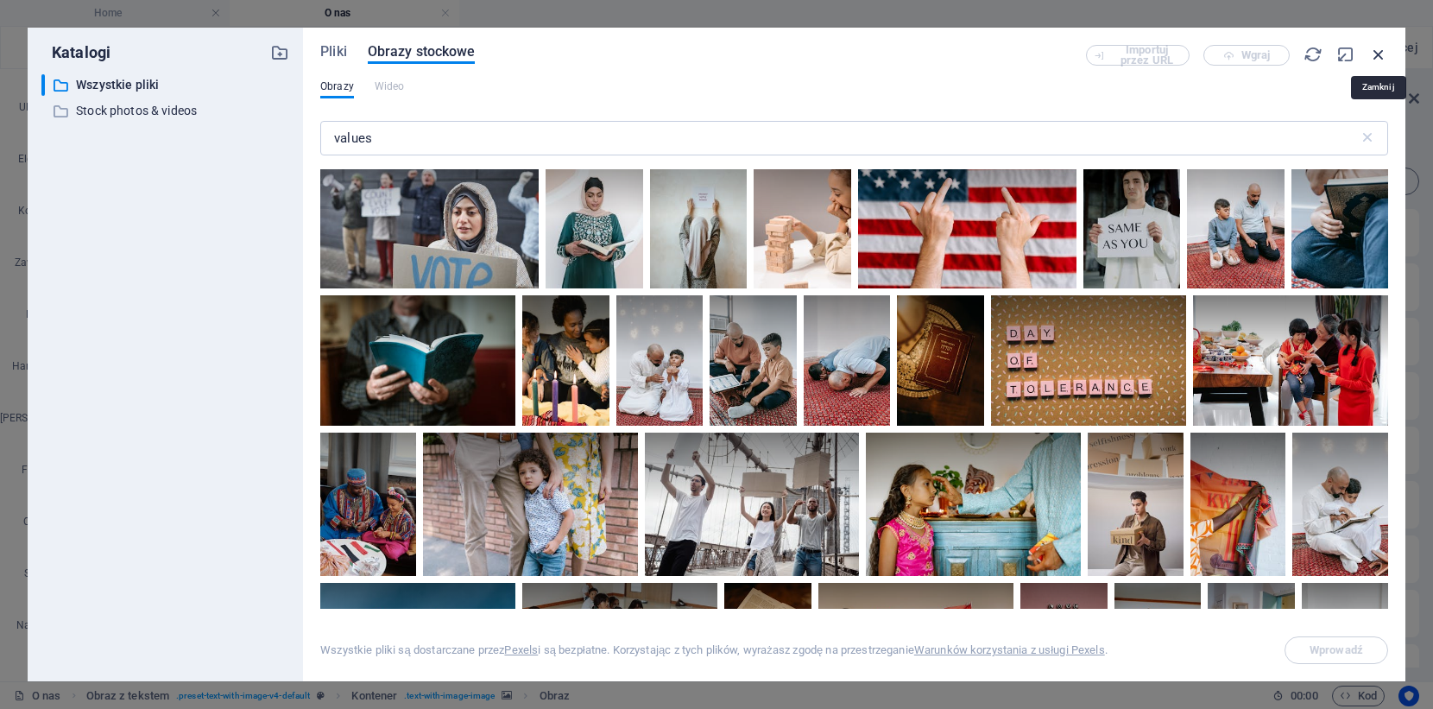
click at [1376, 52] on icon "button" at bounding box center [1378, 54] width 19 height 19
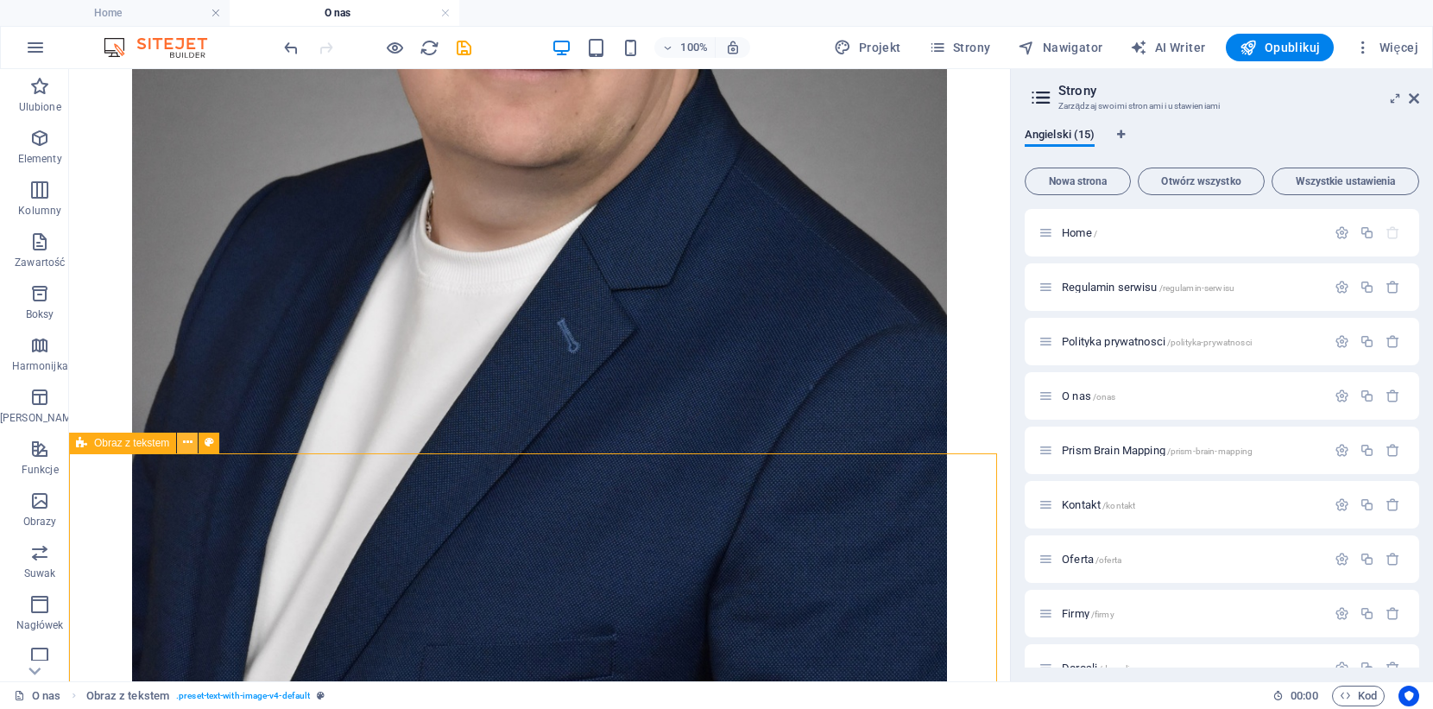
click at [185, 448] on icon at bounding box center [187, 442] width 9 height 18
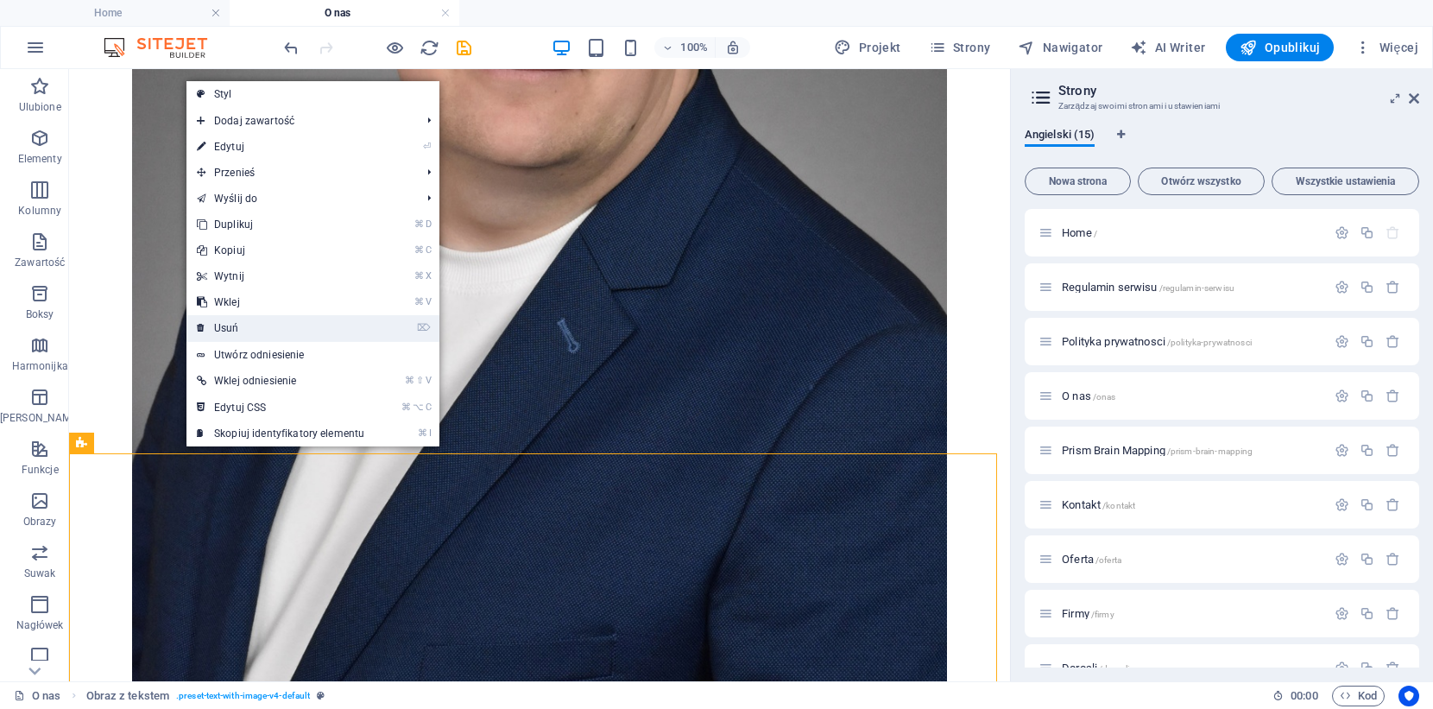
click at [253, 327] on link "⌦ Usuń" at bounding box center [280, 328] width 188 height 26
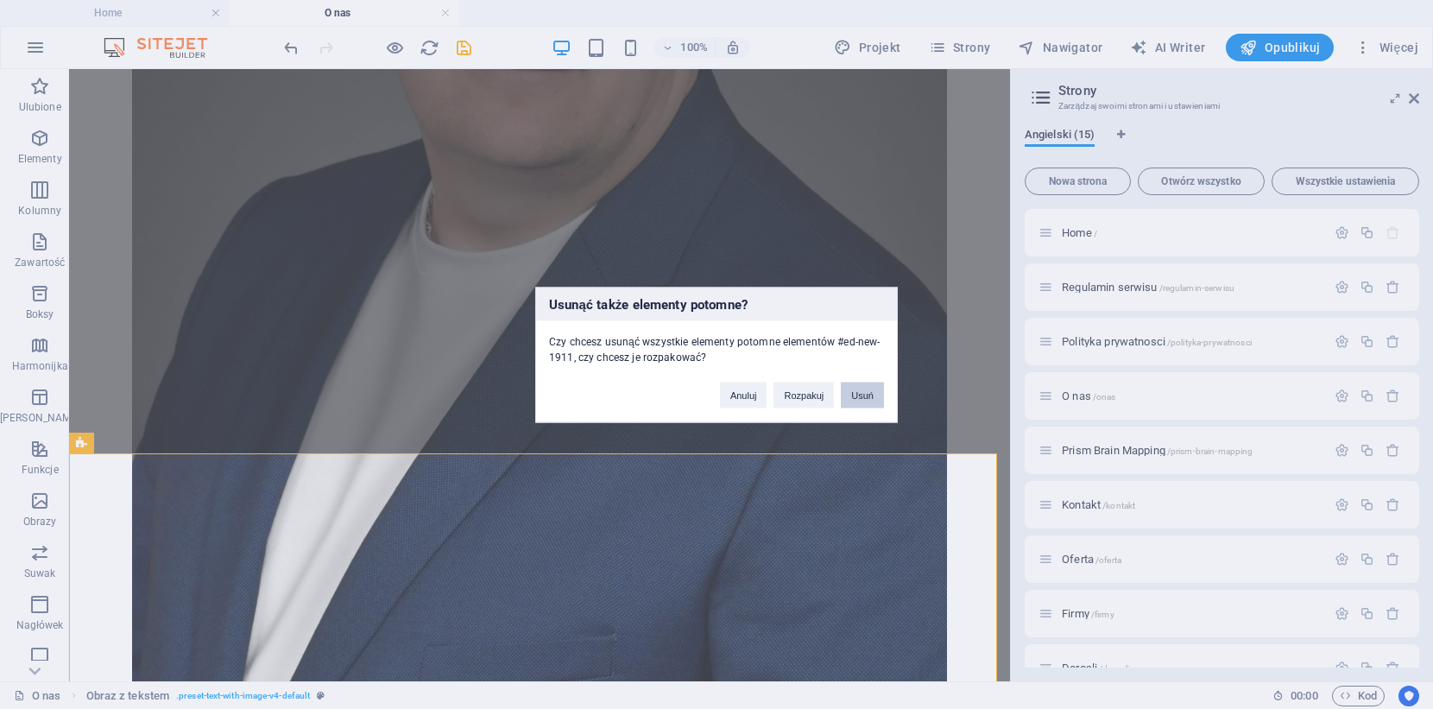
click at [860, 391] on button "Usuń" at bounding box center [862, 395] width 43 height 26
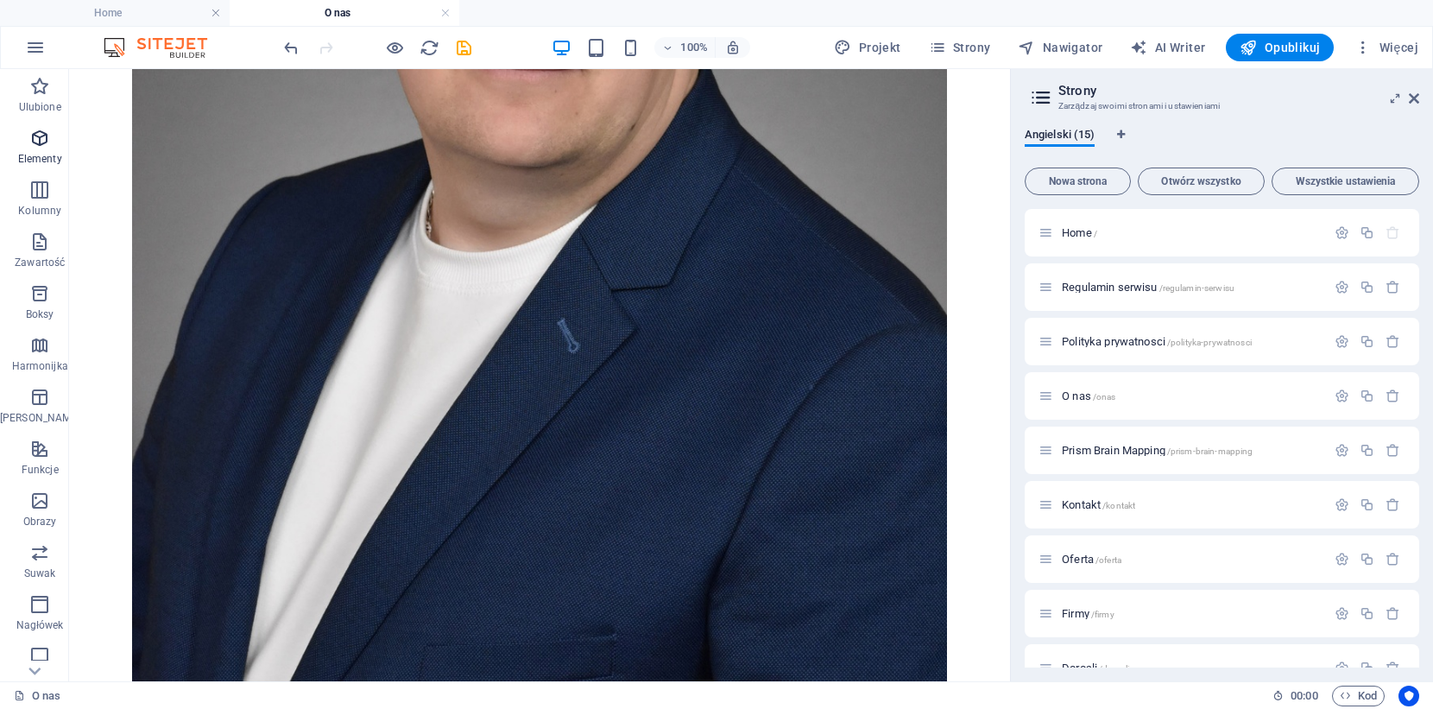
click at [45, 140] on span "Elementy" at bounding box center [39, 148] width 79 height 41
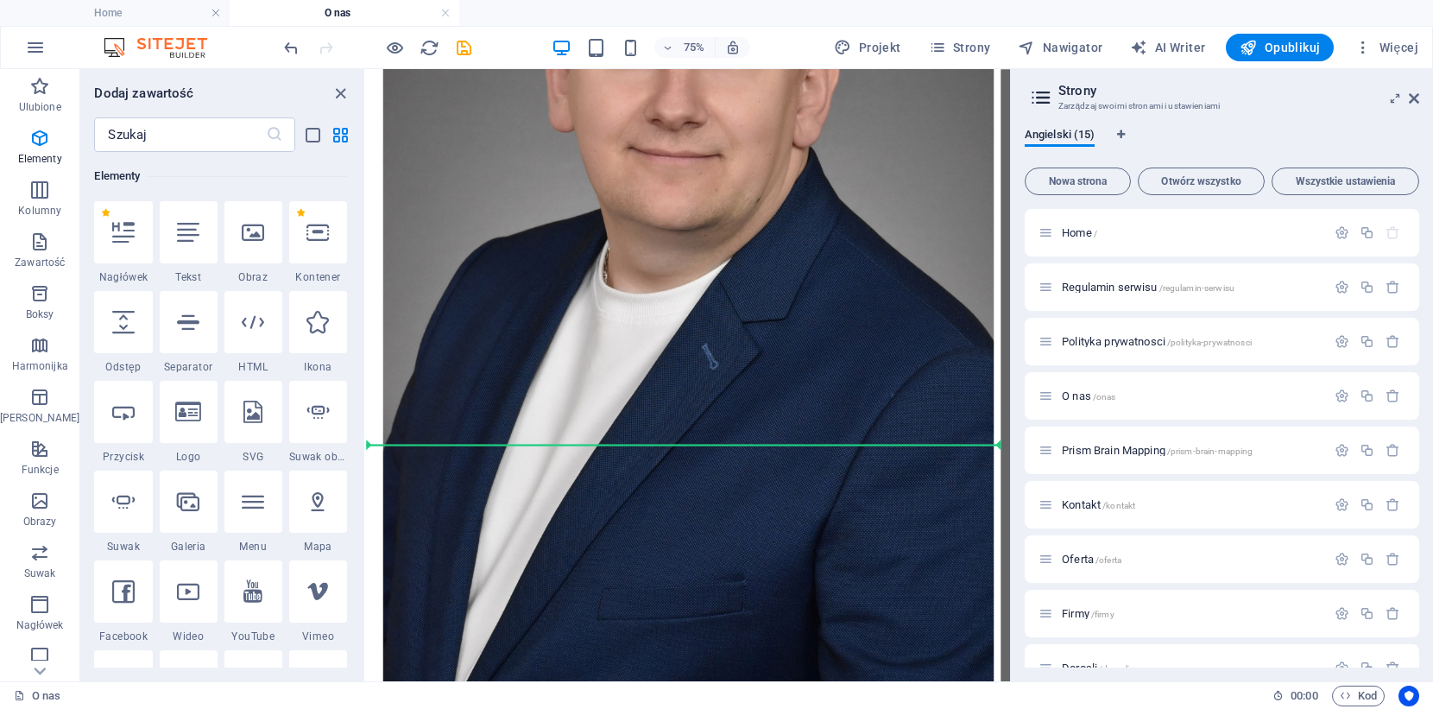
scroll to position [1317, 0]
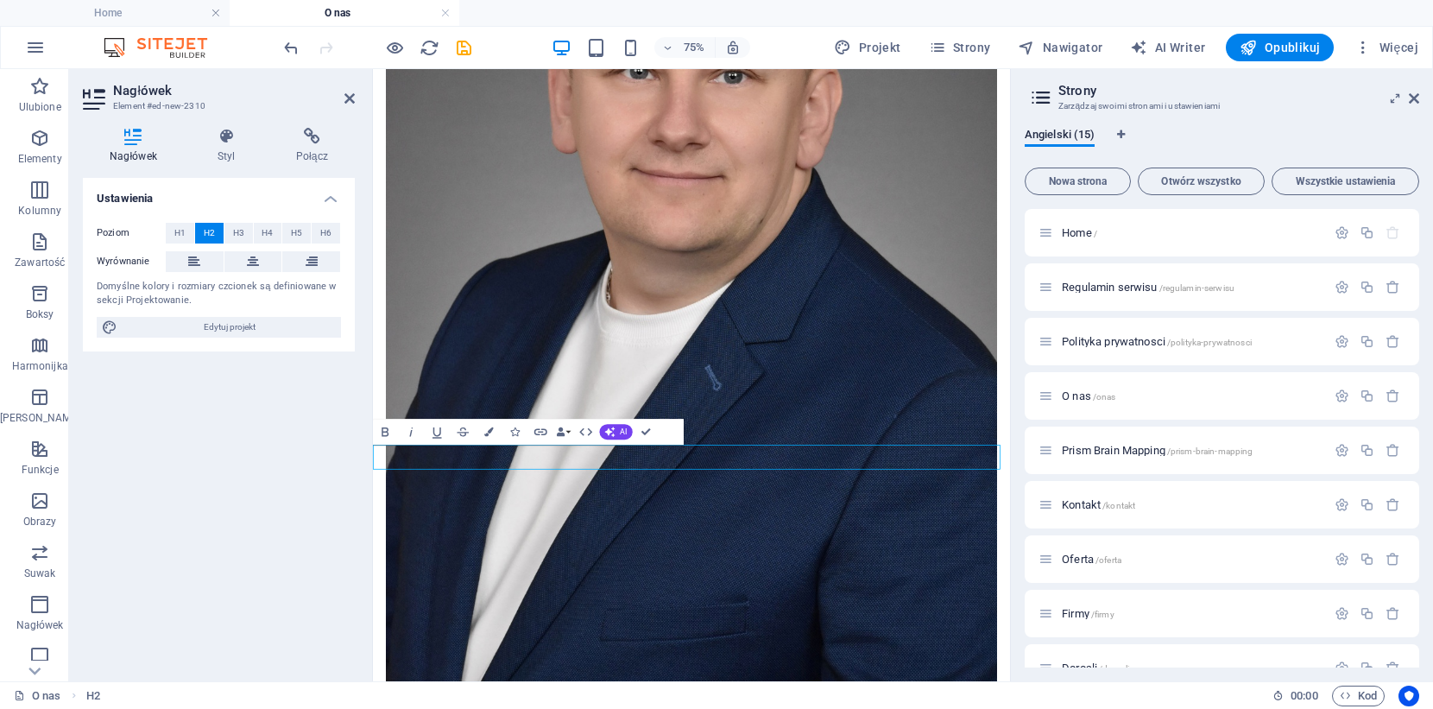
drag, startPoint x: 110, startPoint y: 250, endPoint x: 411, endPoint y: 0, distance: 391.7
click at [37, 153] on p "Elementy" at bounding box center [40, 159] width 44 height 14
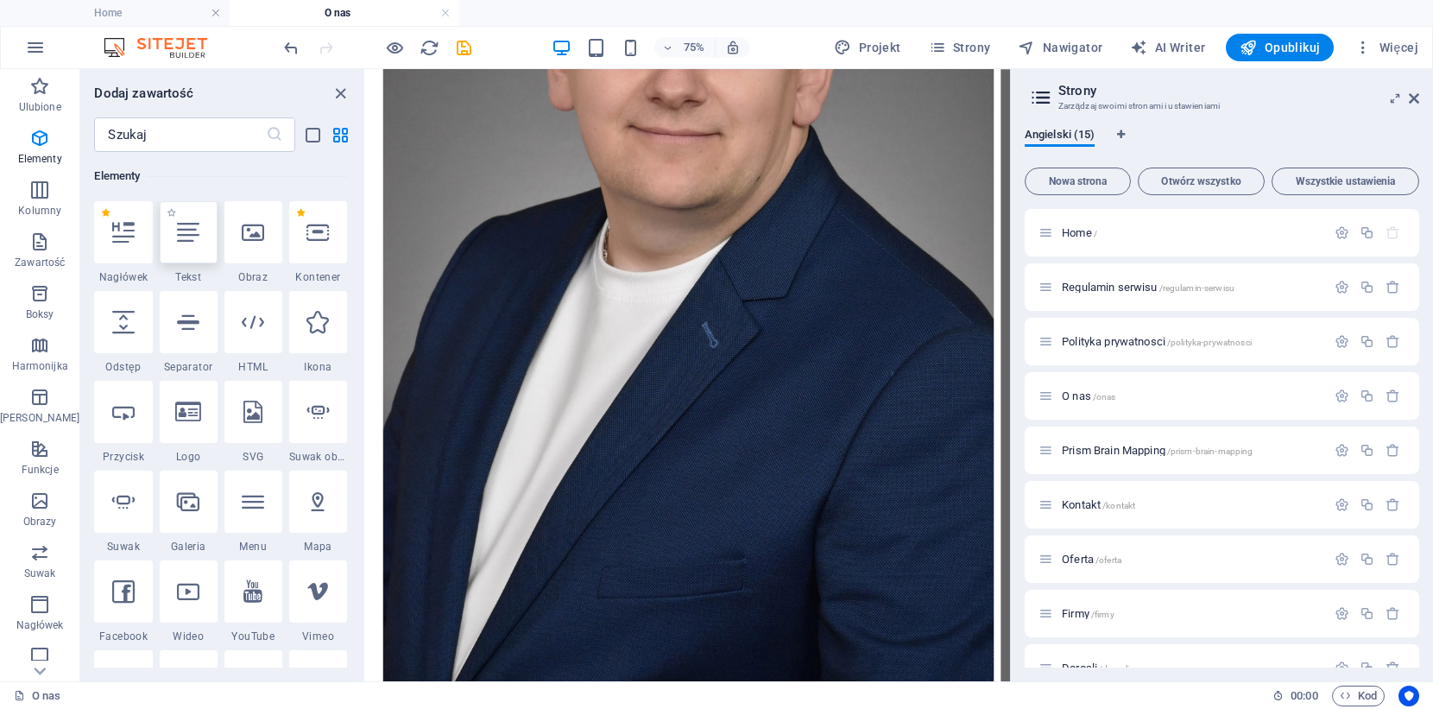
scroll to position [1352, 0]
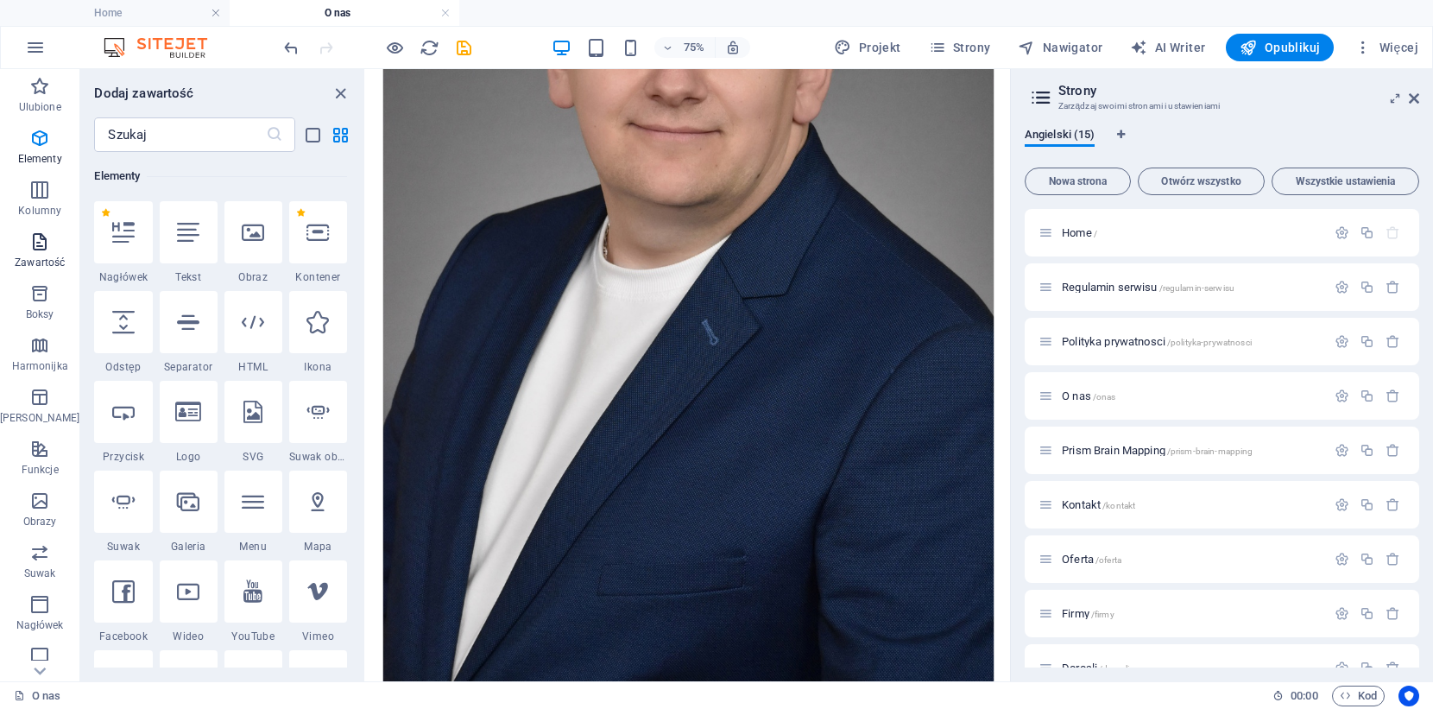
click at [27, 256] on p "Zawartość" at bounding box center [40, 263] width 50 height 14
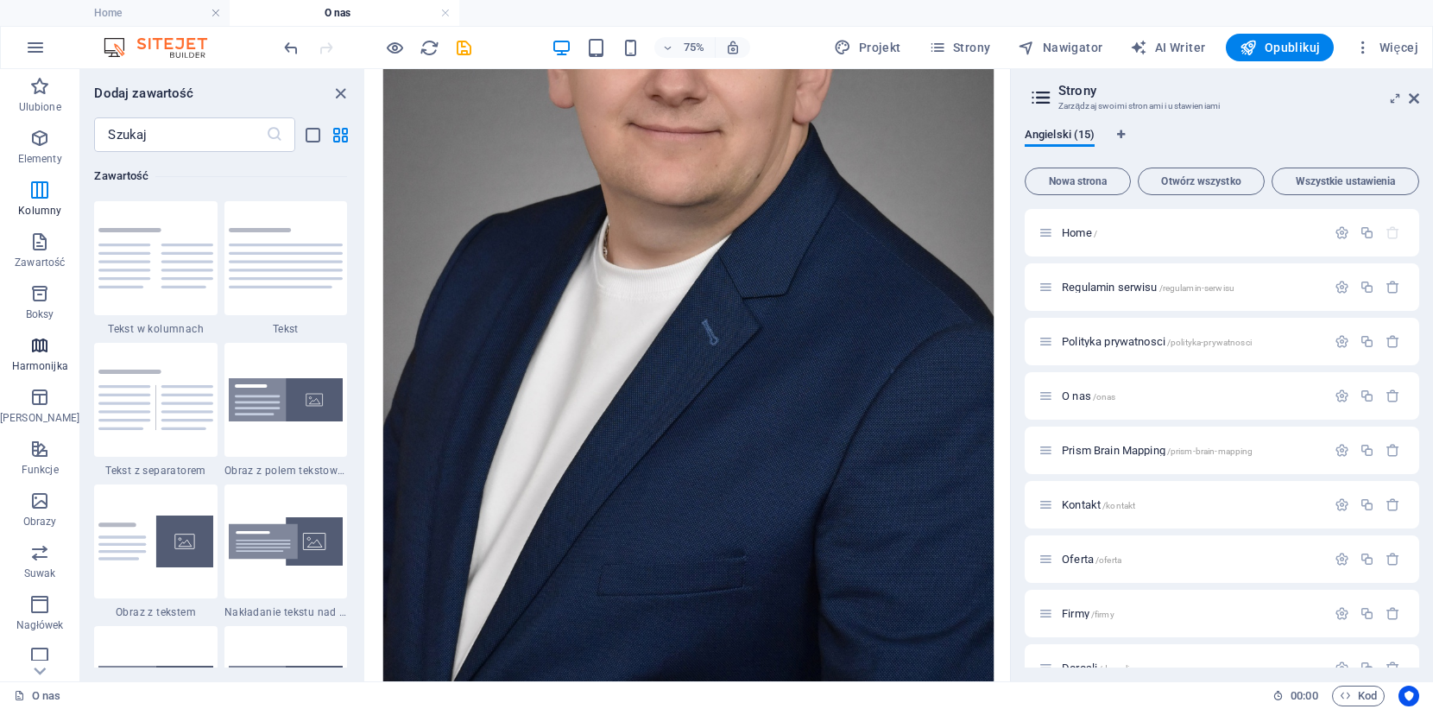
click at [37, 343] on icon "button" at bounding box center [39, 345] width 21 height 21
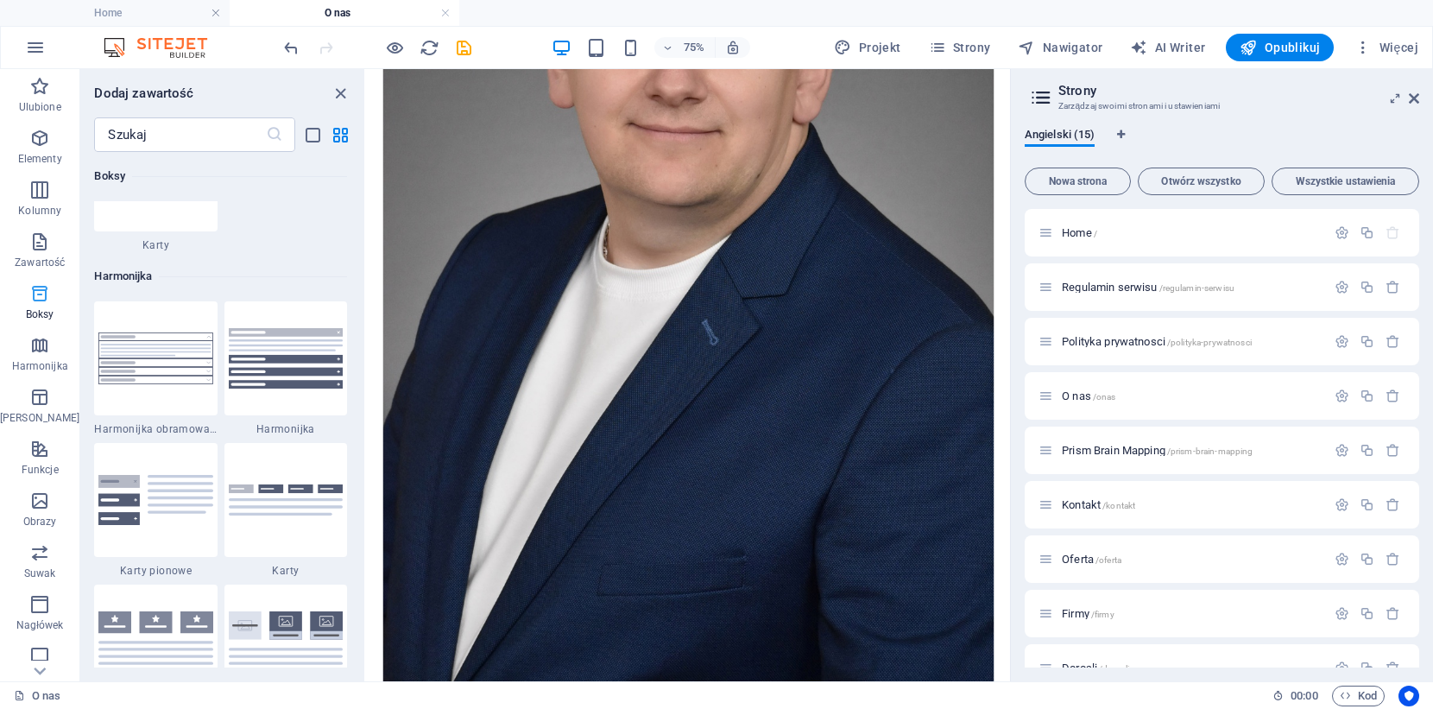
scroll to position [5512, 0]
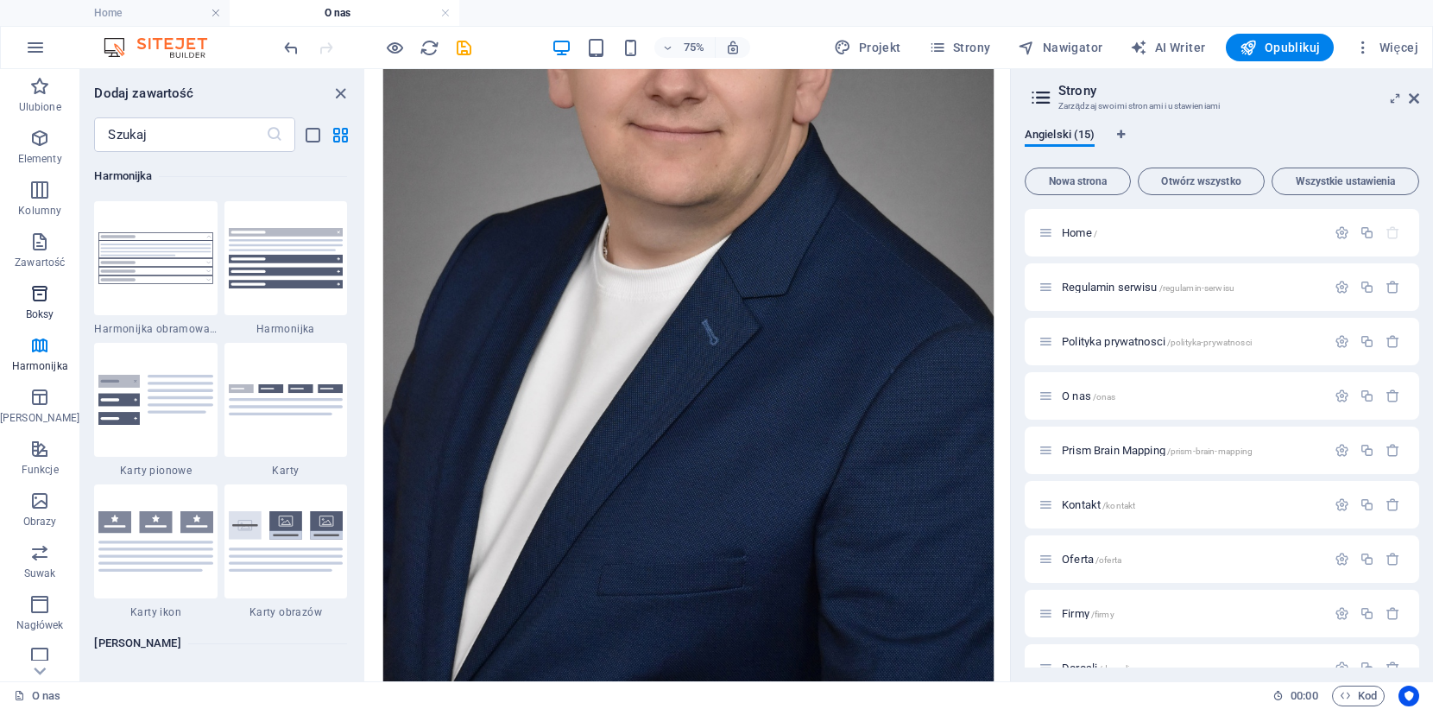
click at [29, 293] on icon "button" at bounding box center [39, 293] width 21 height 21
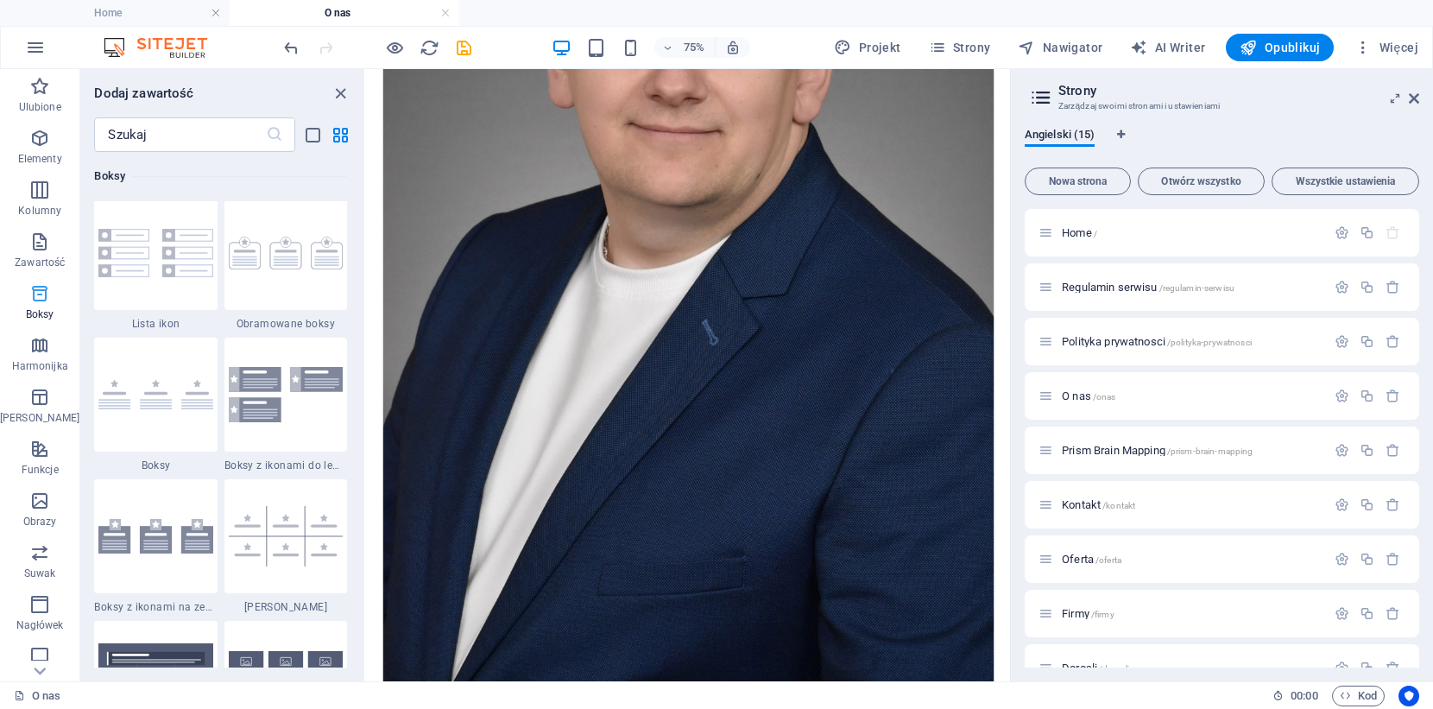
scroll to position [4761, 0]
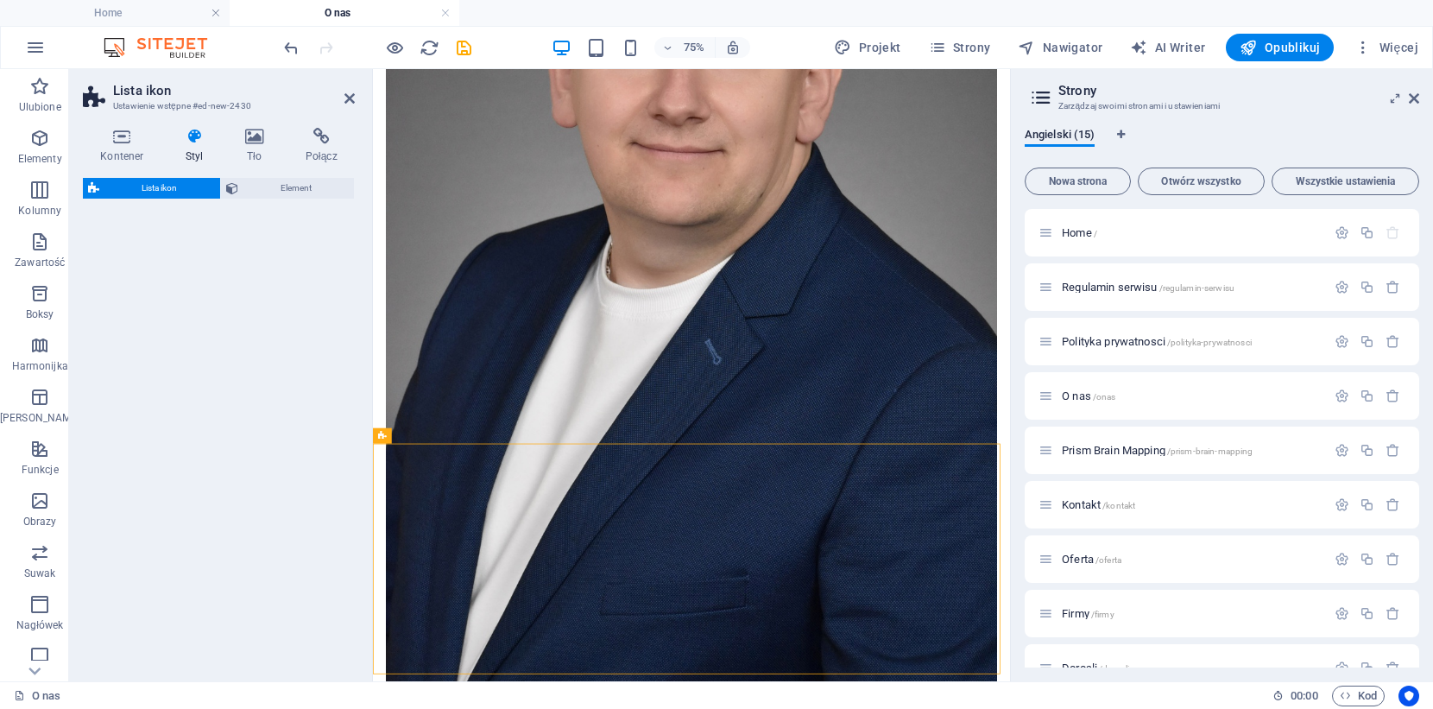
select select "rem"
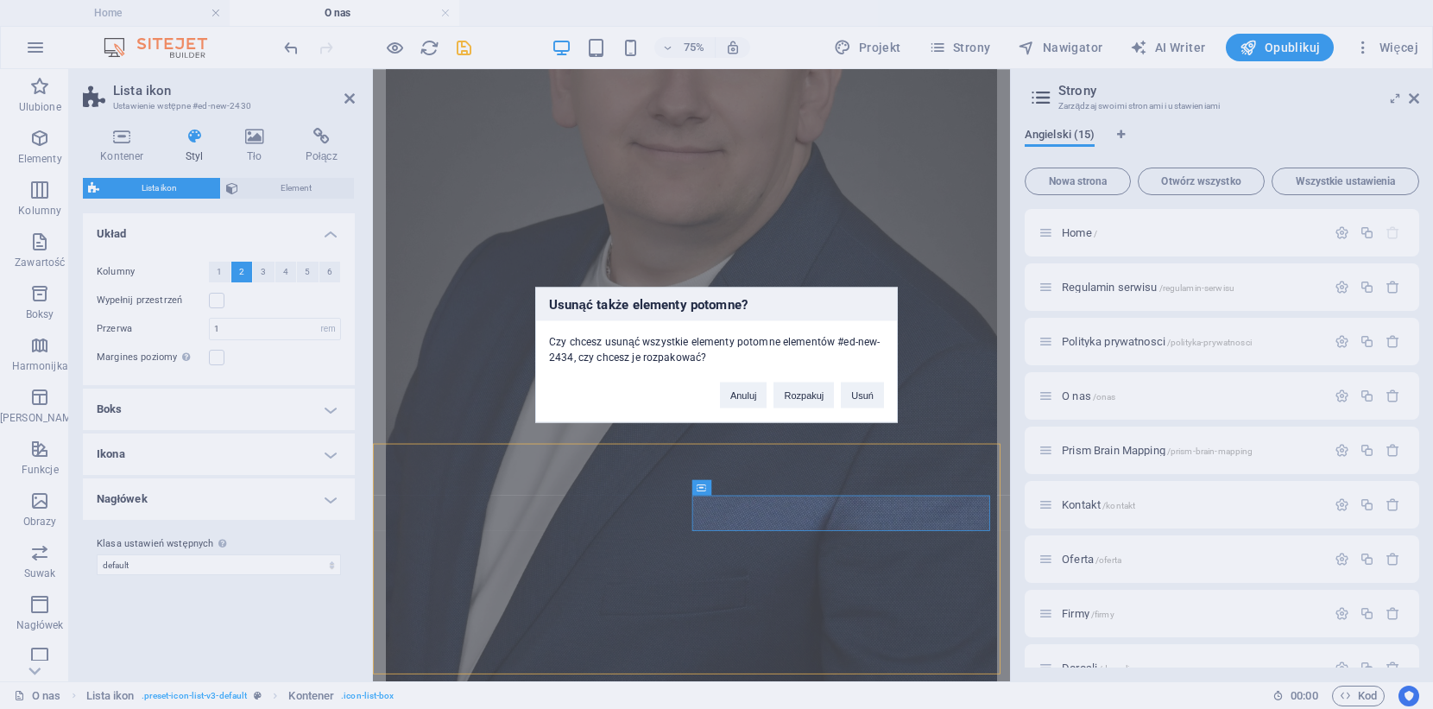
click at [864, 381] on div "Anuluj Rozpakuj Usuń" at bounding box center [802, 386] width 190 height 44
click at [863, 382] on button "Usuń" at bounding box center [862, 395] width 43 height 26
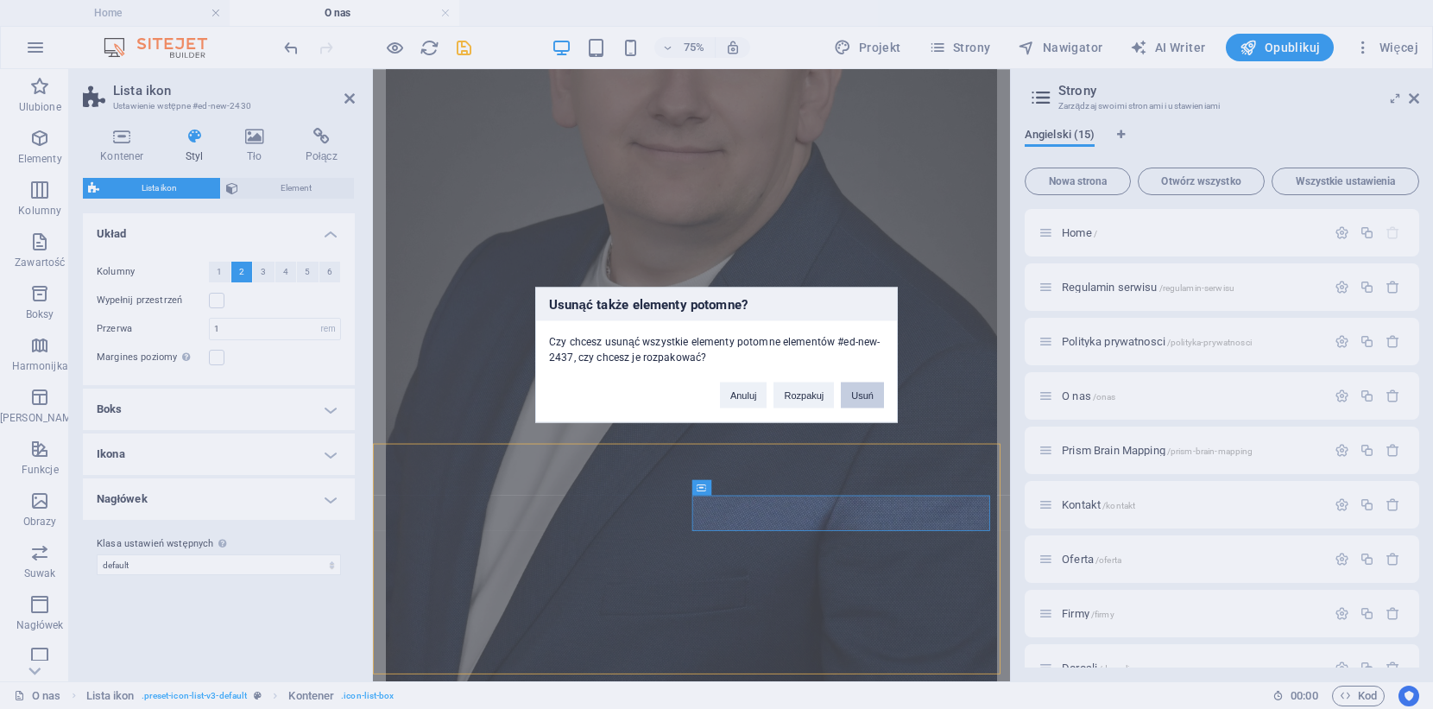
click at [861, 396] on button "Usuń" at bounding box center [862, 395] width 43 height 26
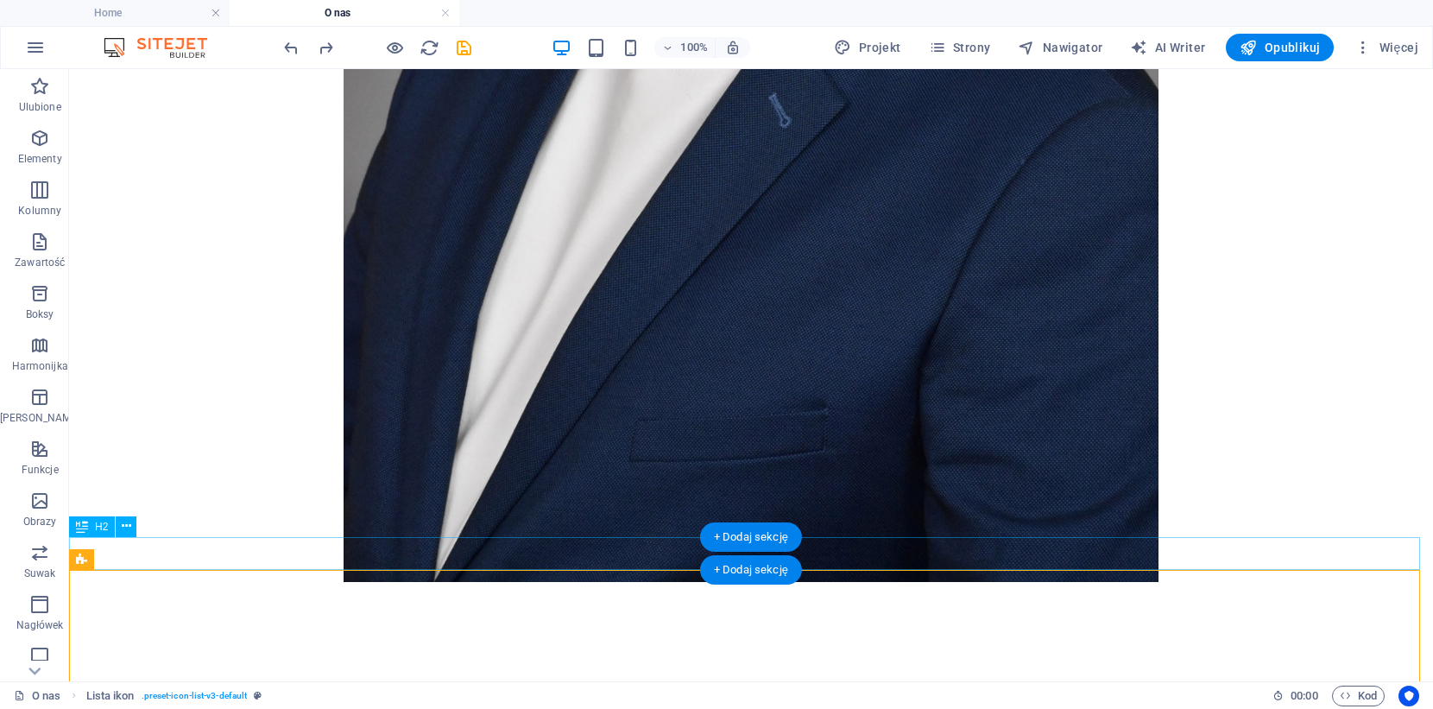
scroll to position [1665, 0]
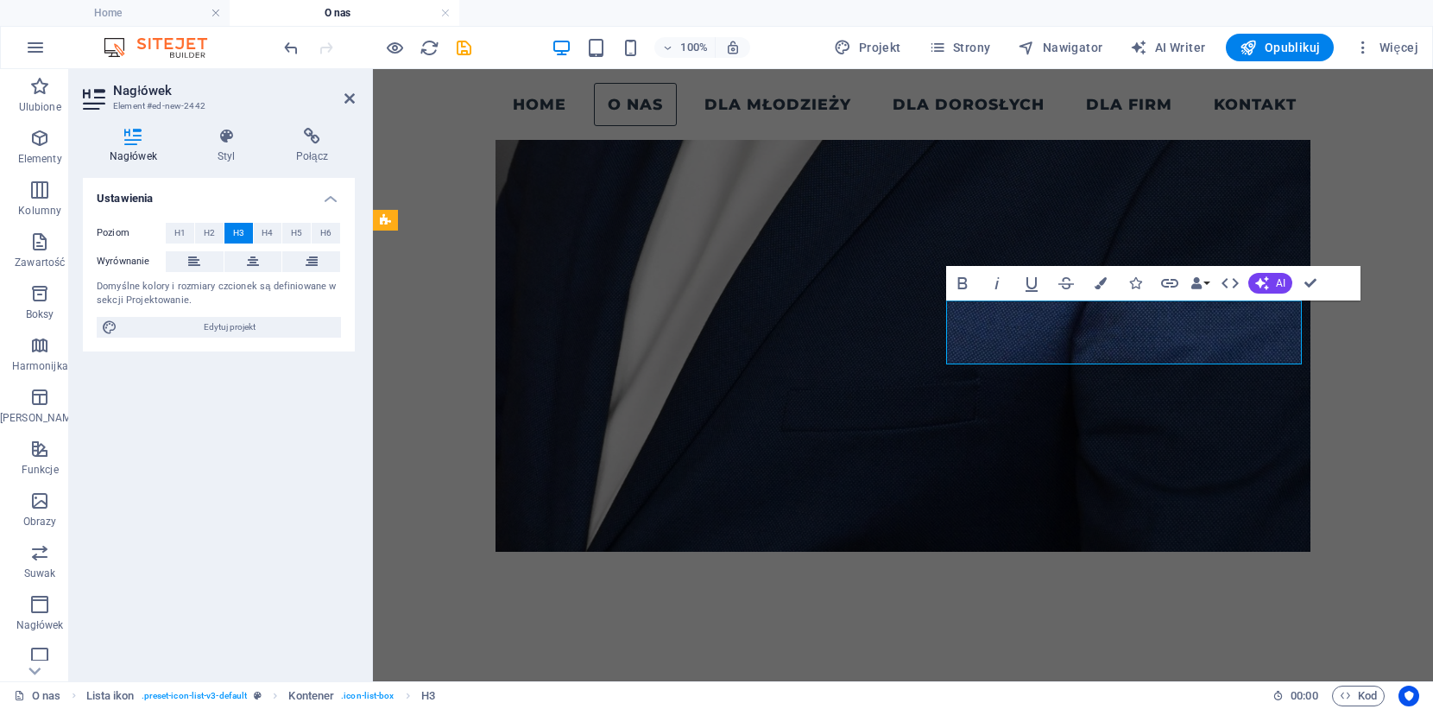
scroll to position [1682, 0]
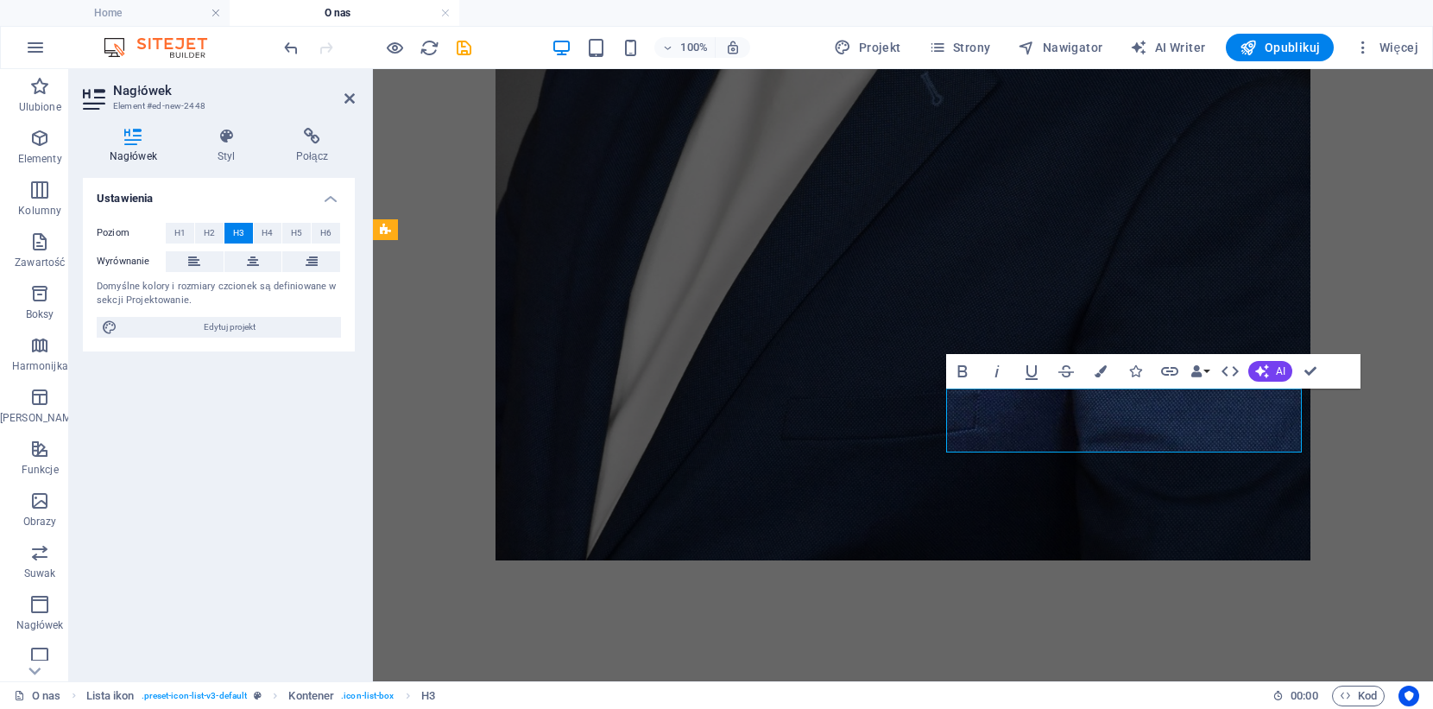
scroll to position [1674, 0]
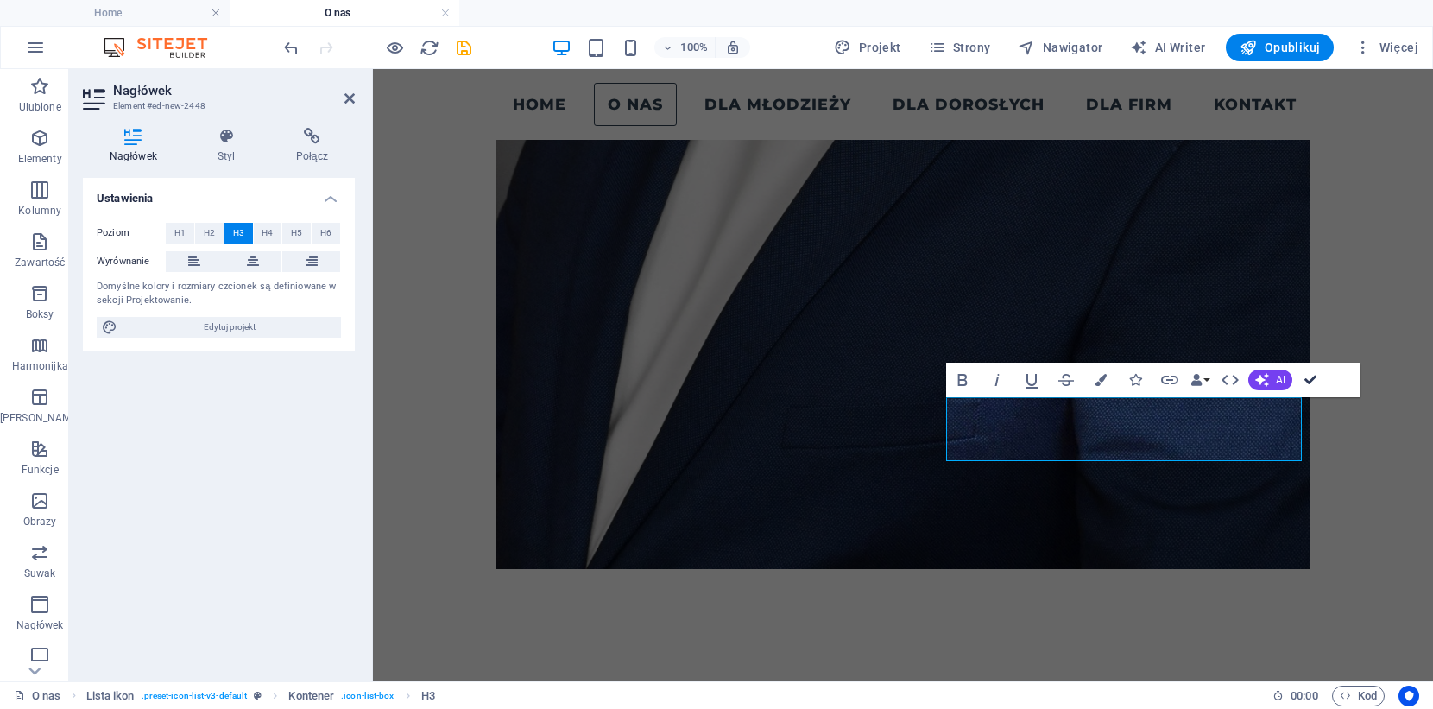
drag, startPoint x: 1312, startPoint y: 378, endPoint x: 1248, endPoint y: 324, distance: 83.9
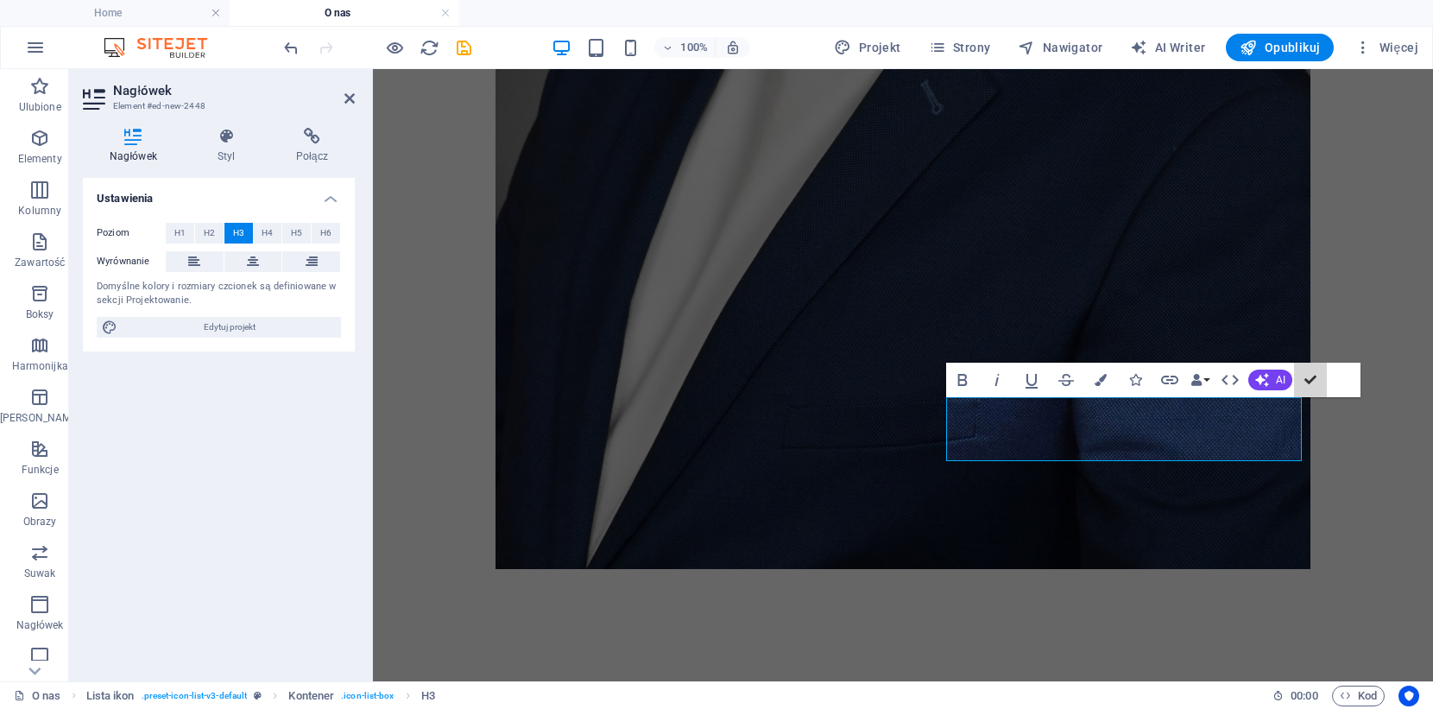
scroll to position [1648, 0]
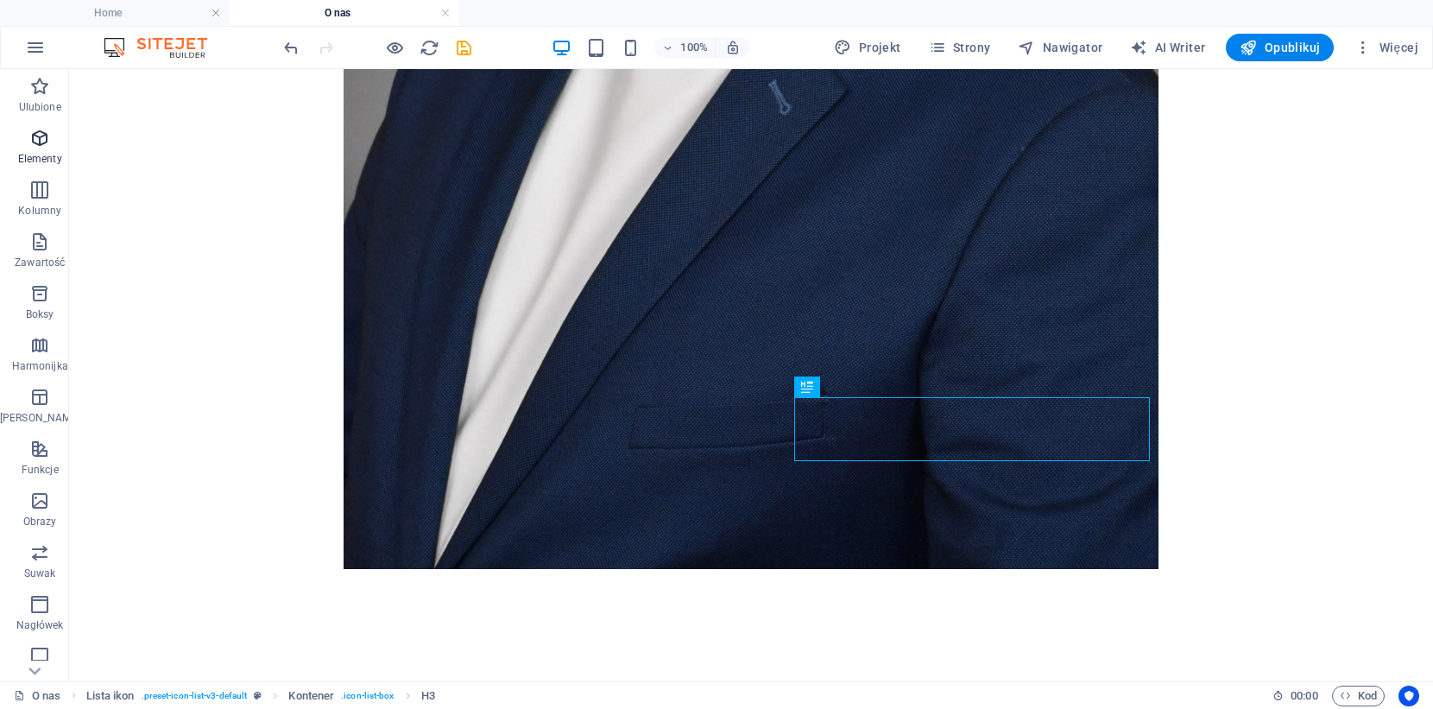
click at [41, 150] on span "Elementy" at bounding box center [39, 148] width 79 height 41
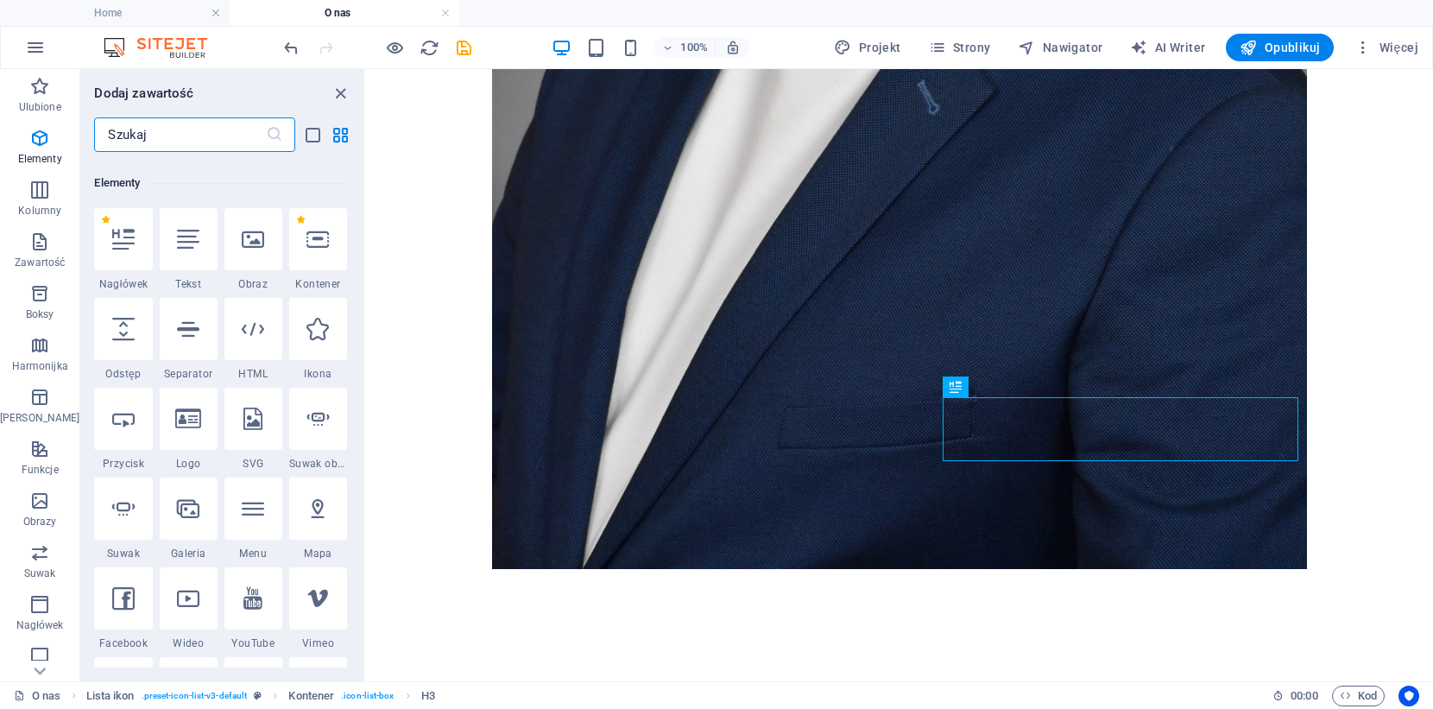
scroll to position [184, 0]
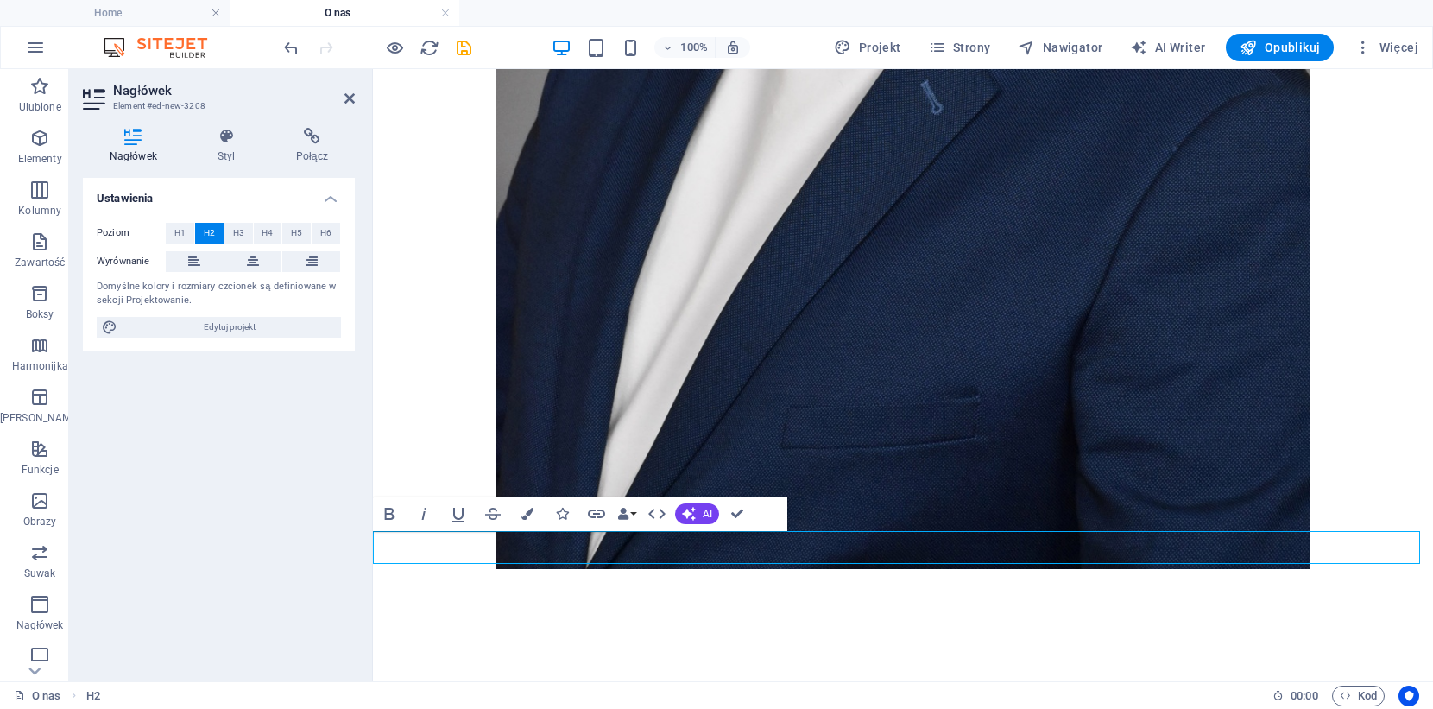
drag, startPoint x: 117, startPoint y: 241, endPoint x: 533, endPoint y: 7, distance: 477.3
drag, startPoint x: 741, startPoint y: 550, endPoint x: 655, endPoint y: 564, distance: 87.4
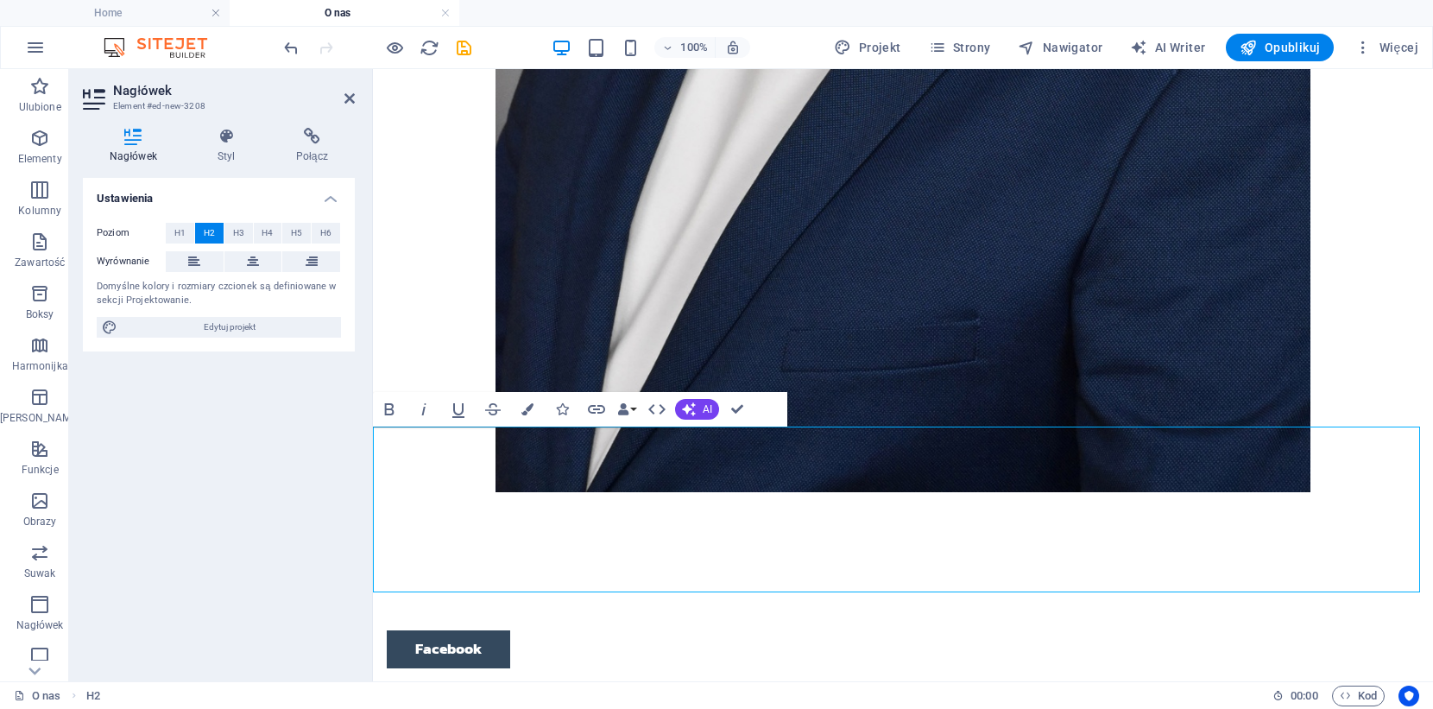
scroll to position [1821, 0]
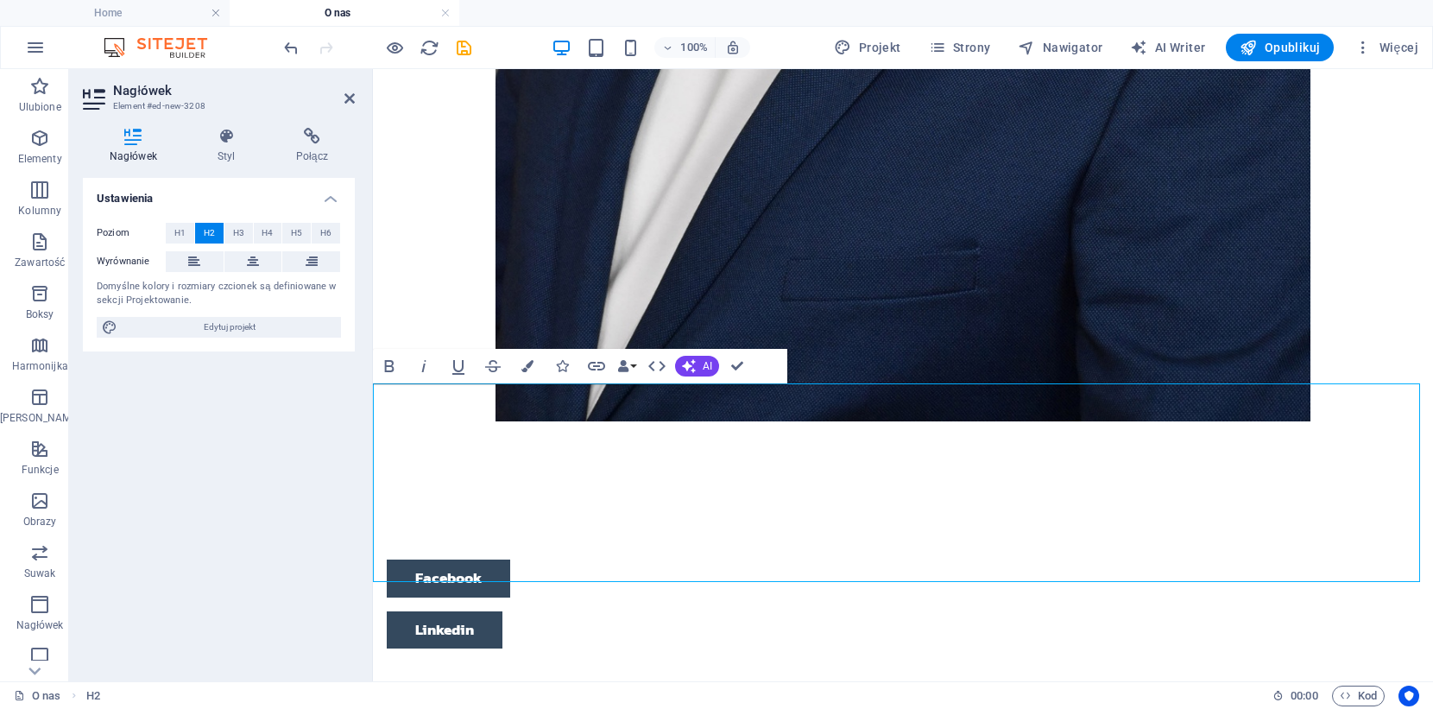
drag, startPoint x: 426, startPoint y: 573, endPoint x: 367, endPoint y: 576, distance: 58.8
drag, startPoint x: 1337, startPoint y: 566, endPoint x: 294, endPoint y: 392, distance: 1057.2
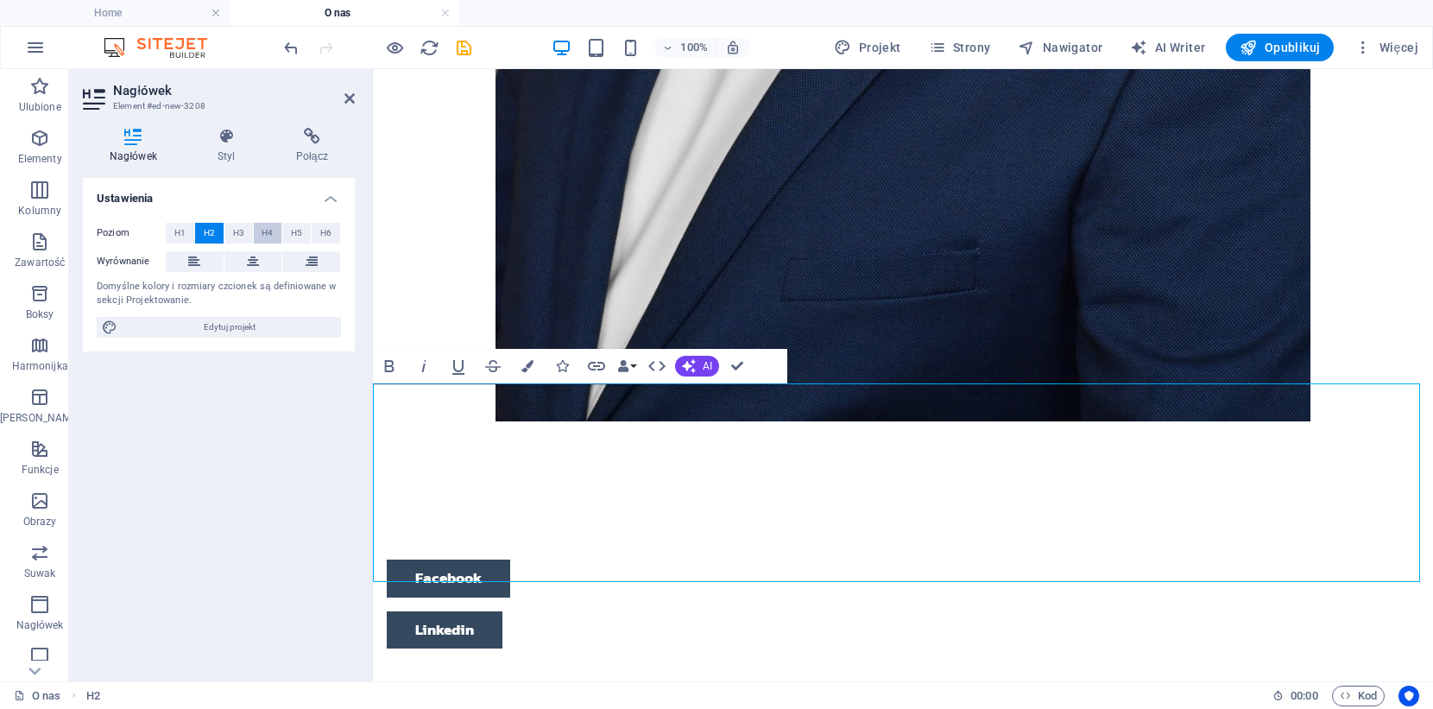
click at [261, 231] on button "H4" at bounding box center [268, 233] width 28 height 21
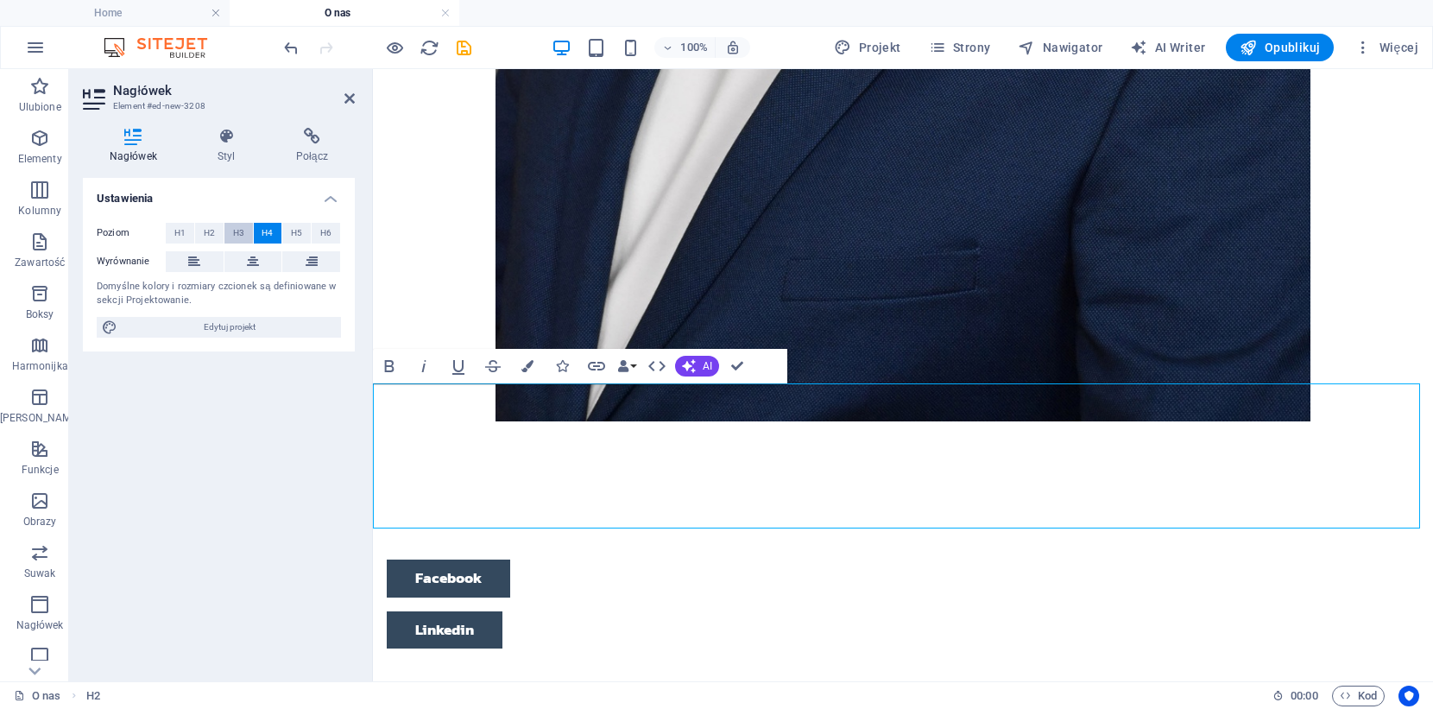
click at [237, 230] on span "H3" at bounding box center [238, 233] width 11 height 21
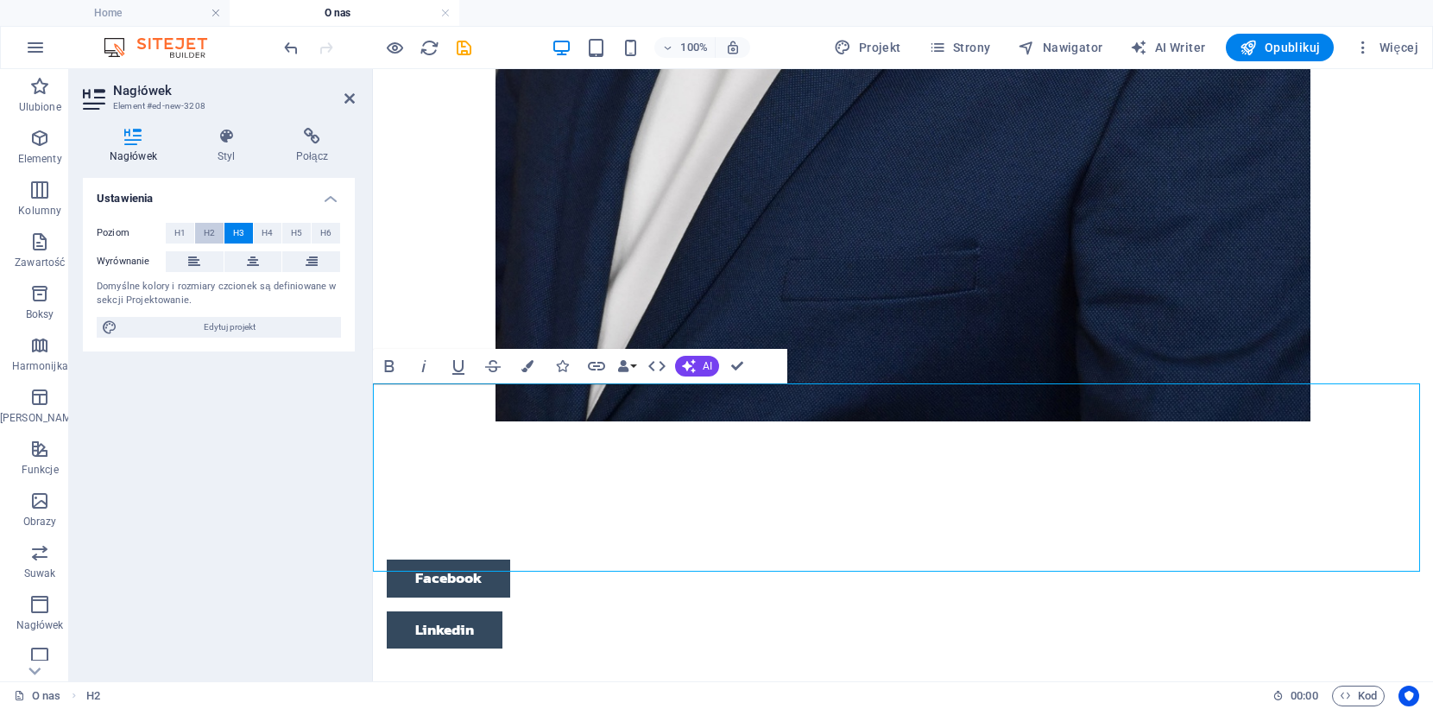
click at [218, 229] on button "H2" at bounding box center [209, 233] width 28 height 21
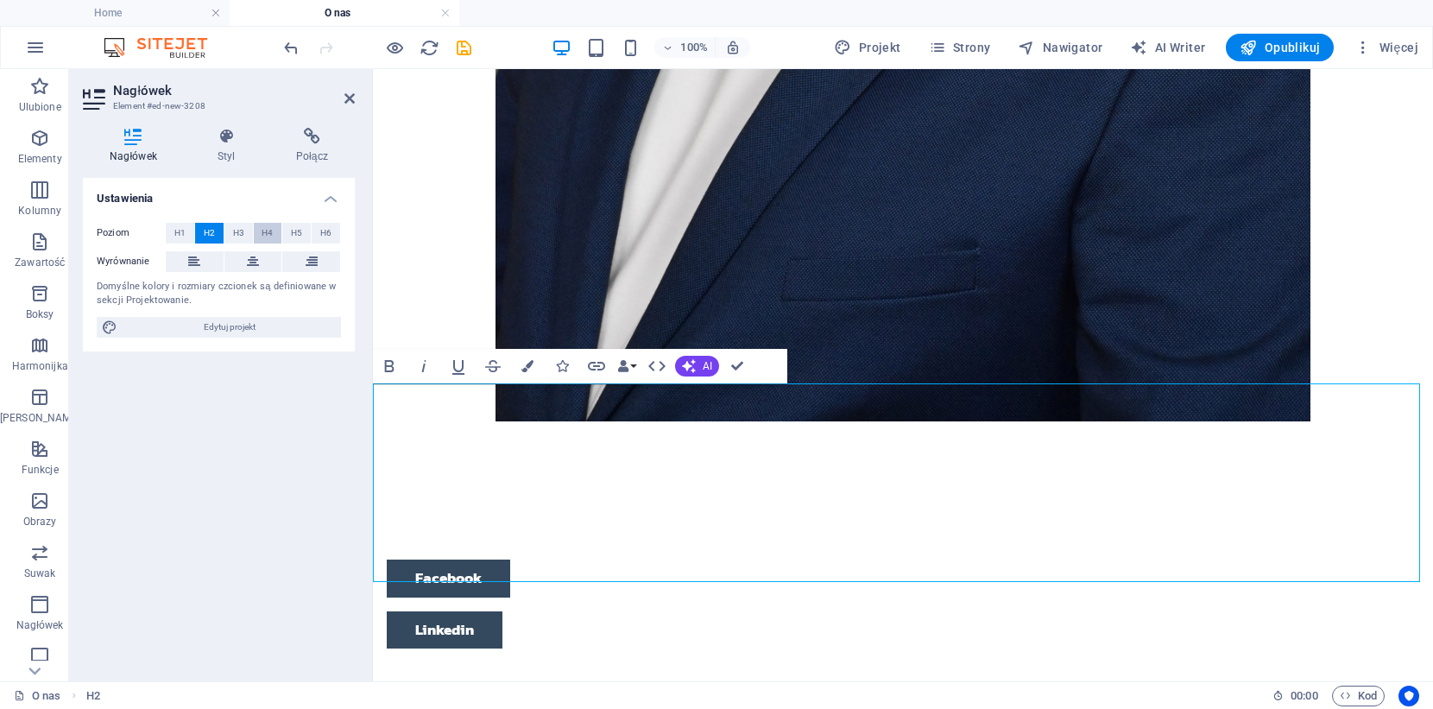
click at [274, 231] on button "H4" at bounding box center [268, 233] width 28 height 21
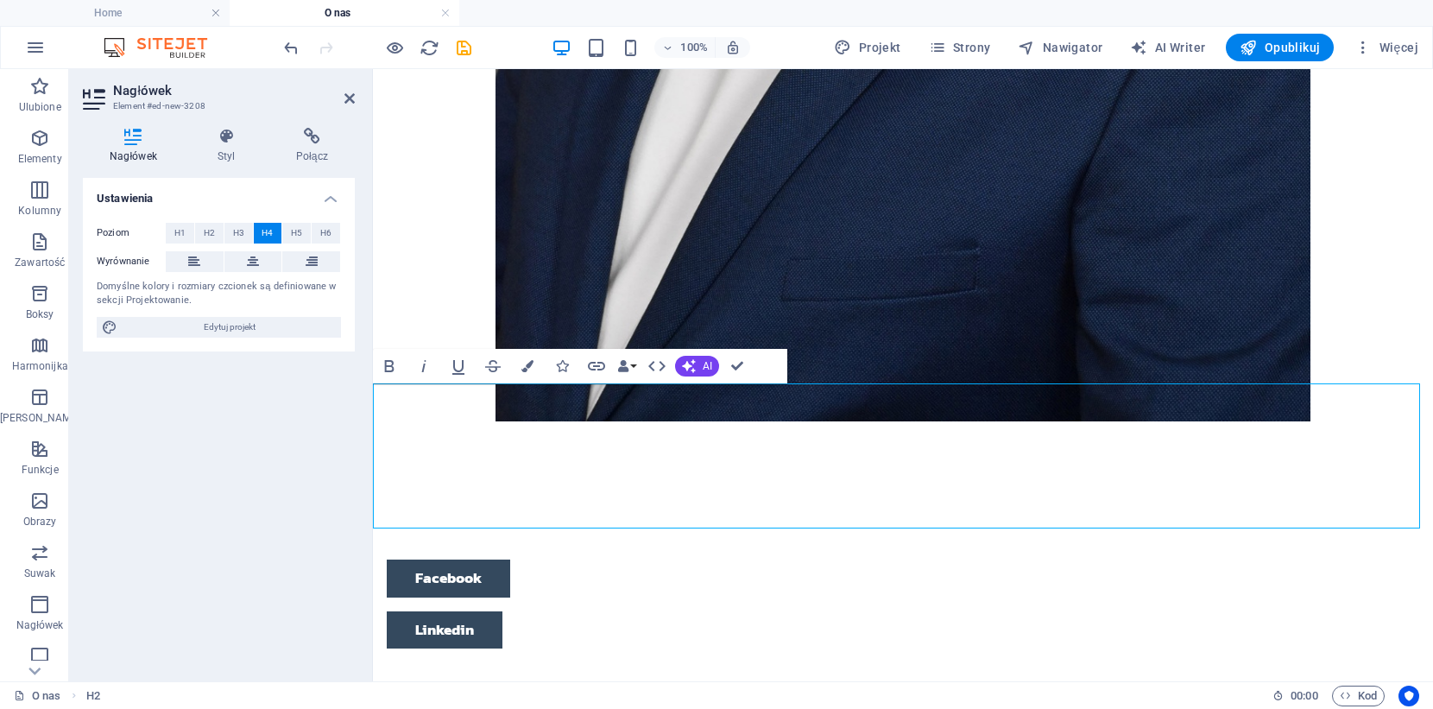
drag, startPoint x: 1048, startPoint y: 514, endPoint x: 393, endPoint y: 357, distance: 673.7
click at [393, 357] on div "Menu Home O nas Dla młodzieży Dla dorosłych Dla firm Kontakt Rozwijamy ludzi, k…" at bounding box center [903, 720] width 1060 height 4944
drag, startPoint x: 730, startPoint y: 362, endPoint x: 661, endPoint y: 293, distance: 97.7
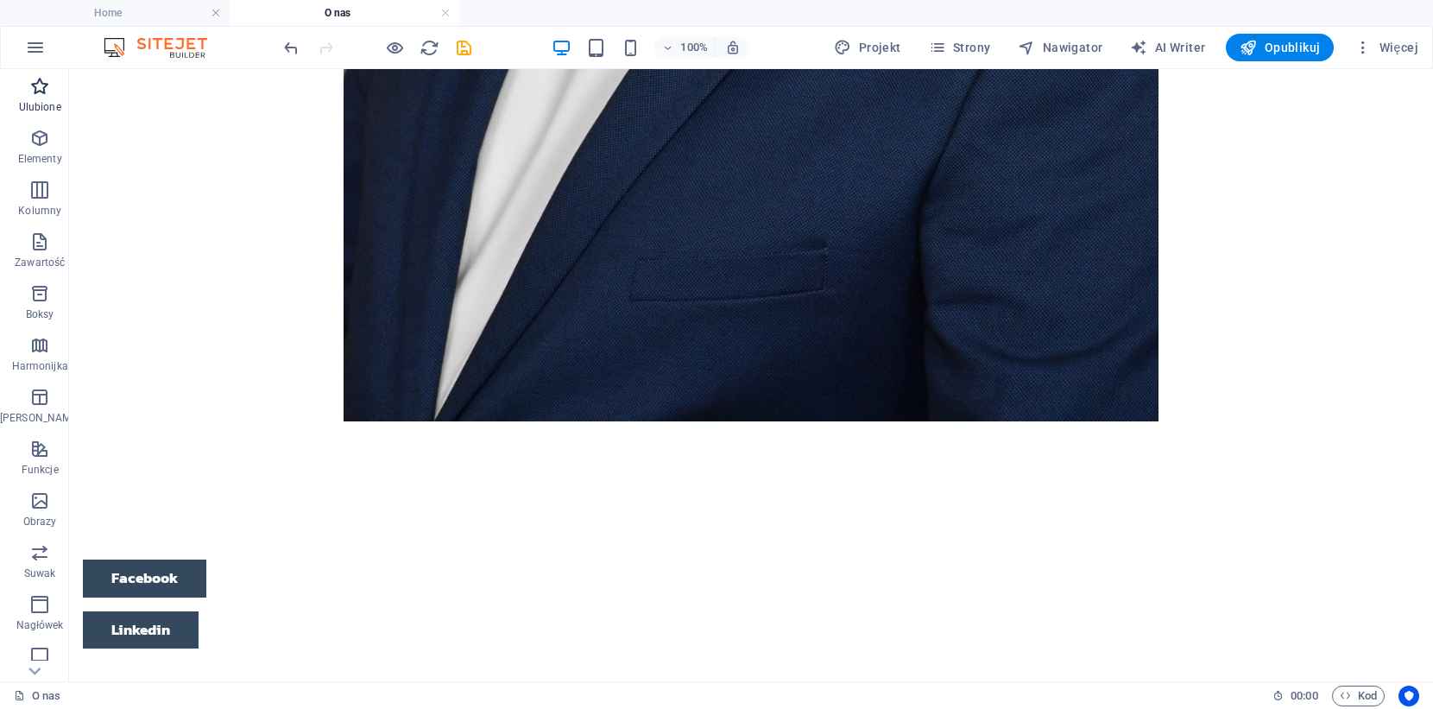
click at [13, 91] on span "Ulubione" at bounding box center [39, 96] width 79 height 41
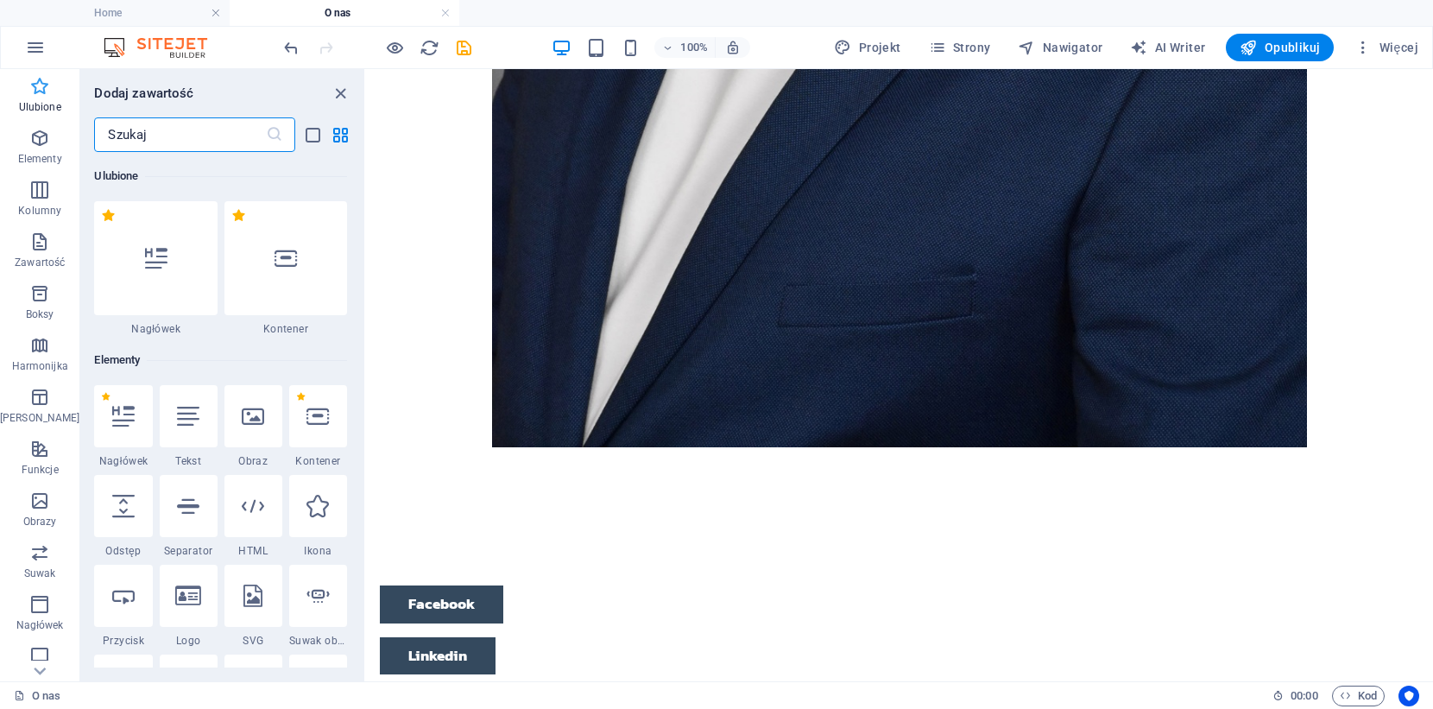
scroll to position [1821, 0]
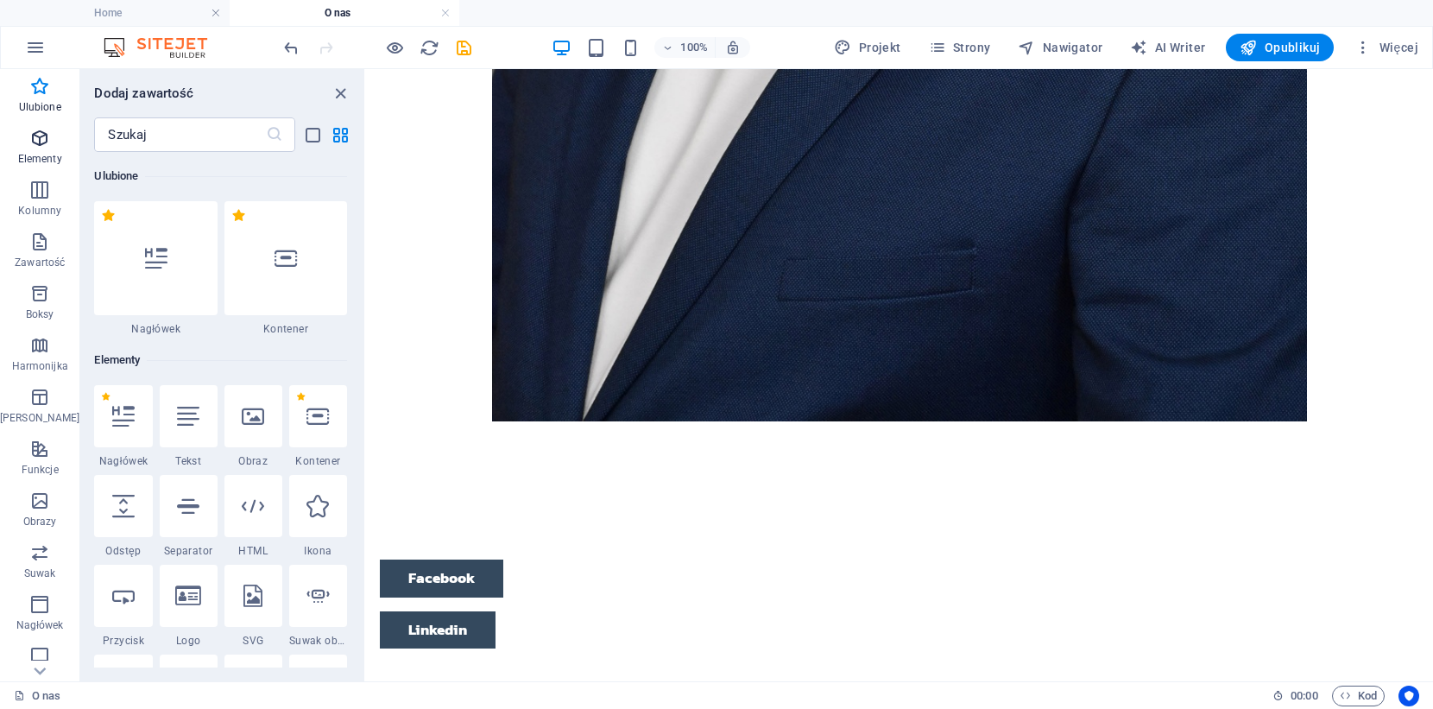
click at [22, 136] on span "Elementy" at bounding box center [39, 148] width 79 height 41
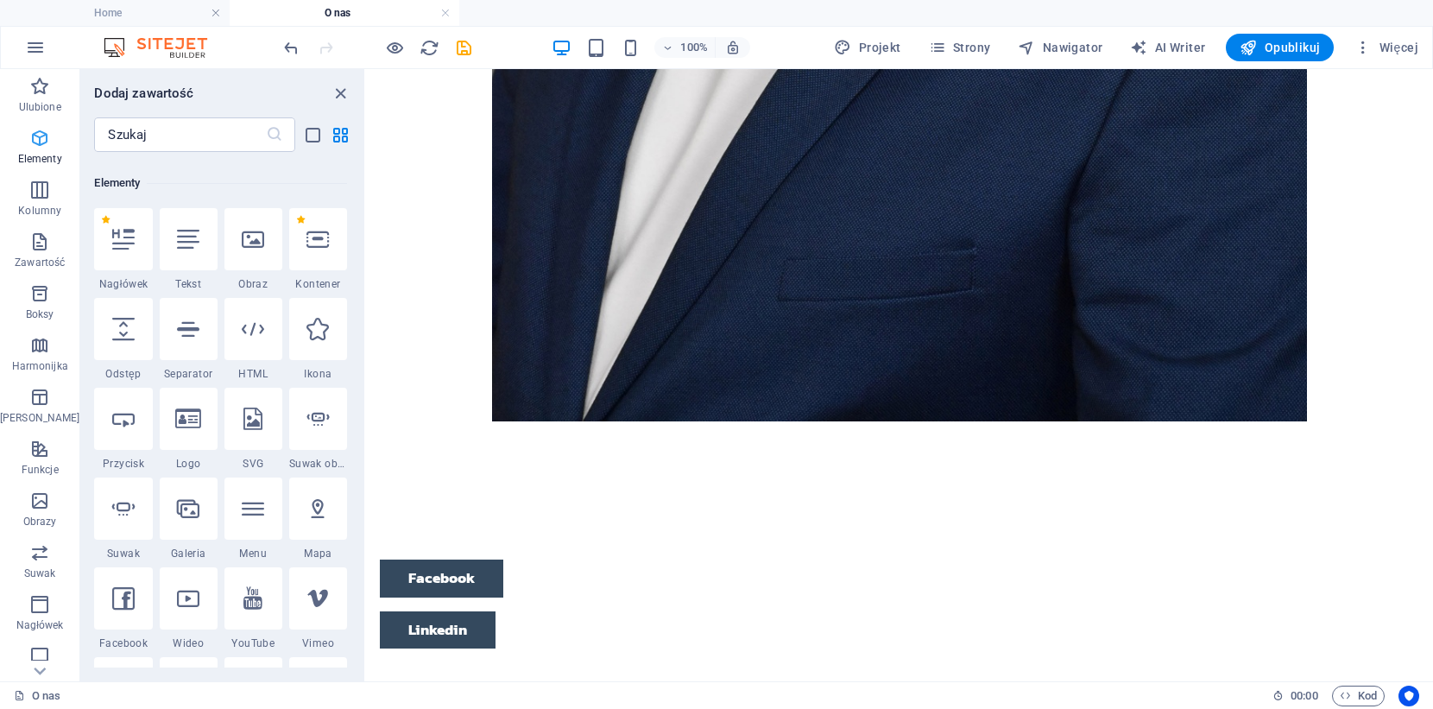
scroll to position [184, 0]
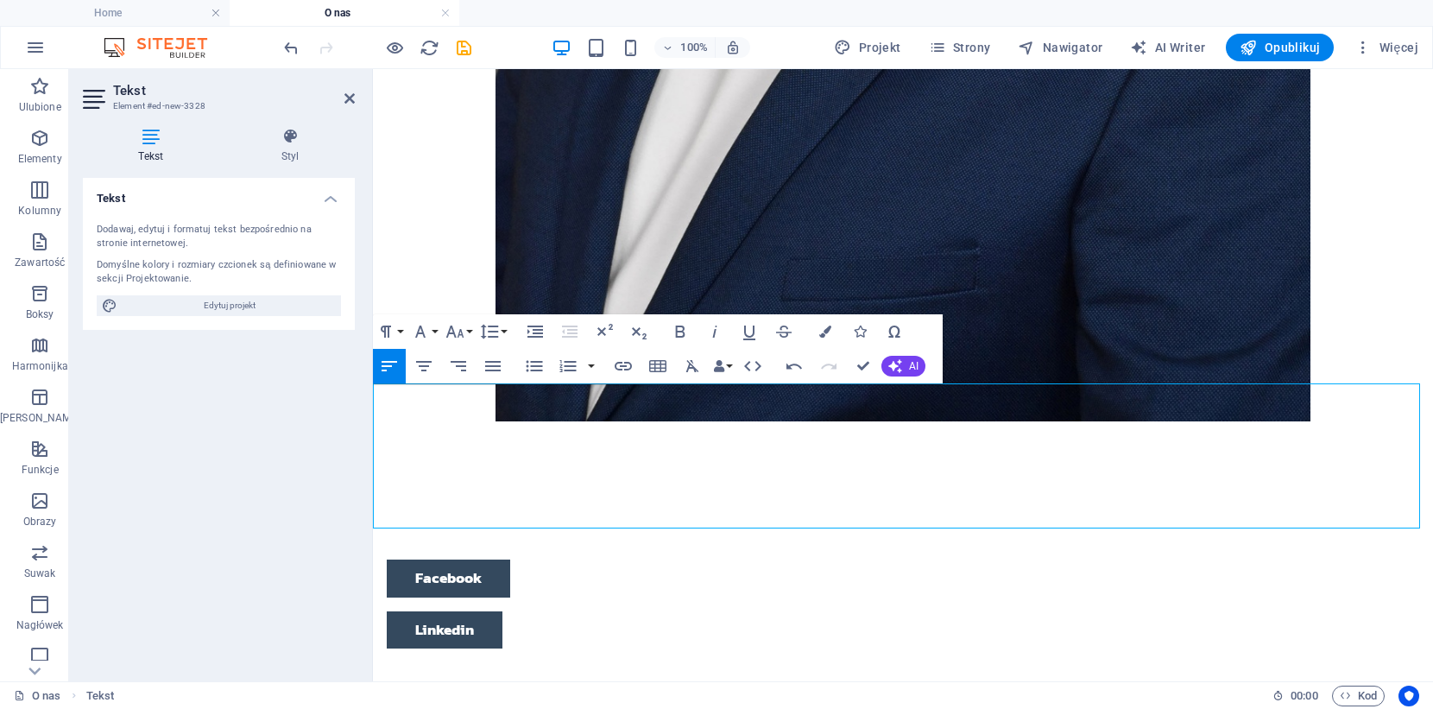
drag, startPoint x: 918, startPoint y: 496, endPoint x: 346, endPoint y: 340, distance: 592.4
click at [373, 340] on html "Skip to main content Menu Home O nas Dla młodzieży Dla dorosłych Dla firm Konta…" at bounding box center [903, 720] width 1060 height 4944
click at [676, 340] on icon "button" at bounding box center [680, 331] width 21 height 21
click at [678, 335] on icon "button" at bounding box center [680, 331] width 21 height 21
click at [439, 326] on button "Font Family" at bounding box center [423, 331] width 33 height 35
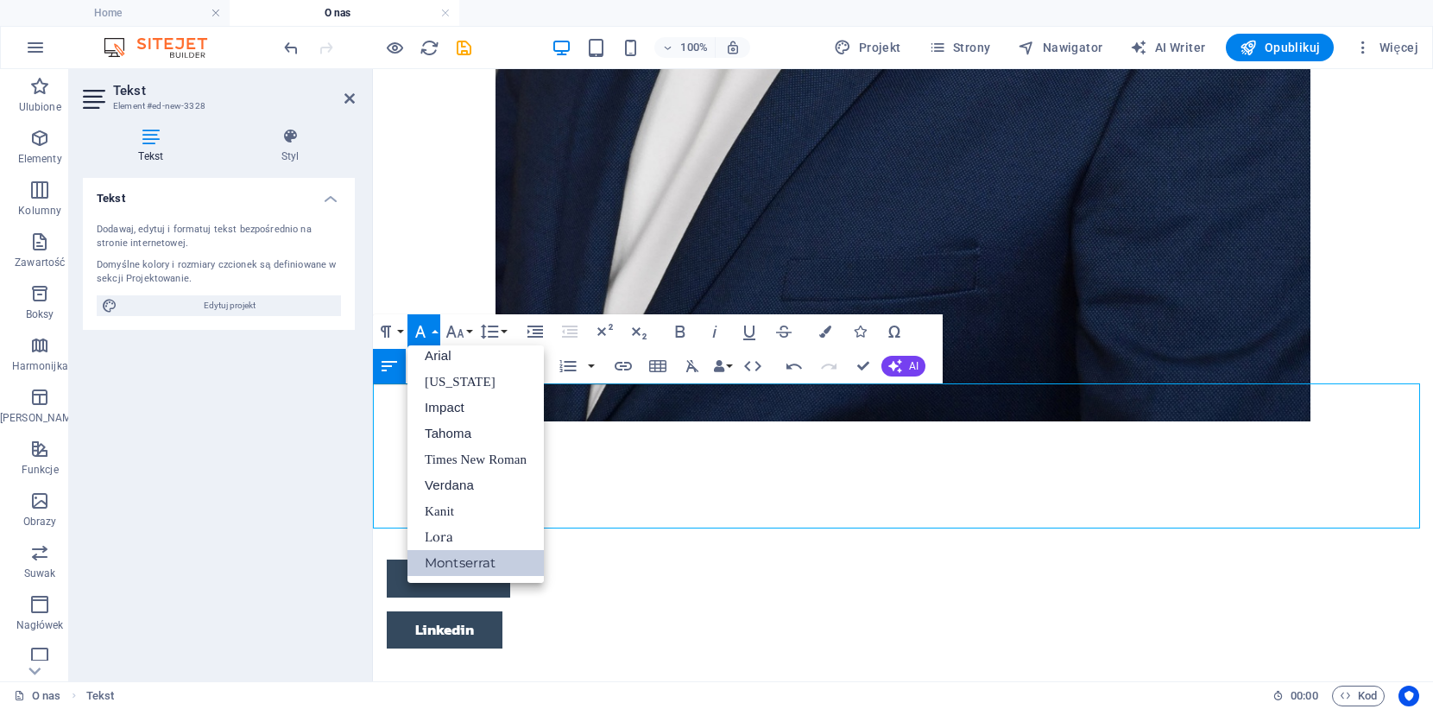
scroll to position [9, 0]
click at [451, 327] on icon "button" at bounding box center [455, 331] width 18 height 12
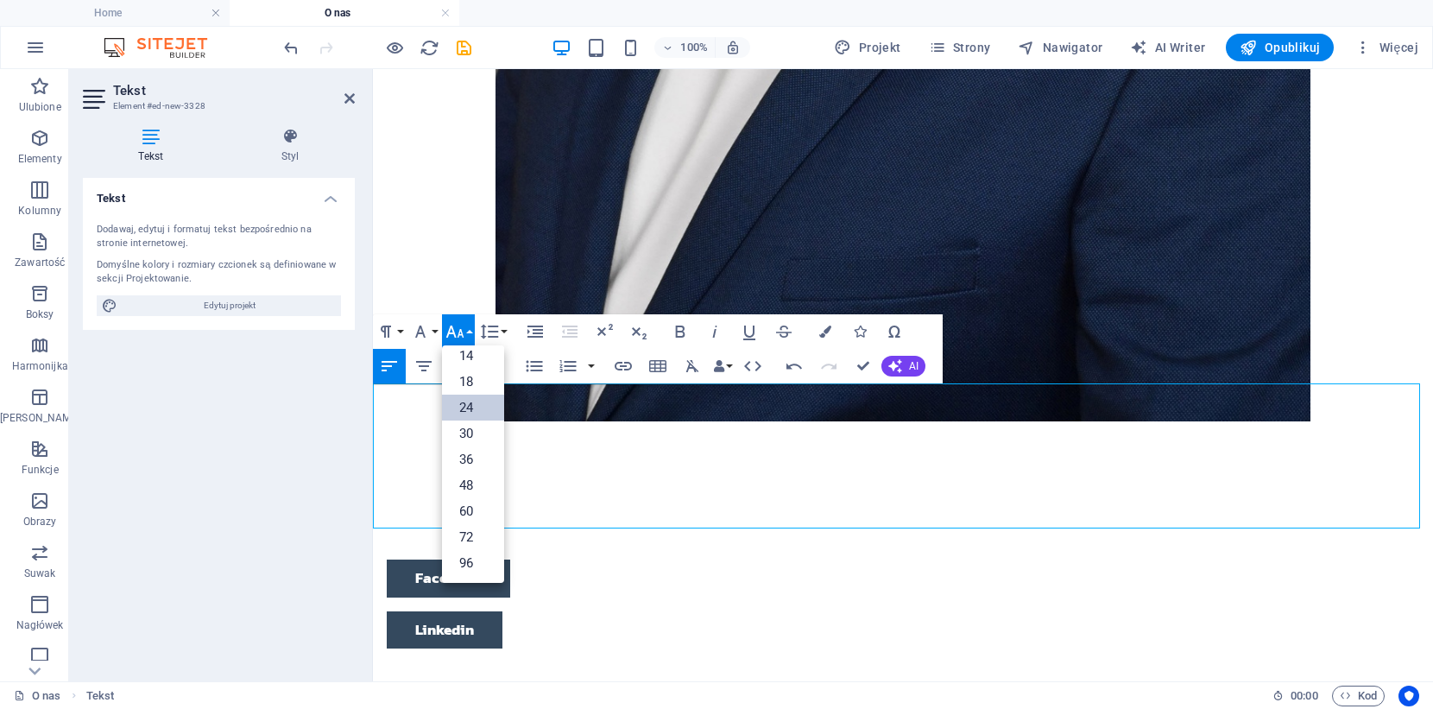
scroll to position [139, 0]
click at [467, 375] on link "18" at bounding box center [473, 382] width 62 height 26
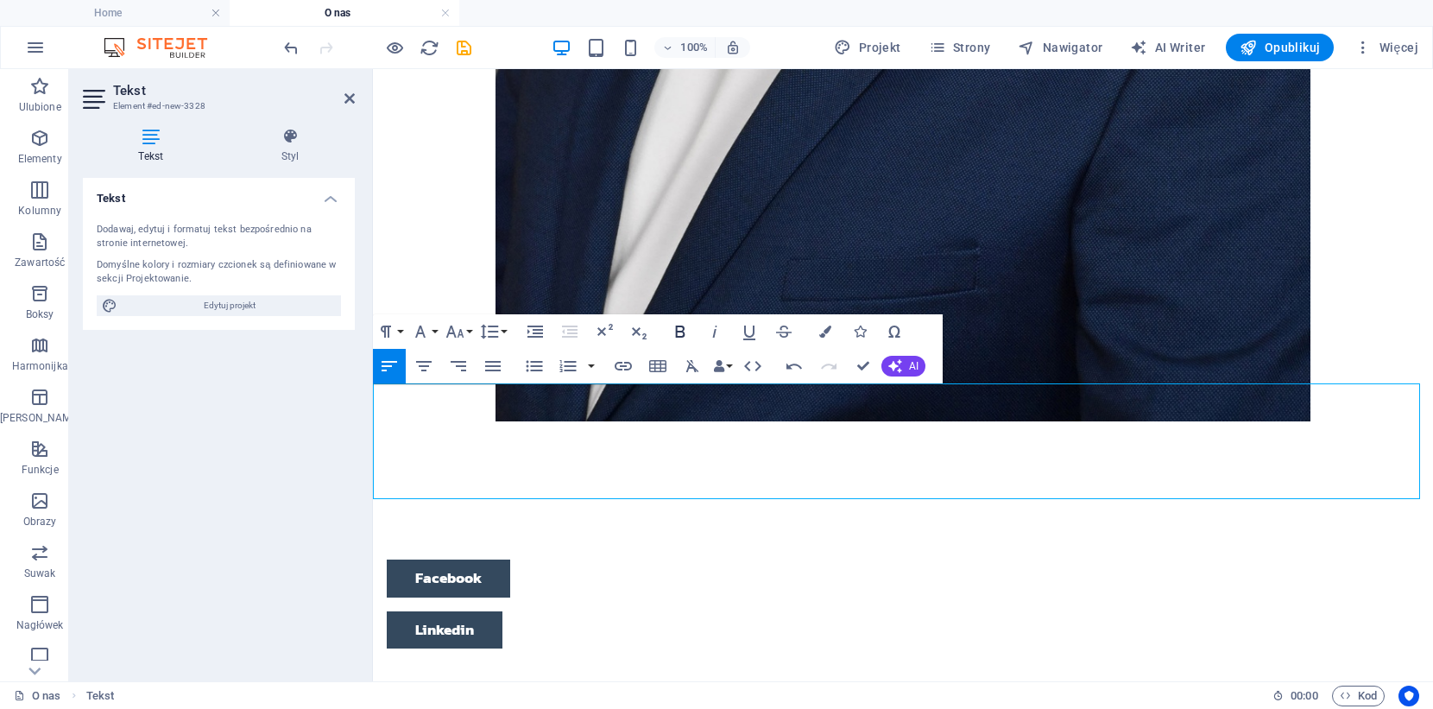
click at [673, 328] on icon "button" at bounding box center [680, 331] width 21 height 21
drag, startPoint x: 894, startPoint y: 487, endPoint x: 365, endPoint y: 373, distance: 541.3
click at [373, 373] on html "Skip to main content Menu Home O nas Dla młodzieży Dla dorosłych Dla firm Konta…" at bounding box center [903, 705] width 1060 height 4914
click at [672, 333] on button "Bold" at bounding box center [680, 331] width 33 height 35
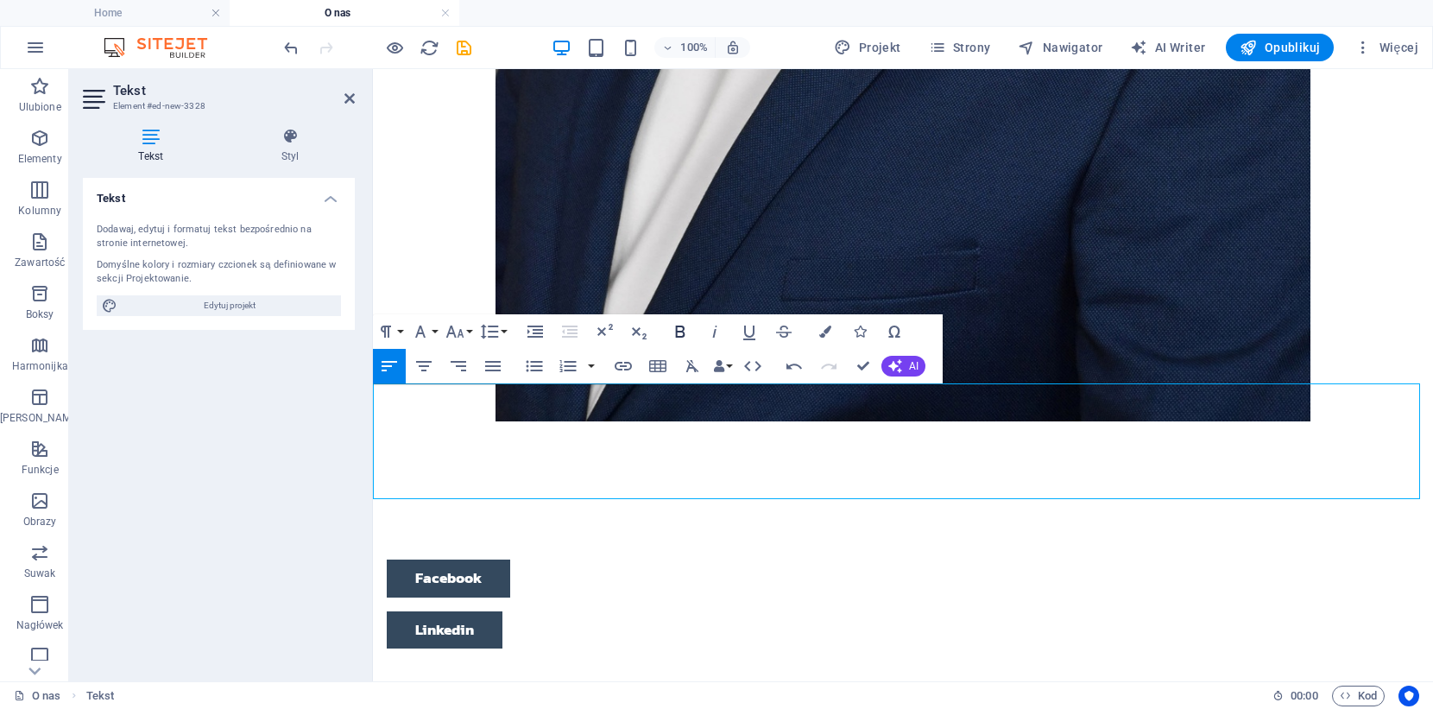
click at [676, 334] on icon "button" at bounding box center [680, 331] width 9 height 12
drag, startPoint x: 894, startPoint y: 484, endPoint x: 731, endPoint y: 558, distance: 179.2
click at [373, 490] on html "Skip to main content Menu Home O nas Dla młodzieży Dla dorosłych Dla firm Konta…" at bounding box center [903, 705] width 1060 height 4914
click at [355, 98] on aside "Tekst Element #ed-new-3328 Tekst Styl Tekst Dodawaj, edytuj i formatuj tekst be…" at bounding box center [221, 375] width 304 height 612
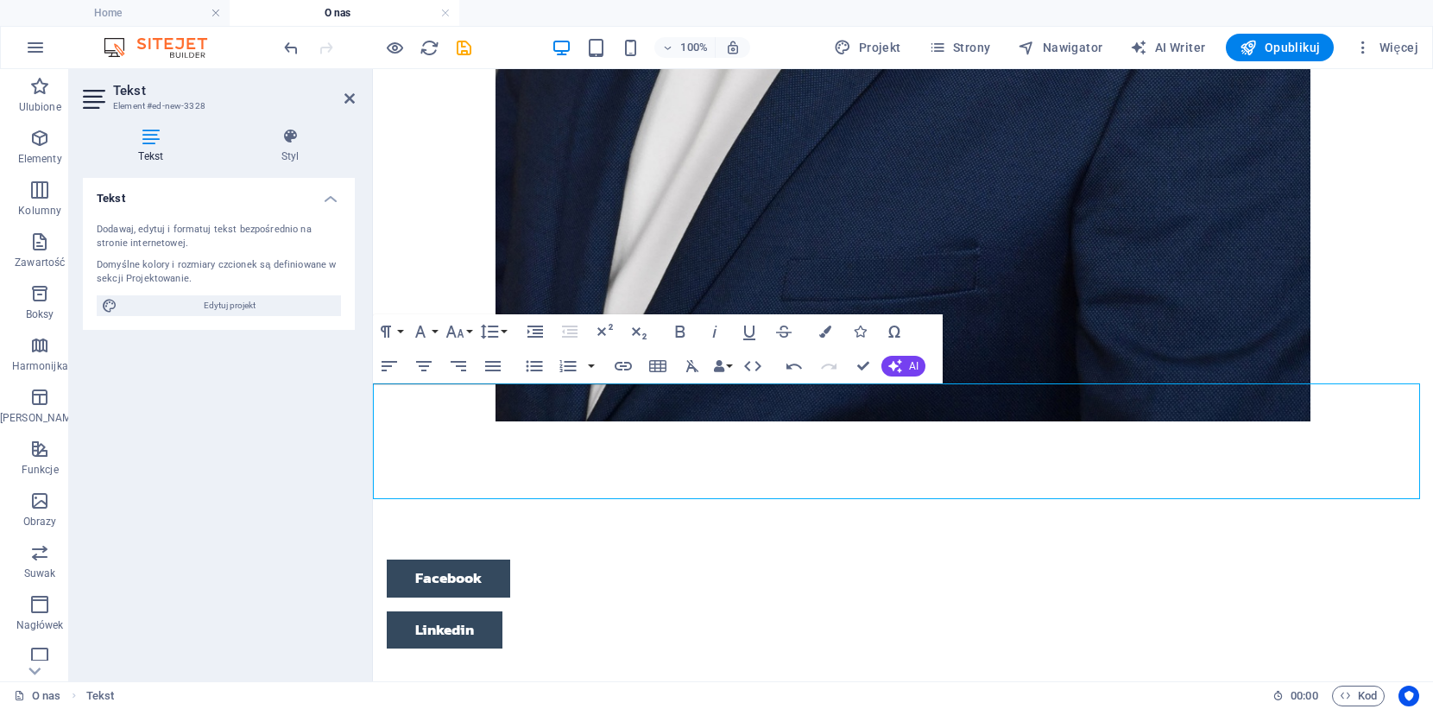
click at [357, 95] on aside "Tekst Element #ed-new-3328 Tekst Styl Tekst Dodawaj, edytuj i formatuj tekst be…" at bounding box center [221, 375] width 304 height 612
drag, startPoint x: 350, startPoint y: 98, endPoint x: 282, endPoint y: 29, distance: 96.4
click at [350, 98] on icon at bounding box center [349, 98] width 10 height 14
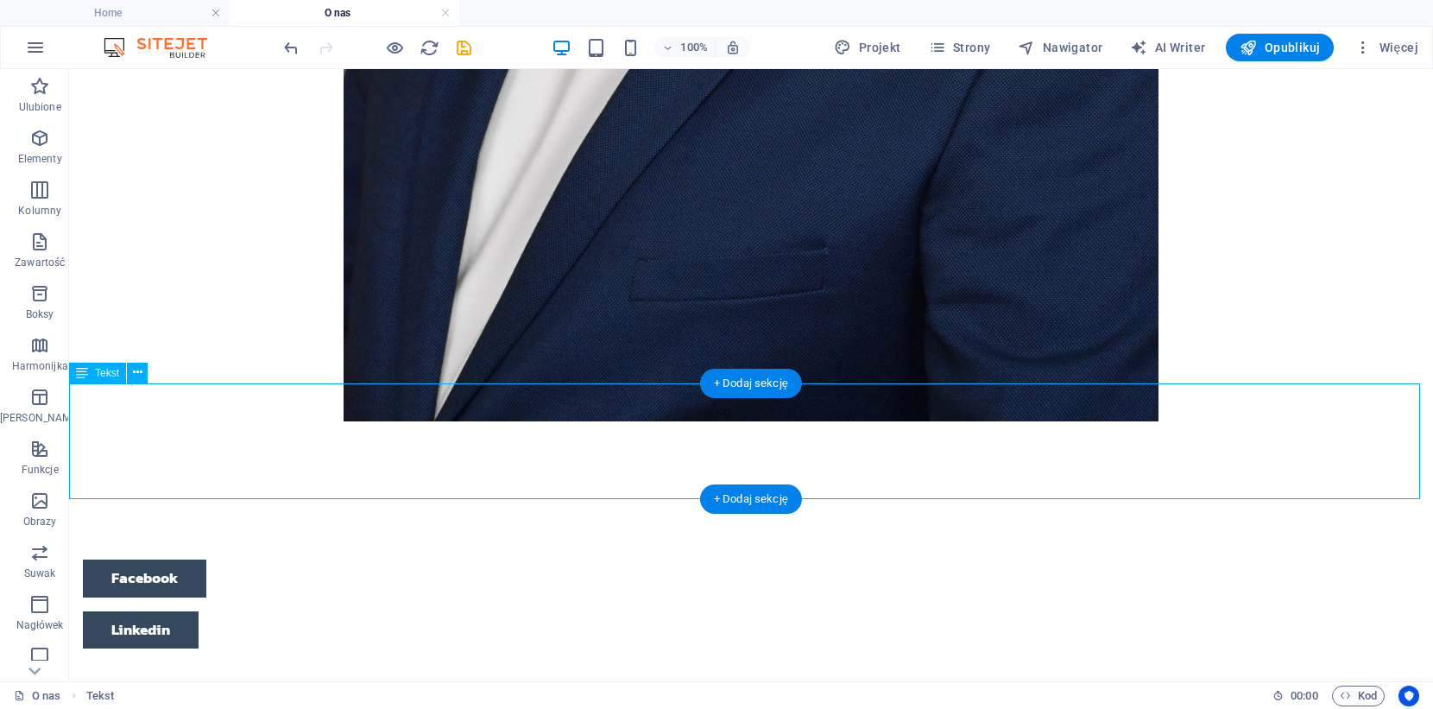
drag, startPoint x: 611, startPoint y: 483, endPoint x: 48, endPoint y: 392, distance: 570.2
click at [69, 392] on html "Skip to main content Menu Home O nas Dla młodzieży Dla dorosłych Dla firm Konta…" at bounding box center [751, 718] width 1364 height 4888
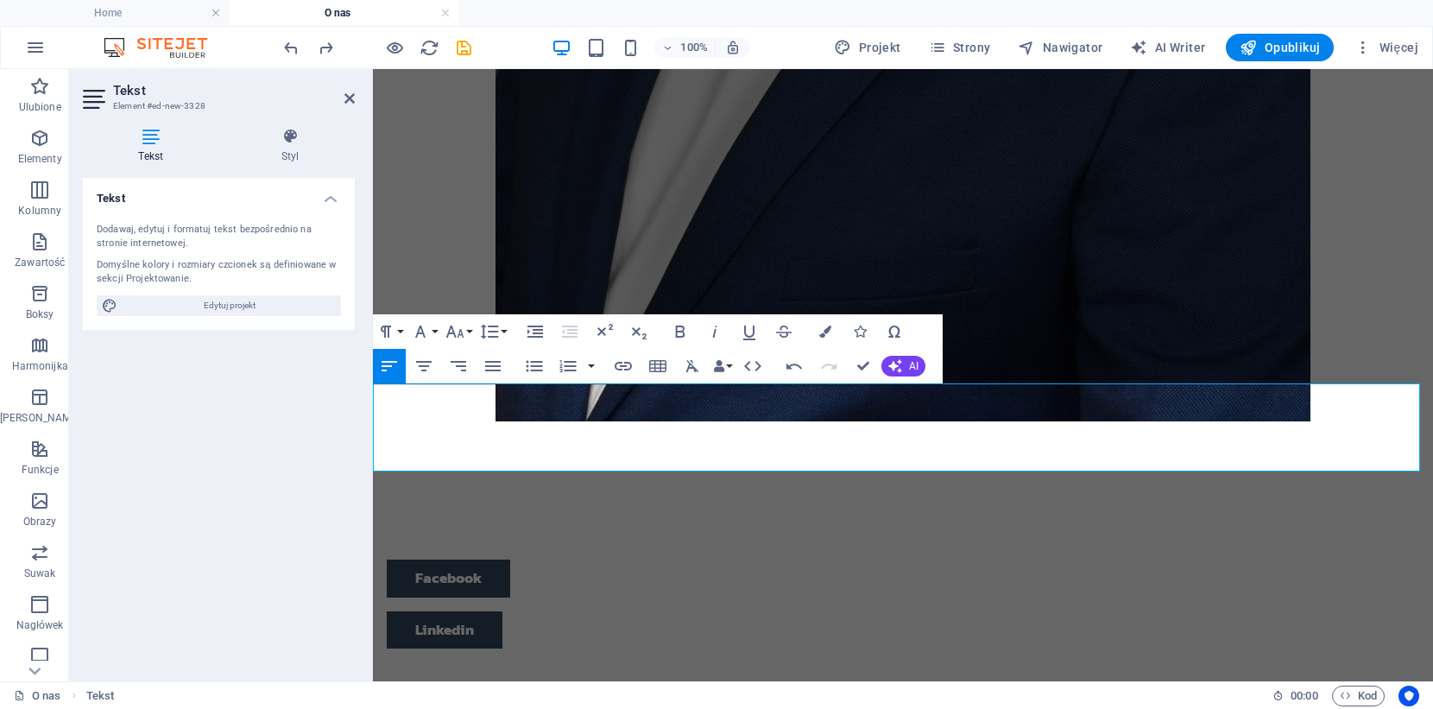
drag, startPoint x: 394, startPoint y: 461, endPoint x: 342, endPoint y: 465, distance: 52.8
click at [373, 465] on html "Skip to main content Menu Home O nas Dla młodzieży Dla dorosłych Dla firm Konta…" at bounding box center [903, 691] width 1060 height 4887
drag, startPoint x: 809, startPoint y: 455, endPoint x: 290, endPoint y: 470, distance: 519.0
click at [373, 470] on html "Skip to main content Menu Home O nas Dla młodzieży Dla dorosłych Dla firm Konta…" at bounding box center [903, 691] width 1060 height 4887
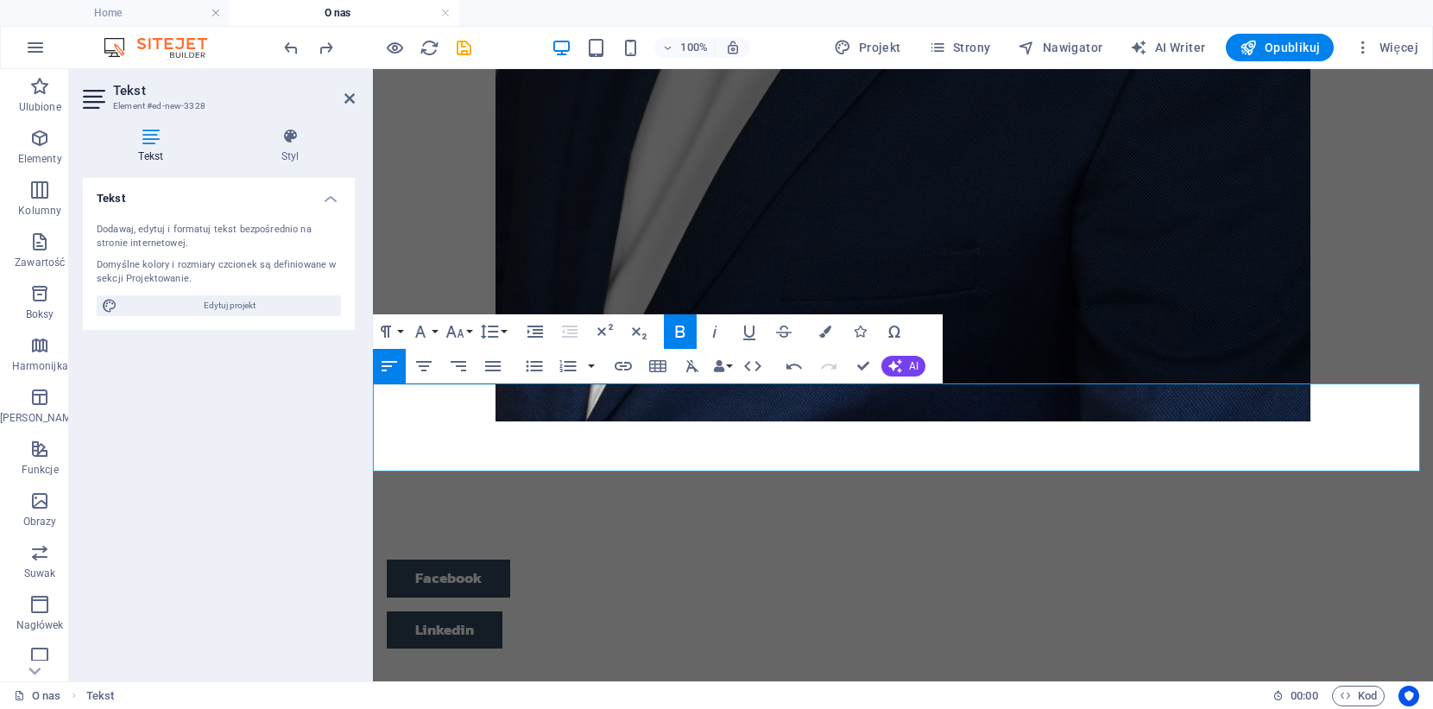
click at [674, 336] on icon "button" at bounding box center [680, 331] width 21 height 21
click at [421, 363] on icon "button" at bounding box center [423, 366] width 21 height 21
click at [420, 364] on icon "button" at bounding box center [423, 366] width 21 height 21
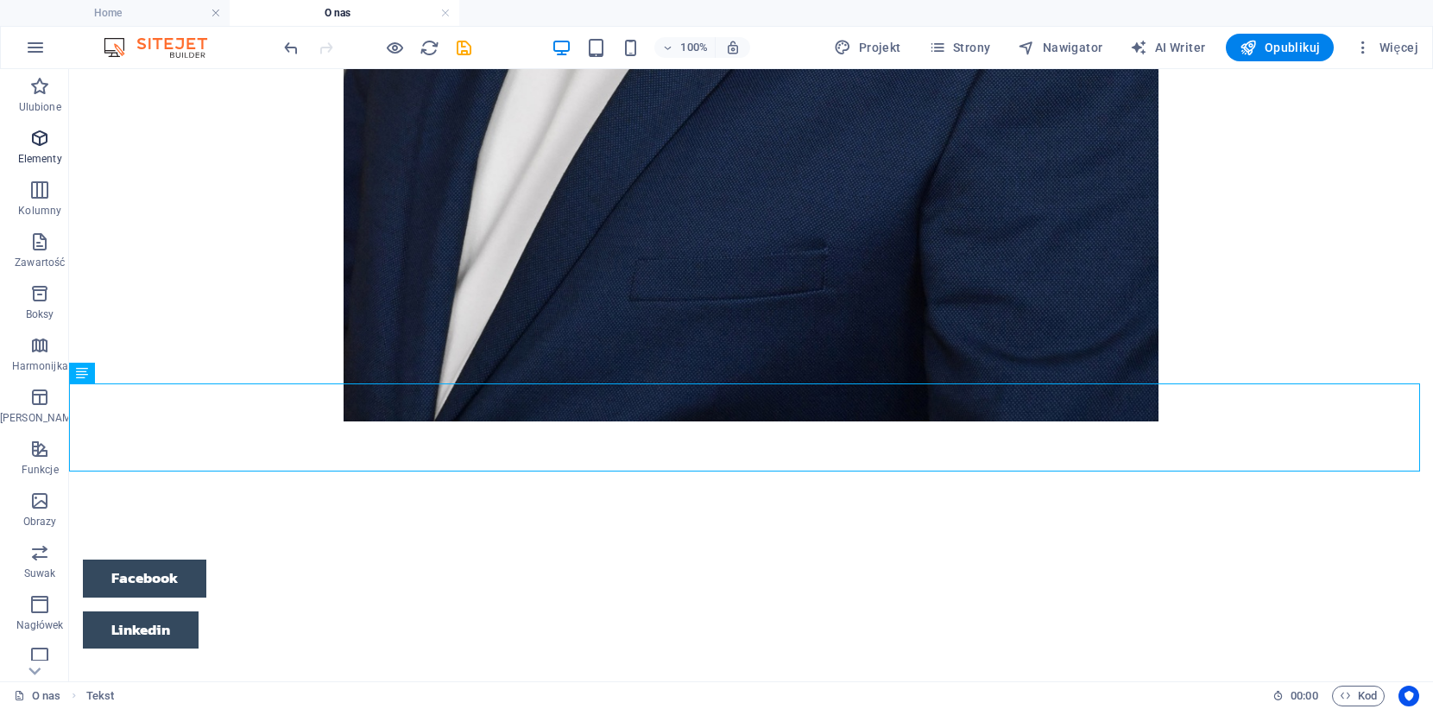
click at [57, 145] on span "Elementy" at bounding box center [39, 148] width 79 height 41
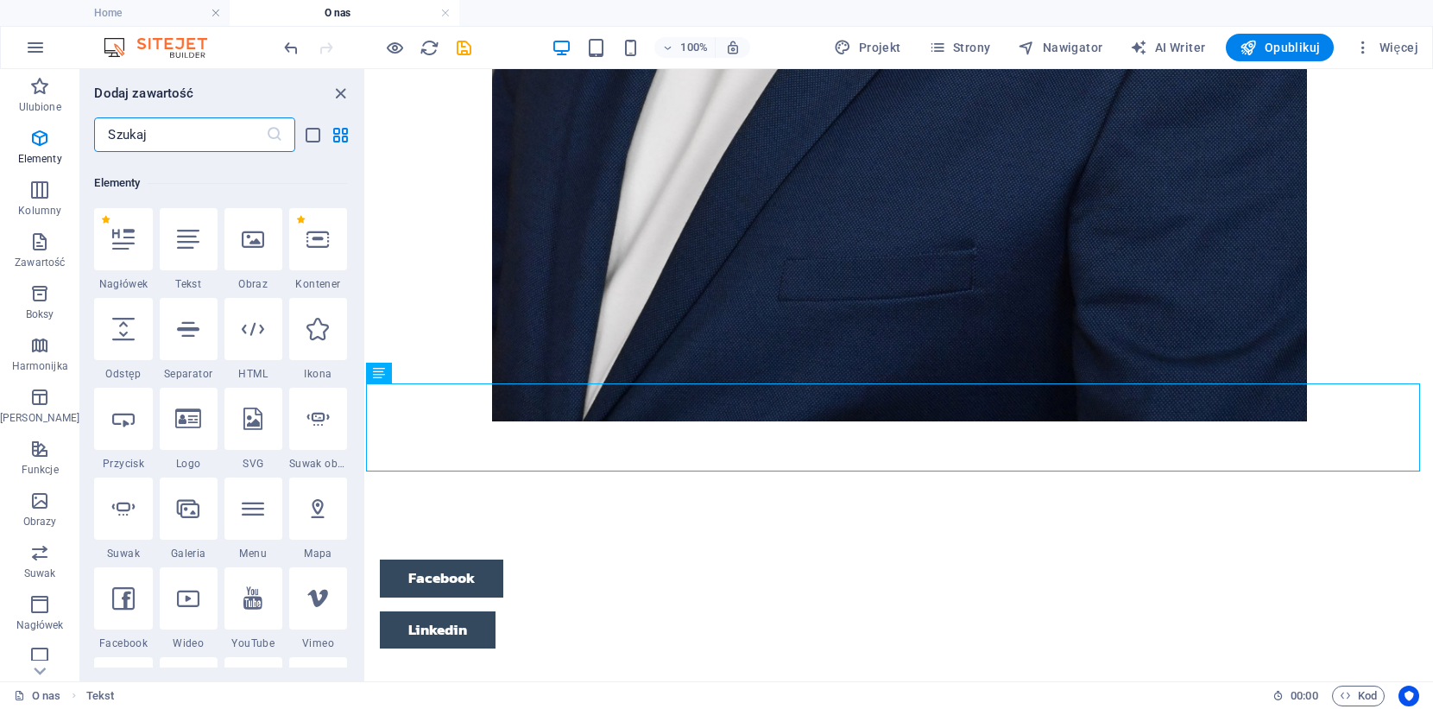
scroll to position [184, 0]
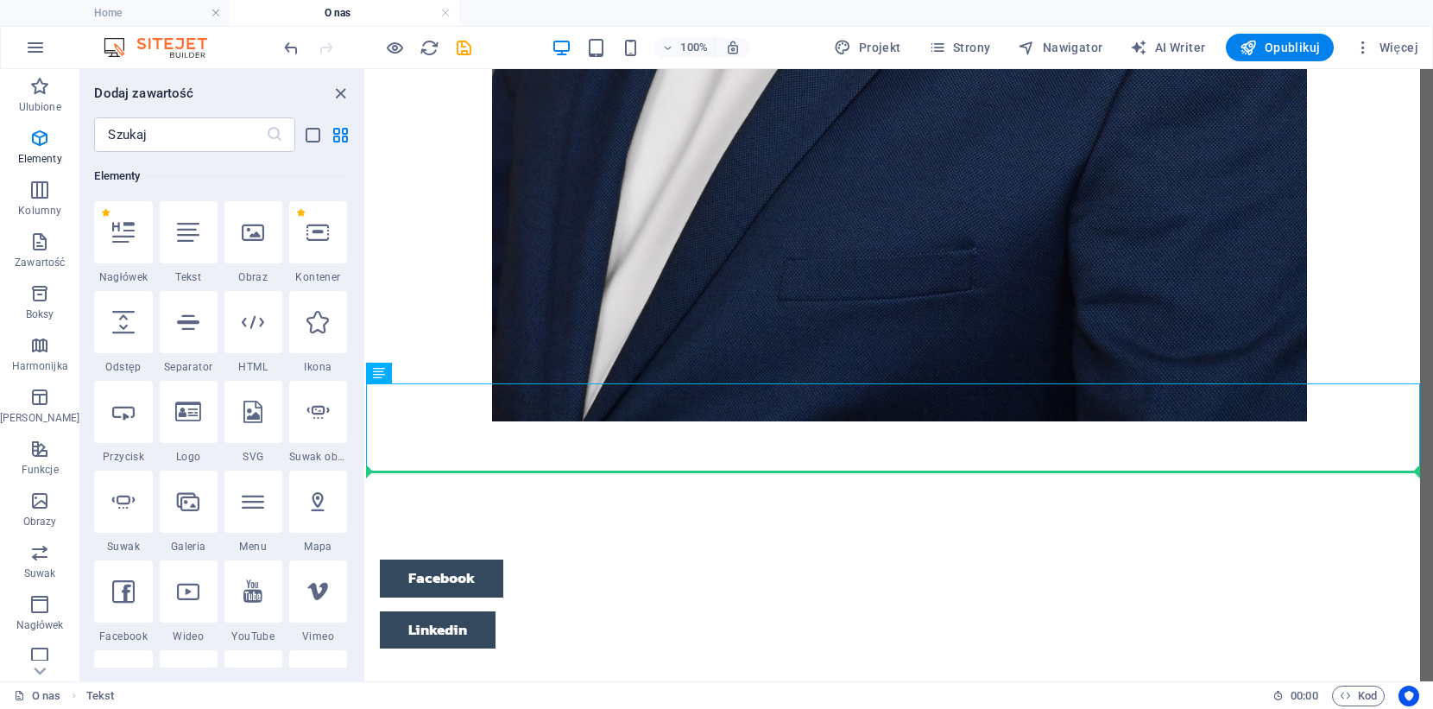
select select "px"
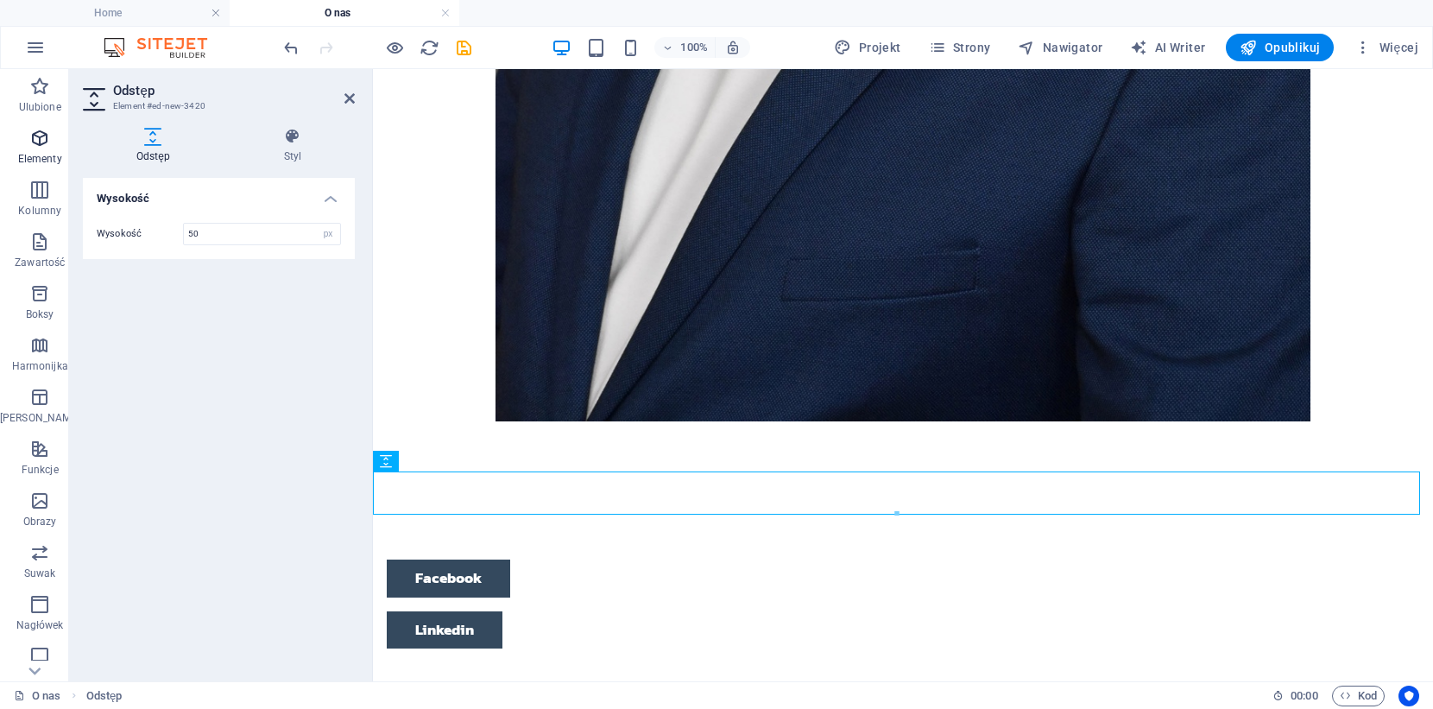
click at [32, 143] on icon "button" at bounding box center [39, 138] width 21 height 21
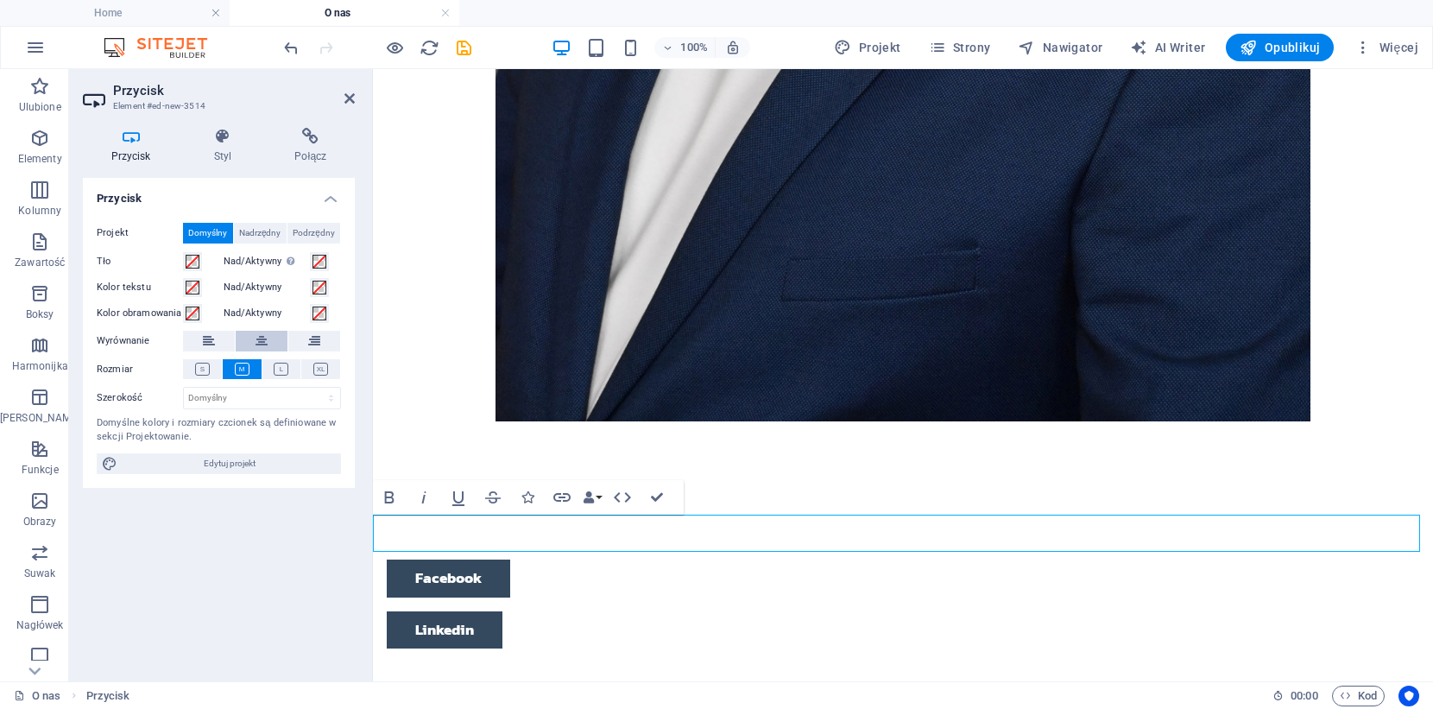
click at [262, 342] on icon at bounding box center [262, 341] width 12 height 21
click at [279, 368] on icon at bounding box center [281, 369] width 15 height 13
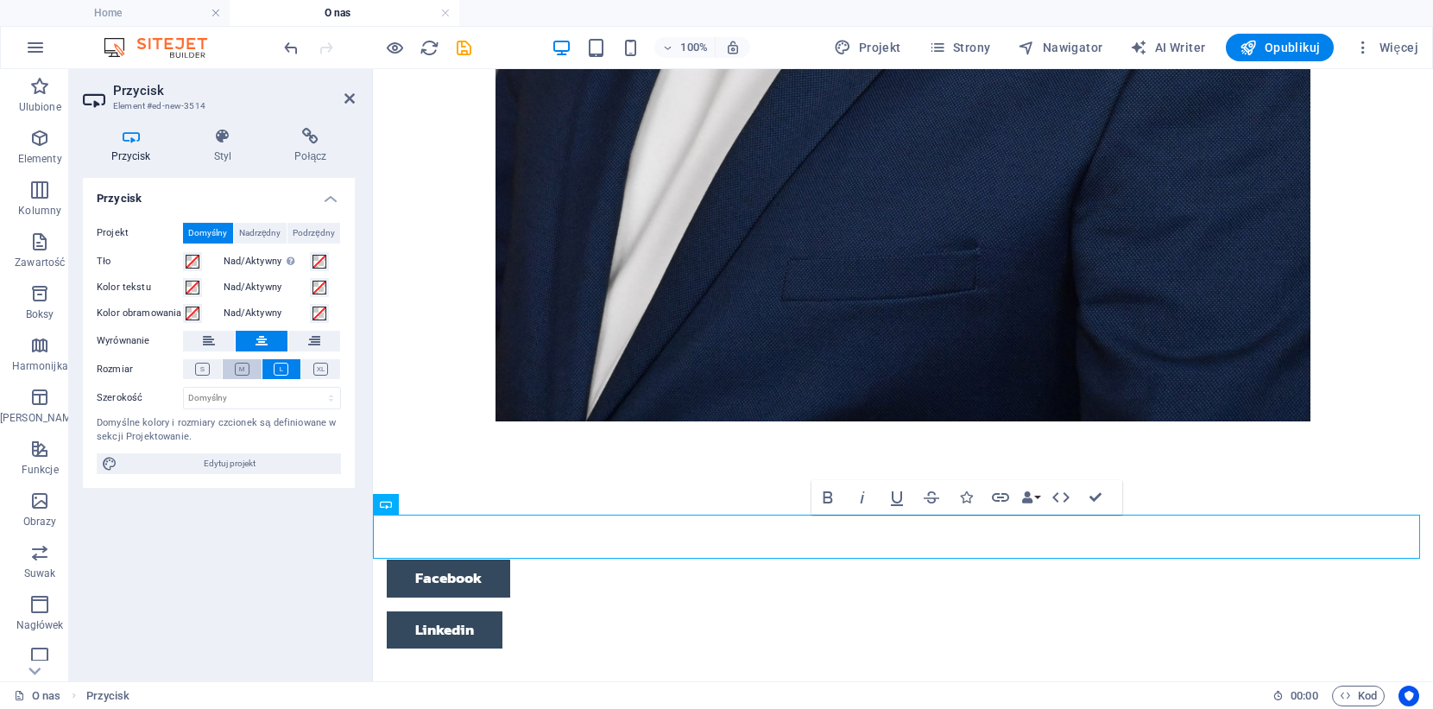
click at [251, 369] on button at bounding box center [242, 369] width 39 height 20
click at [40, 133] on icon "button" at bounding box center [39, 138] width 21 height 21
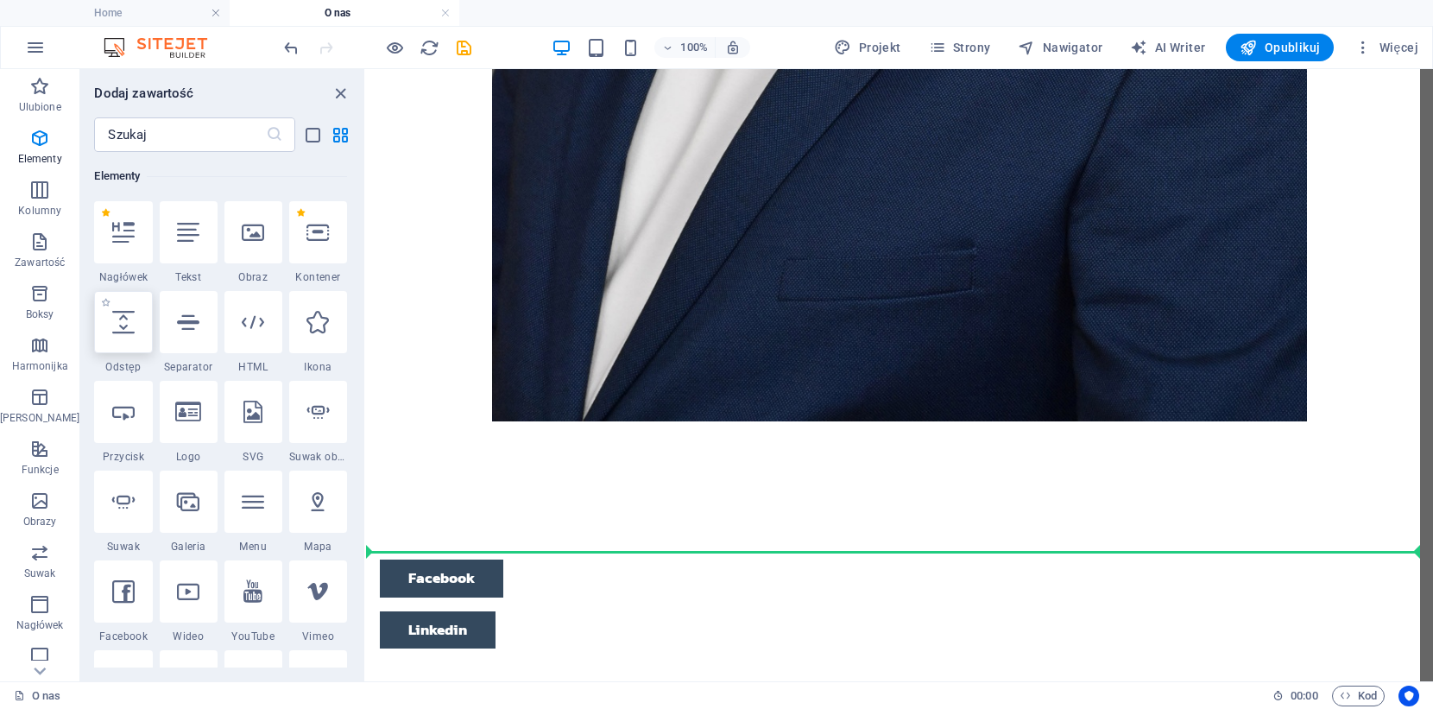
select select "px"
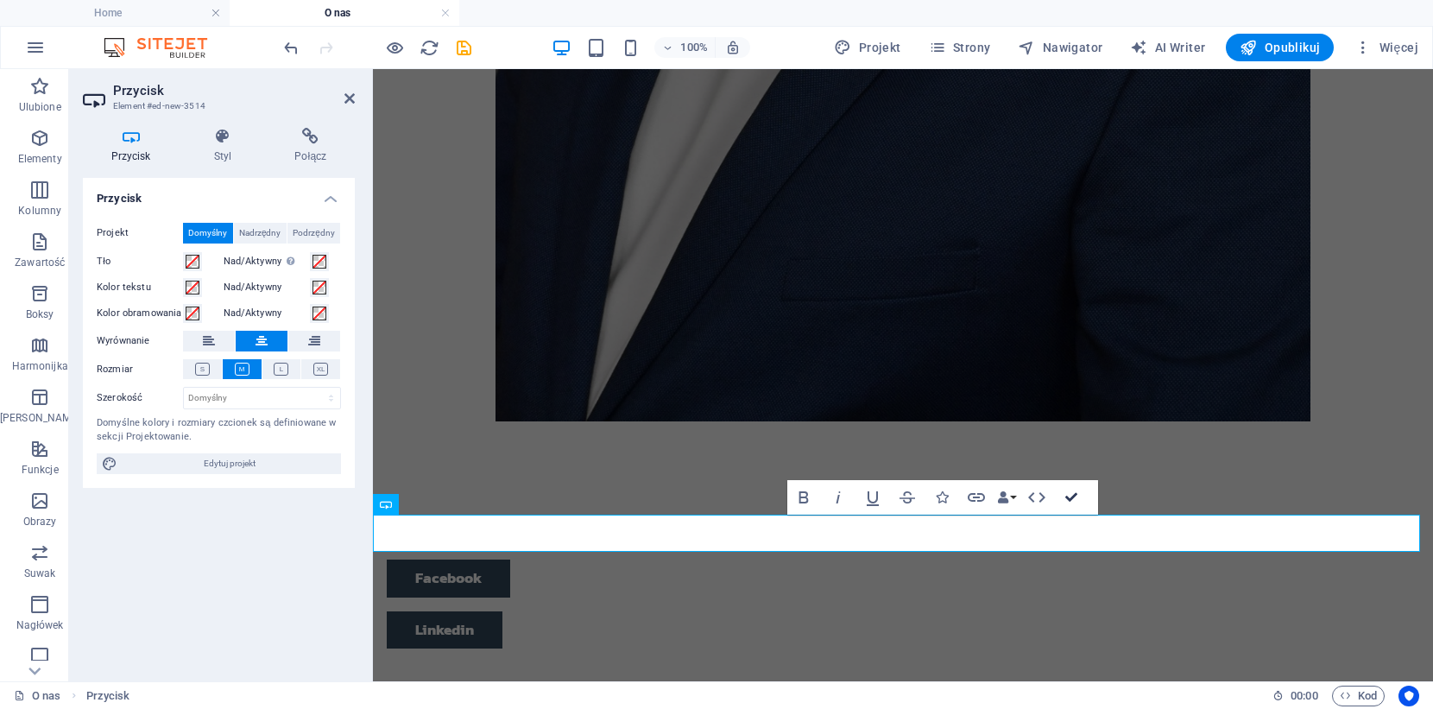
scroll to position [1795, 0]
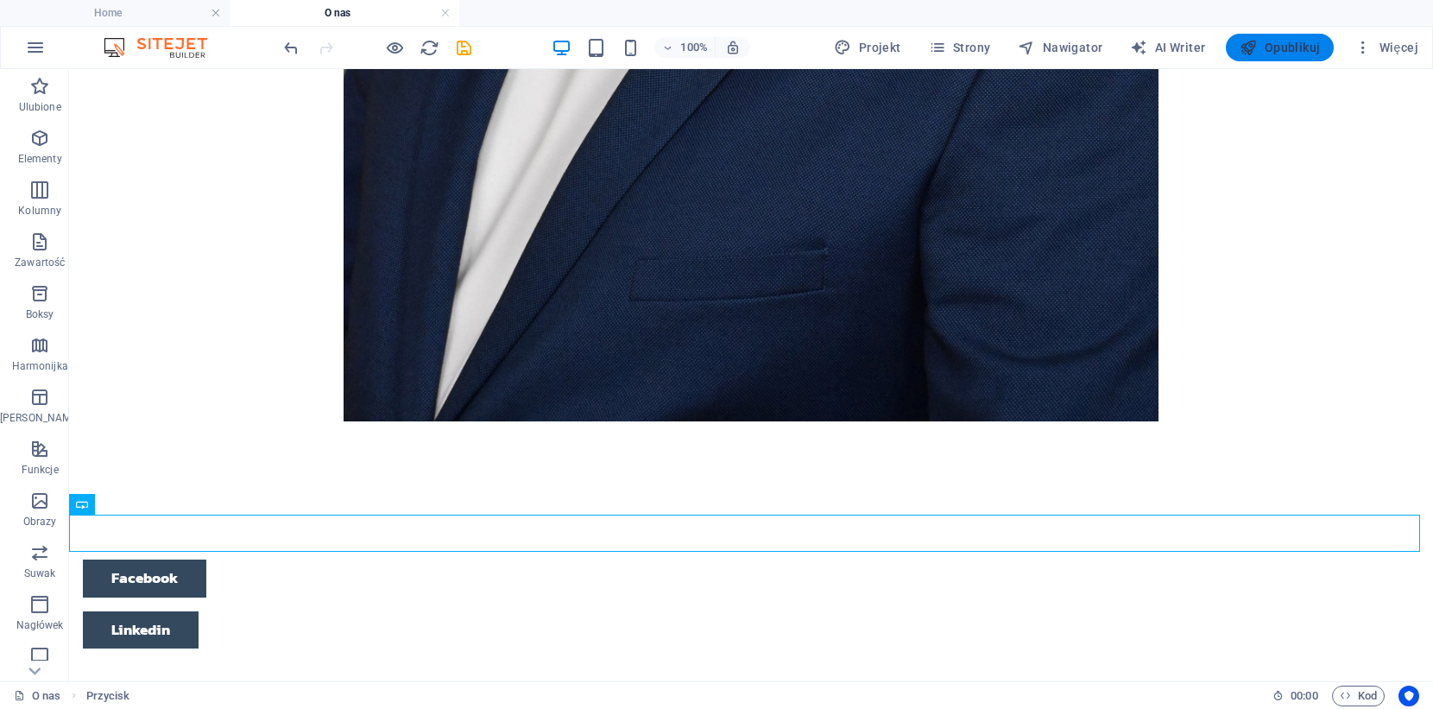
click at [1288, 51] on span "Opublikuj" at bounding box center [1280, 47] width 80 height 17
